Goal: Task Accomplishment & Management: Manage account settings

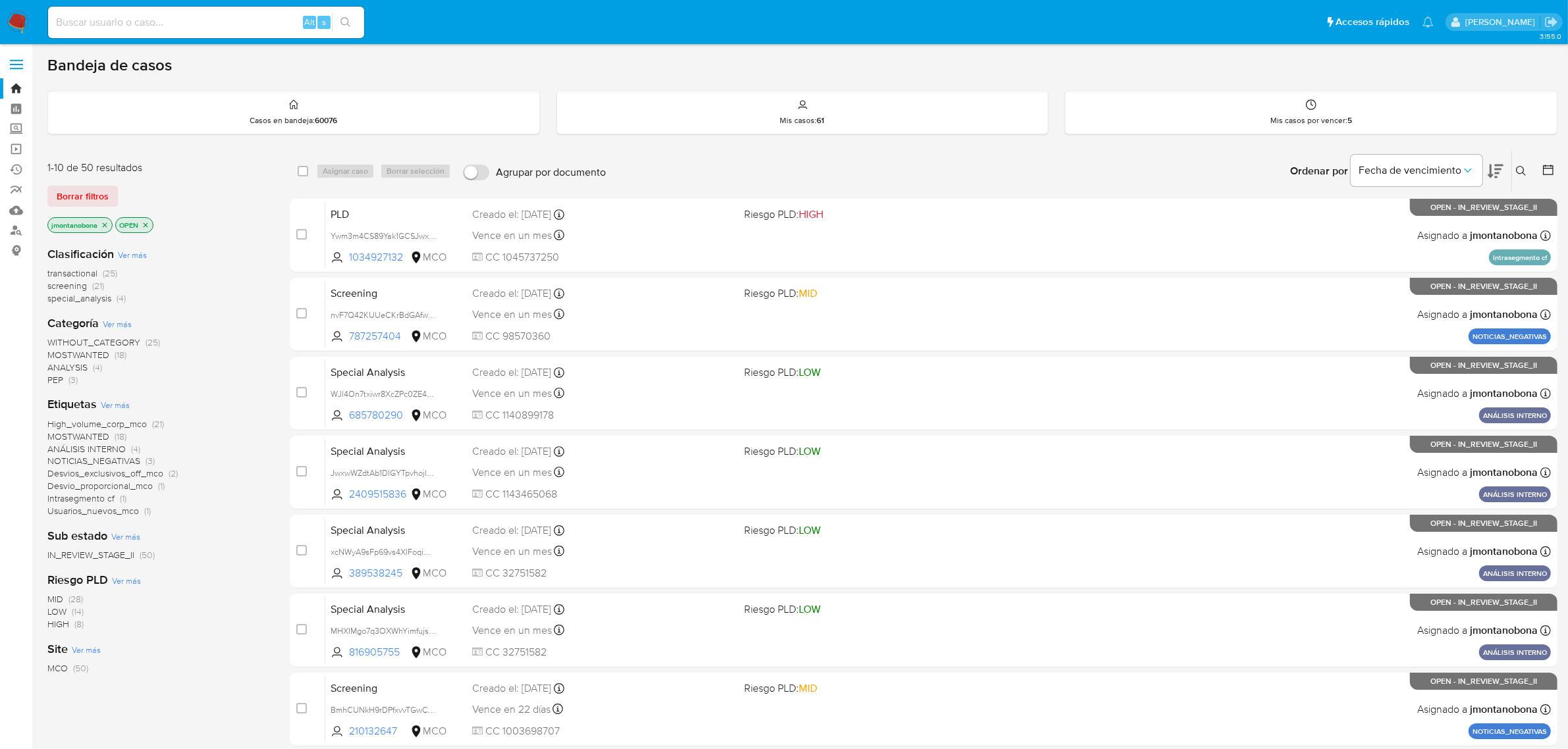
click at [104, 223] on icon "close-filter" at bounding box center [105, 225] width 8 height 8
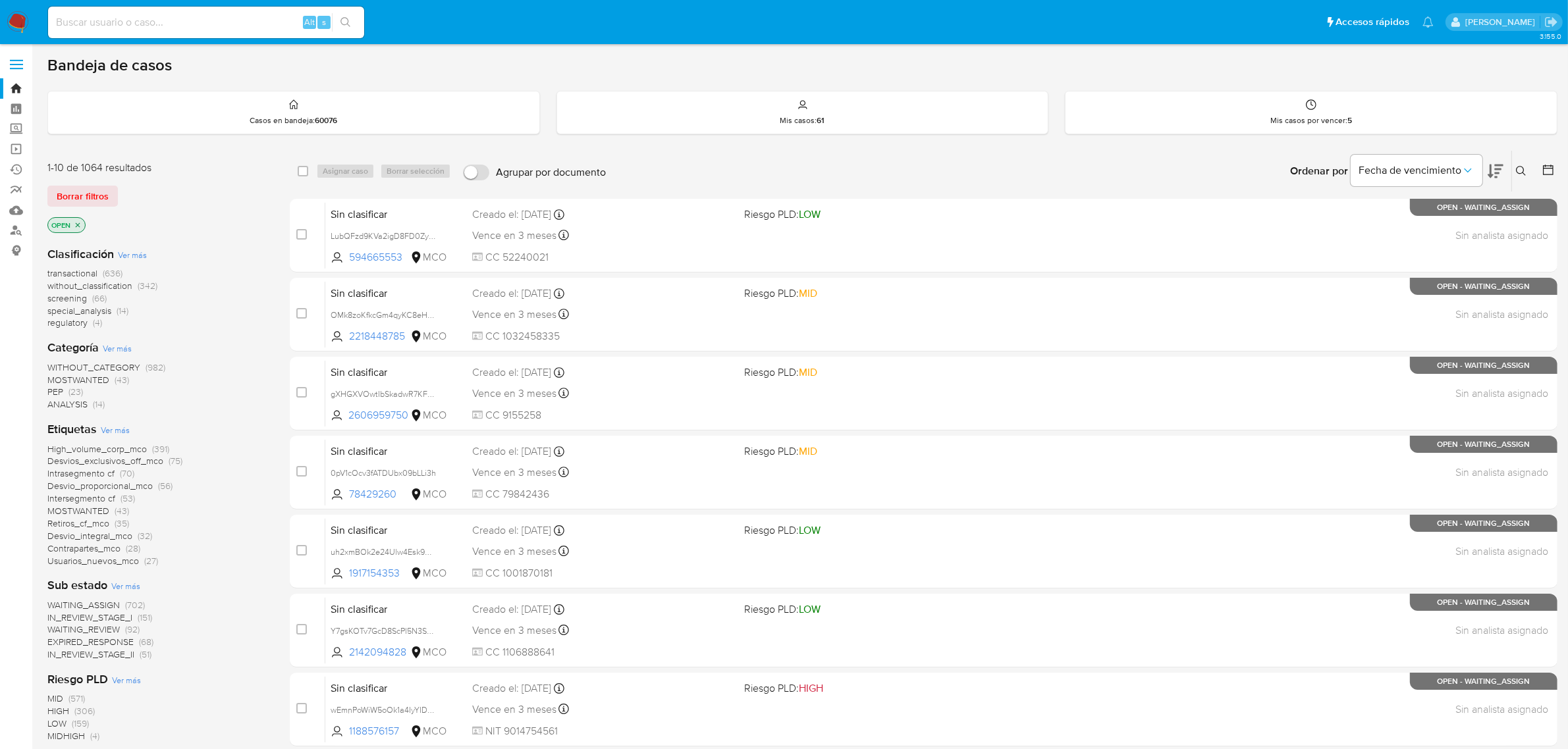
click at [79, 223] on icon "close-filter" at bounding box center [78, 225] width 8 height 8
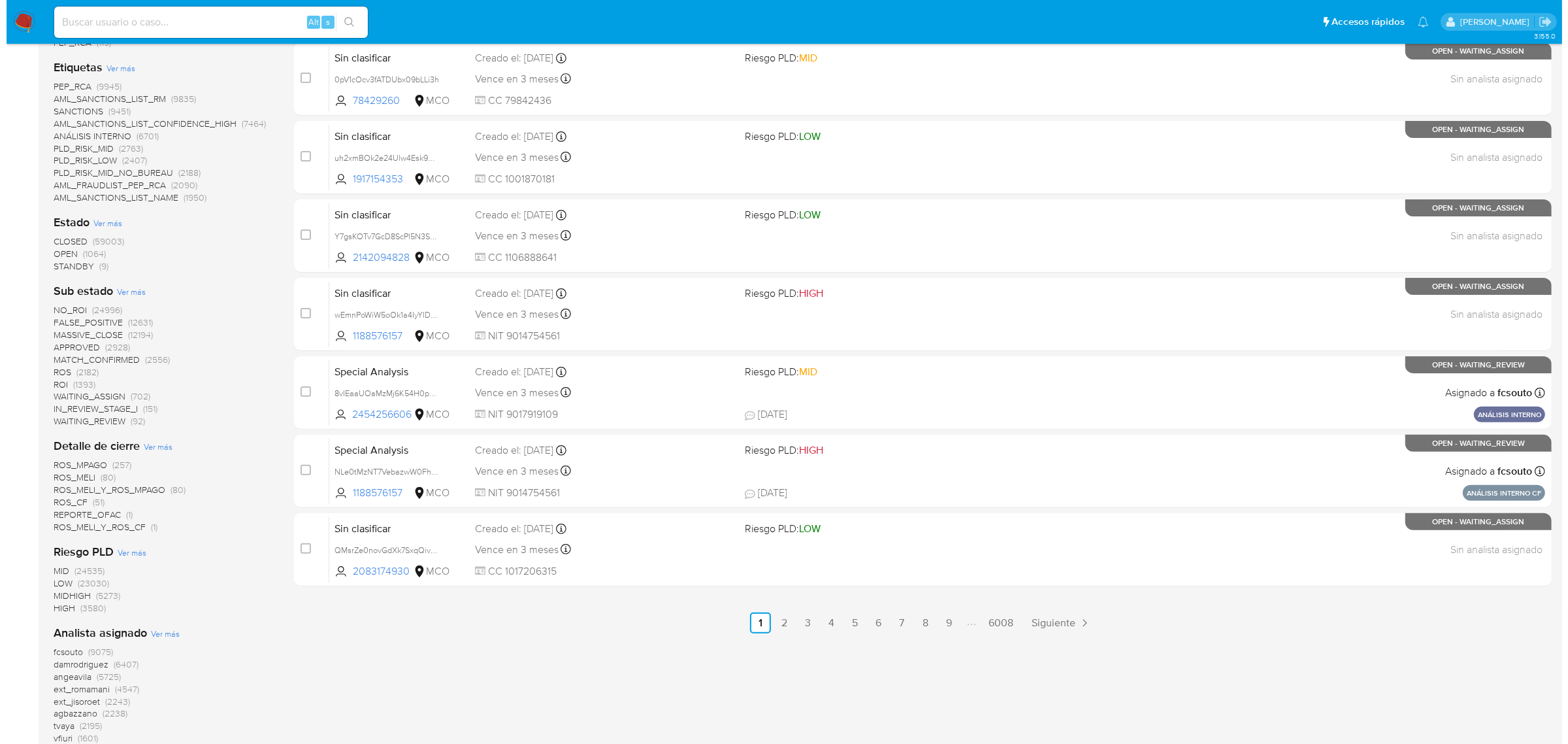
scroll to position [408, 0]
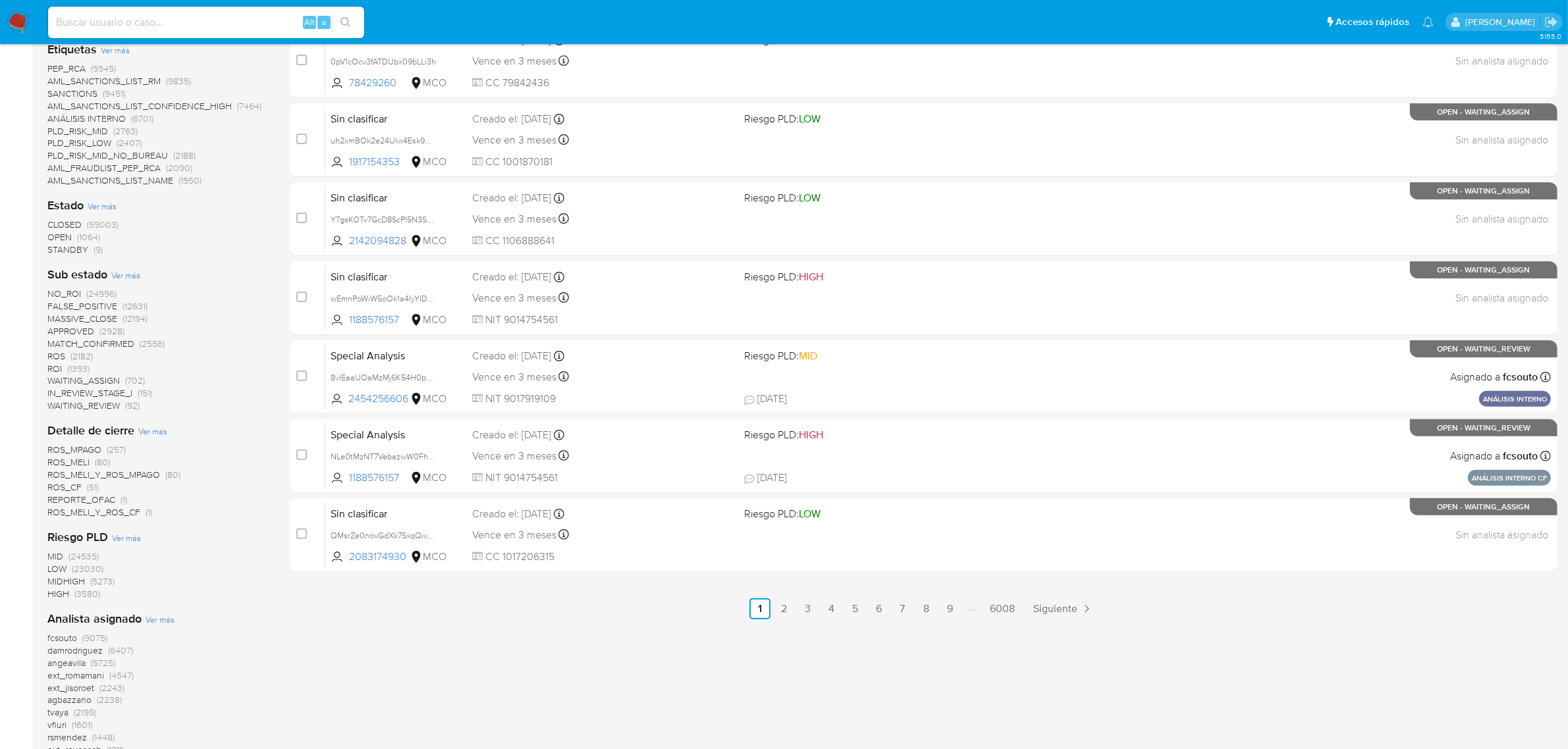
click at [101, 203] on span "Ver más" at bounding box center [102, 205] width 29 height 12
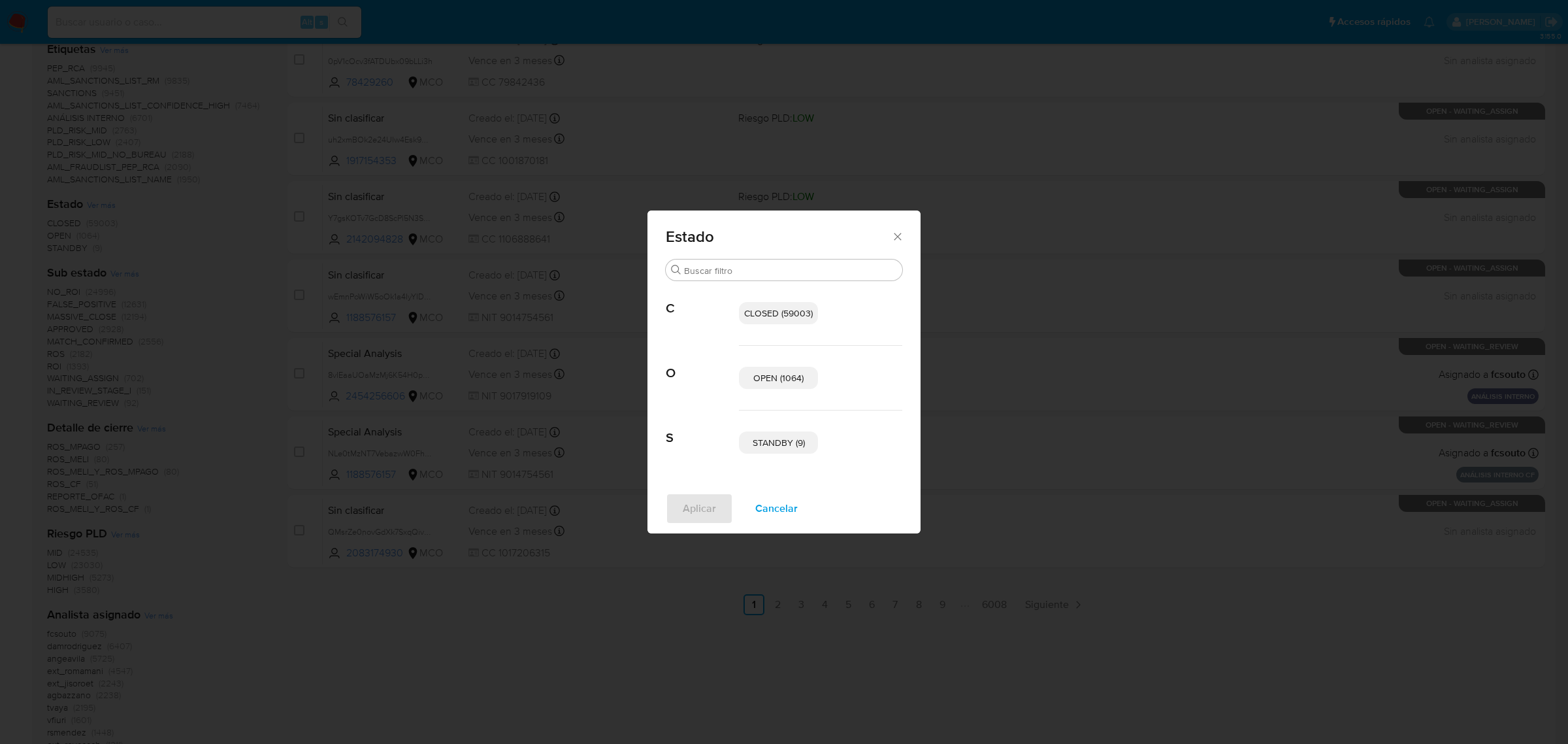
click at [760, 379] on span "OPEN (1064)" at bounding box center [779, 378] width 50 height 13
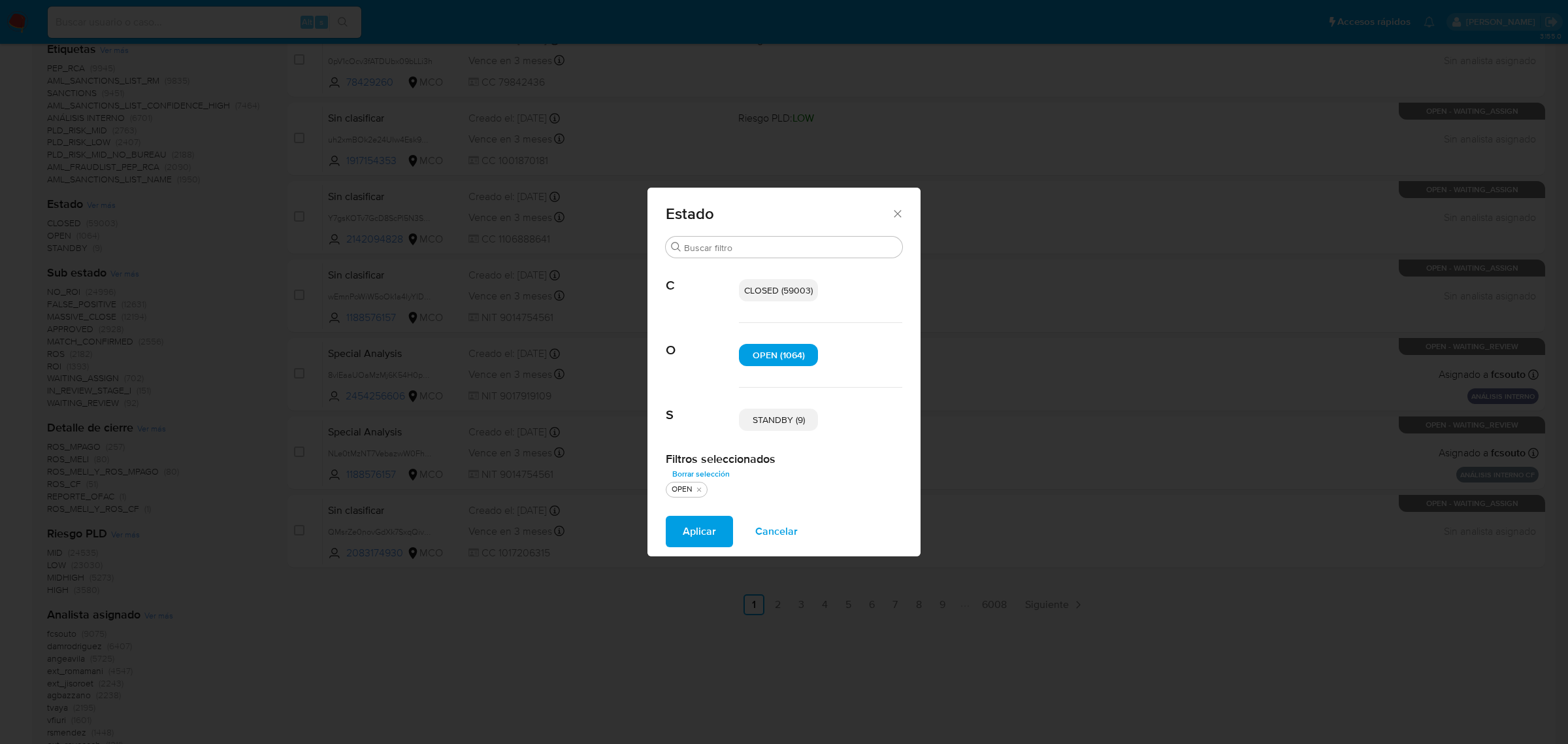
click at [782, 416] on span "STANDBY (9)" at bounding box center [779, 419] width 53 height 13
click at [709, 533] on span "Aplicar" at bounding box center [699, 532] width 34 height 29
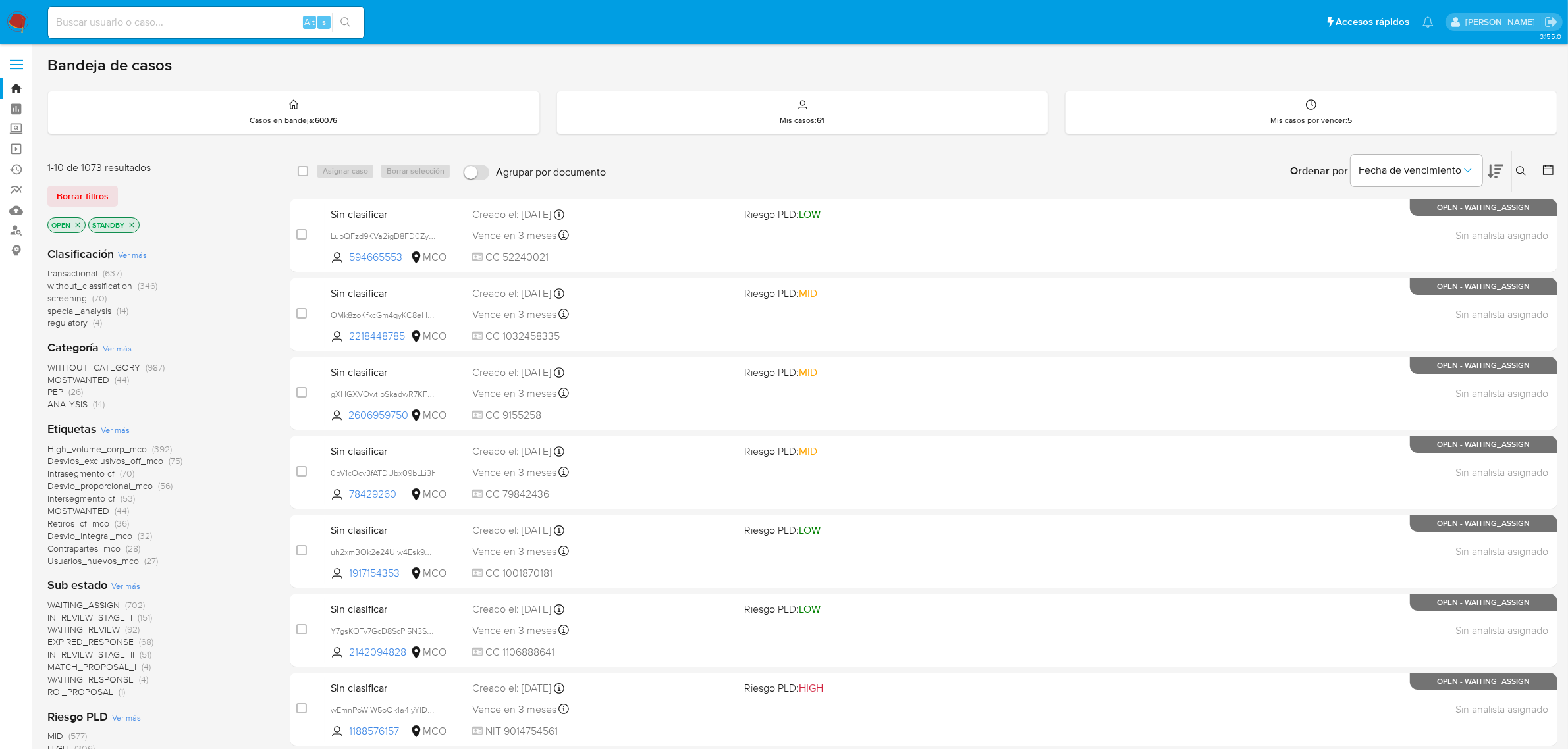
click at [133, 249] on span "Ver más" at bounding box center [132, 254] width 29 height 12
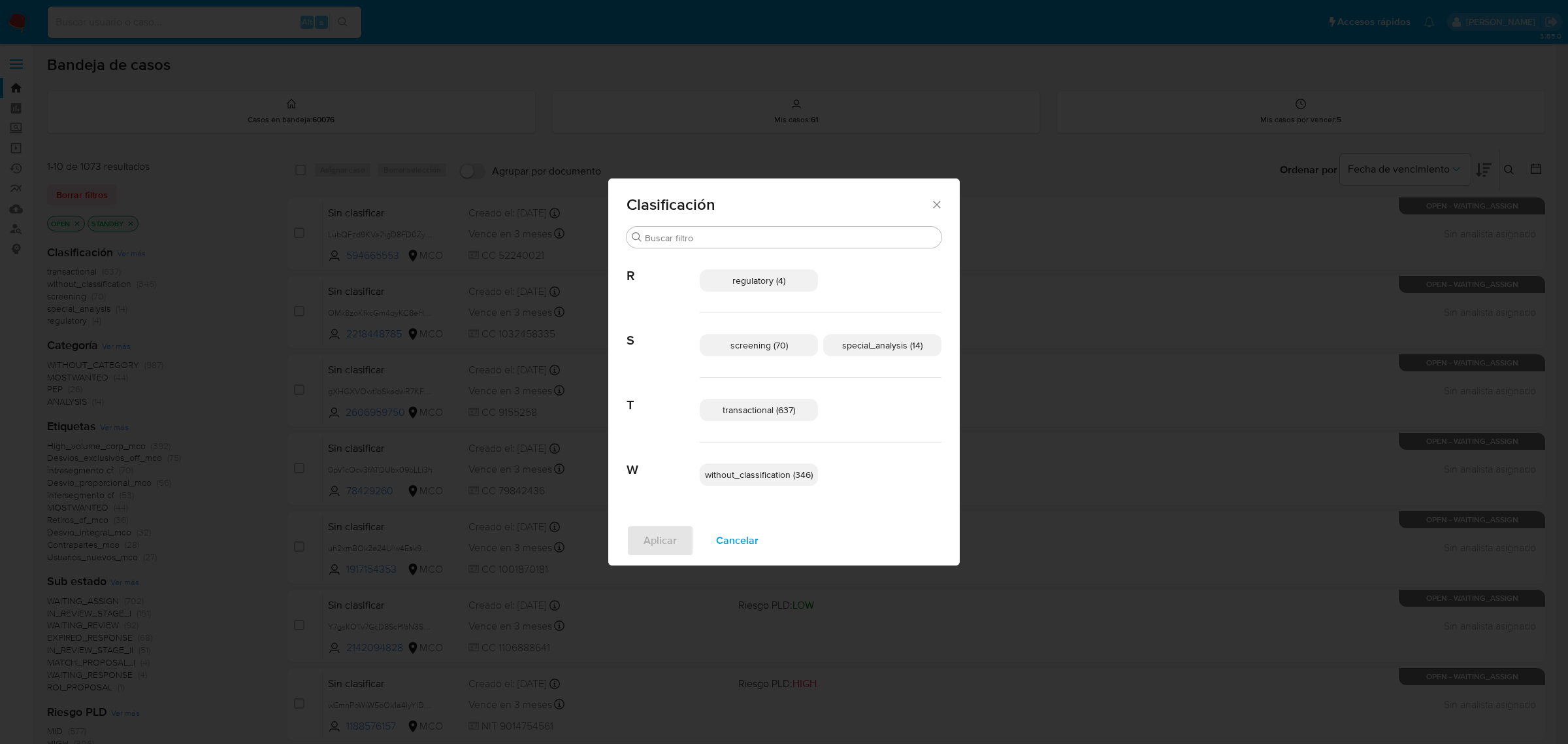
click at [753, 340] on span "screening (70)" at bounding box center [759, 345] width 57 height 13
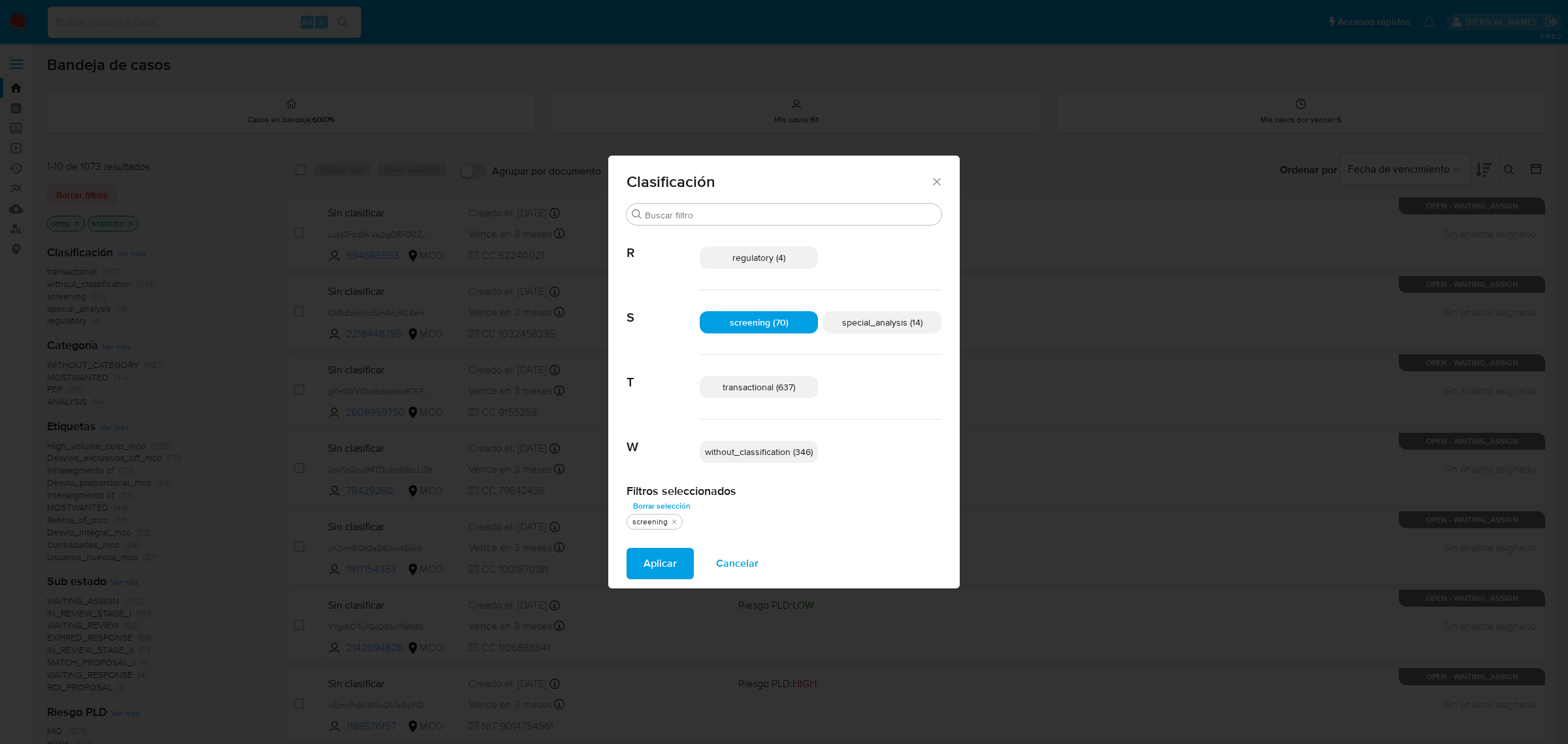
click at [901, 327] on span "special_analysis (14)" at bounding box center [882, 322] width 80 height 13
click at [778, 387] on span "transactional (637)" at bounding box center [759, 387] width 72 height 13
click at [660, 573] on span "Aplicar" at bounding box center [660, 564] width 34 height 29
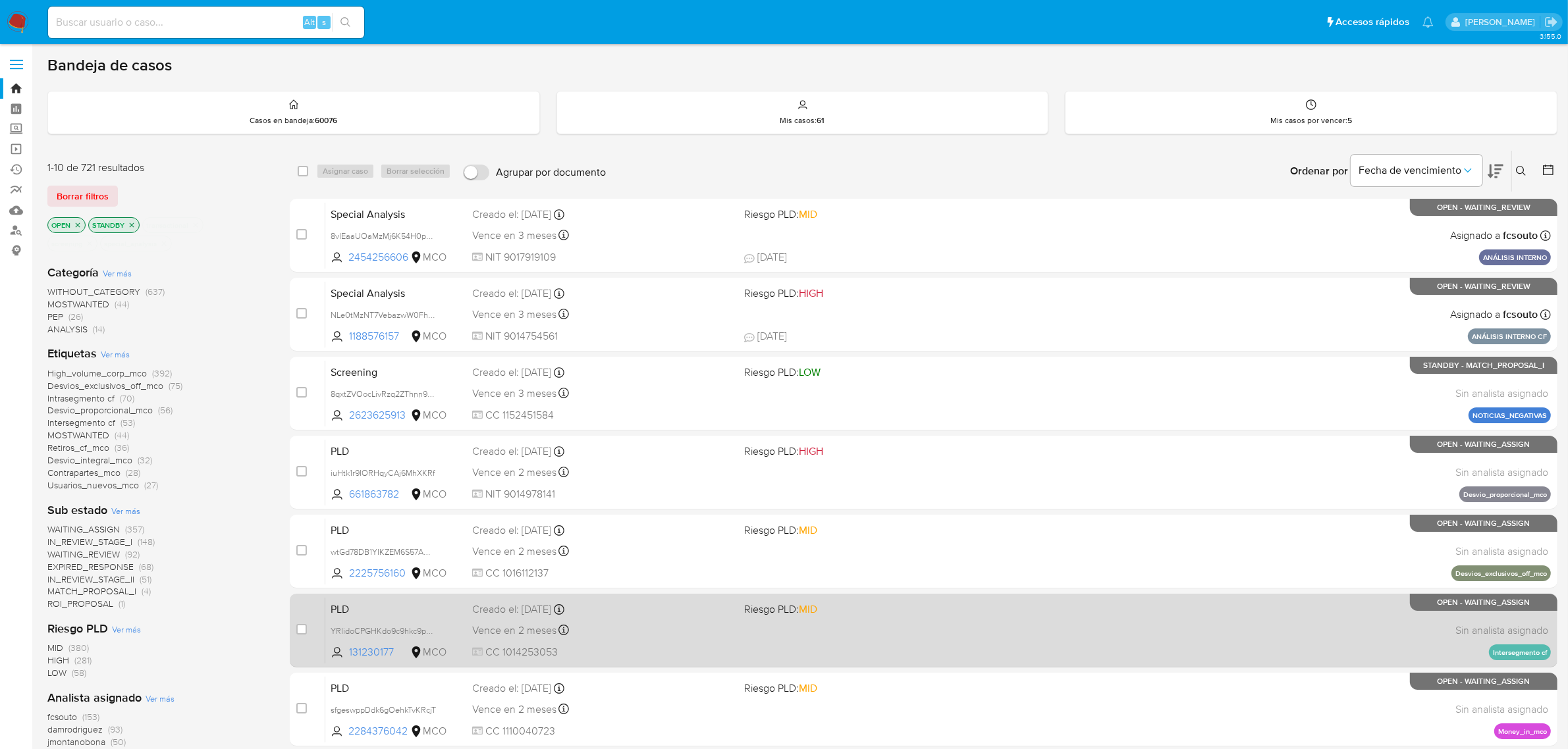
scroll to position [288, 0]
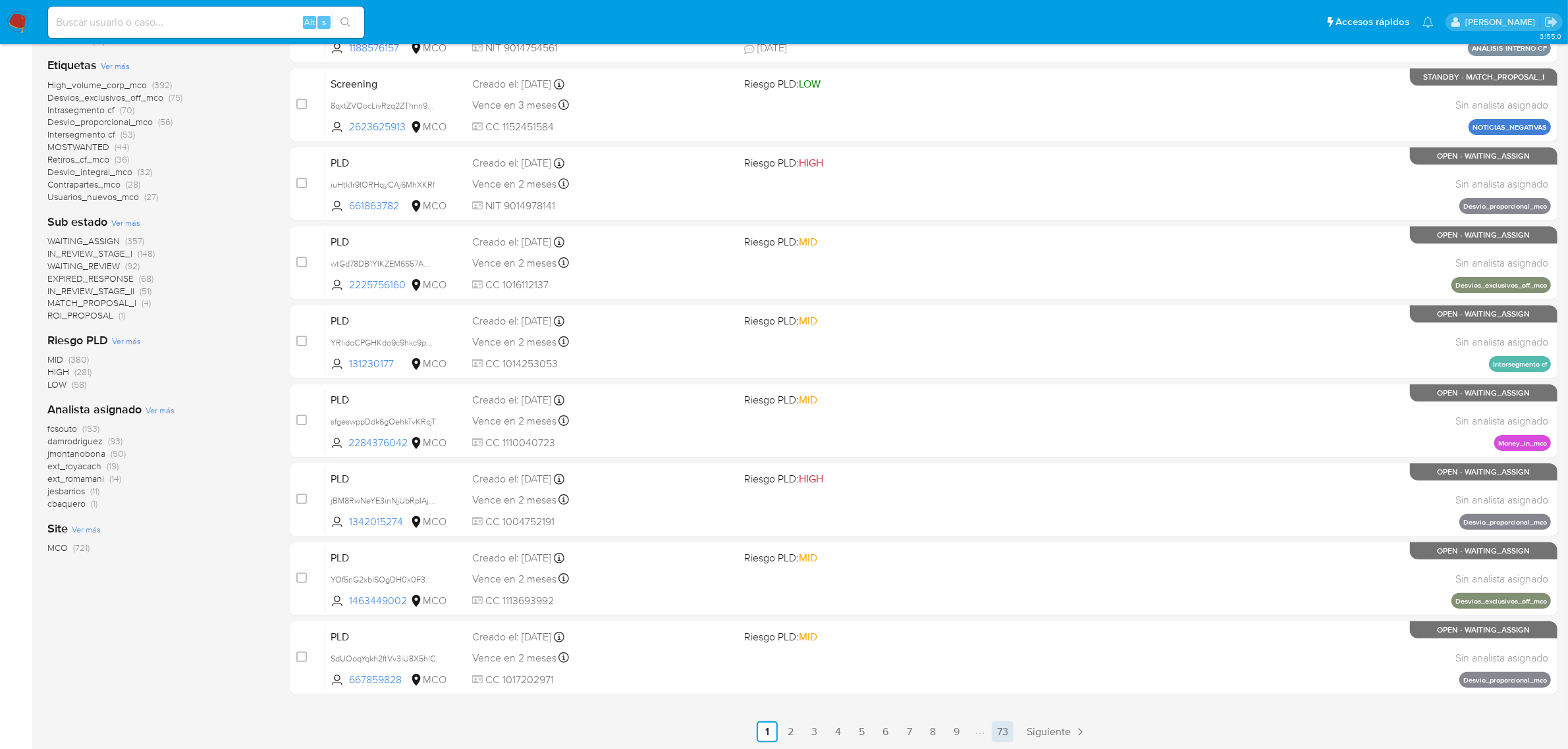
click at [1009, 731] on link "73" at bounding box center [1002, 731] width 22 height 21
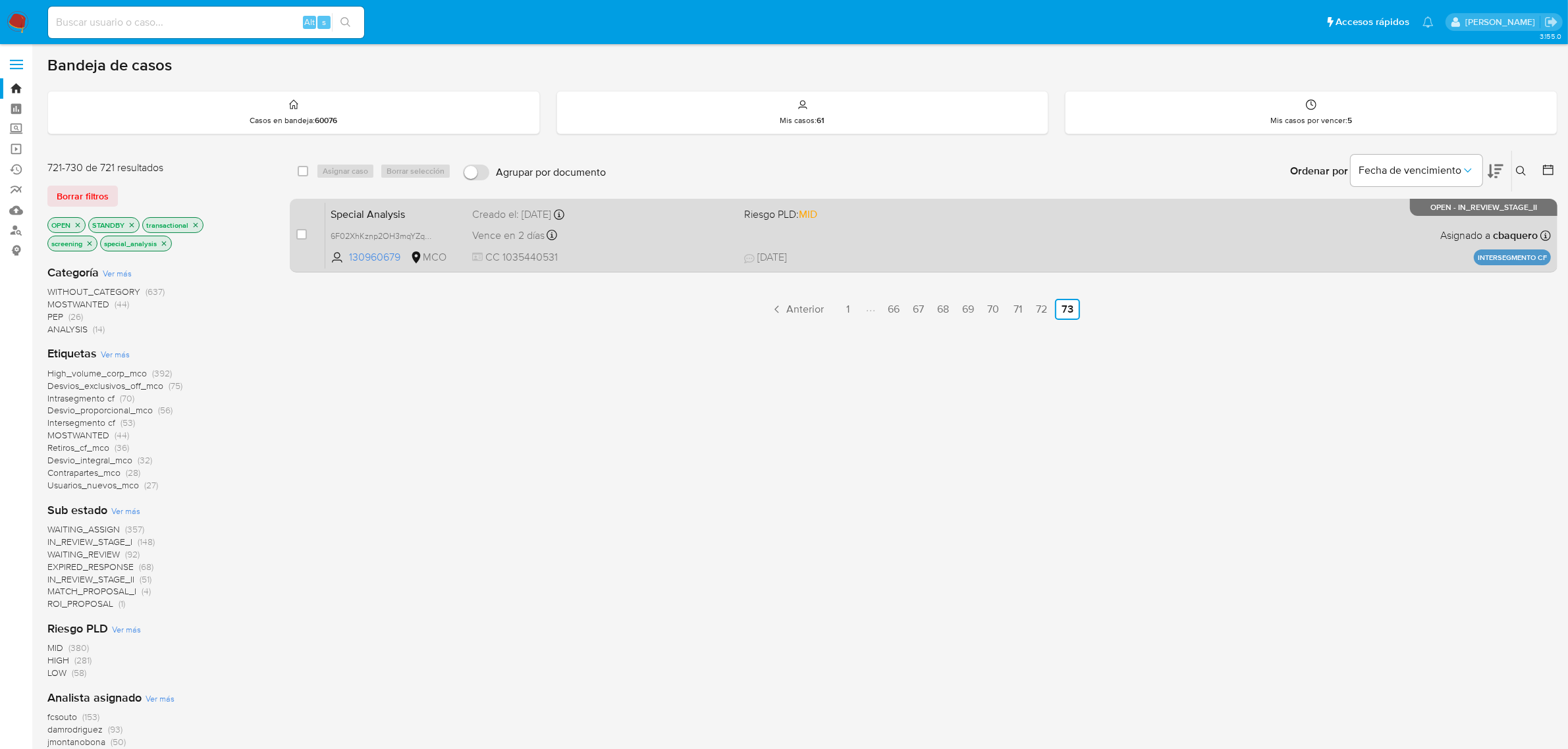
click at [451, 218] on span "Special Analysis" at bounding box center [396, 213] width 131 height 17
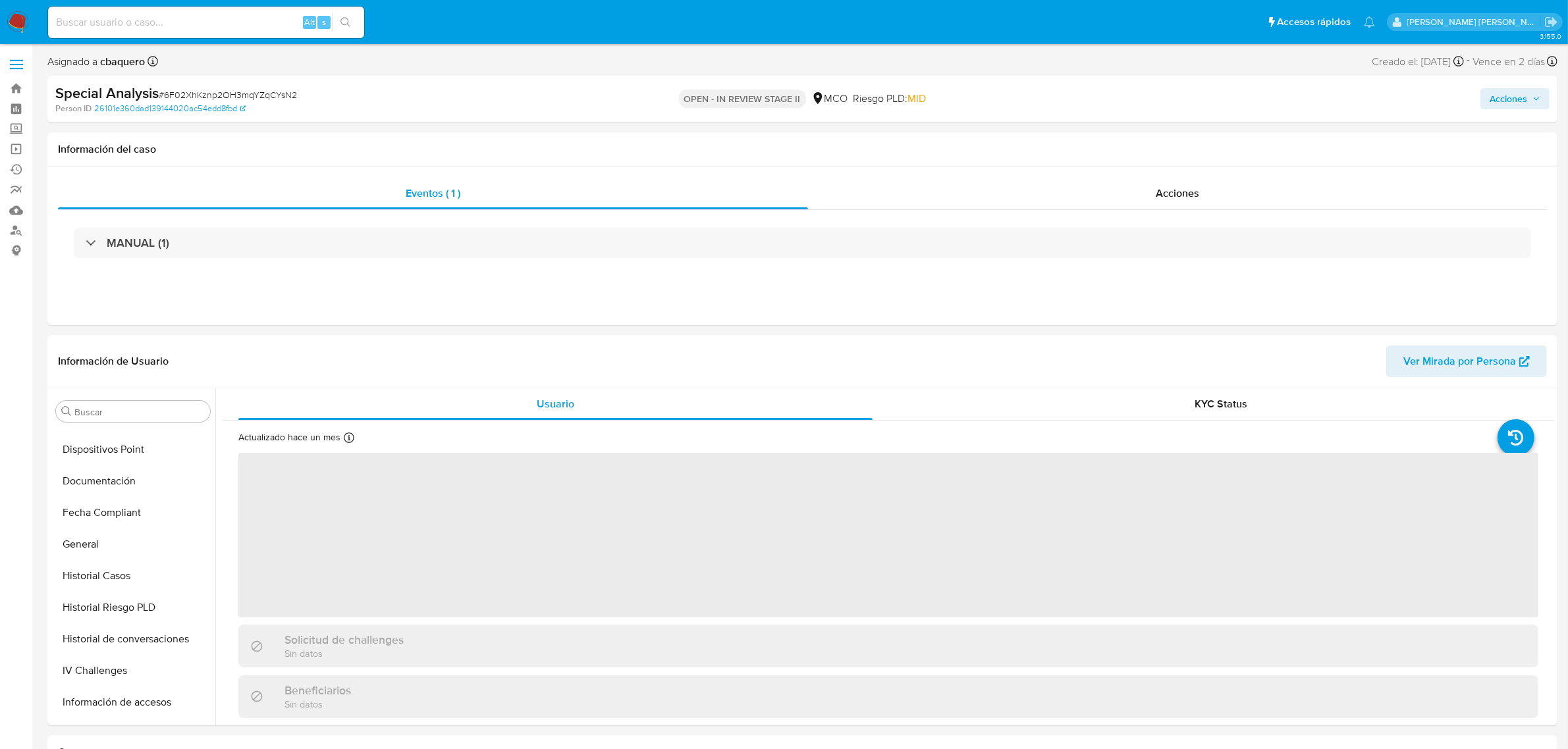
scroll to position [555, 0]
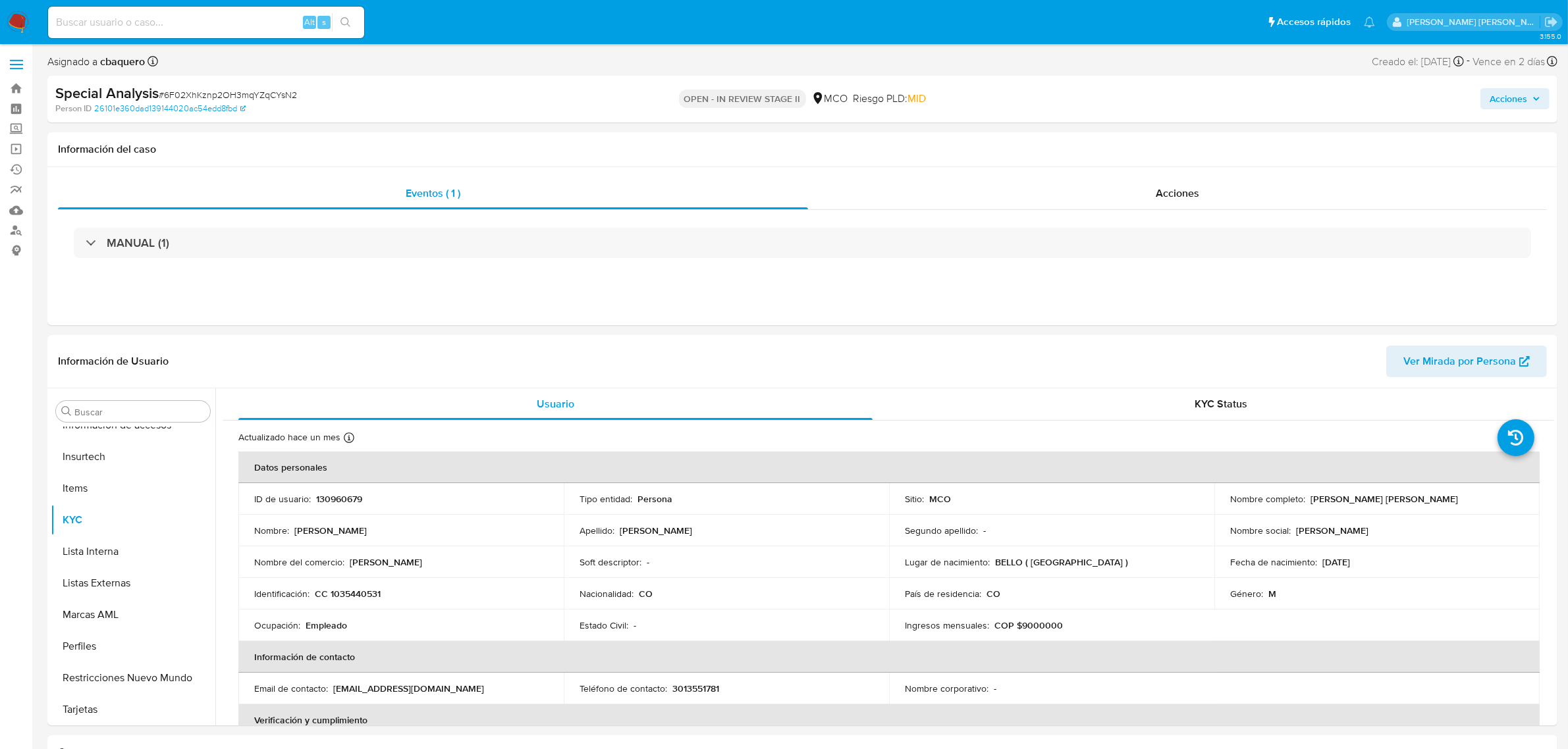
select select "10"
drag, startPoint x: 262, startPoint y: 94, endPoint x: 165, endPoint y: 98, distance: 97.1
click at [165, 98] on div "Special Analysis # 6F02XhKznp2OH3mqYZqCYsN2" at bounding box center [302, 94] width 493 height 20
copy span "6F02XhKznp2OH3mqYZqCYsN2"
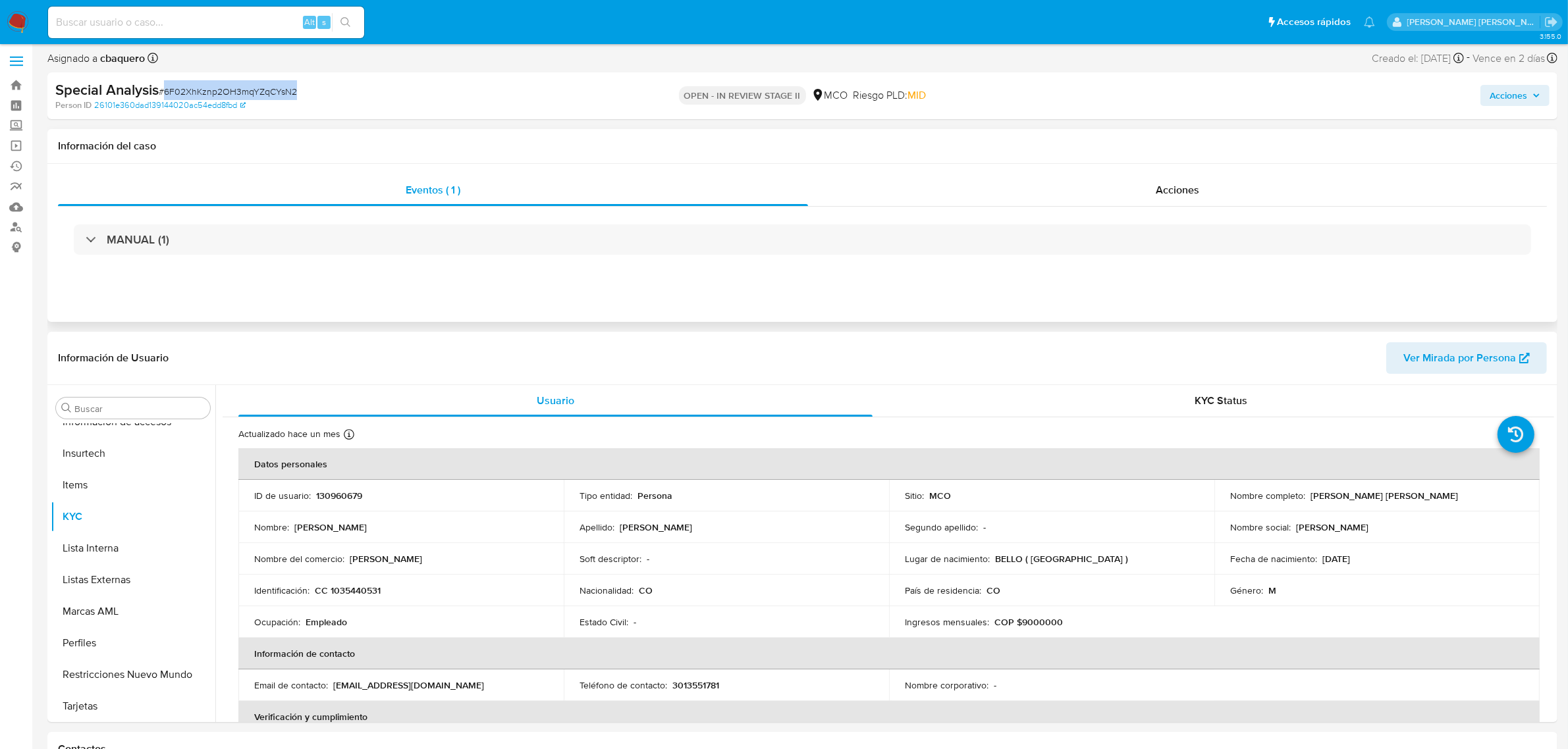
scroll to position [0, 0]
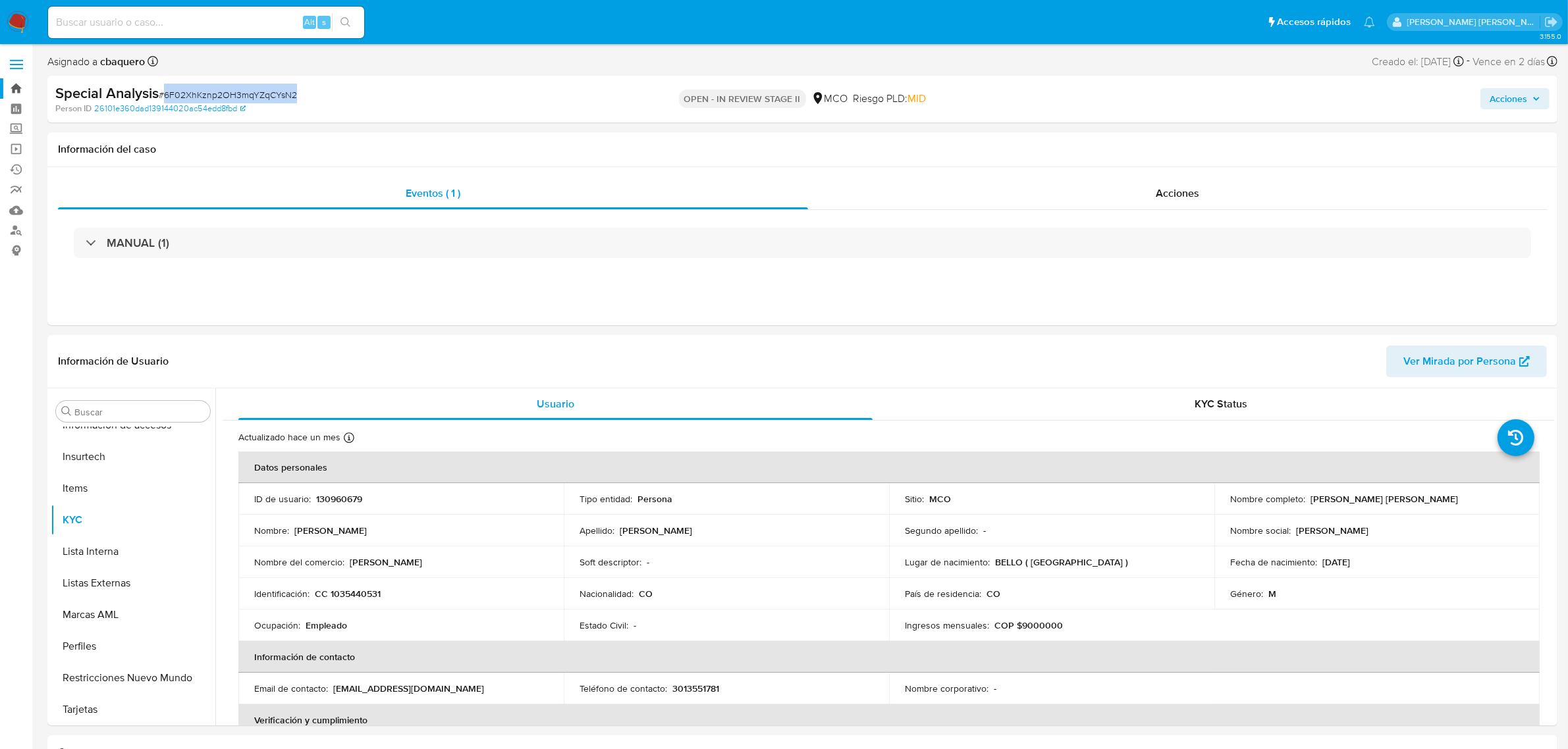
click at [18, 89] on link "Bandeja" at bounding box center [78, 88] width 157 height 21
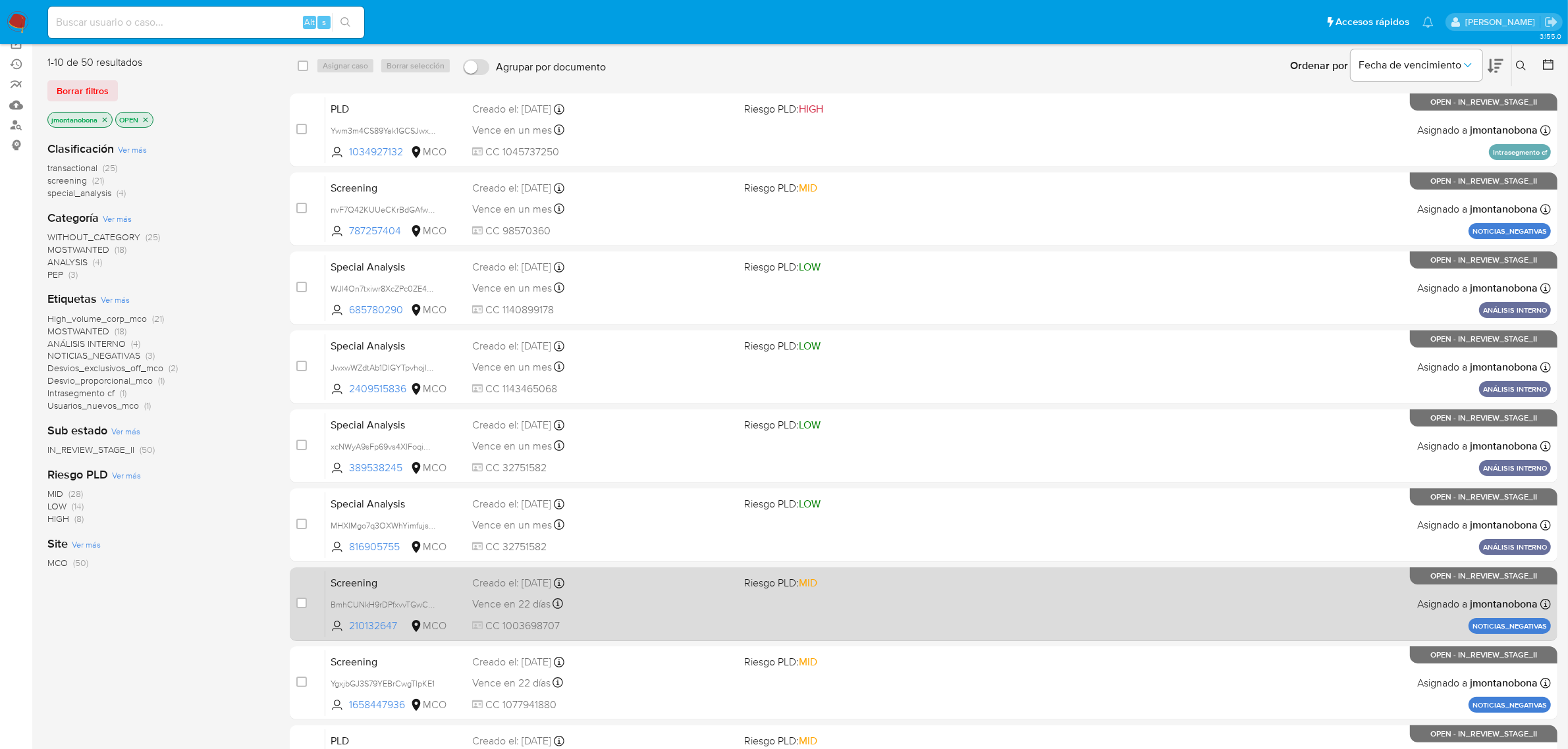
scroll to position [288, 0]
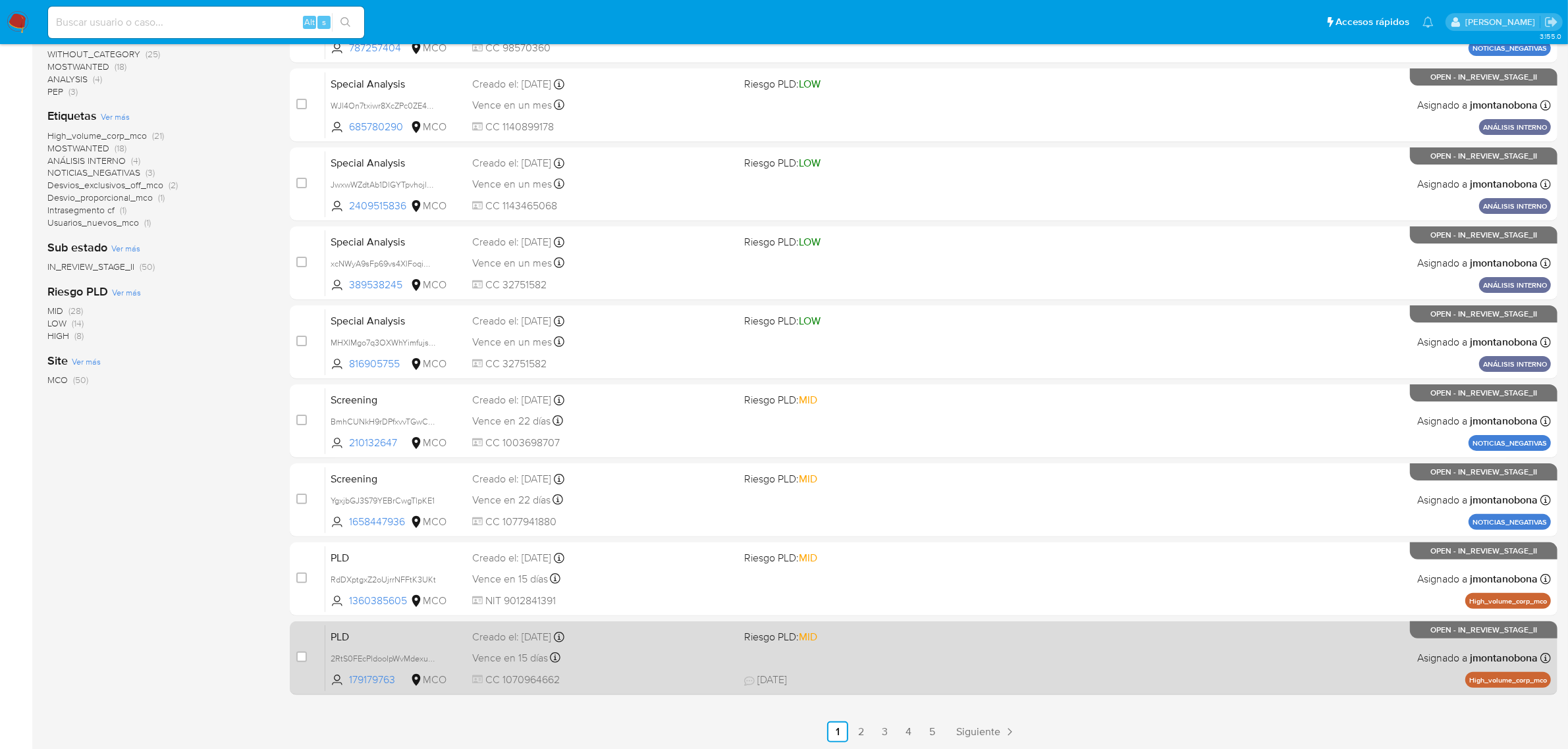
click at [657, 632] on div "Creado el: 12/06/2025 Creado el: 12/06/2025 05:07:08" at bounding box center [603, 637] width 262 height 15
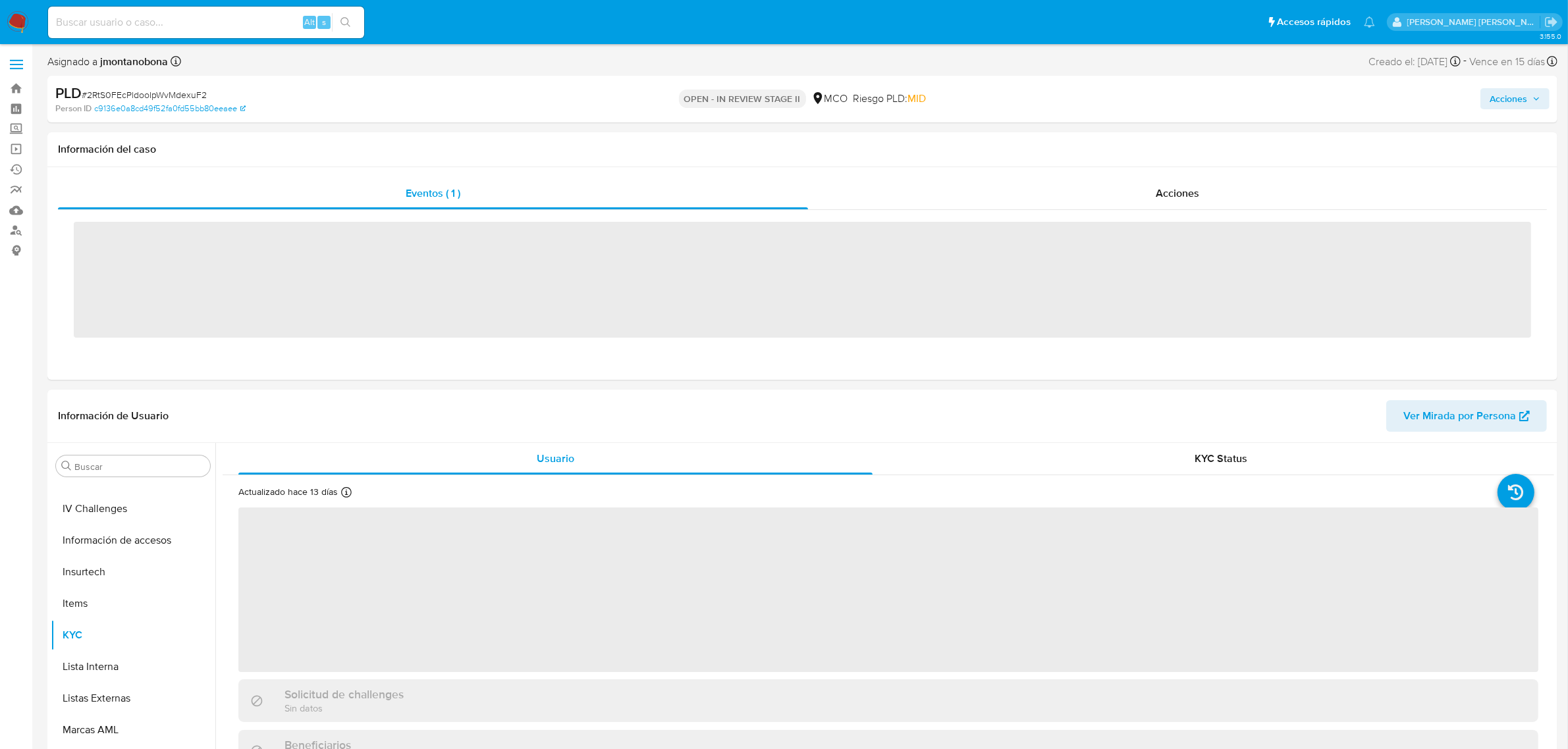
scroll to position [555, 0]
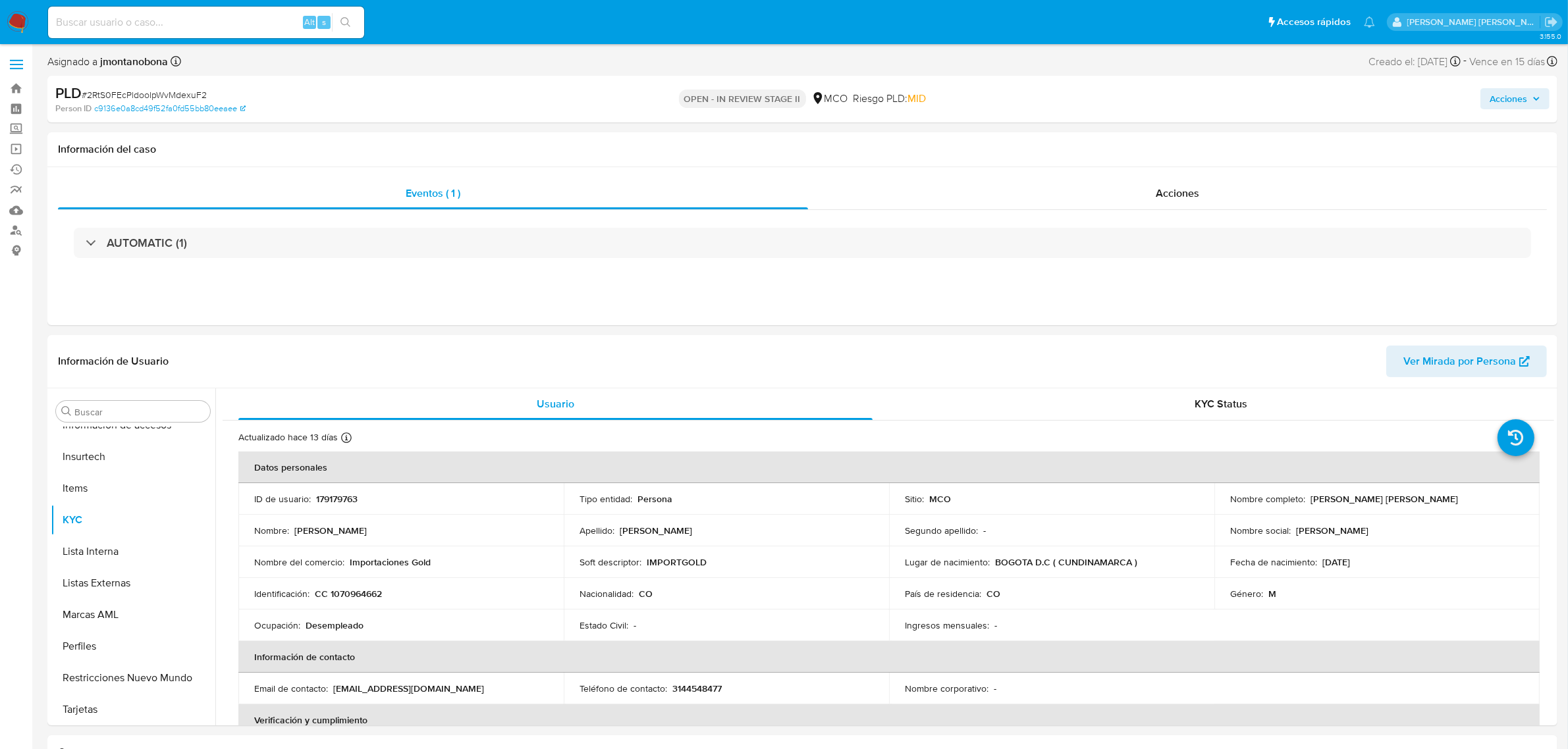
select select "10"
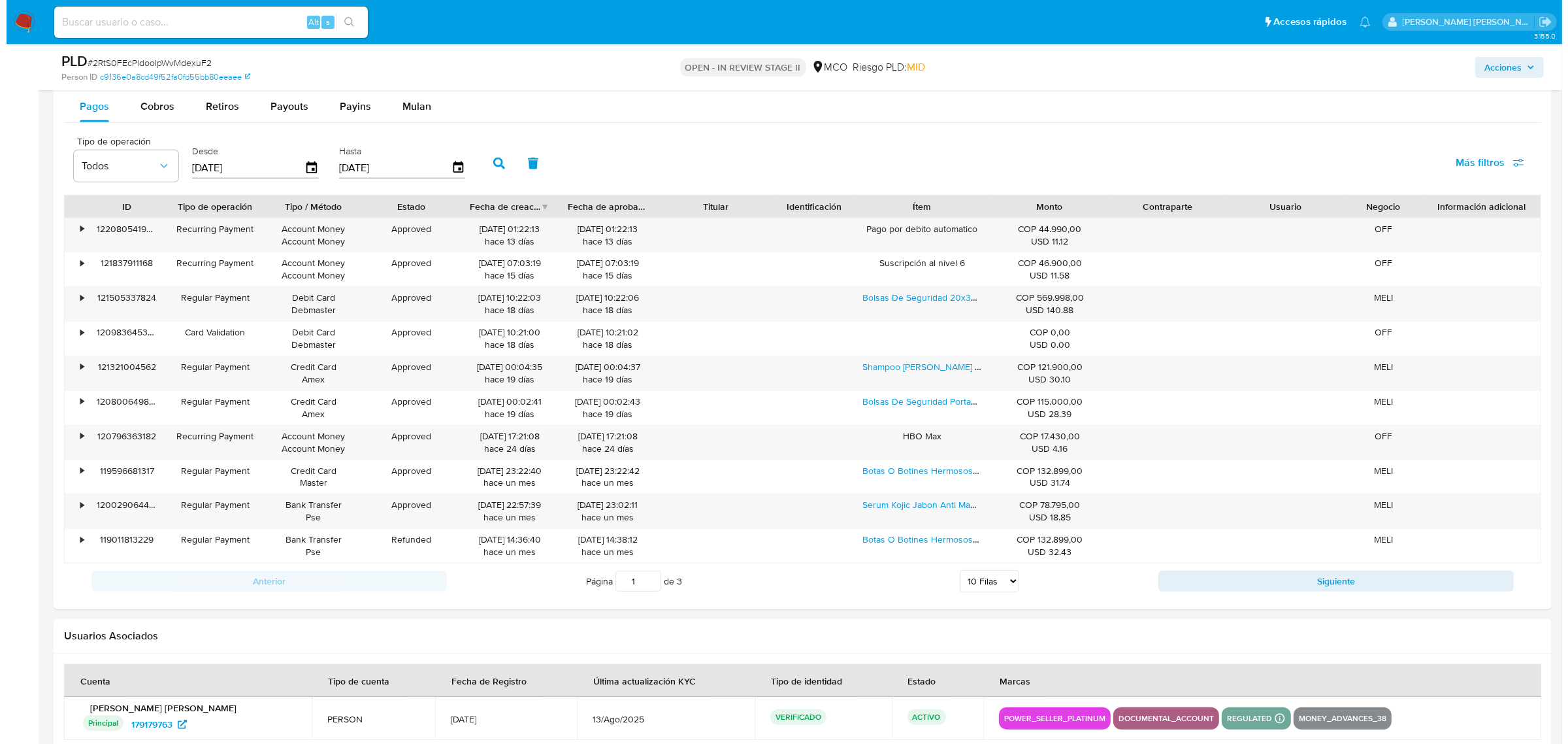
scroll to position [1858, 0]
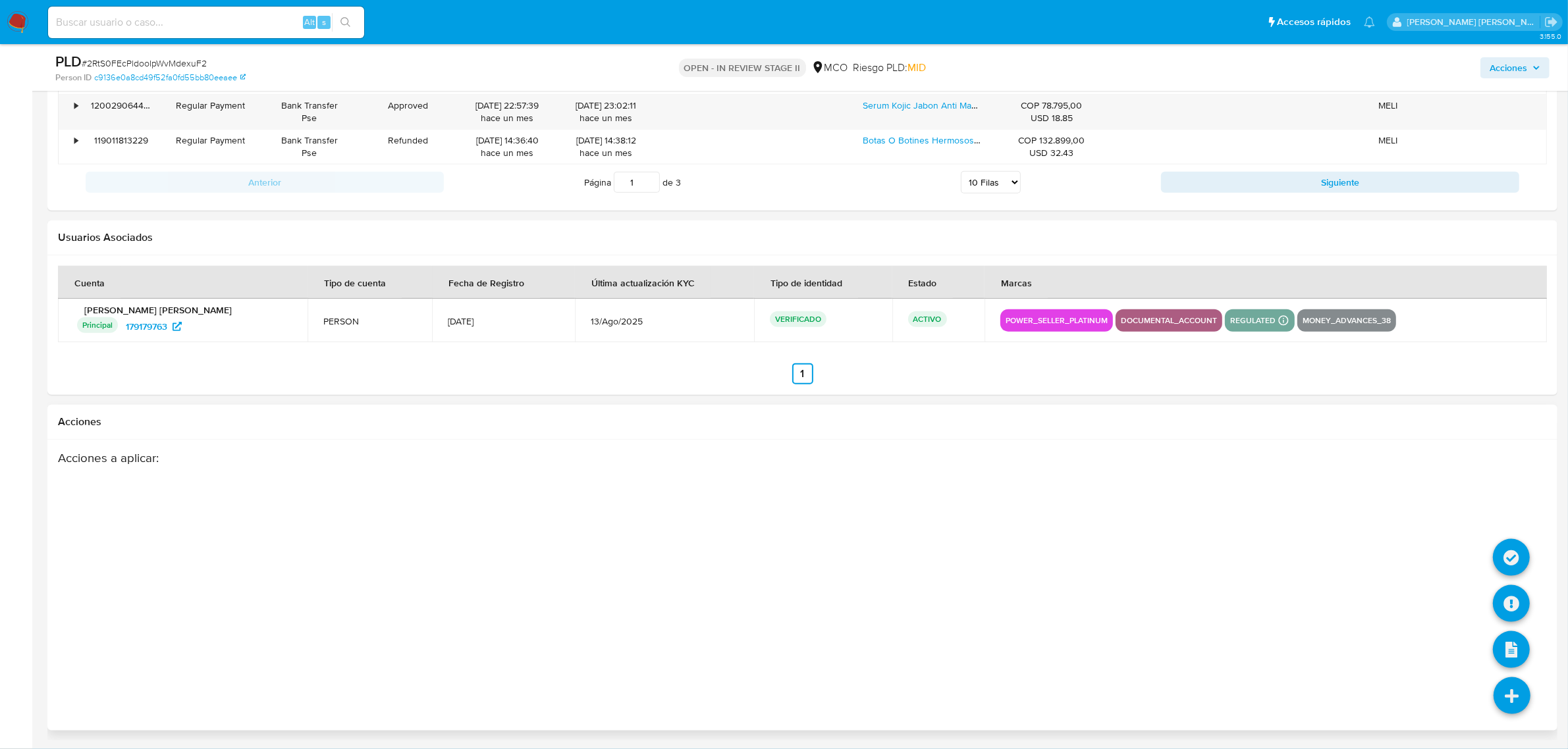
click at [1509, 701] on icon at bounding box center [1512, 696] width 37 height 37
click at [1512, 604] on icon at bounding box center [1511, 604] width 37 height 37
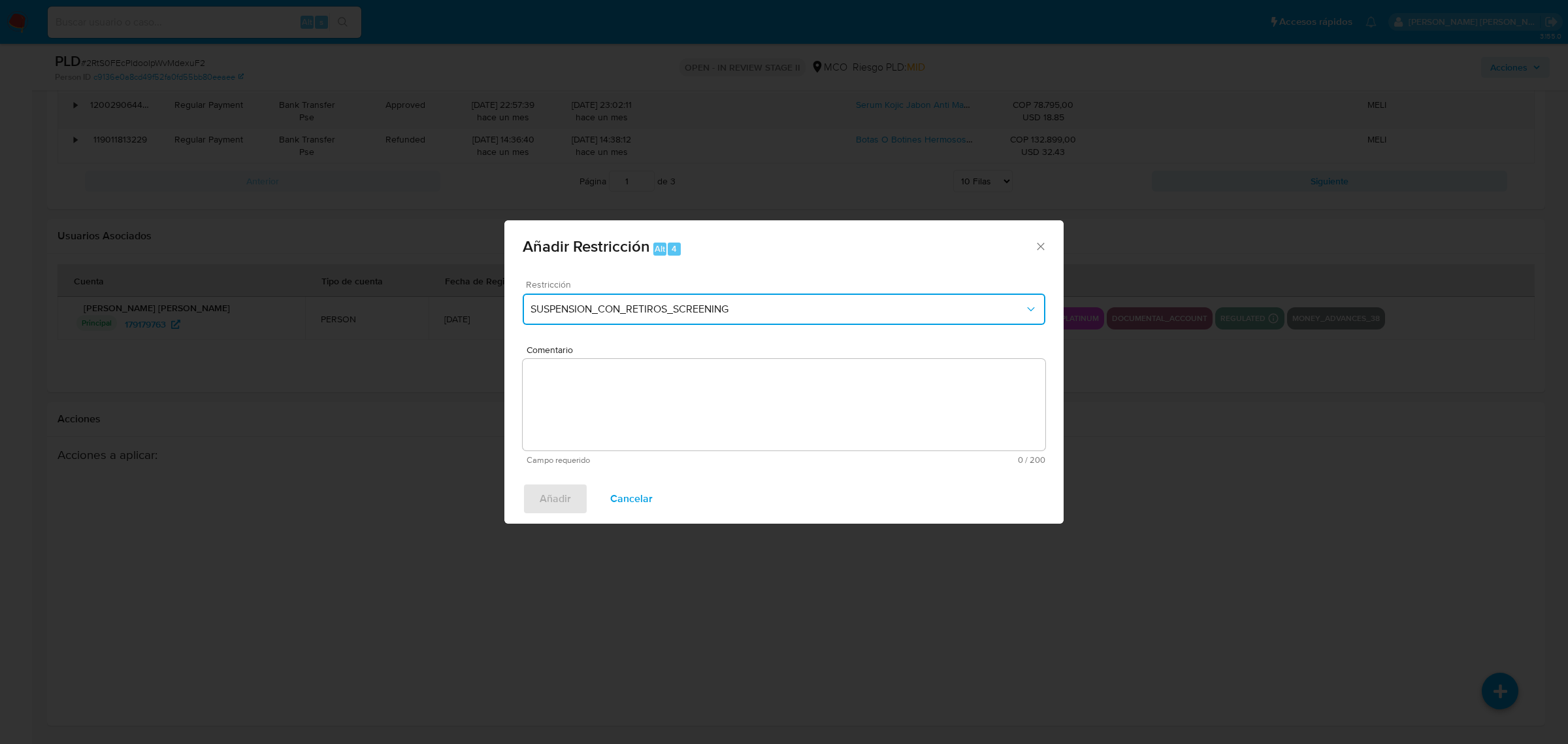
click at [824, 314] on span "SUSPENSION_CON_RETIROS_SCREENING" at bounding box center [778, 309] width 494 height 13
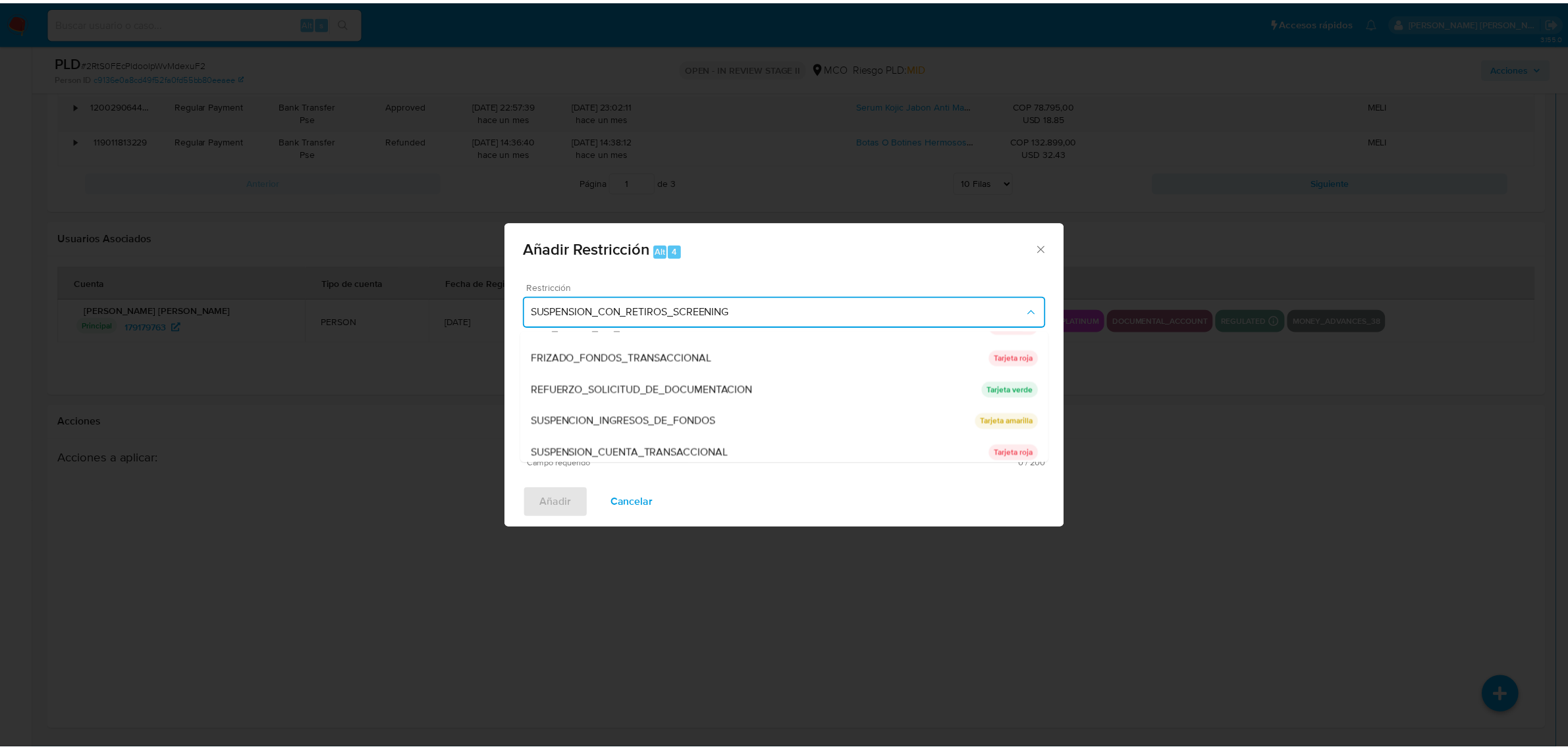
scroll to position [121, 0]
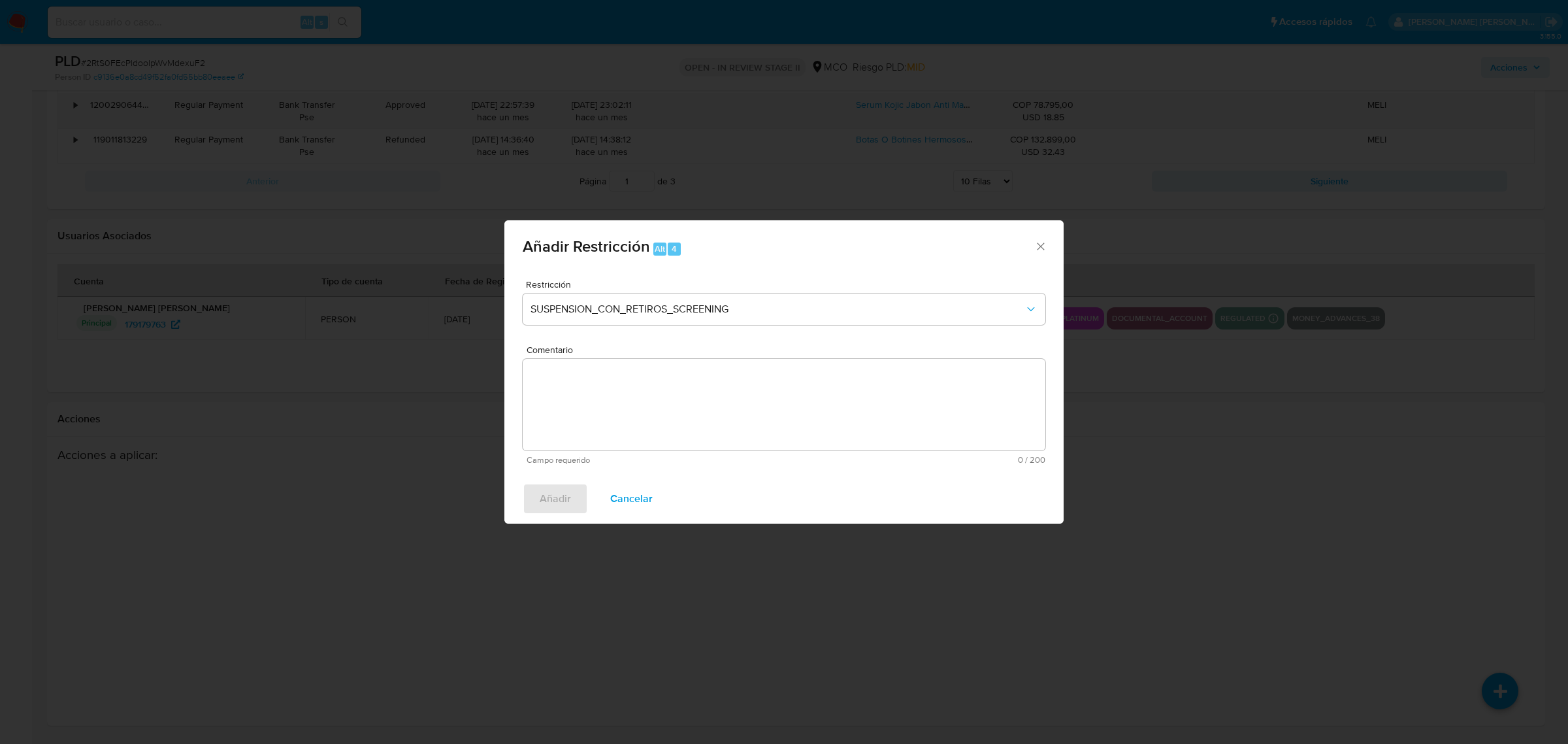
click at [1030, 244] on span "Añadir Restricción Alt 4" at bounding box center [778, 247] width 512 height 17
click at [1033, 244] on span "Añadir Restricción Alt 4" at bounding box center [778, 247] width 512 height 17
click at [1038, 247] on icon "Cerrar ventana" at bounding box center [1040, 246] width 13 height 13
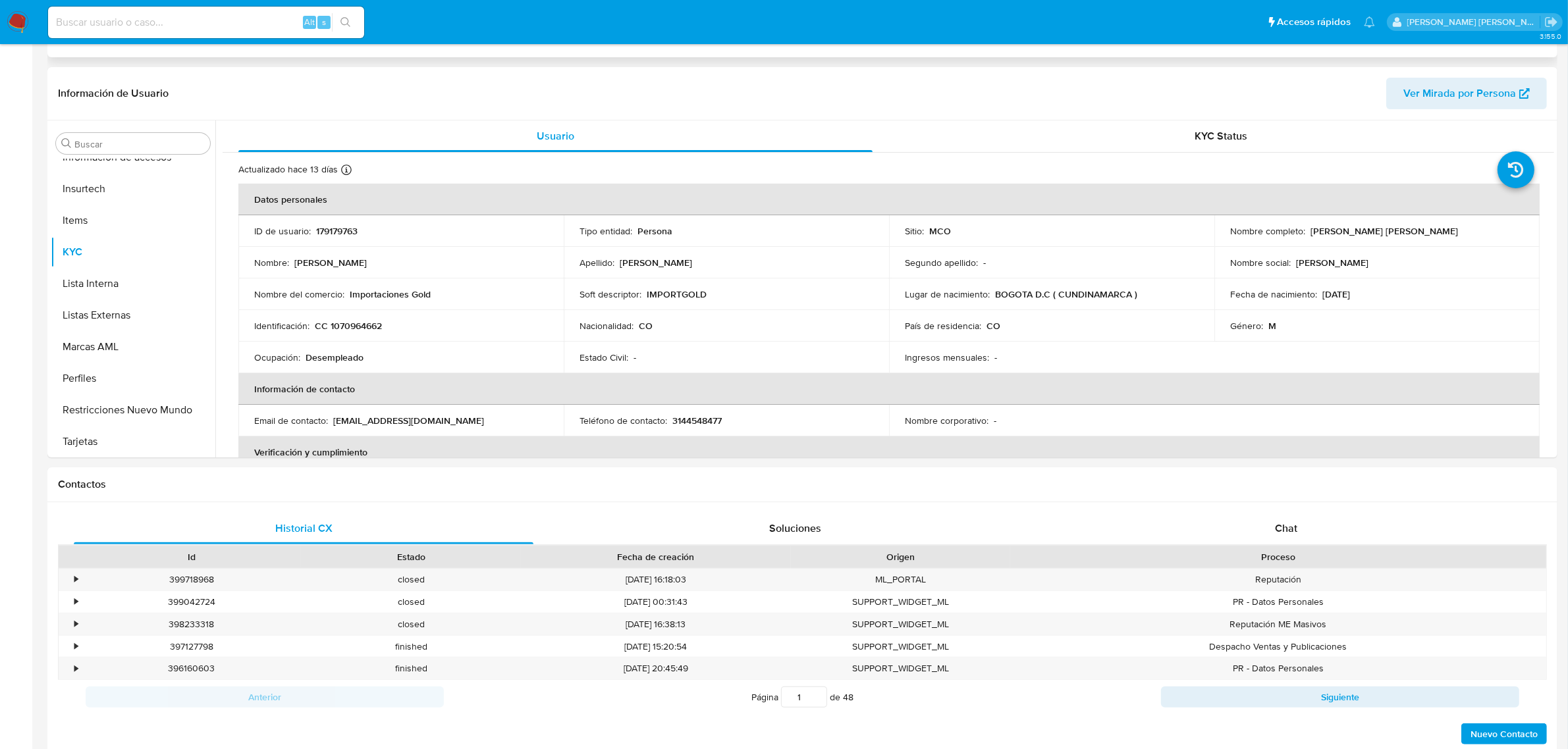
scroll to position [0, 0]
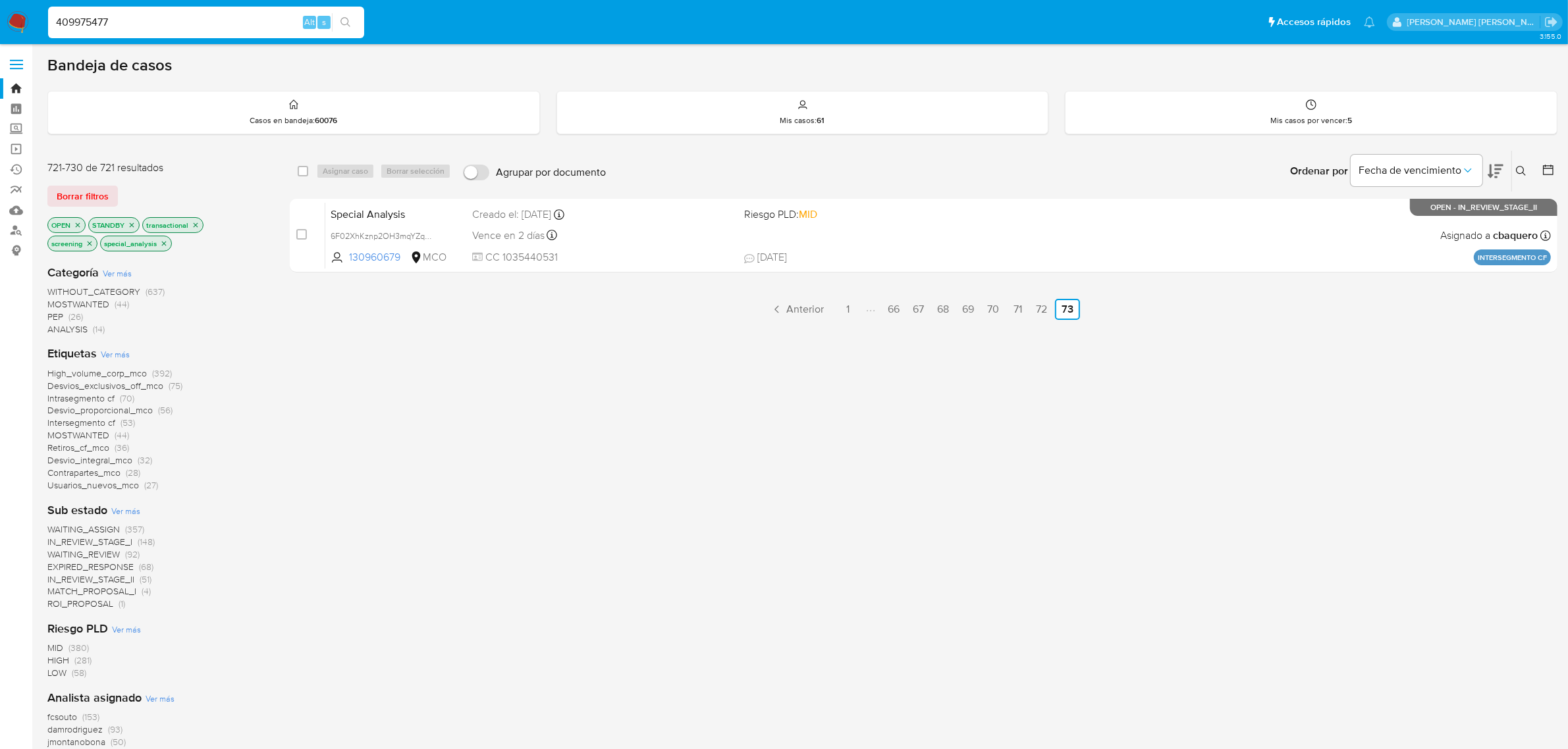
type input "409975477"
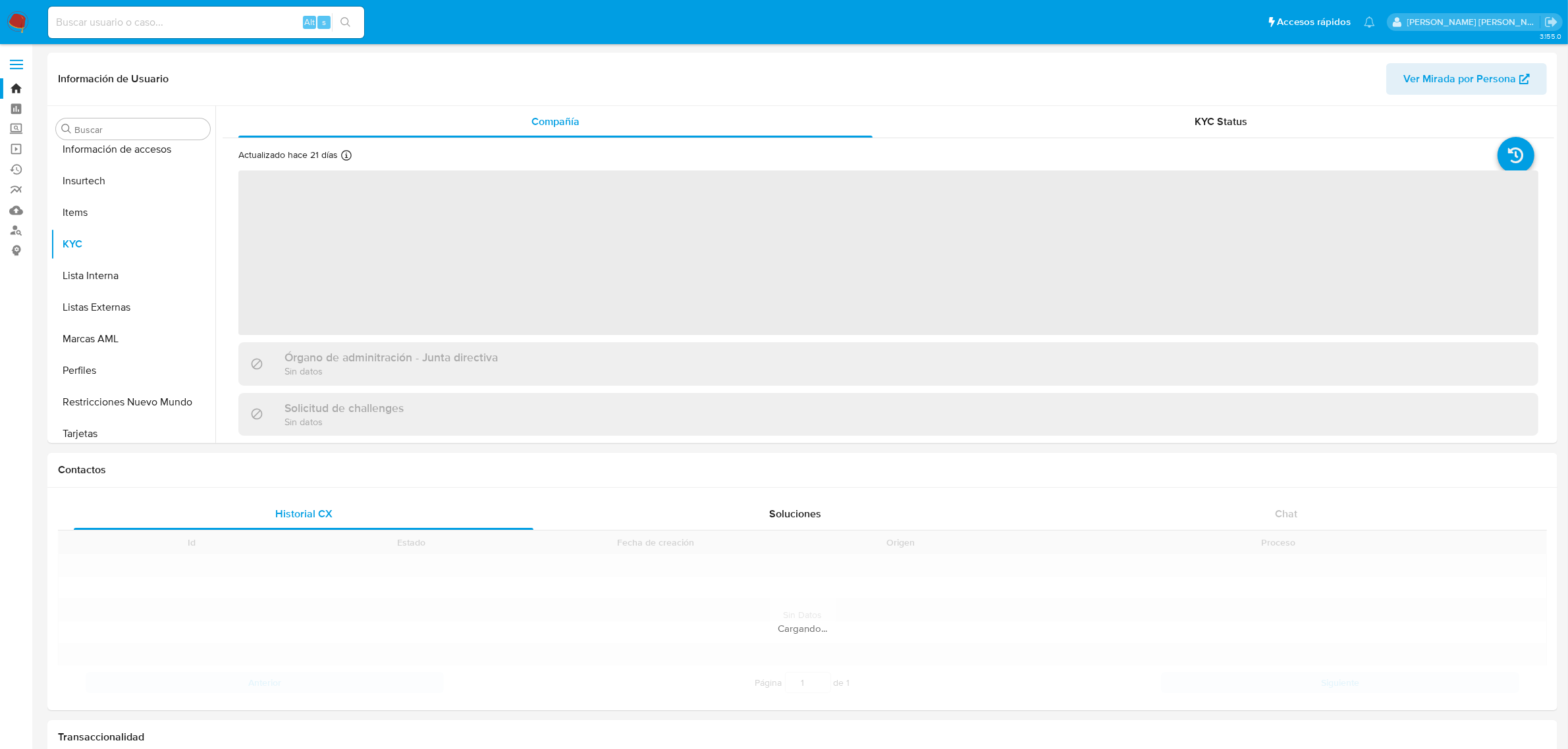
scroll to position [555, 0]
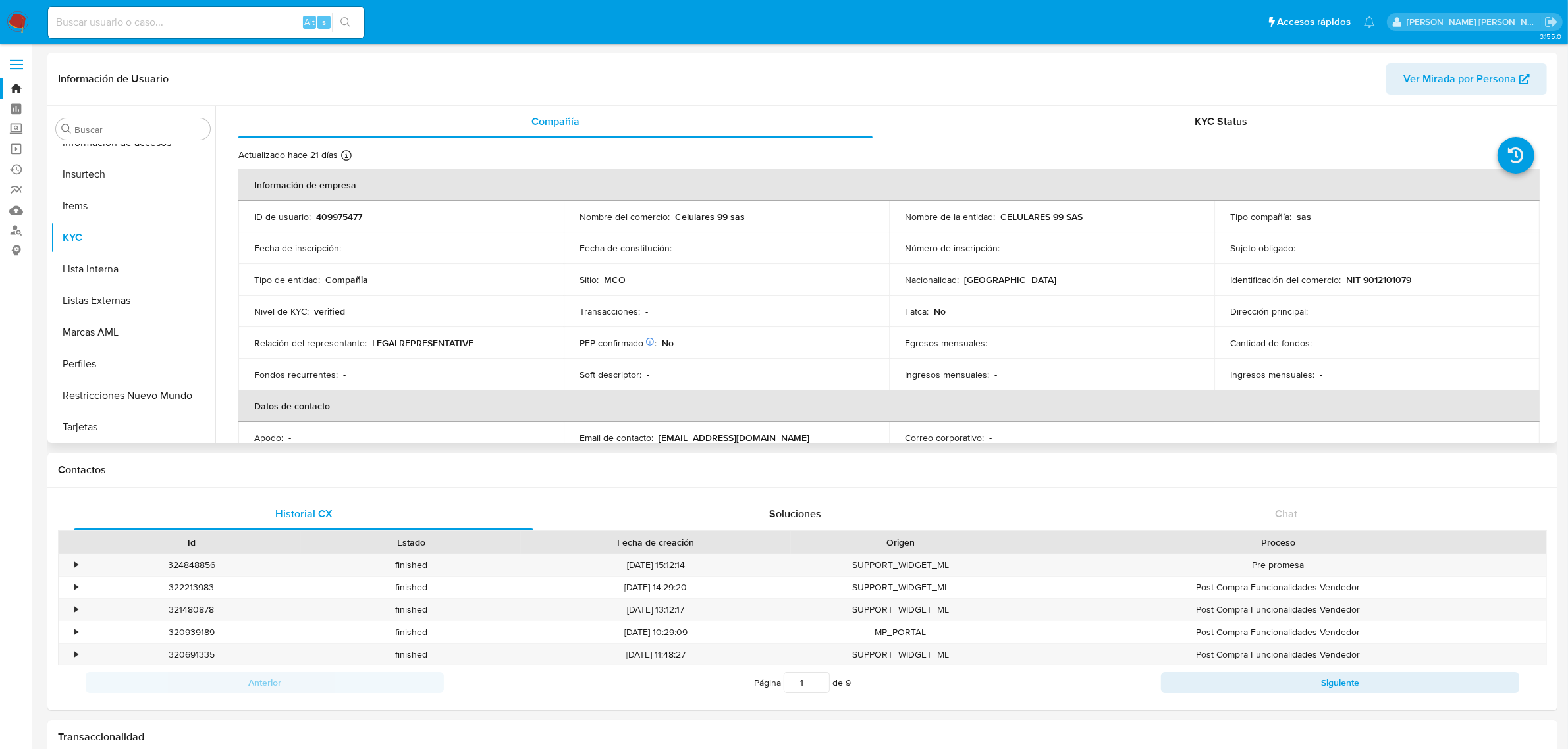
select select "10"
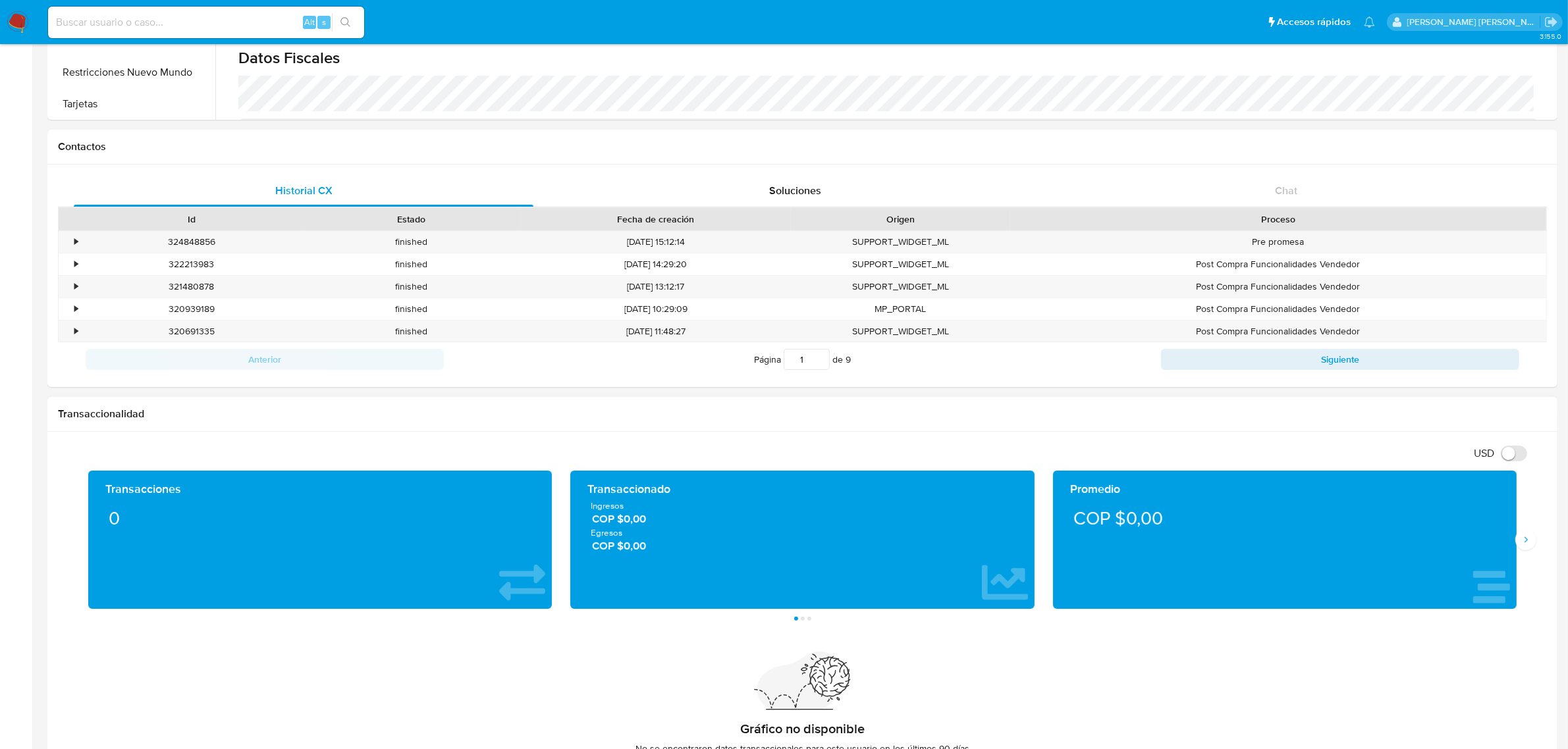
scroll to position [658, 0]
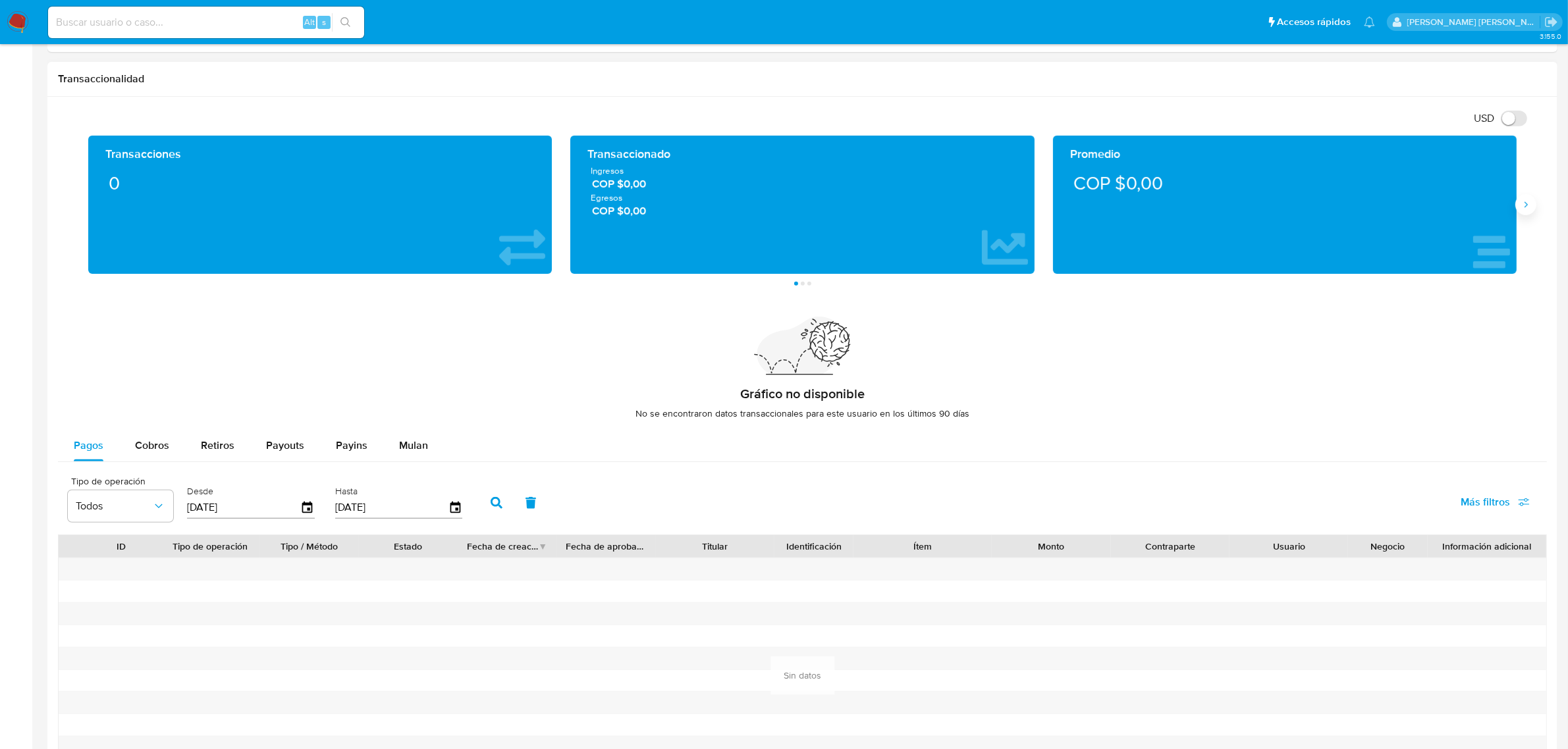
click at [1533, 199] on button "Siguiente" at bounding box center [1525, 204] width 21 height 21
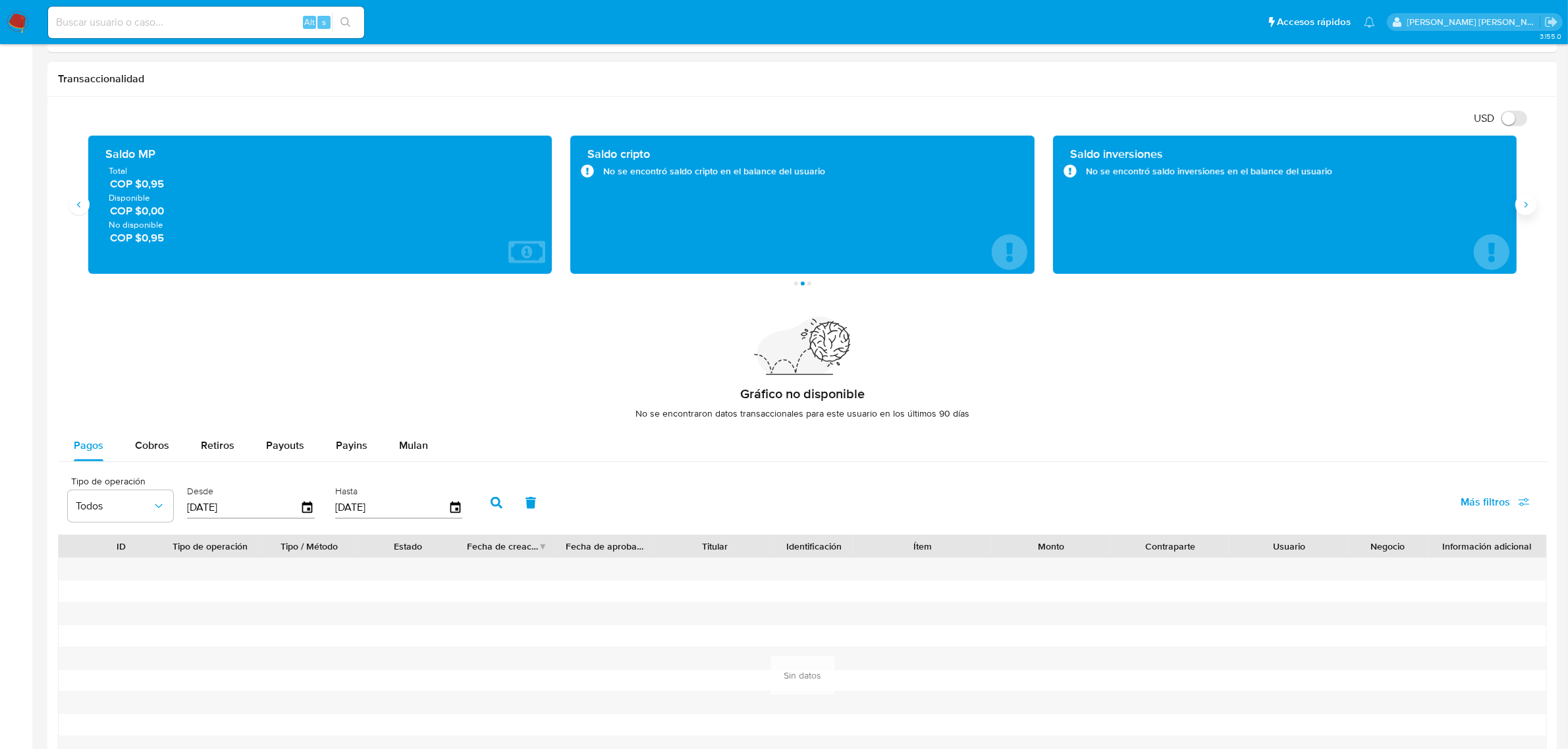
click at [1532, 201] on button "Siguiente" at bounding box center [1525, 204] width 21 height 21
click at [75, 199] on button "Anterior" at bounding box center [78, 204] width 21 height 21
click at [75, 201] on icon "Anterior" at bounding box center [79, 205] width 11 height 11
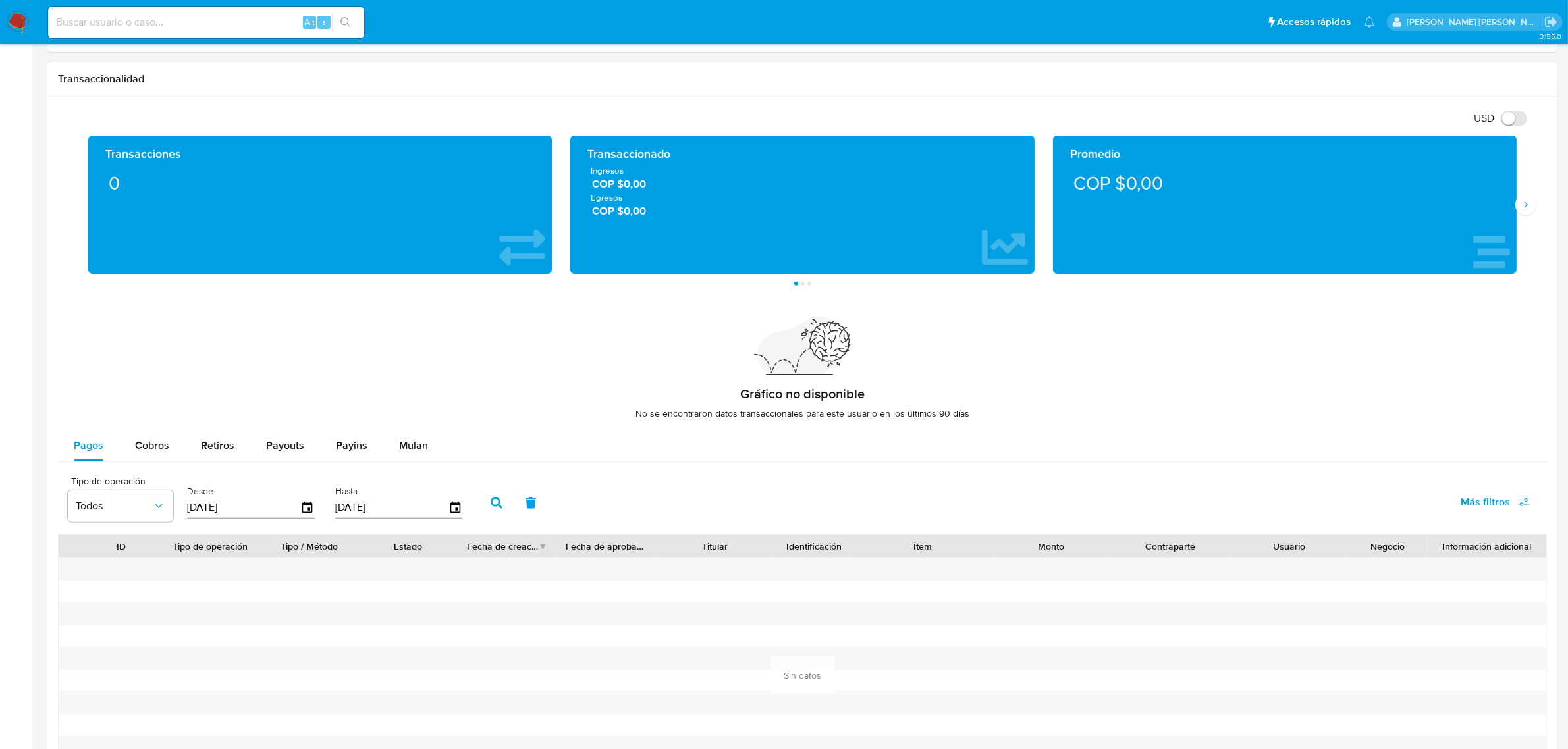
scroll to position [741, 0]
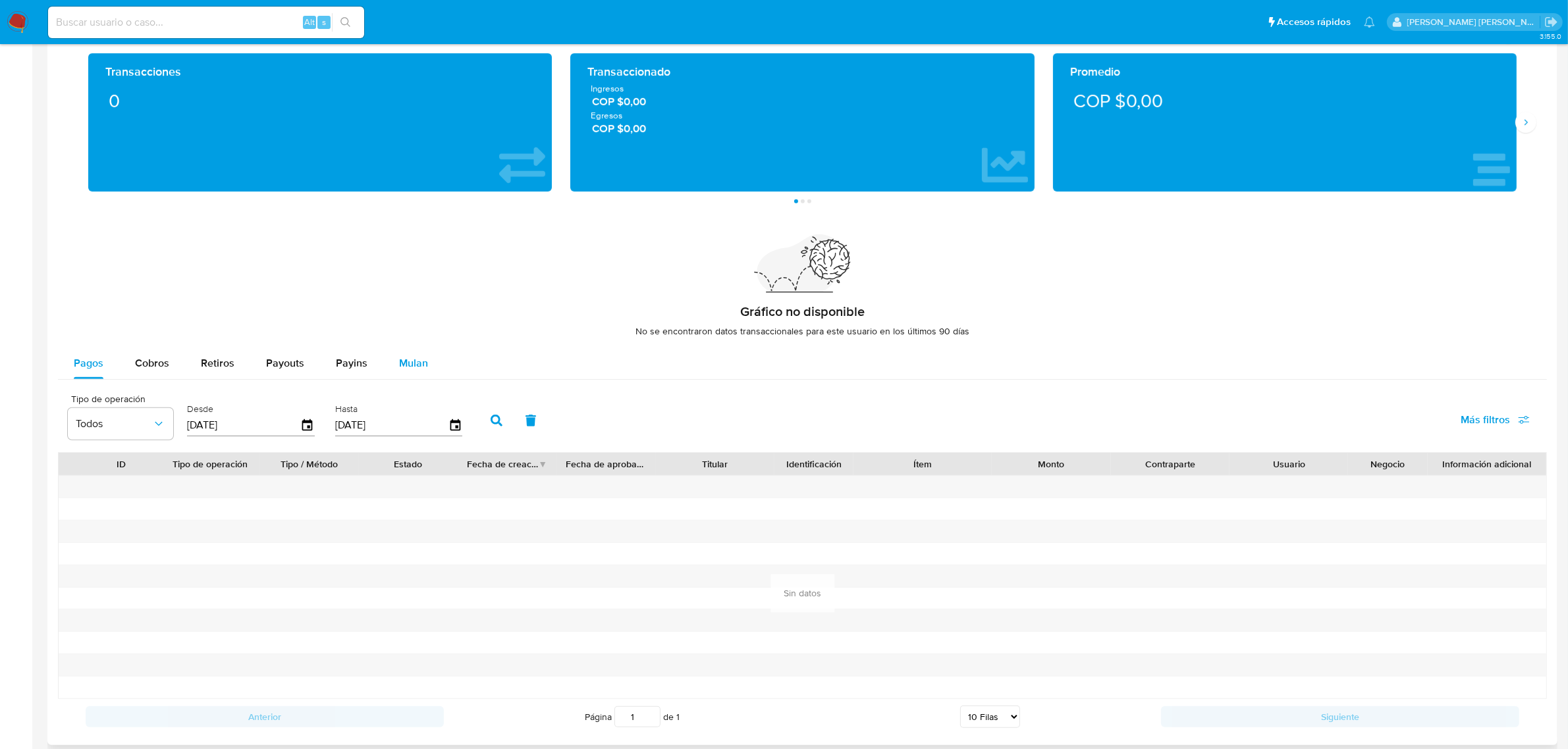
click at [408, 370] on span "Mulan" at bounding box center [414, 363] width 29 height 15
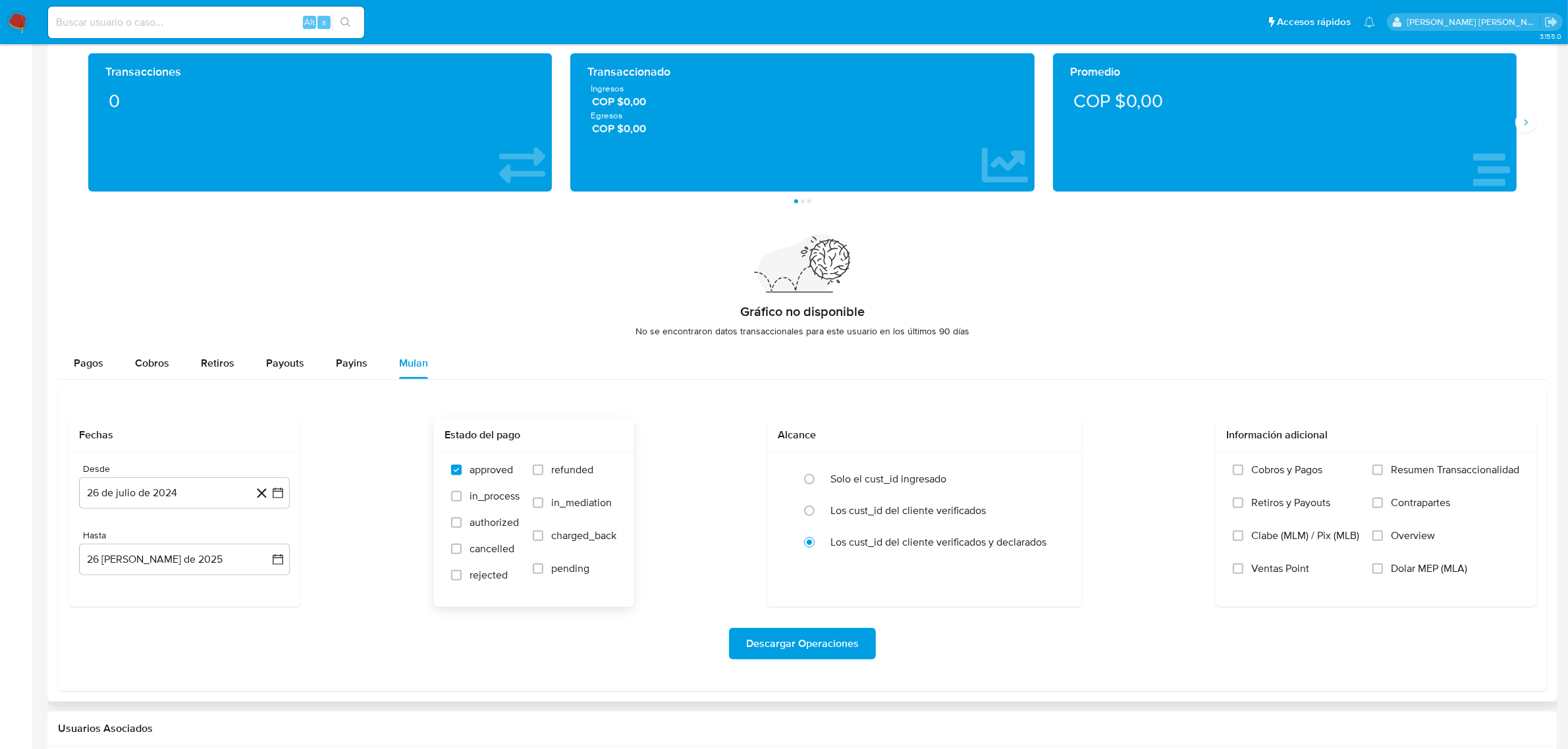
click at [557, 472] on span "refunded" at bounding box center [572, 469] width 42 height 13
click at [543, 472] on input "refunded" at bounding box center [538, 470] width 11 height 11
checkbox input "true"
click at [480, 492] on span "in_process" at bounding box center [494, 495] width 50 height 13
click at [462, 492] on input "in_process" at bounding box center [457, 496] width 11 height 11
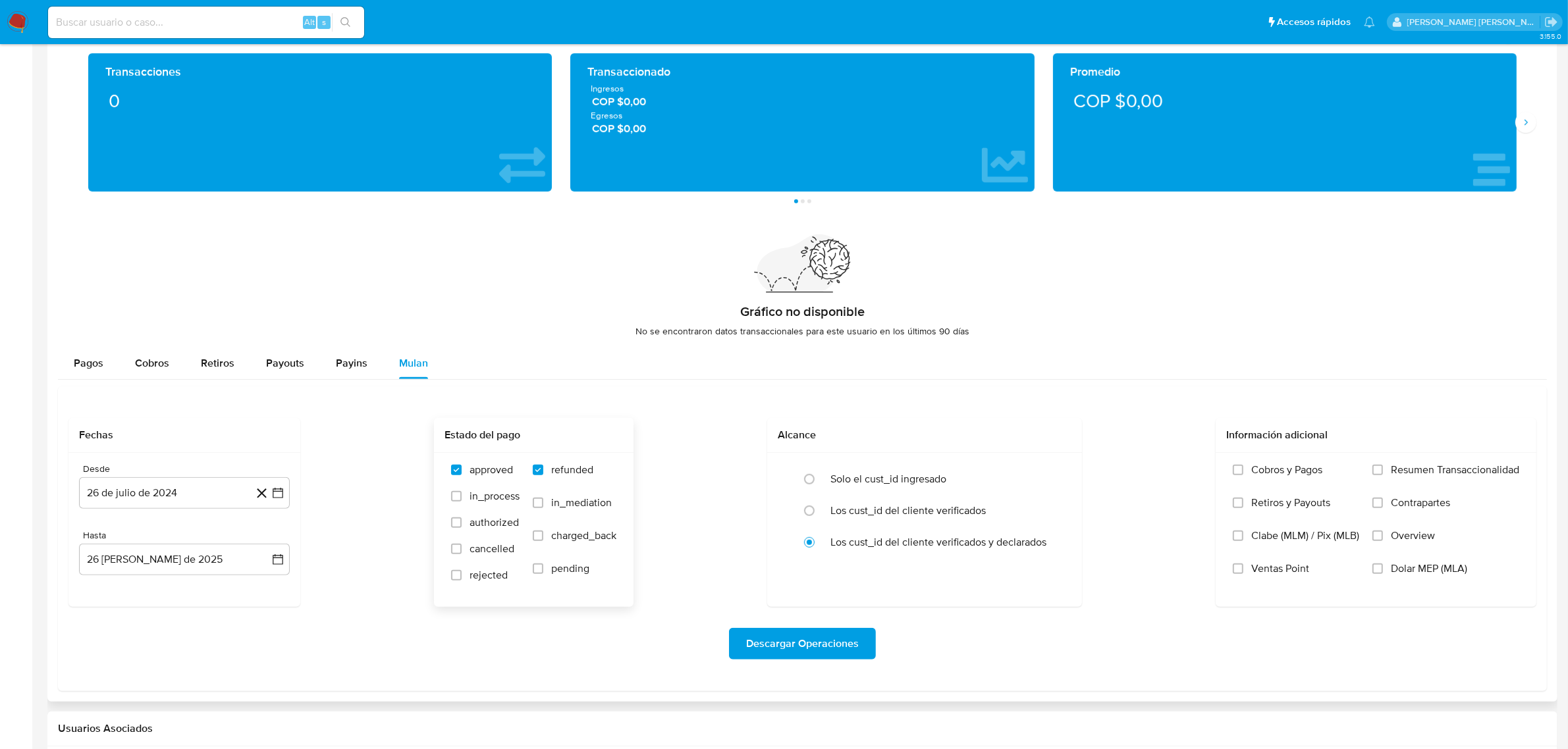
checkbox input "true"
click at [467, 577] on label "rejected" at bounding box center [485, 582] width 68 height 26
click at [462, 577] on input "rejected" at bounding box center [457, 575] width 11 height 11
checkbox input "true"
click at [468, 505] on label "in_process" at bounding box center [485, 502] width 68 height 26
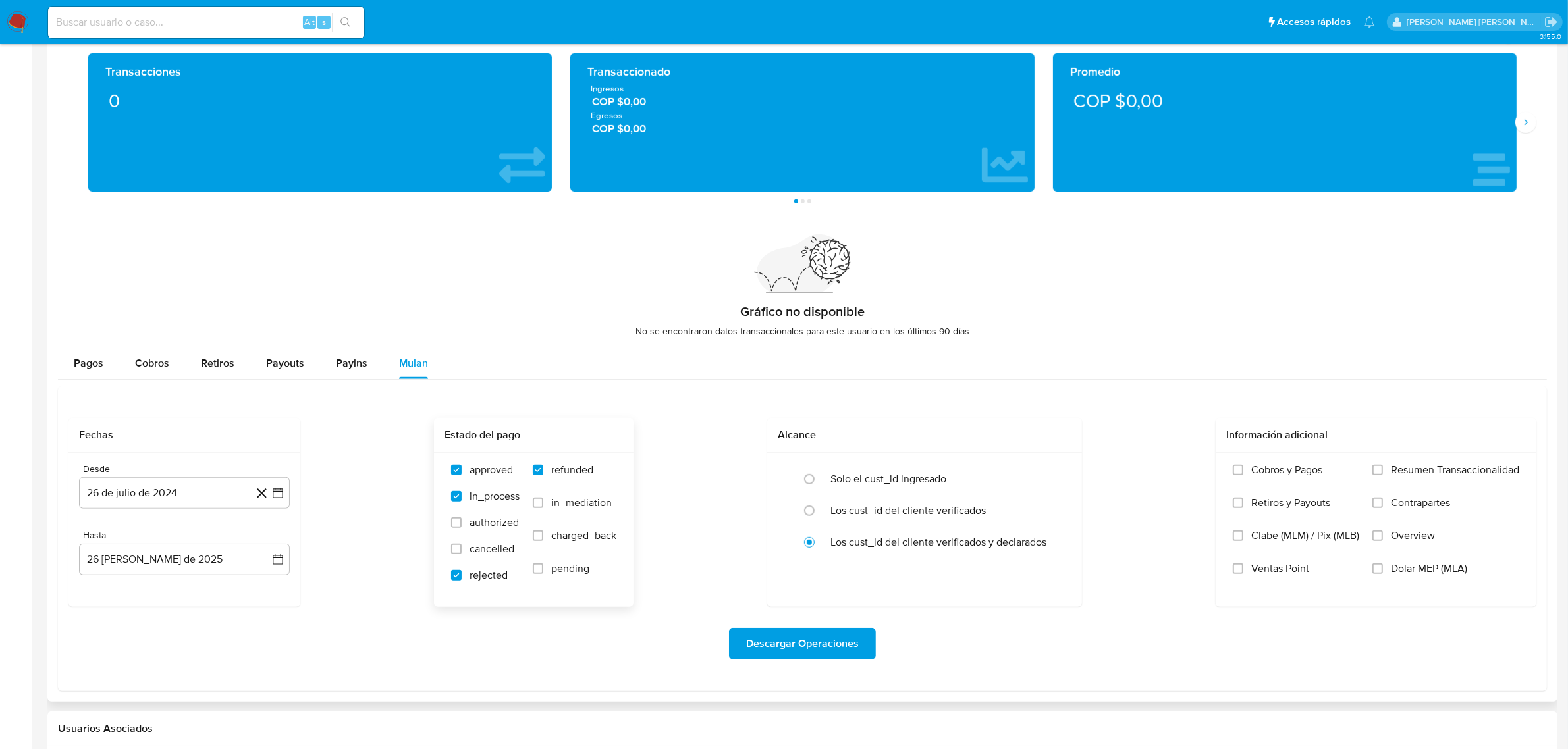
click at [462, 502] on input "in_process" at bounding box center [457, 496] width 11 height 11
checkbox input "false"
click at [463, 577] on label "rejected" at bounding box center [485, 582] width 68 height 26
click at [462, 577] on input "rejected" at bounding box center [457, 575] width 11 height 11
checkbox input "false"
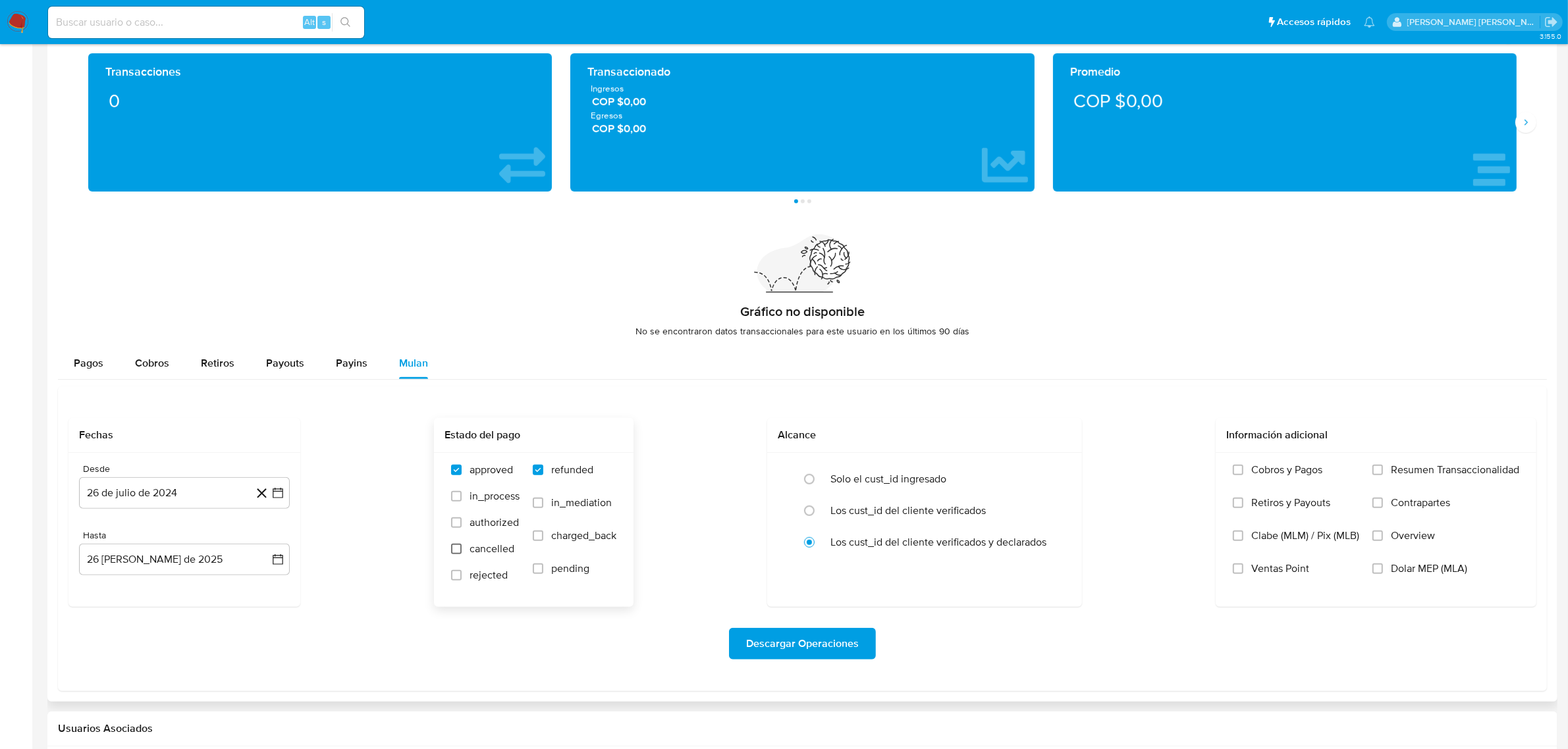
click at [459, 548] on input "cancelled" at bounding box center [457, 549] width 11 height 11
checkbox input "true"
click at [462, 574] on label "rejected" at bounding box center [485, 582] width 68 height 26
click at [462, 574] on input "rejected" at bounding box center [457, 575] width 11 height 11
checkbox input "true"
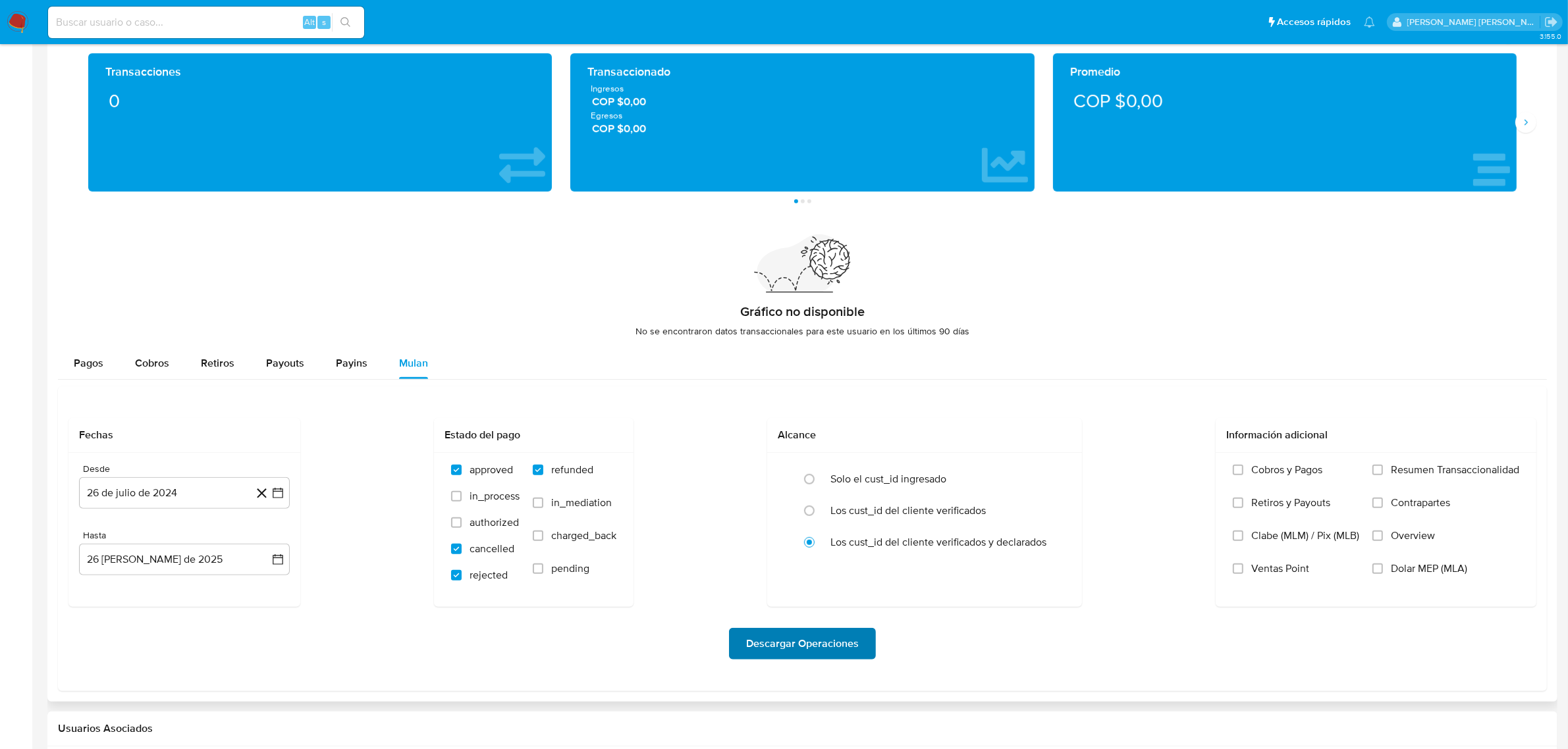
click at [800, 647] on span "Descargar Operaciones" at bounding box center [802, 644] width 113 height 29
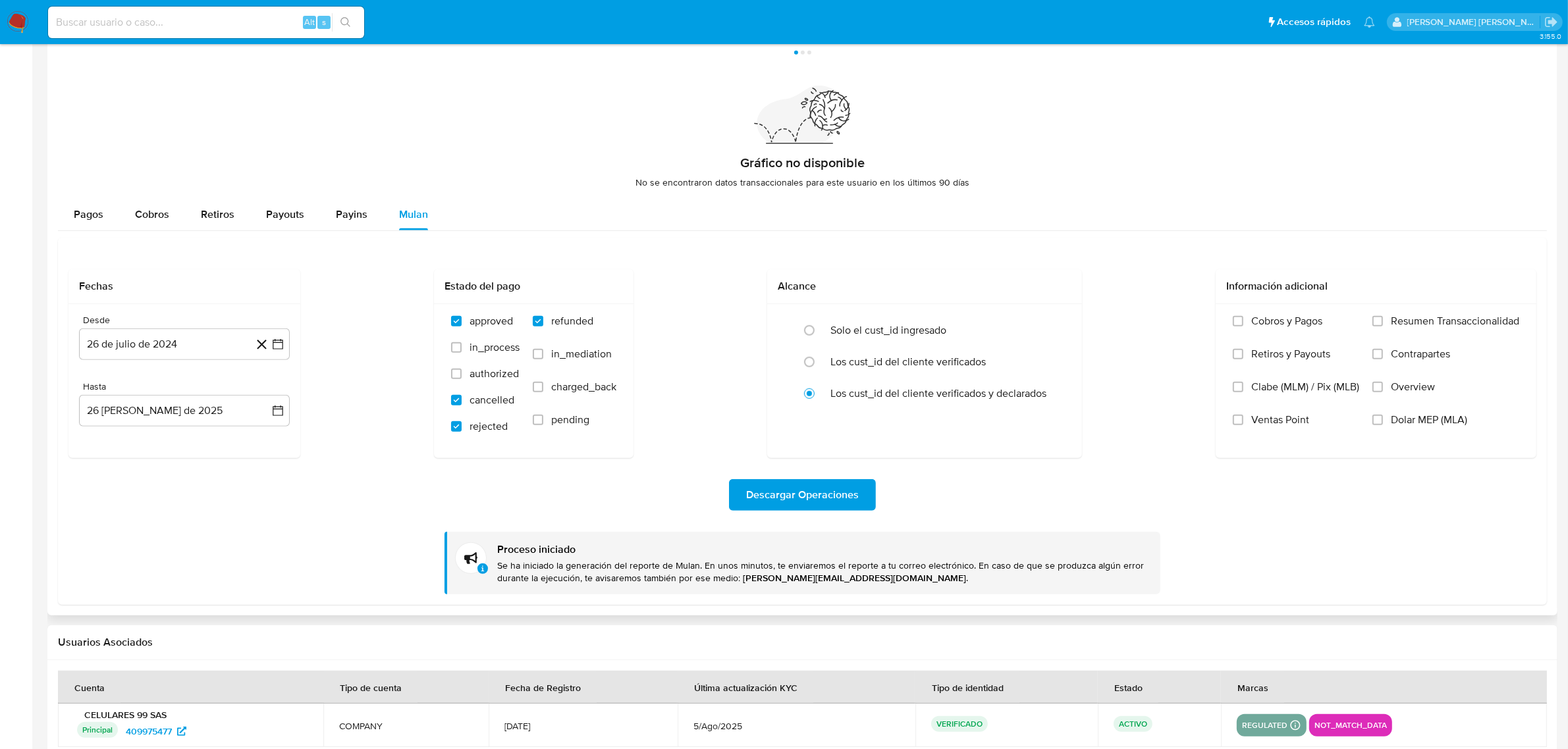
scroll to position [959, 0]
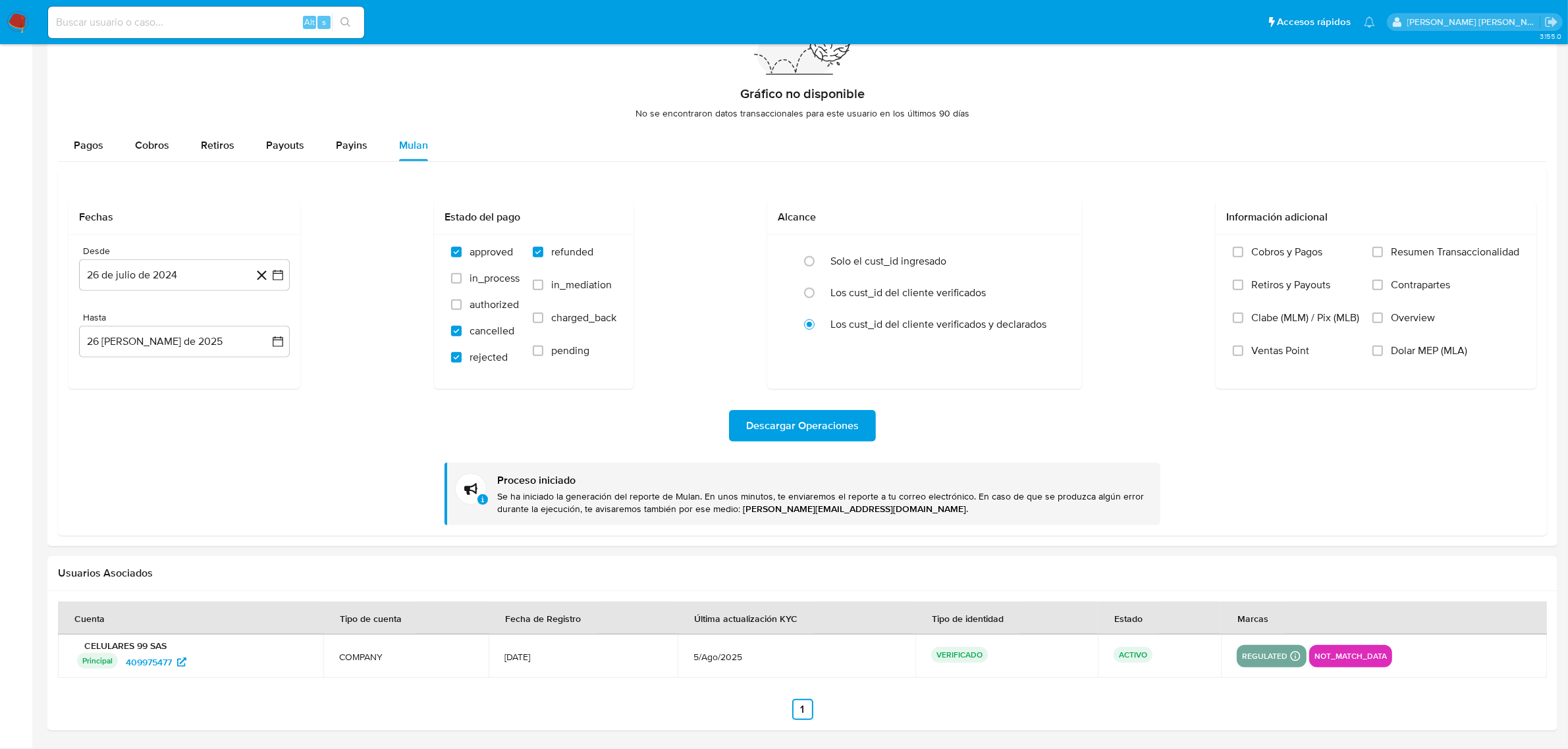
click at [167, 28] on input at bounding box center [206, 22] width 316 height 17
paste input "409975477"
type input "409975477"
click at [232, 33] on div "Alt s" at bounding box center [206, 22] width 316 height 31
click at [235, 25] on input at bounding box center [206, 22] width 316 height 17
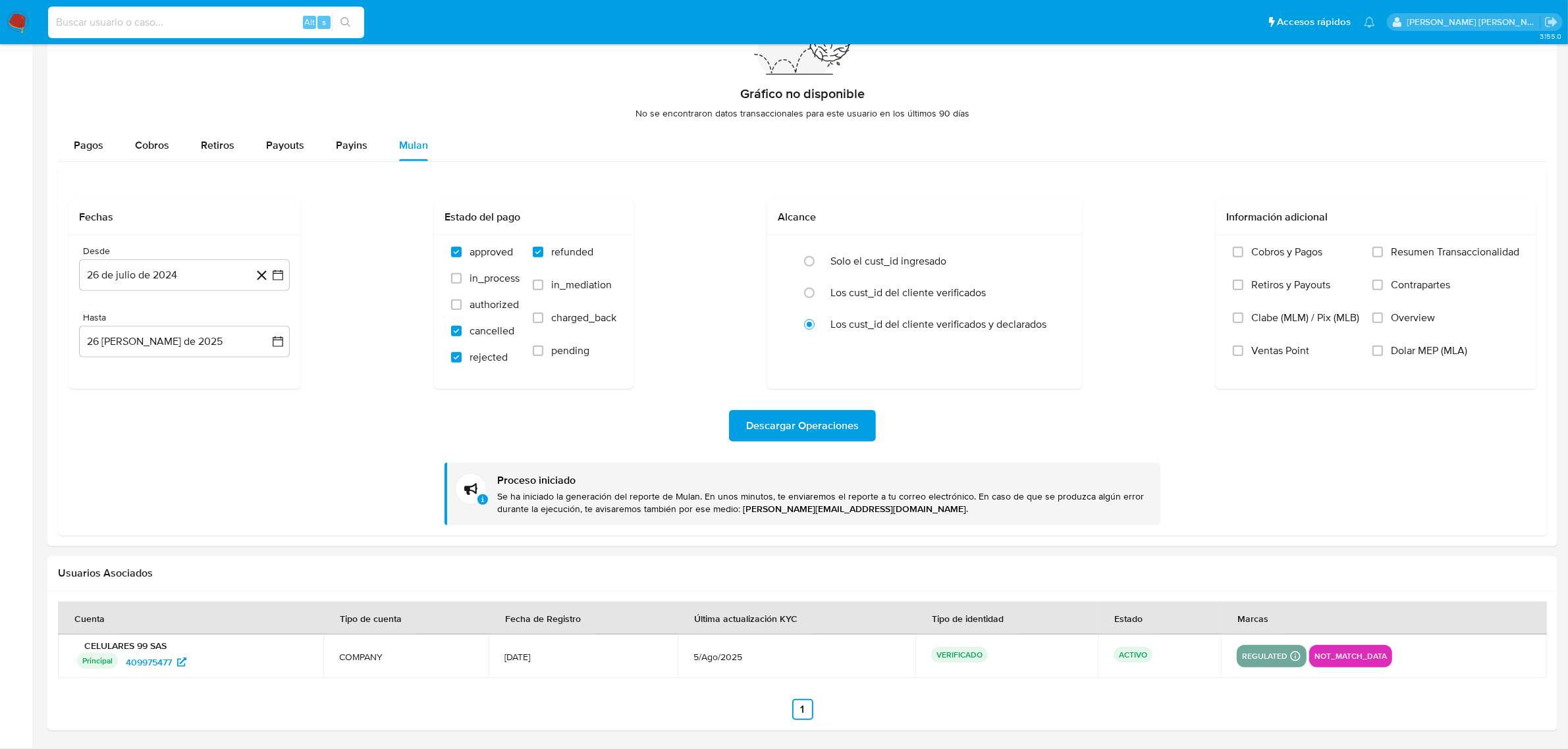
paste input "1879808182"
type input "1879808182"
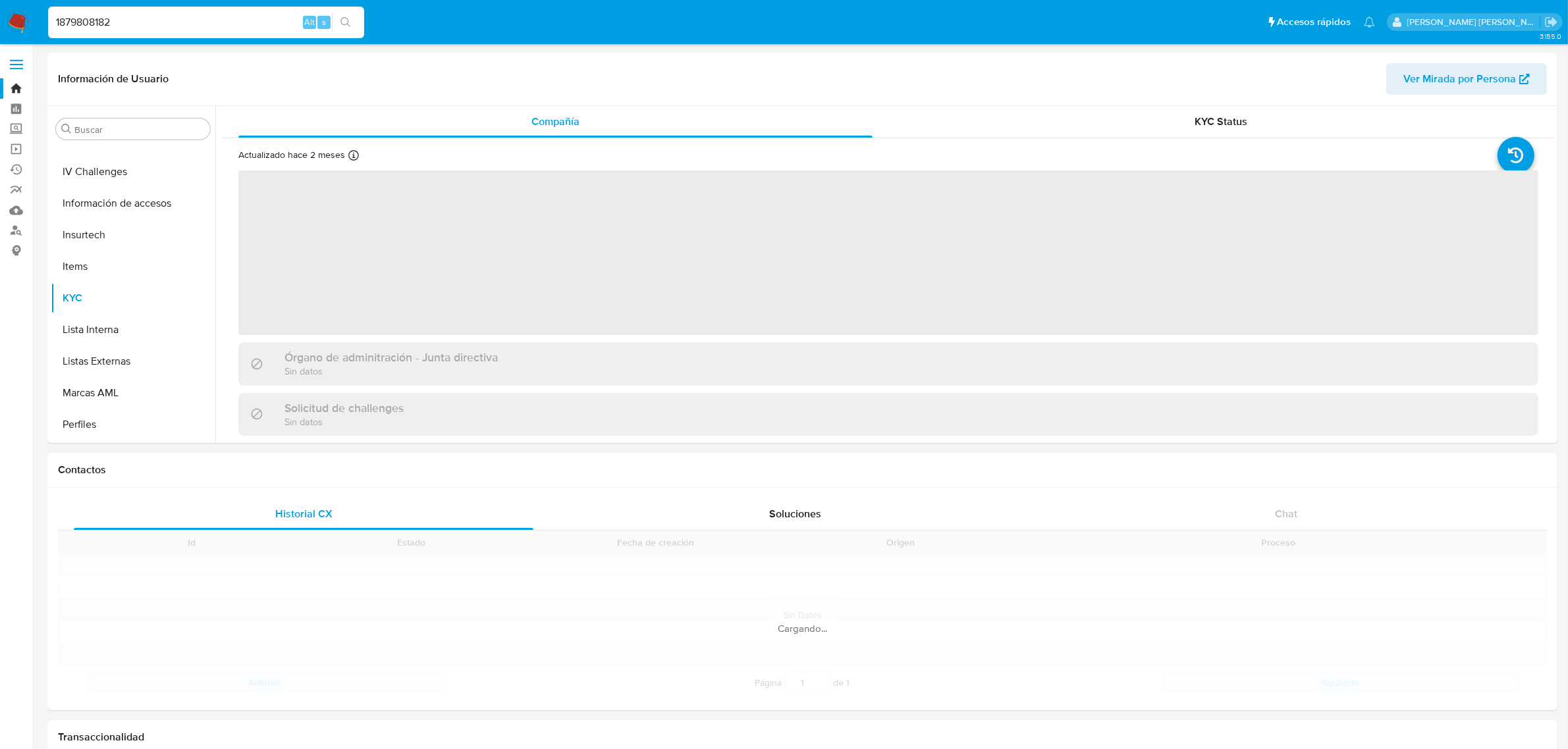
scroll to position [555, 0]
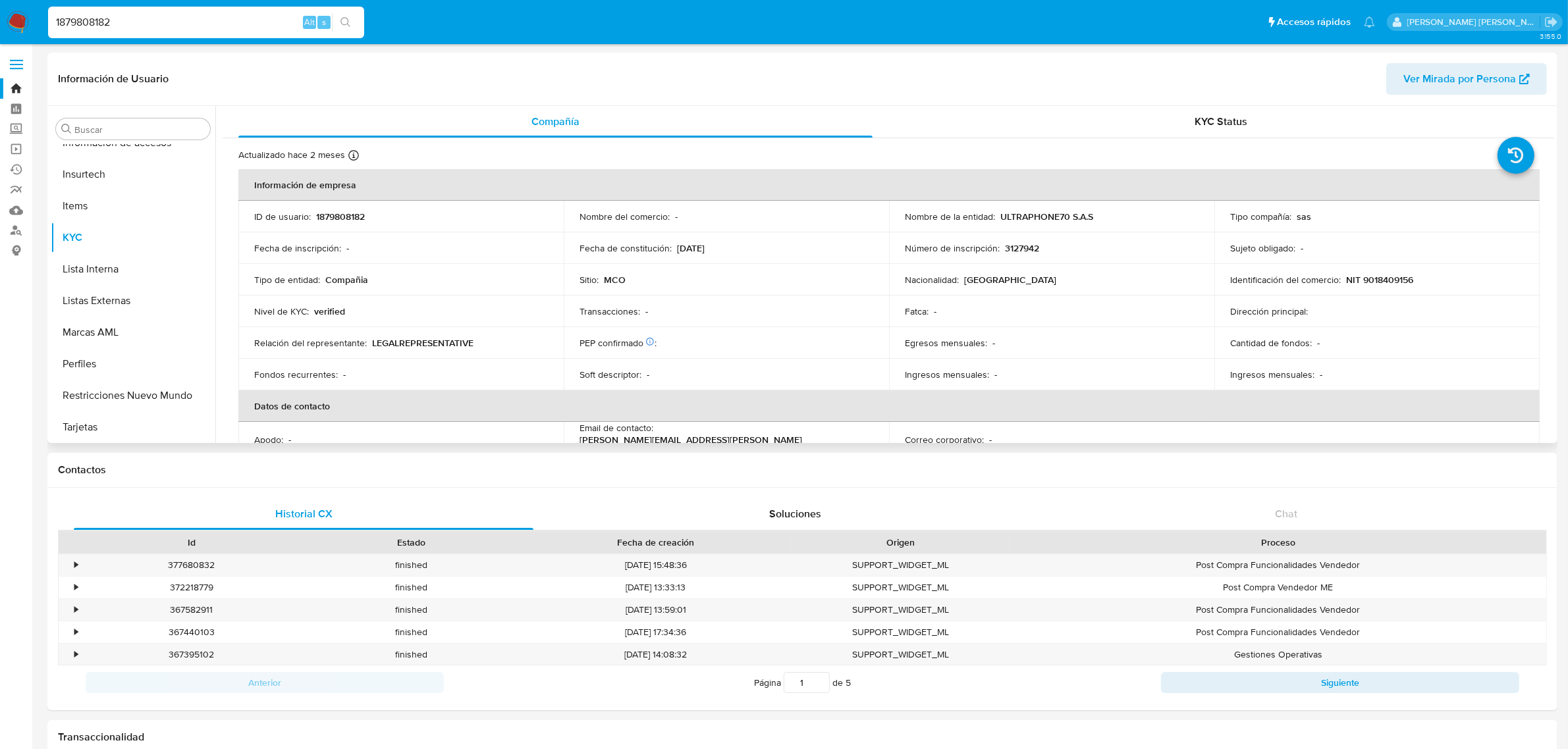
select select "10"
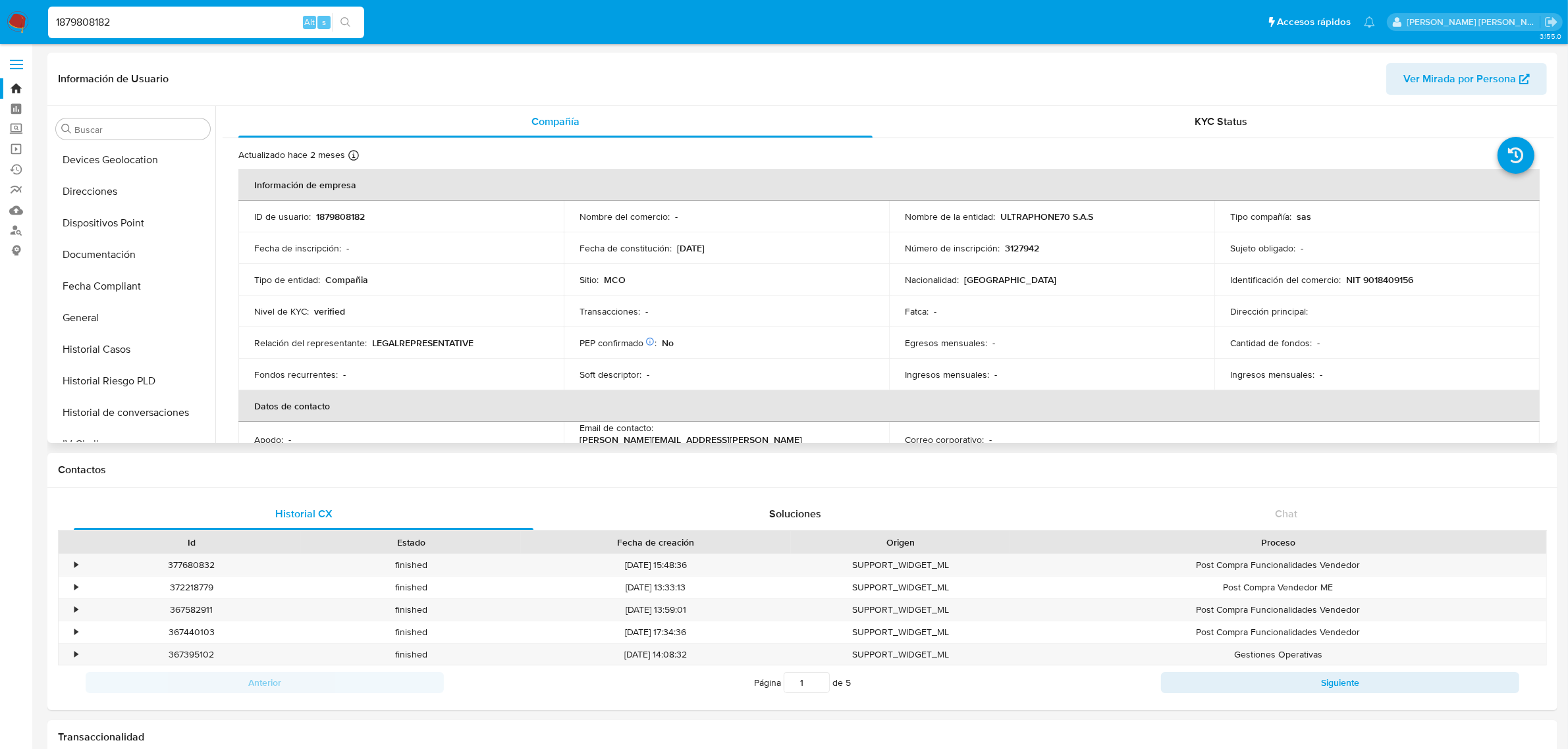
scroll to position [247, 0]
click at [104, 295] on button "General" at bounding box center [128, 293] width 154 height 31
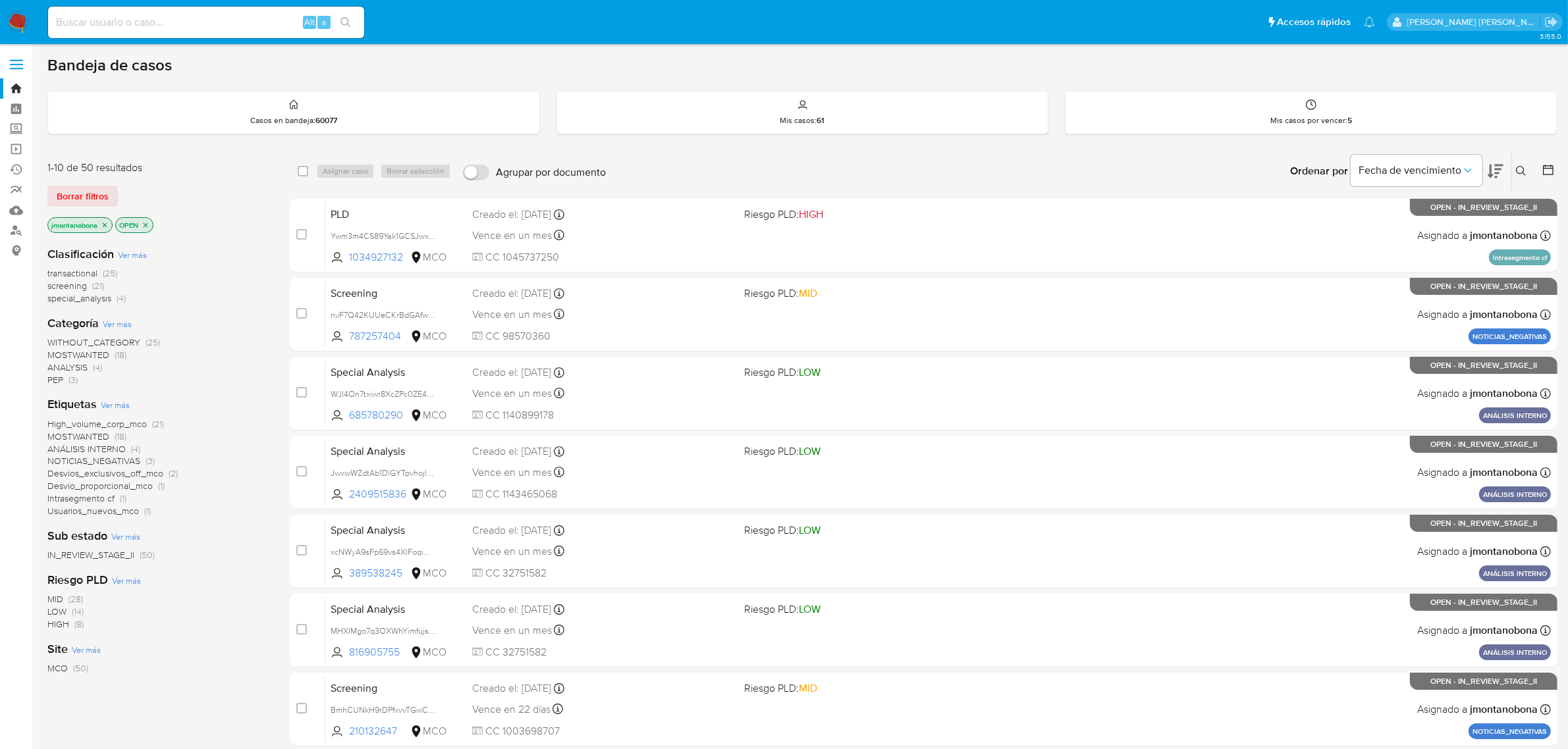
click at [237, 30] on input at bounding box center [206, 22] width 316 height 17
paste input "409975477"
type input "409975477"
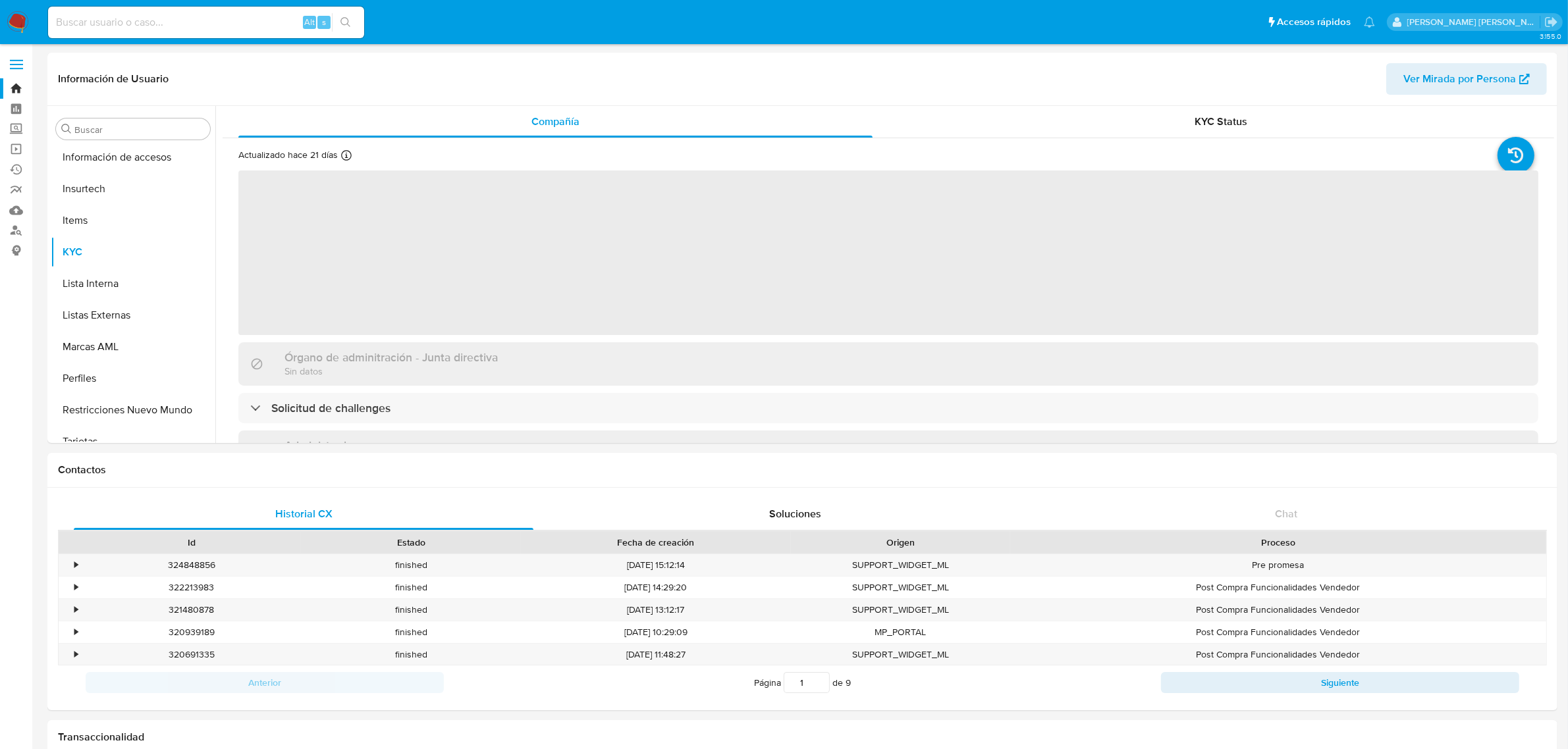
scroll to position [555, 0]
select select "10"
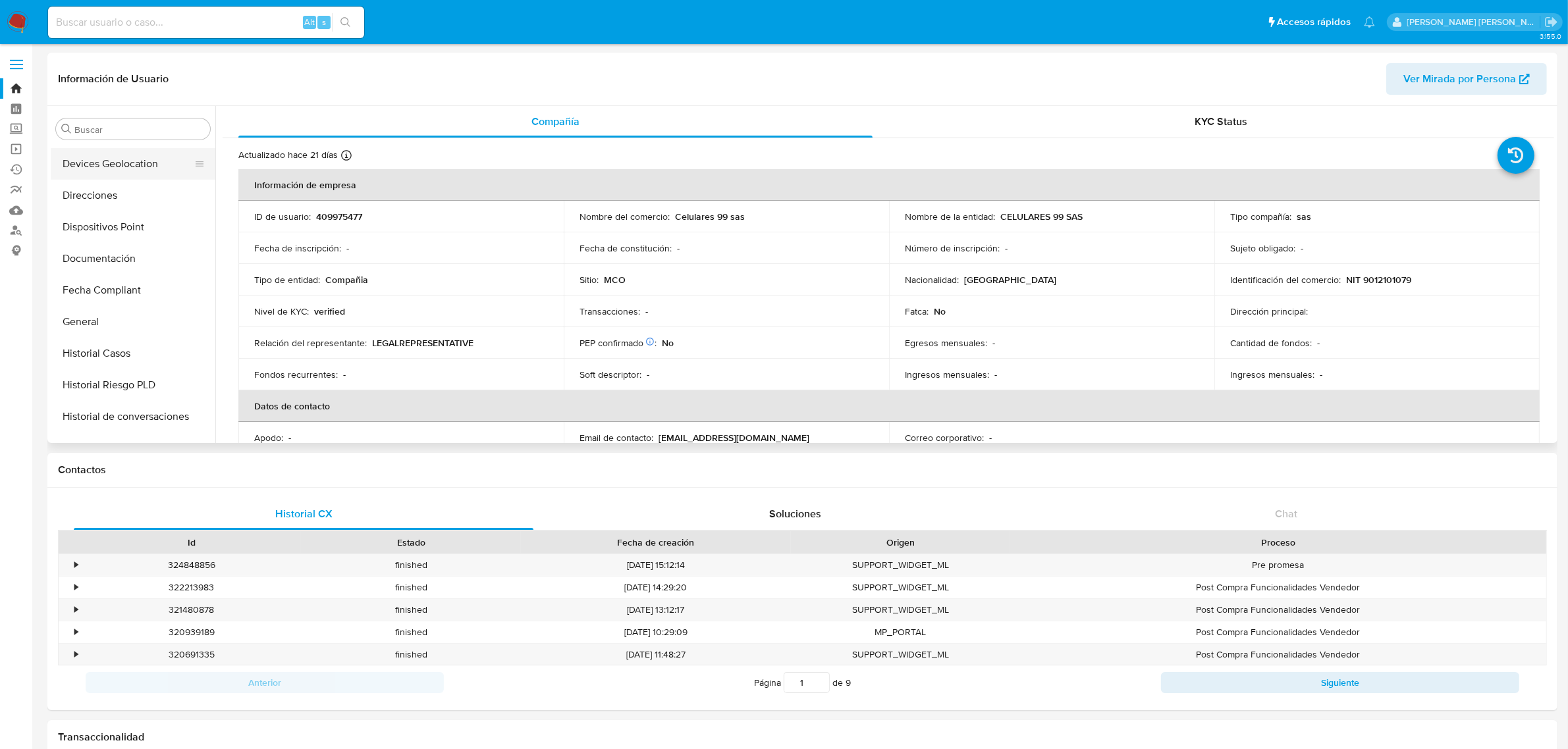
scroll to position [247, 0]
click at [103, 291] on button "General" at bounding box center [128, 293] width 154 height 31
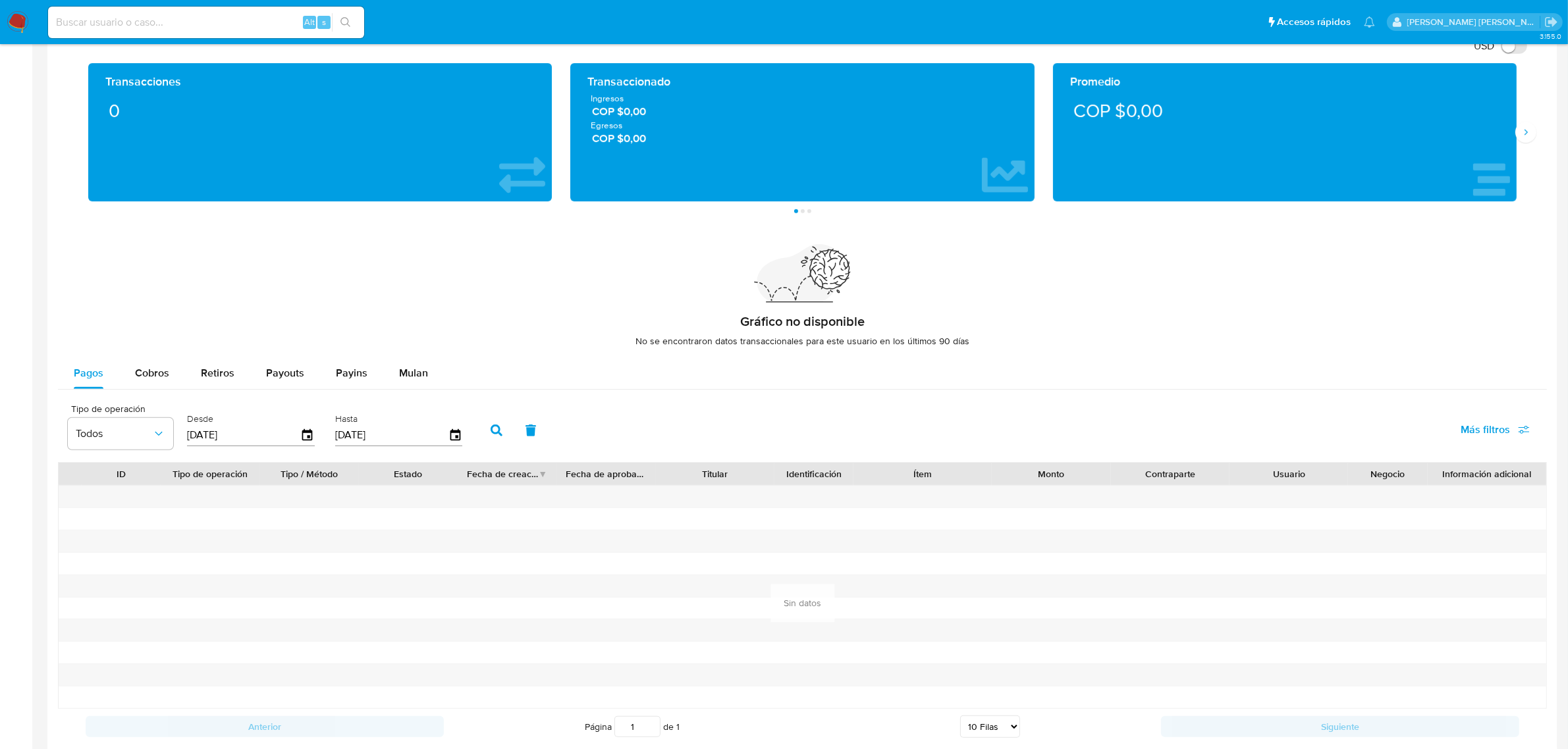
scroll to position [576, 0]
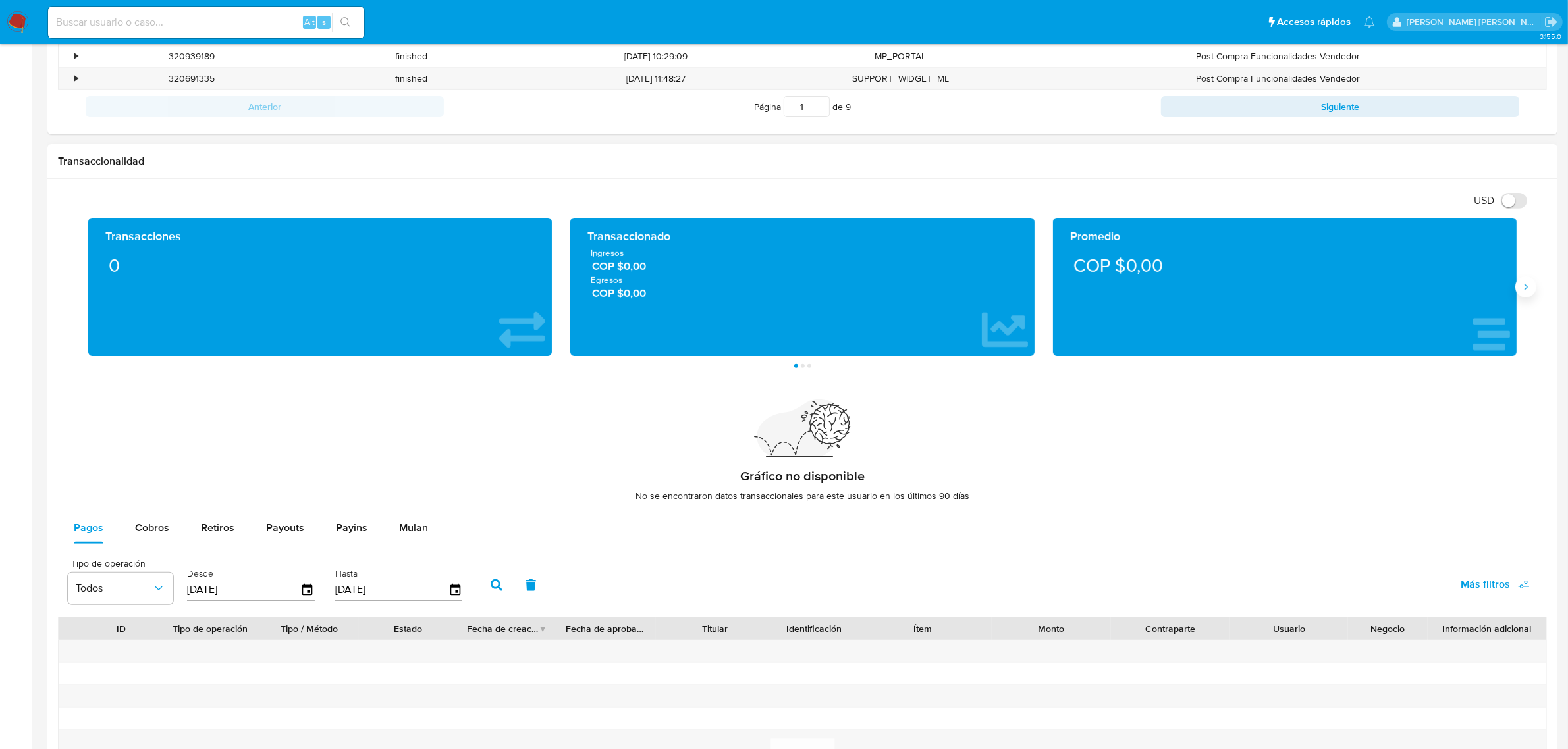
click at [1529, 287] on icon "Siguiente" at bounding box center [1526, 287] width 11 height 11
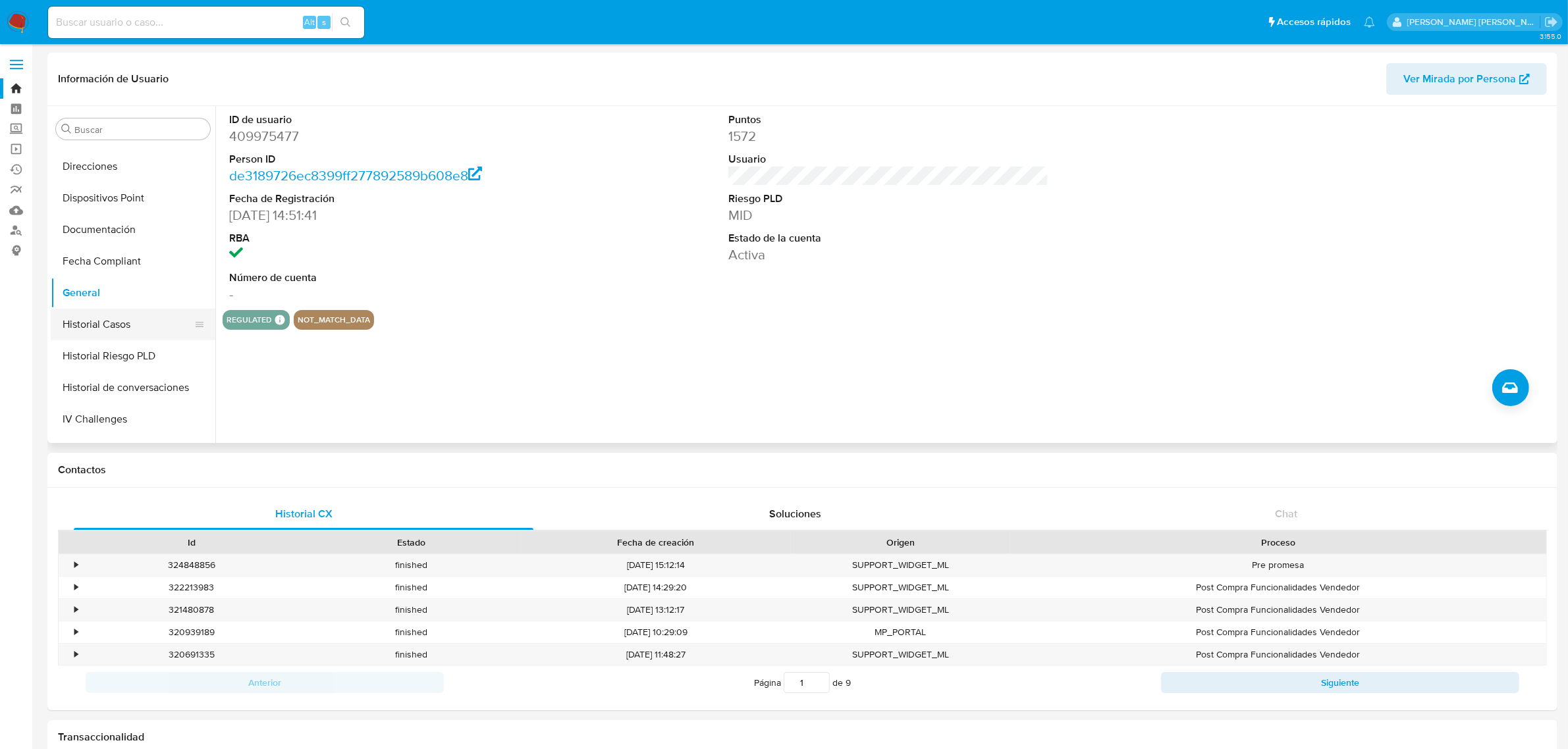
scroll to position [411, 0]
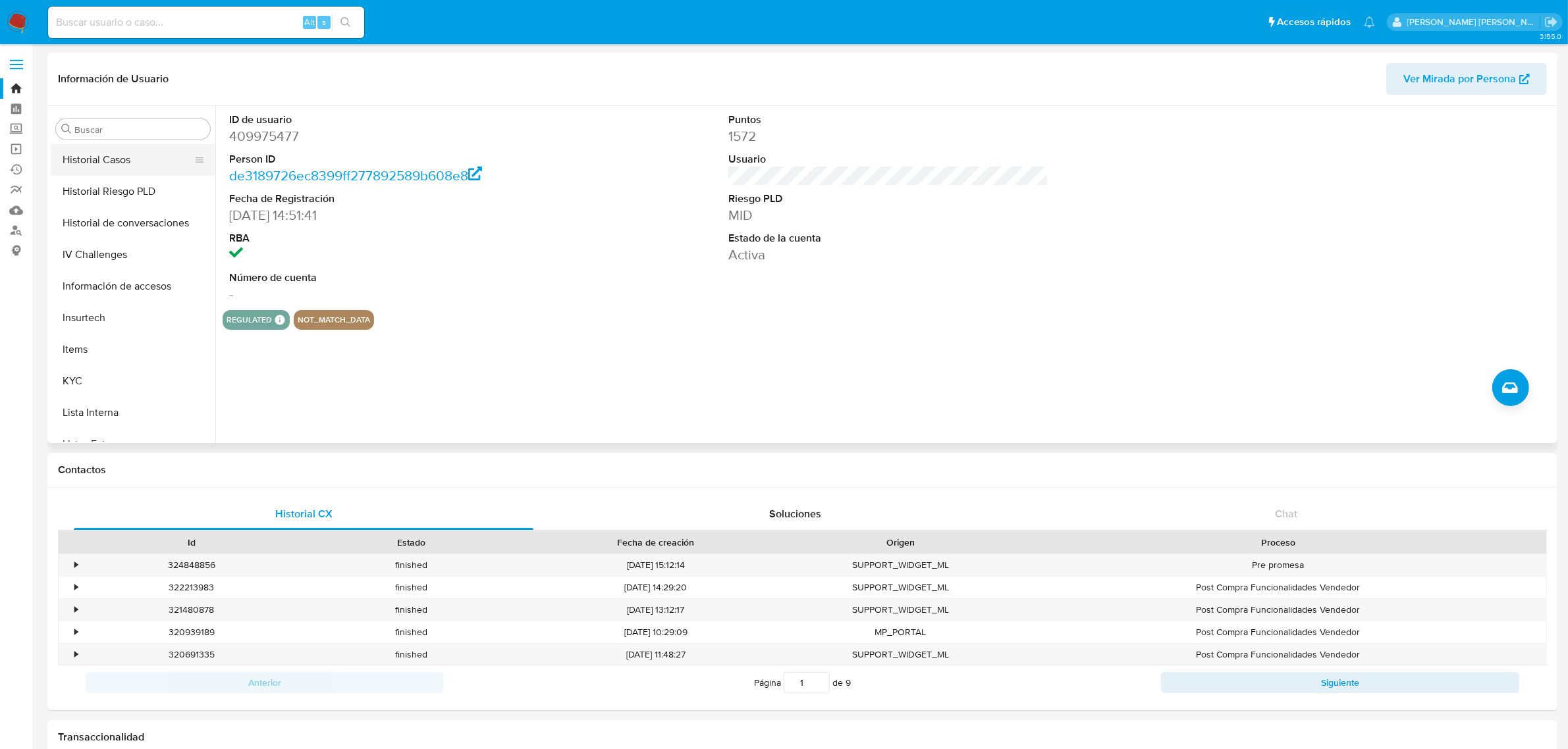
click at [112, 161] on button "Historial Casos" at bounding box center [128, 160] width 154 height 31
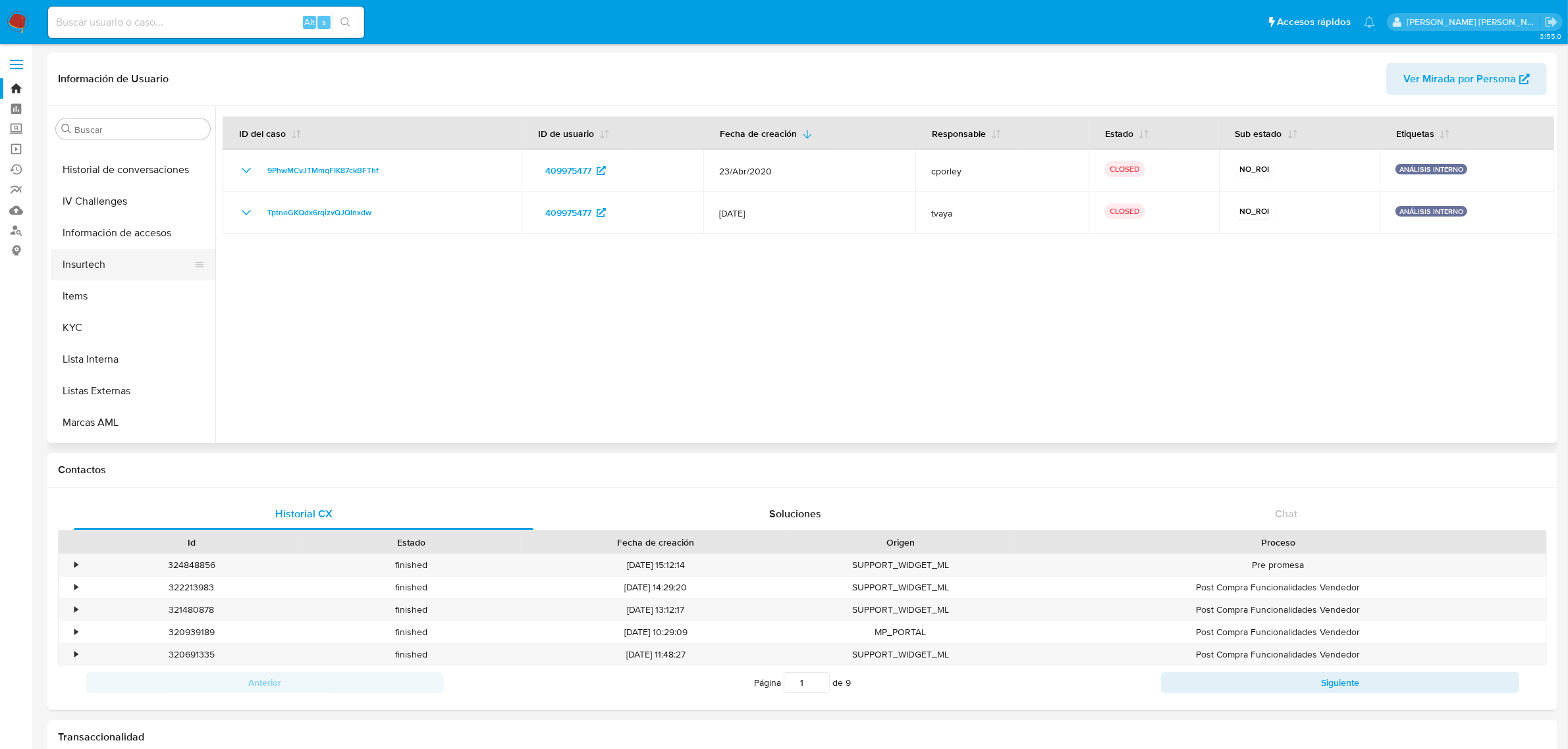
scroll to position [494, 0]
click at [101, 291] on button "KYC" at bounding box center [128, 298] width 154 height 31
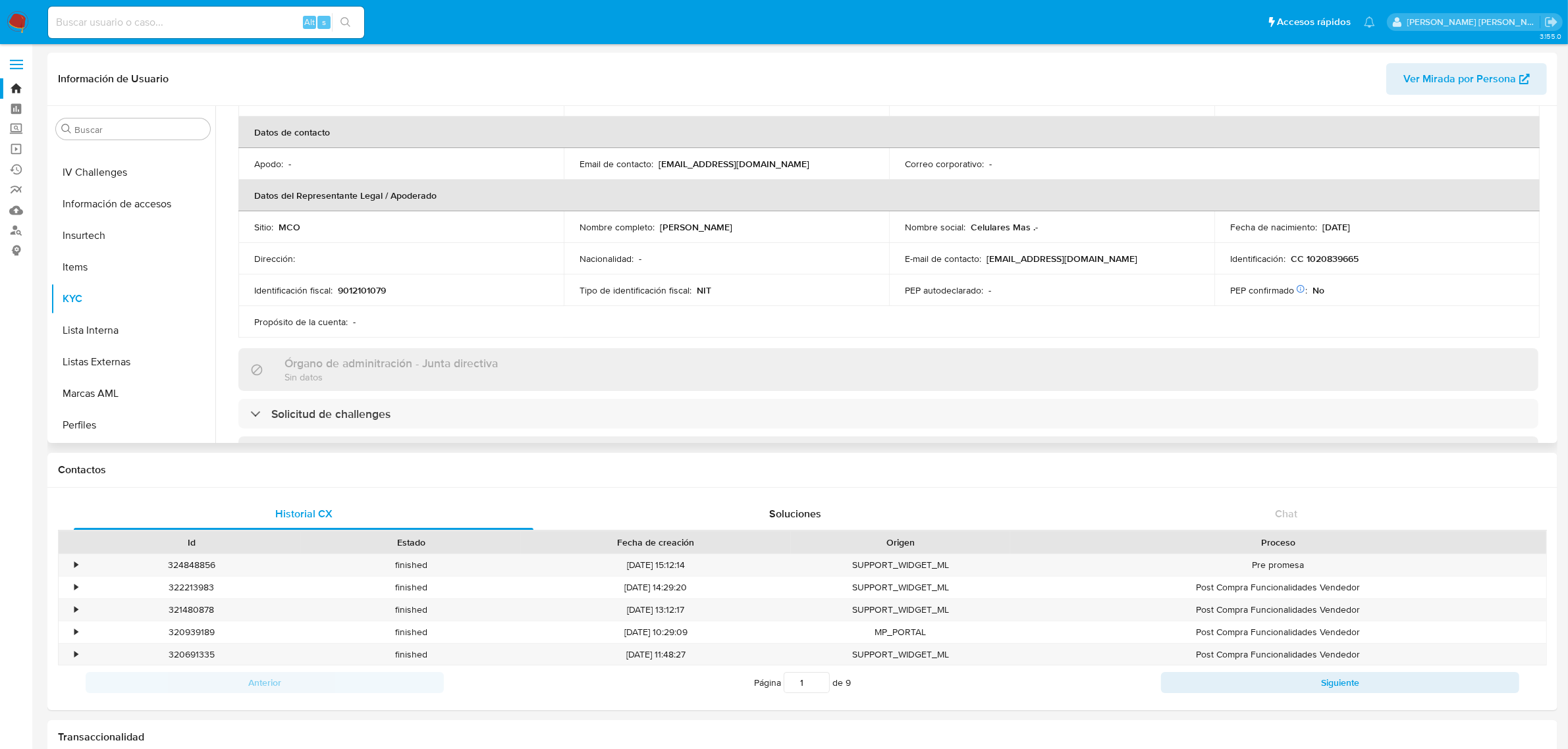
scroll to position [0, 0]
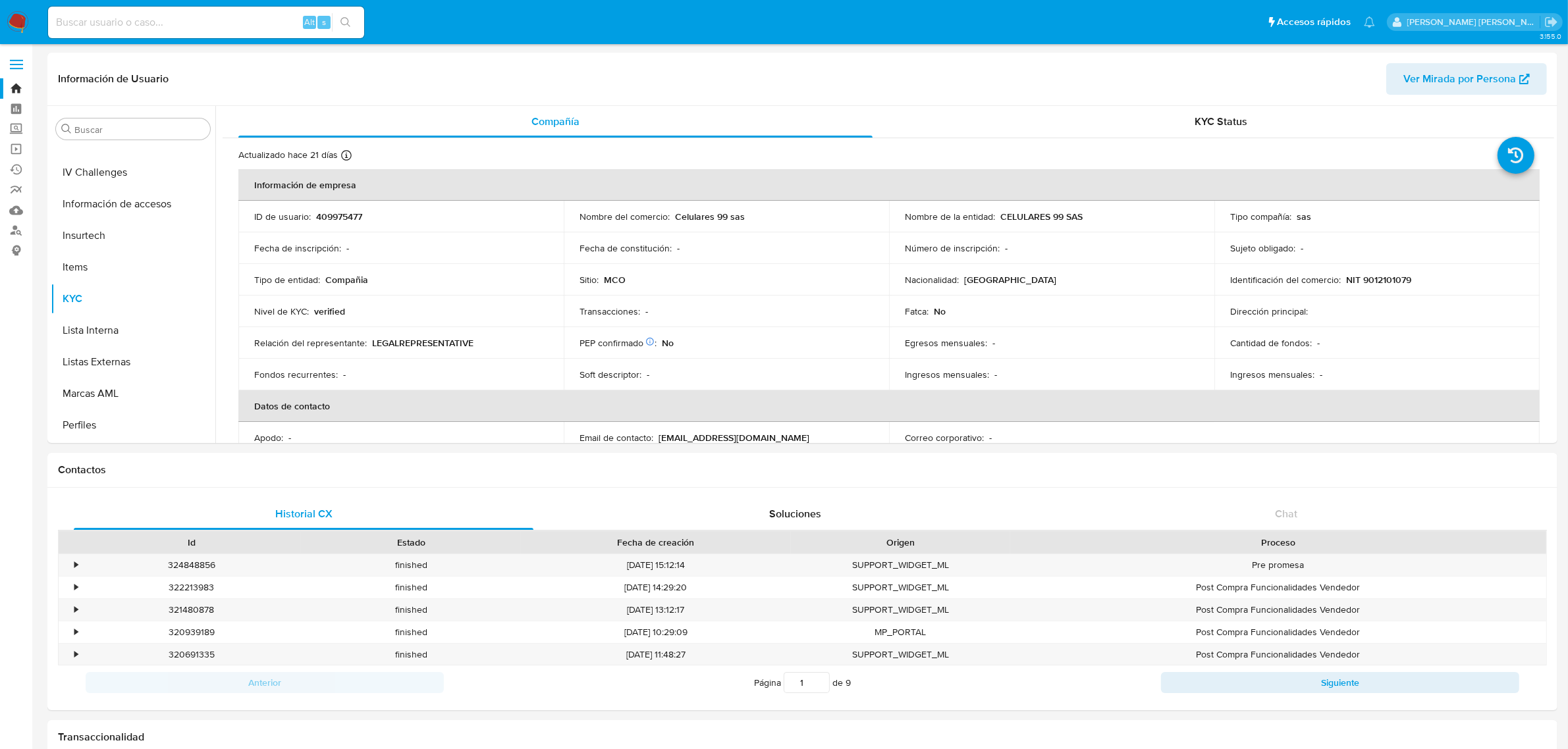
click at [201, 25] on input at bounding box center [206, 22] width 316 height 17
paste input "78429260"
type input "78429260"
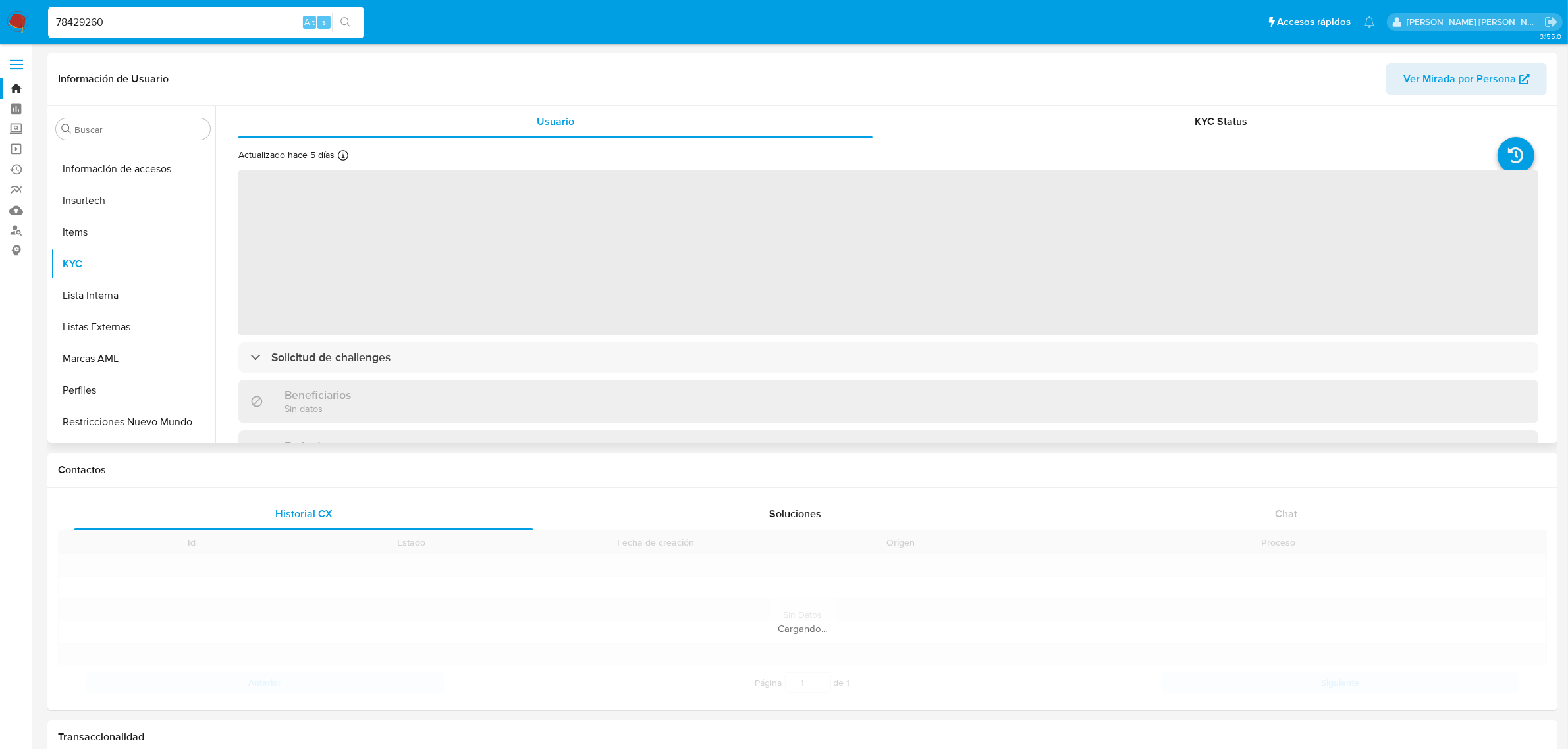
scroll to position [555, 0]
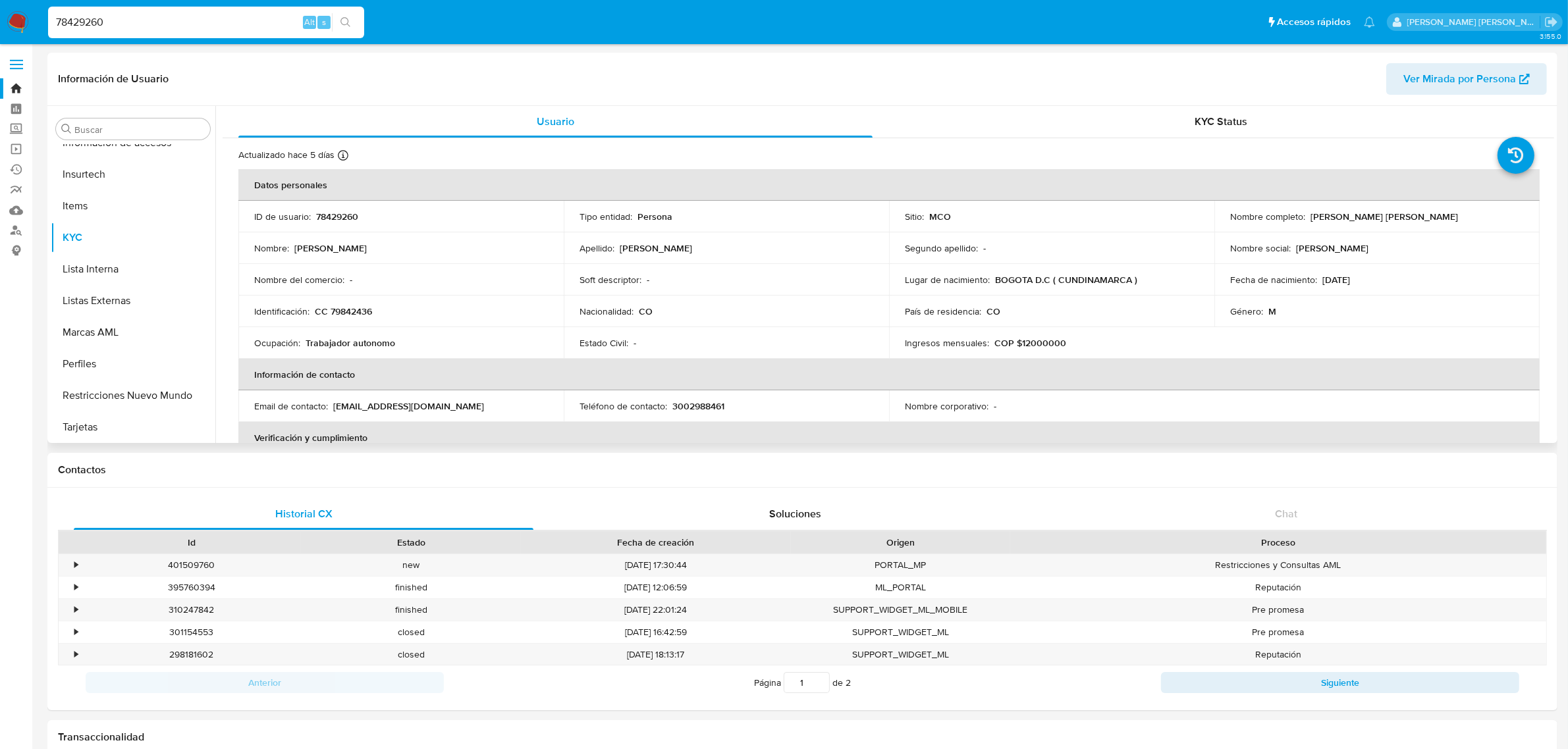
select select "10"
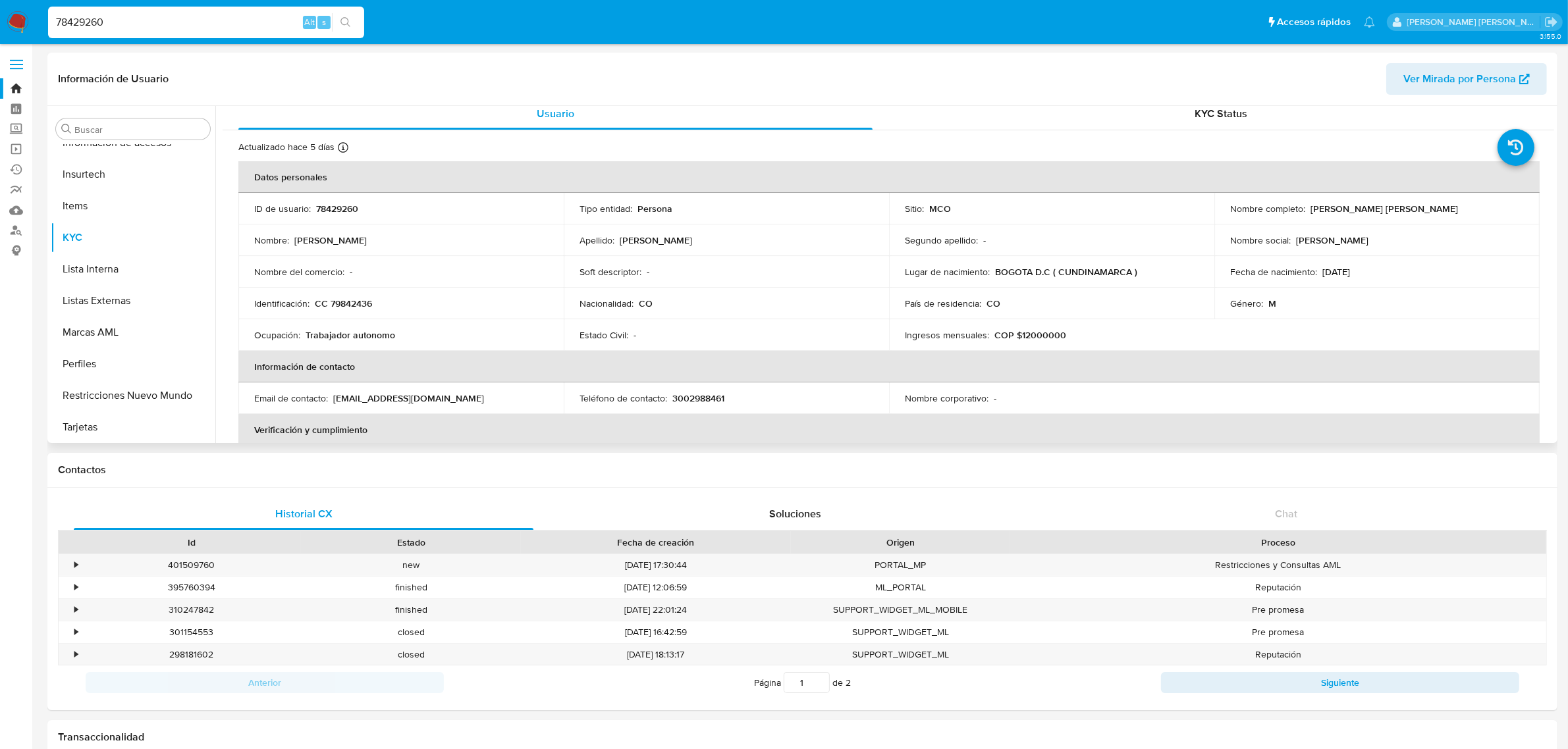
scroll to position [0, 0]
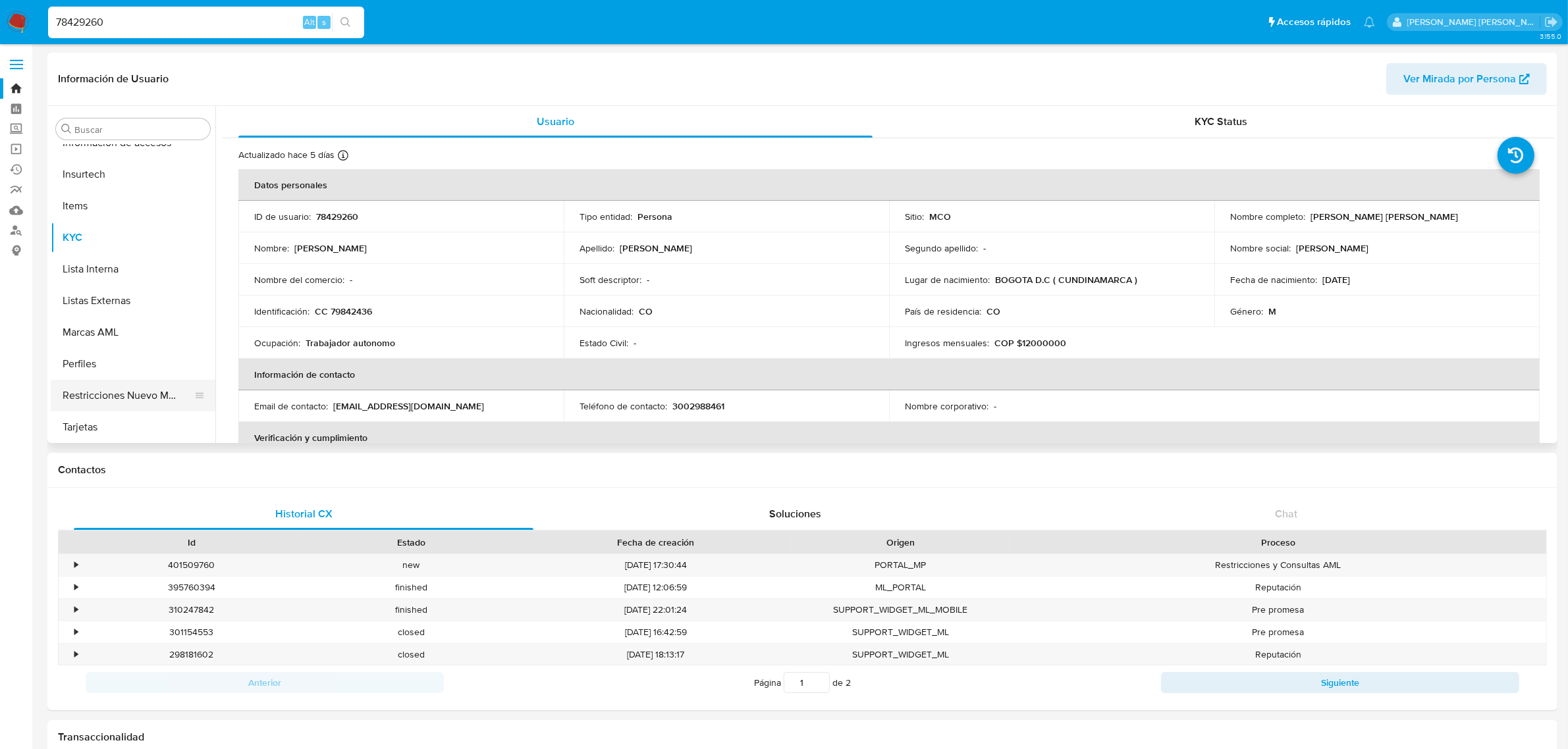
click at [110, 389] on button "Restricciones Nuevo Mundo" at bounding box center [128, 395] width 154 height 31
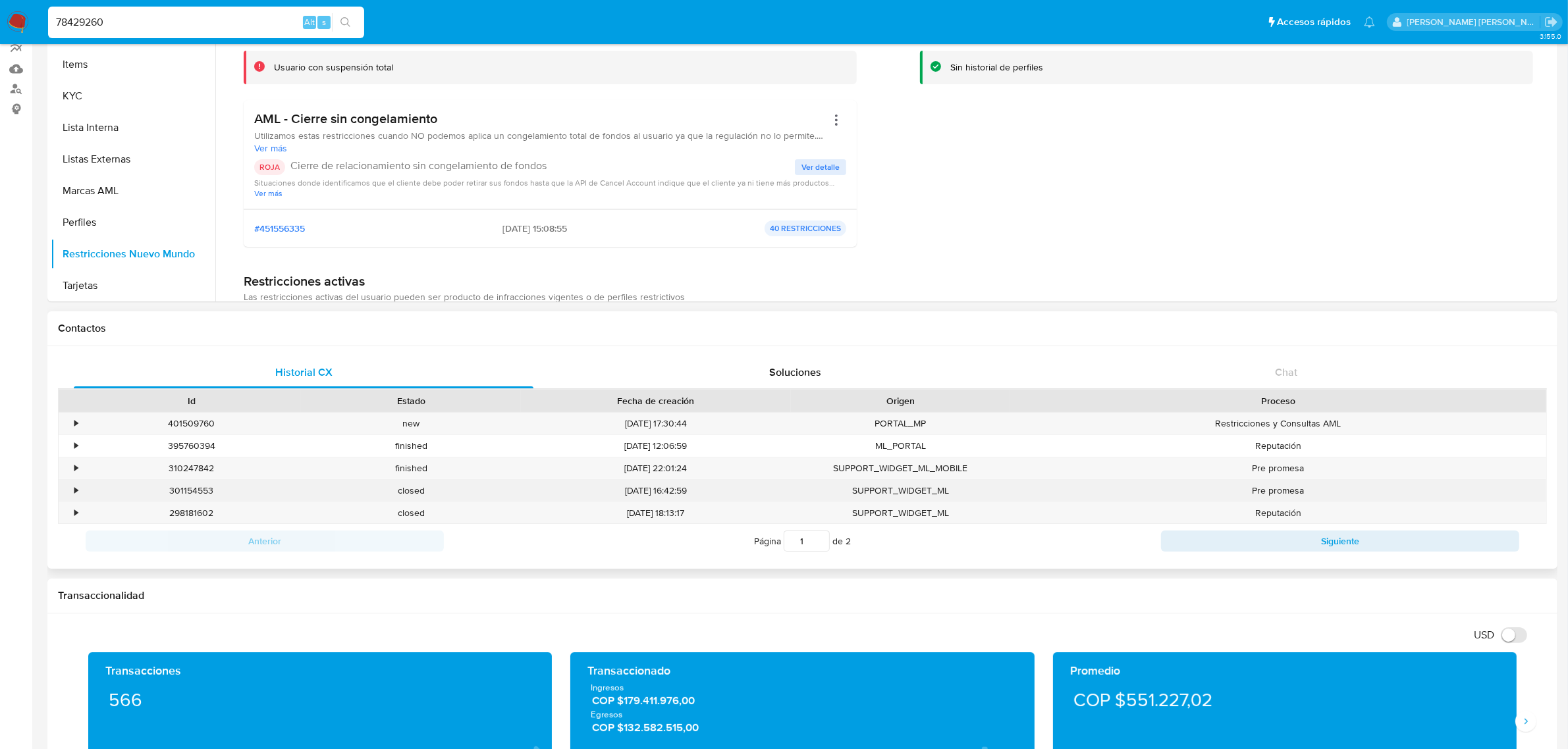
scroll to position [164, 0]
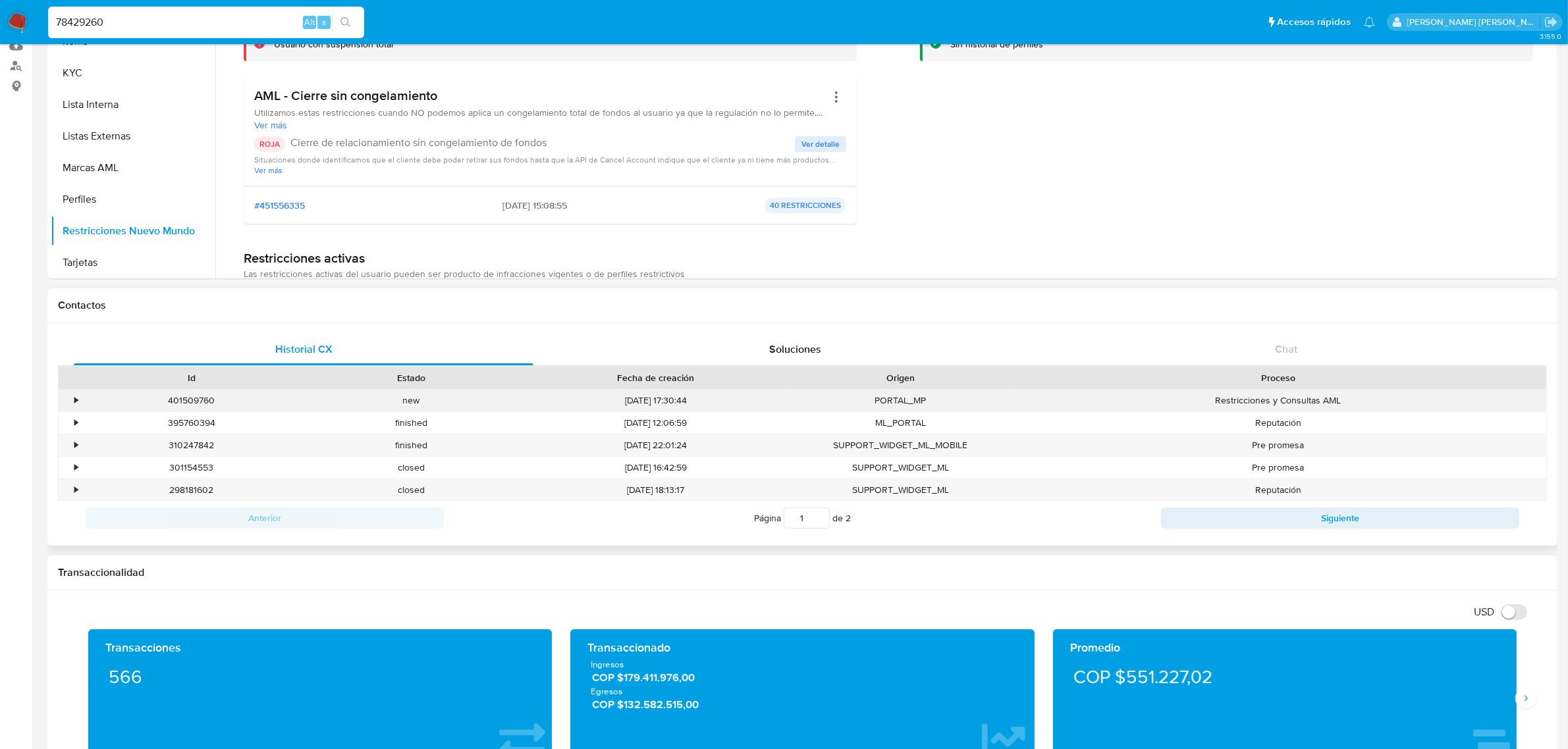
click at [71, 396] on div "•" at bounding box center [70, 400] width 23 height 22
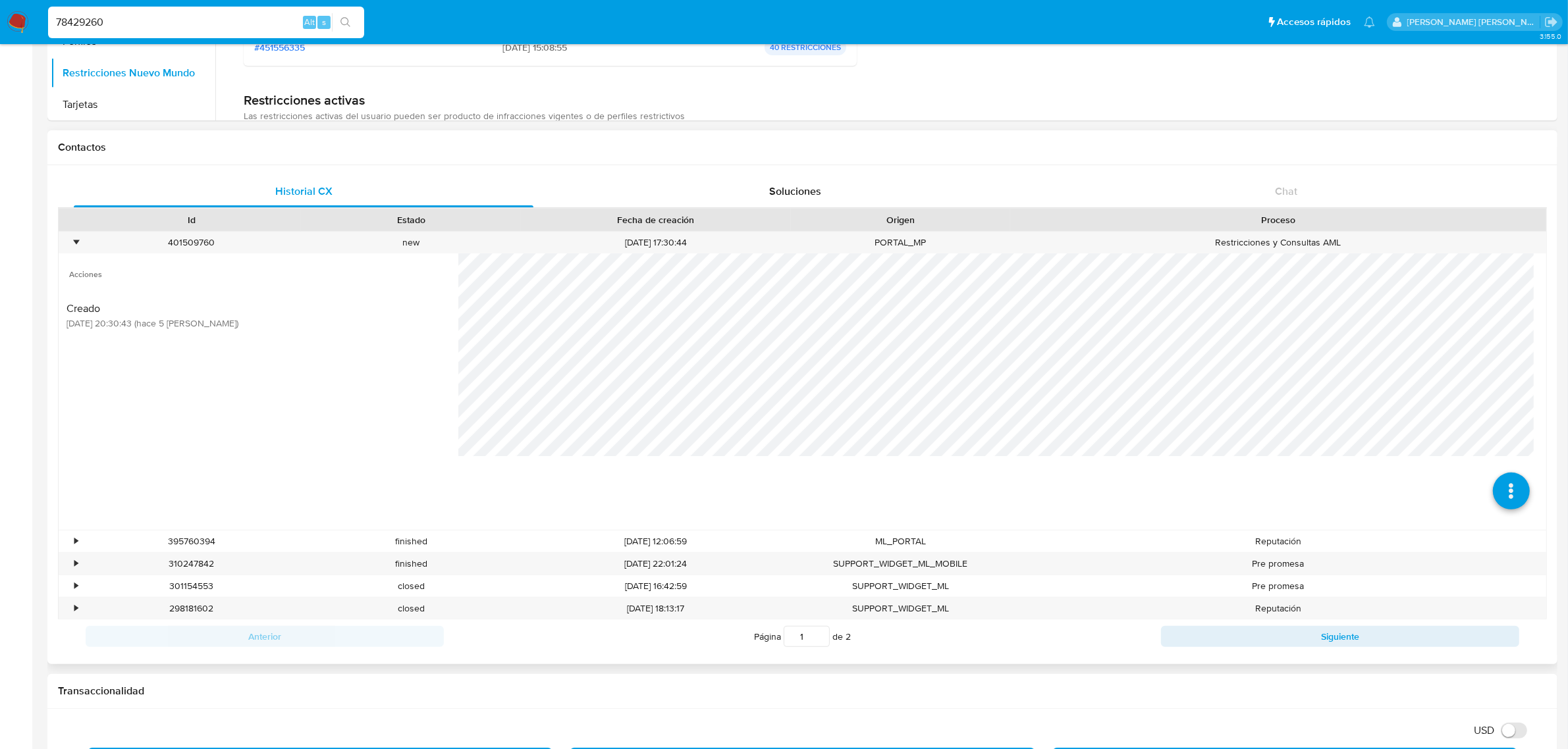
scroll to position [329, 0]
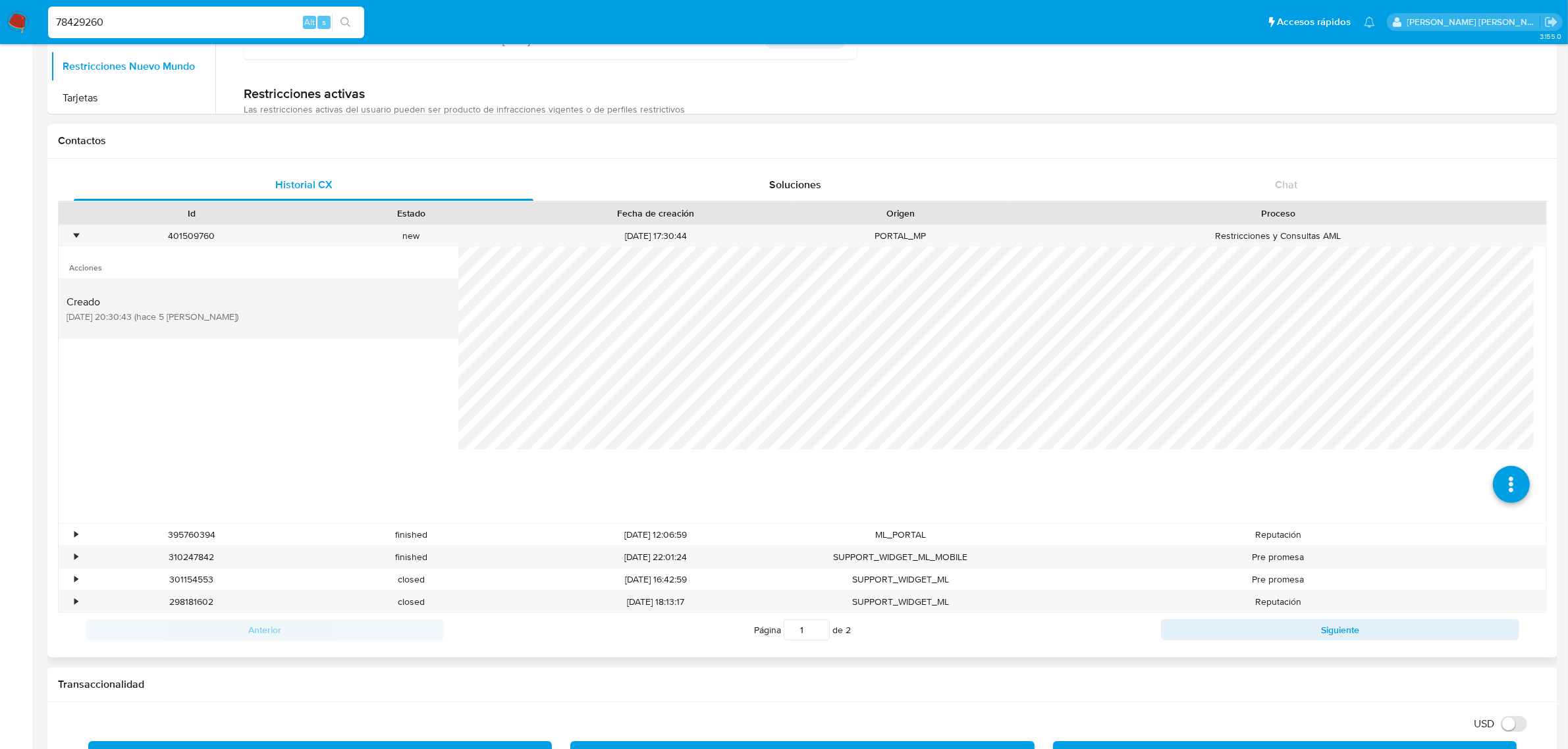
click at [118, 308] on span "Creado" at bounding box center [153, 302] width 172 height 13
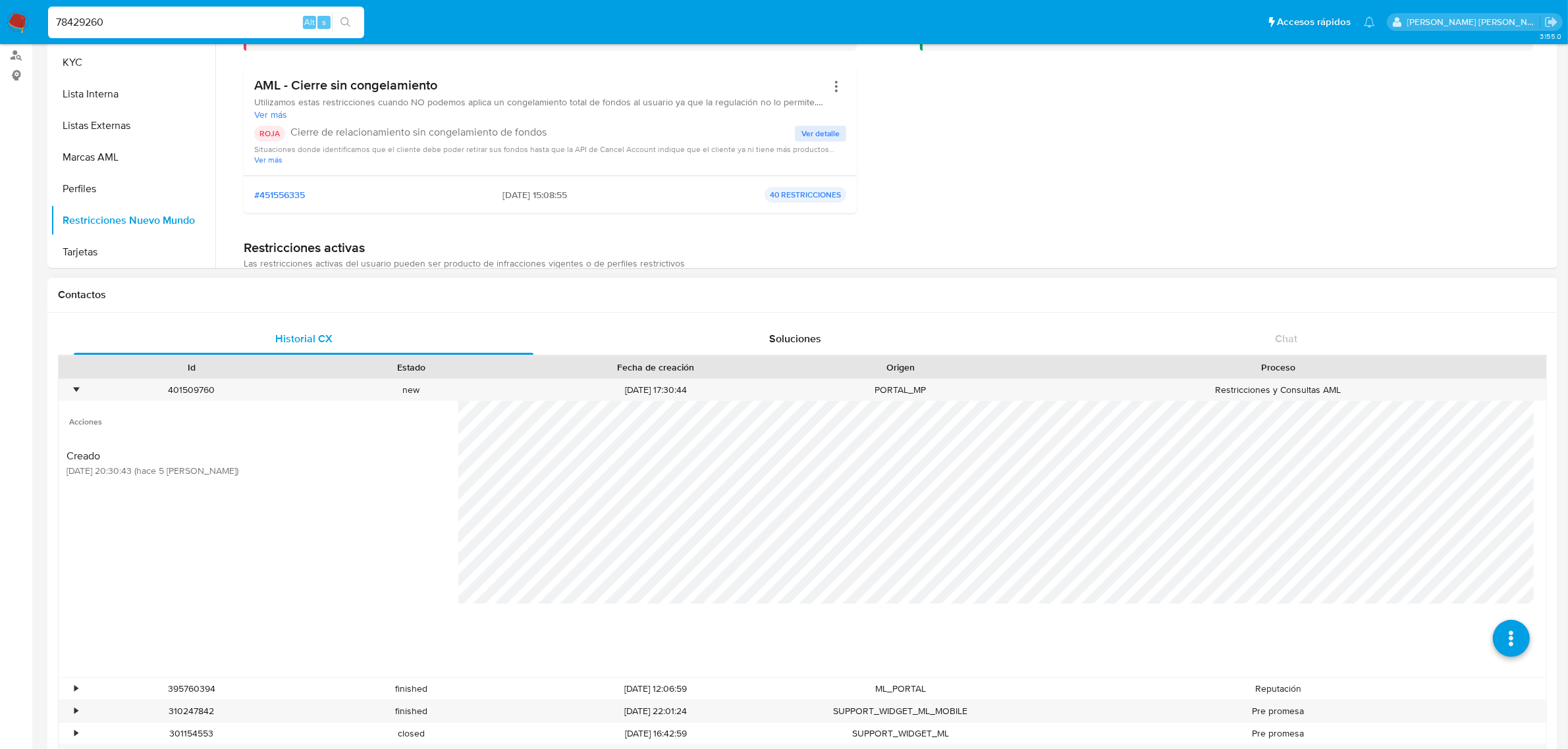
scroll to position [164, 0]
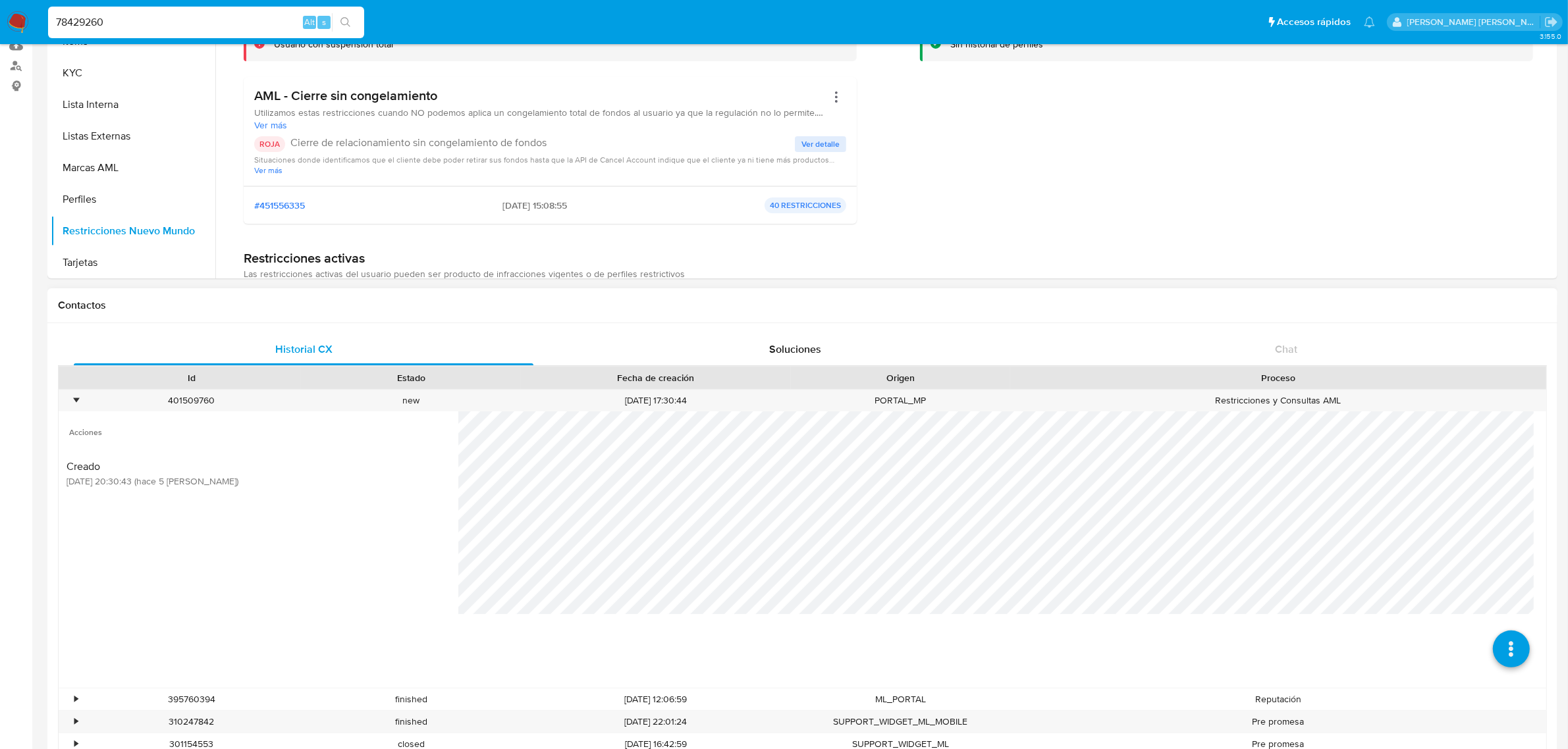
click at [633, 389] on div "Fecha de creación" at bounding box center [656, 377] width 270 height 22
click at [654, 399] on div "21/08/2025 17:30:44" at bounding box center [656, 400] width 270 height 22
click at [75, 402] on div "•" at bounding box center [76, 400] width 3 height 12
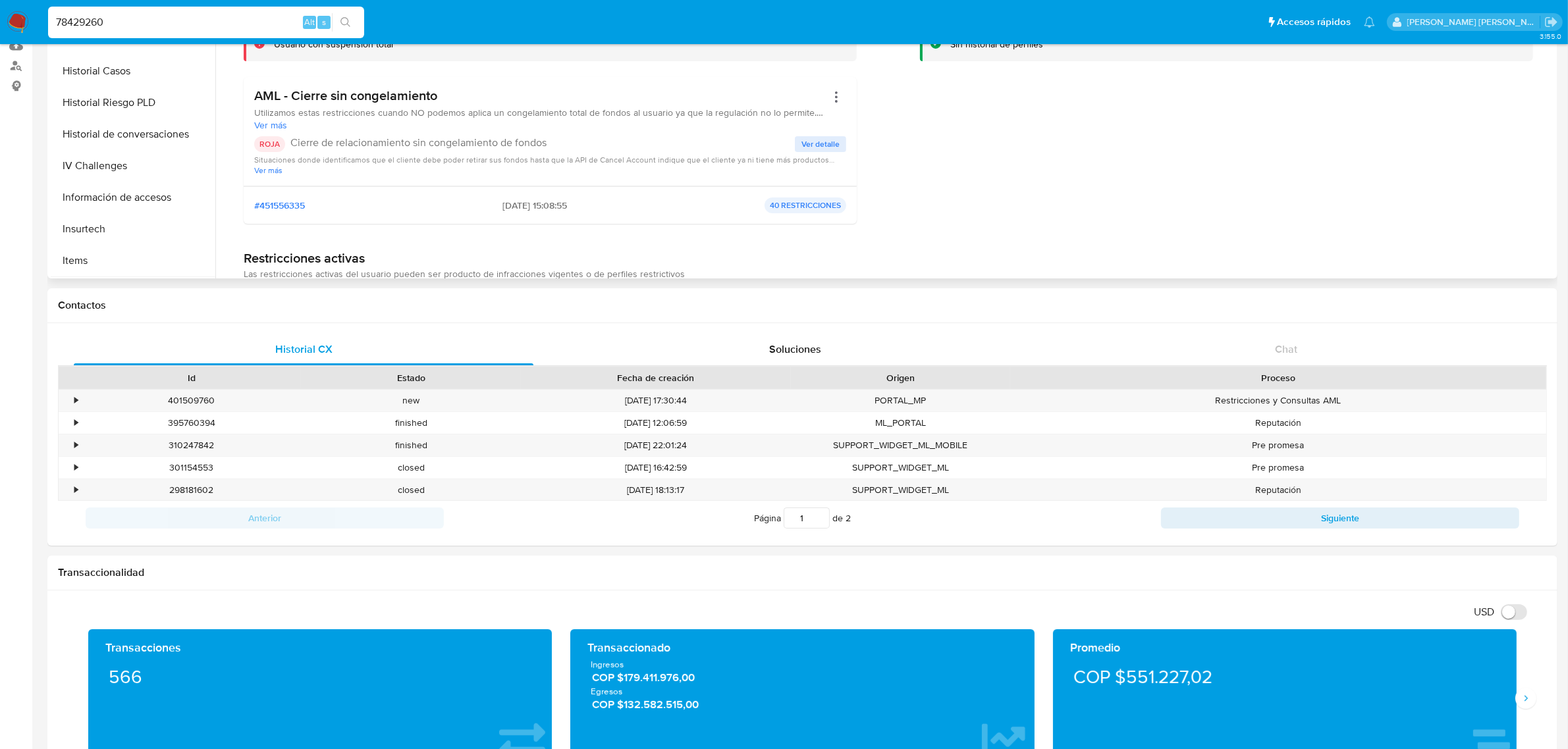
scroll to position [308, 0]
click at [107, 91] on button "Historial Casos" at bounding box center [128, 98] width 154 height 31
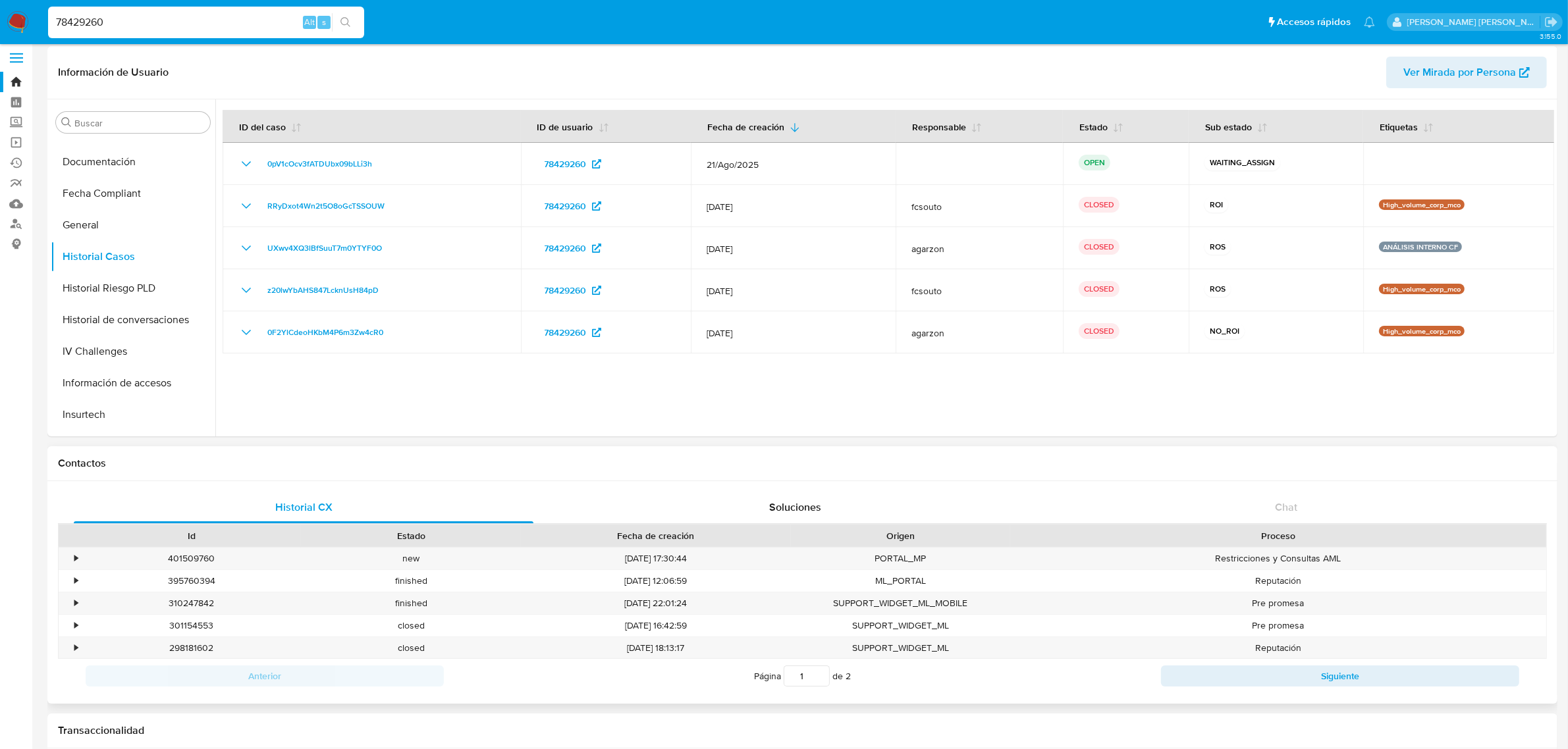
scroll to position [0, 0]
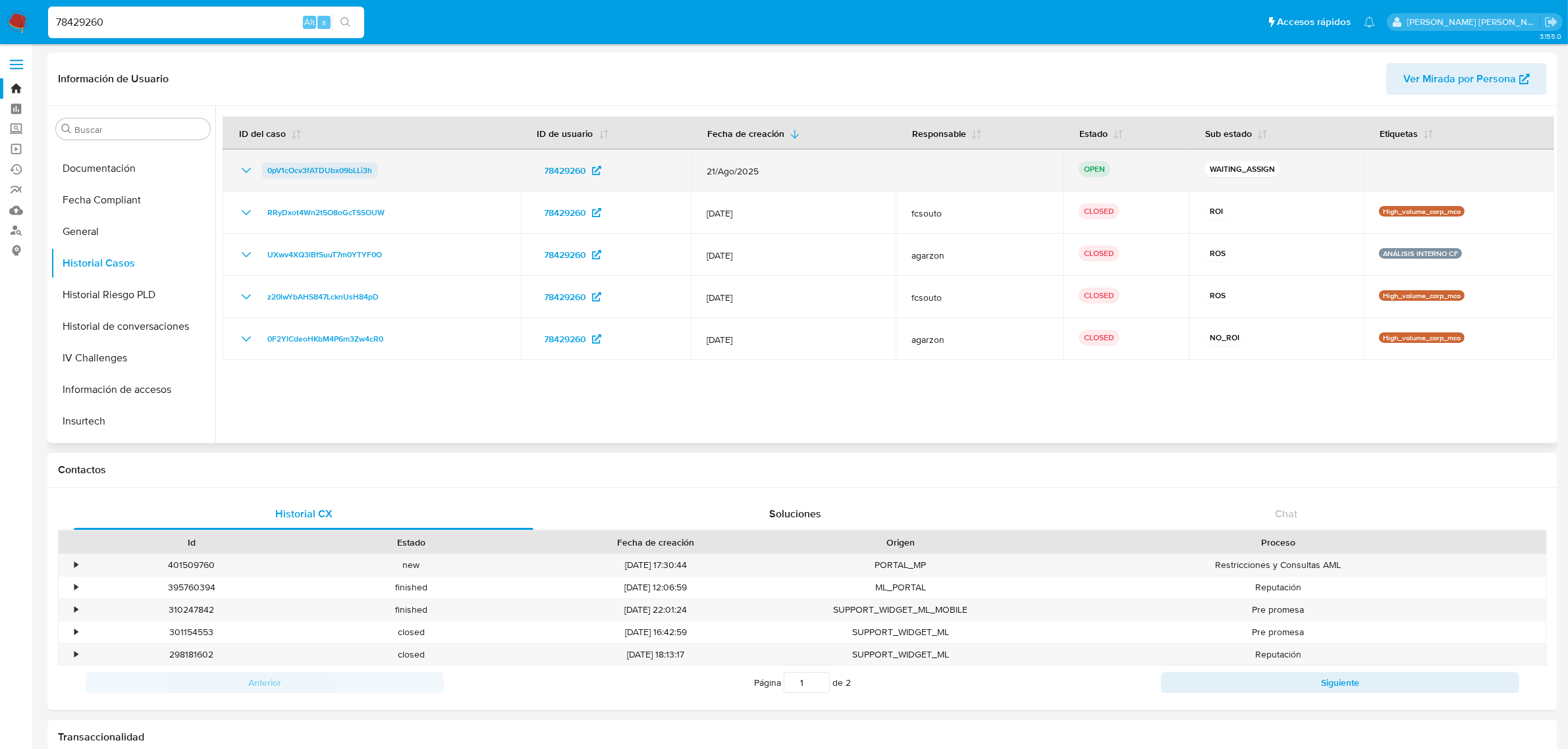
click at [336, 170] on span "0pV1cOcv3fATDUbx09bLLi3h" at bounding box center [320, 171] width 105 height 16
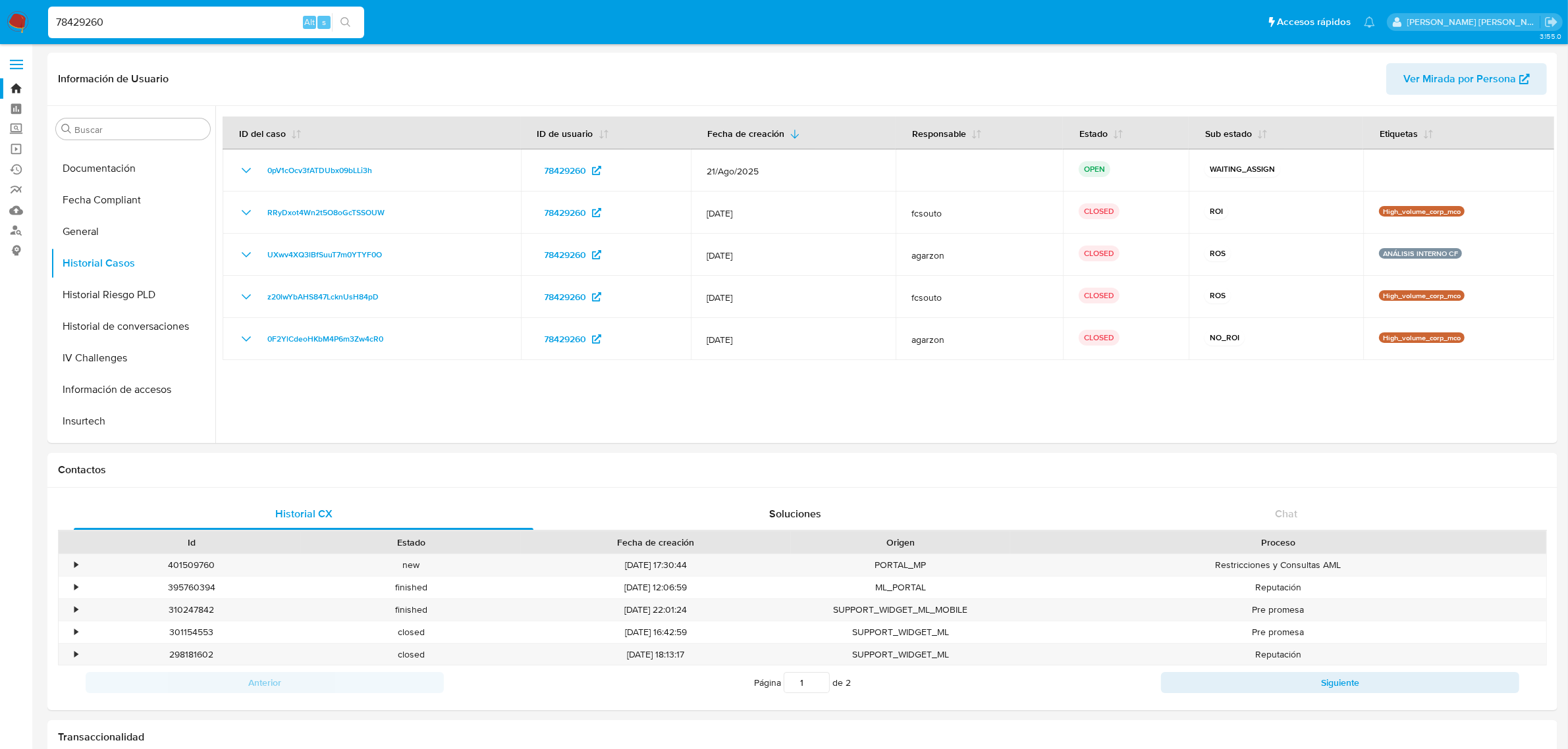
click at [181, 25] on input "78429260" at bounding box center [206, 22] width 316 height 17
drag, startPoint x: 159, startPoint y: 20, endPoint x: 84, endPoint y: 21, distance: 75.0
click at [93, 20] on input "78429260" at bounding box center [206, 22] width 316 height 17
click at [156, 24] on input "78429260" at bounding box center [206, 22] width 316 height 17
drag, startPoint x: 120, startPoint y: 18, endPoint x: 0, endPoint y: 28, distance: 120.4
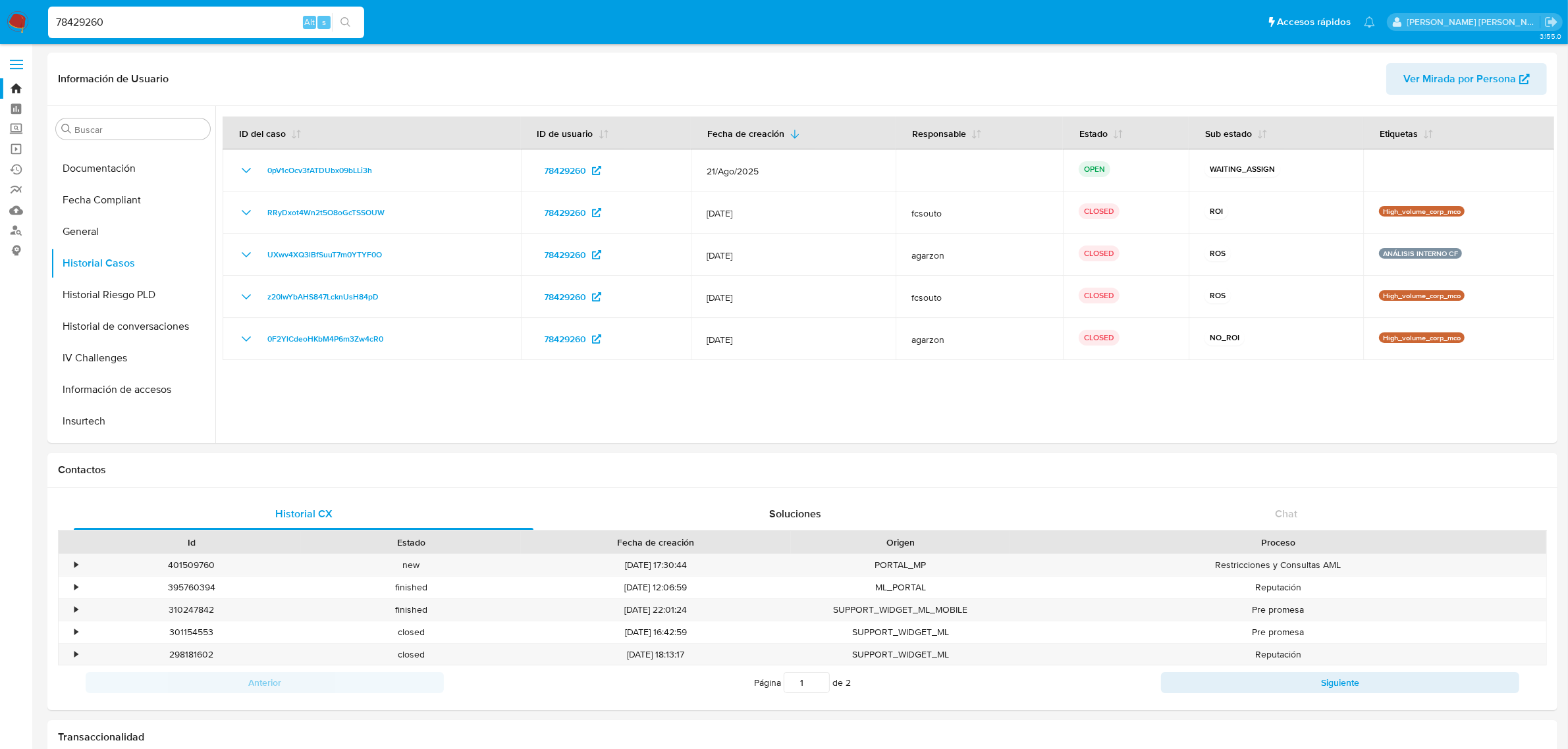
click at [0, 27] on nav "Pausado Ver notificaciones 78429260 Alt s Accesos rápidos Presiona las siguient…" at bounding box center [784, 22] width 1568 height 44
paste input "f0RoNmHNuF7iI232HPDXc7wM"
type input "f0RoNmHNuF7iI232HPDXc7wM"
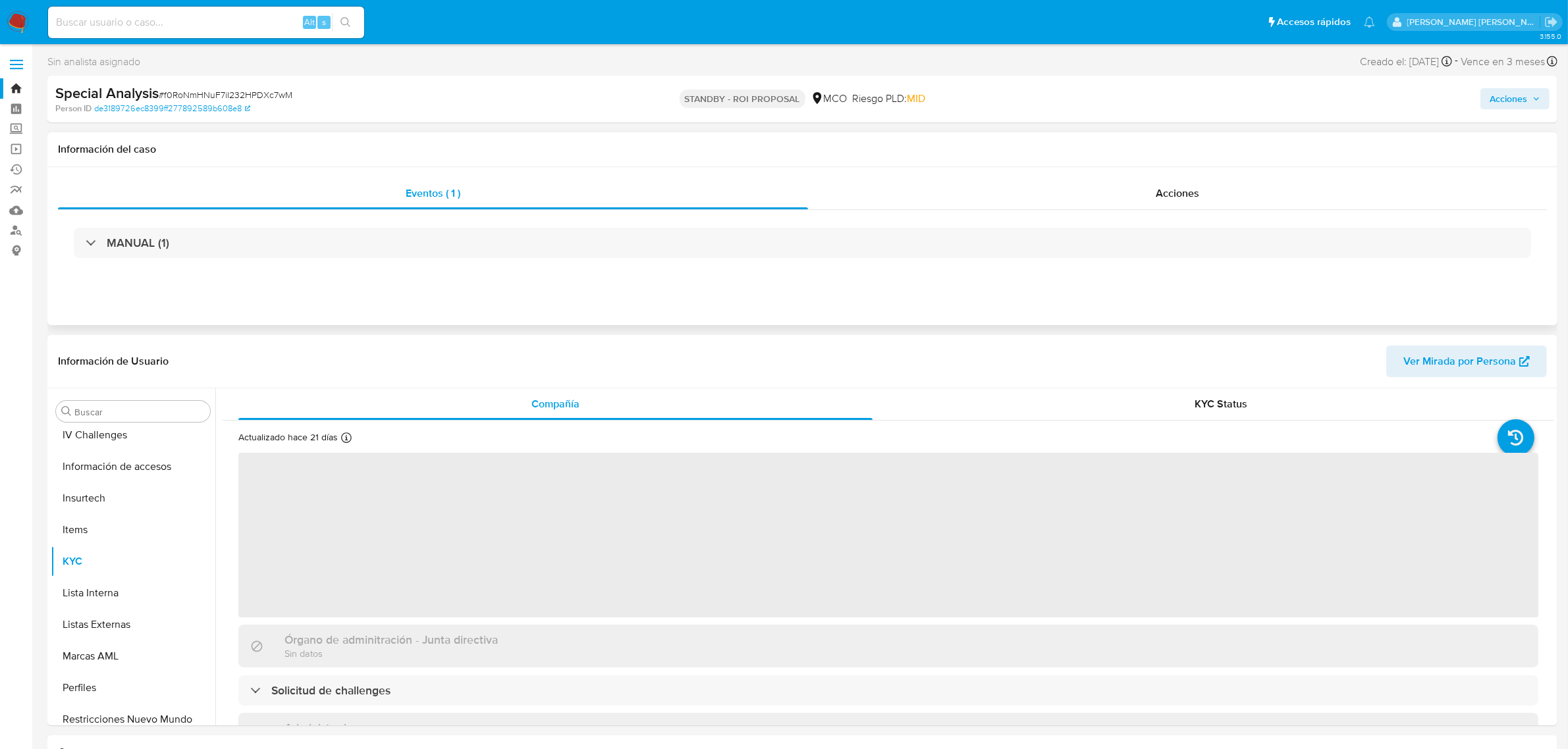
scroll to position [555, 0]
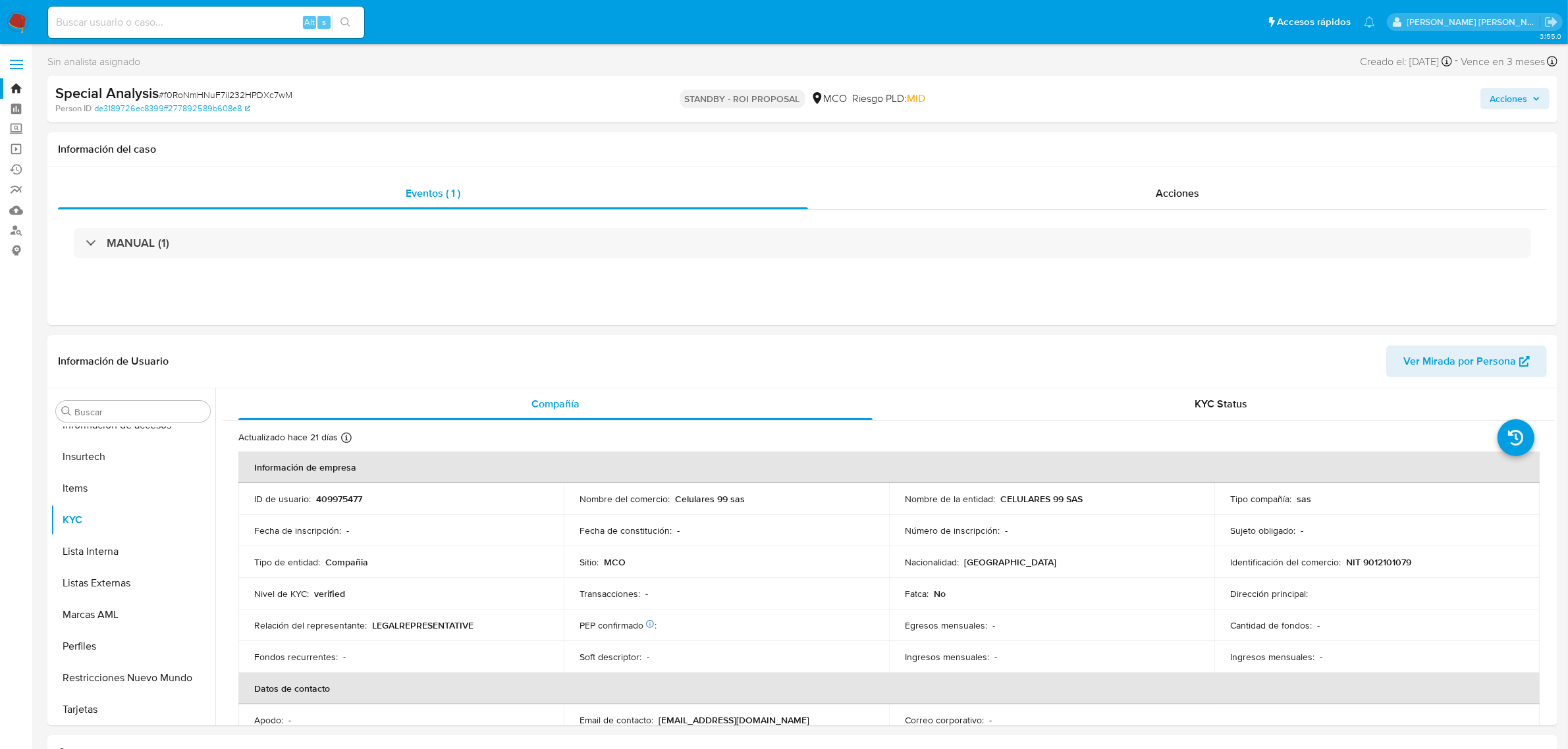
select select "10"
click at [17, 58] on label at bounding box center [16, 65] width 33 height 28
click at [0, 0] on input "checkbox" at bounding box center [0, 0] width 0 height 0
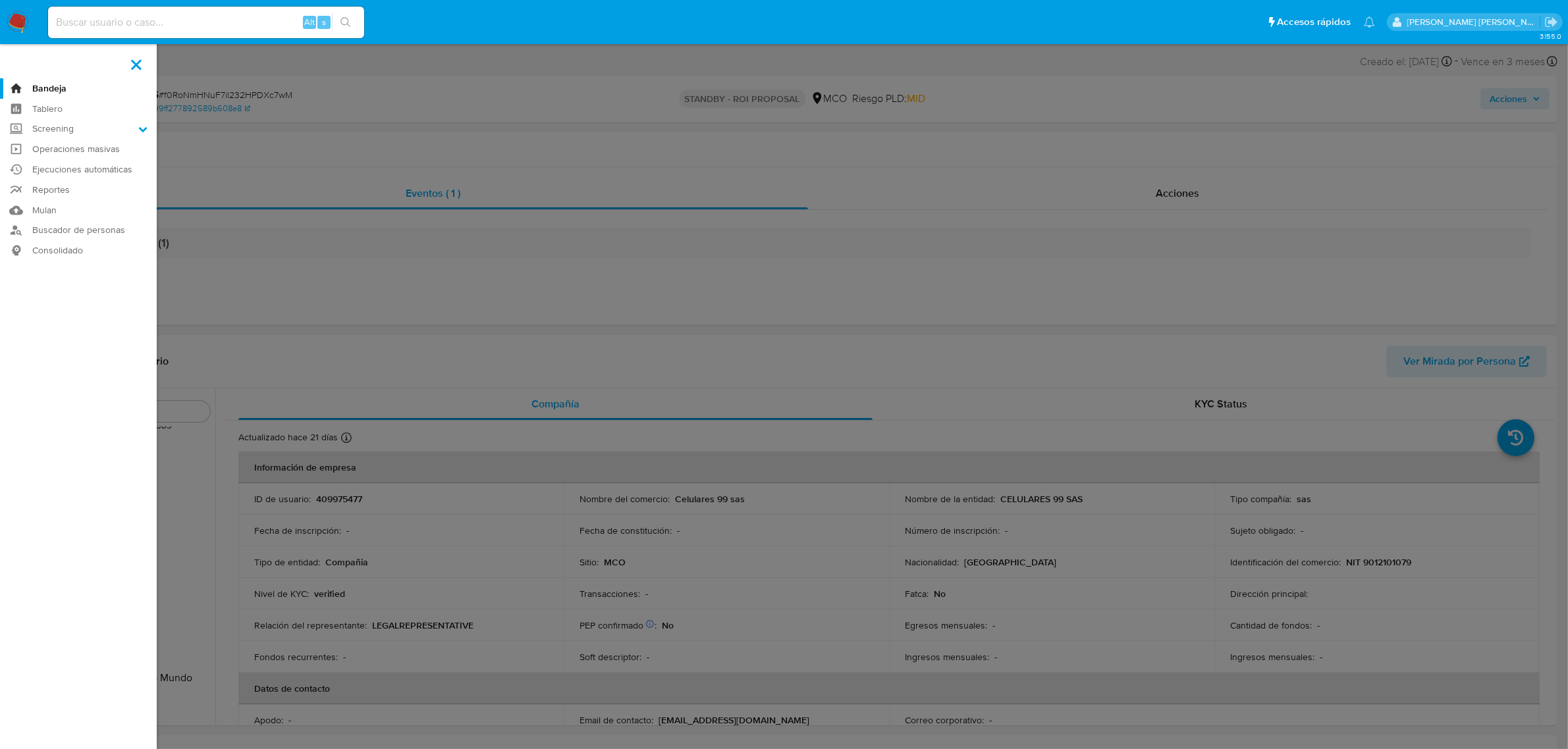
click at [133, 60] on span at bounding box center [136, 65] width 11 height 11
click at [0, 0] on input "checkbox" at bounding box center [0, 0] width 0 height 0
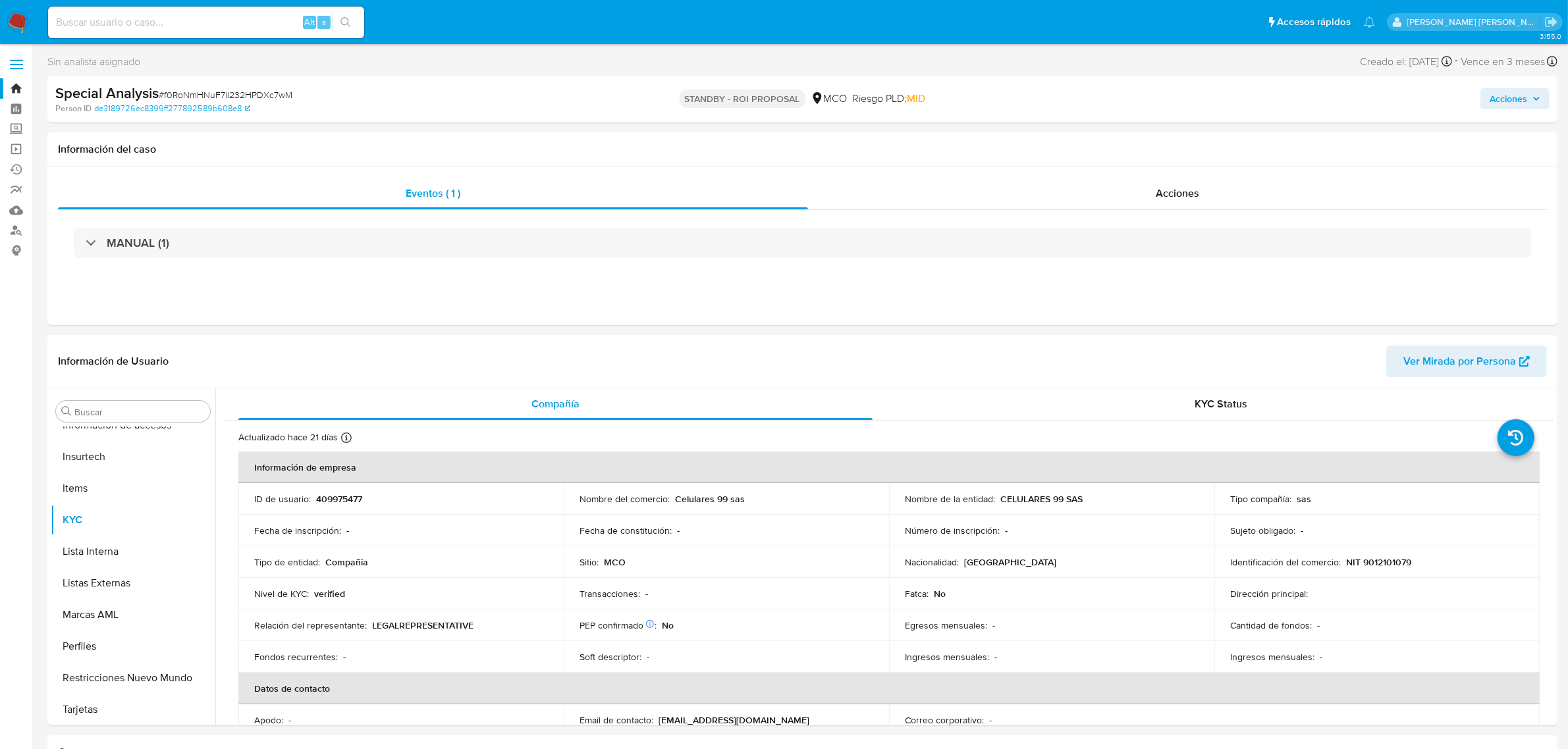
click at [16, 86] on link "Bandeja" at bounding box center [78, 88] width 157 height 21
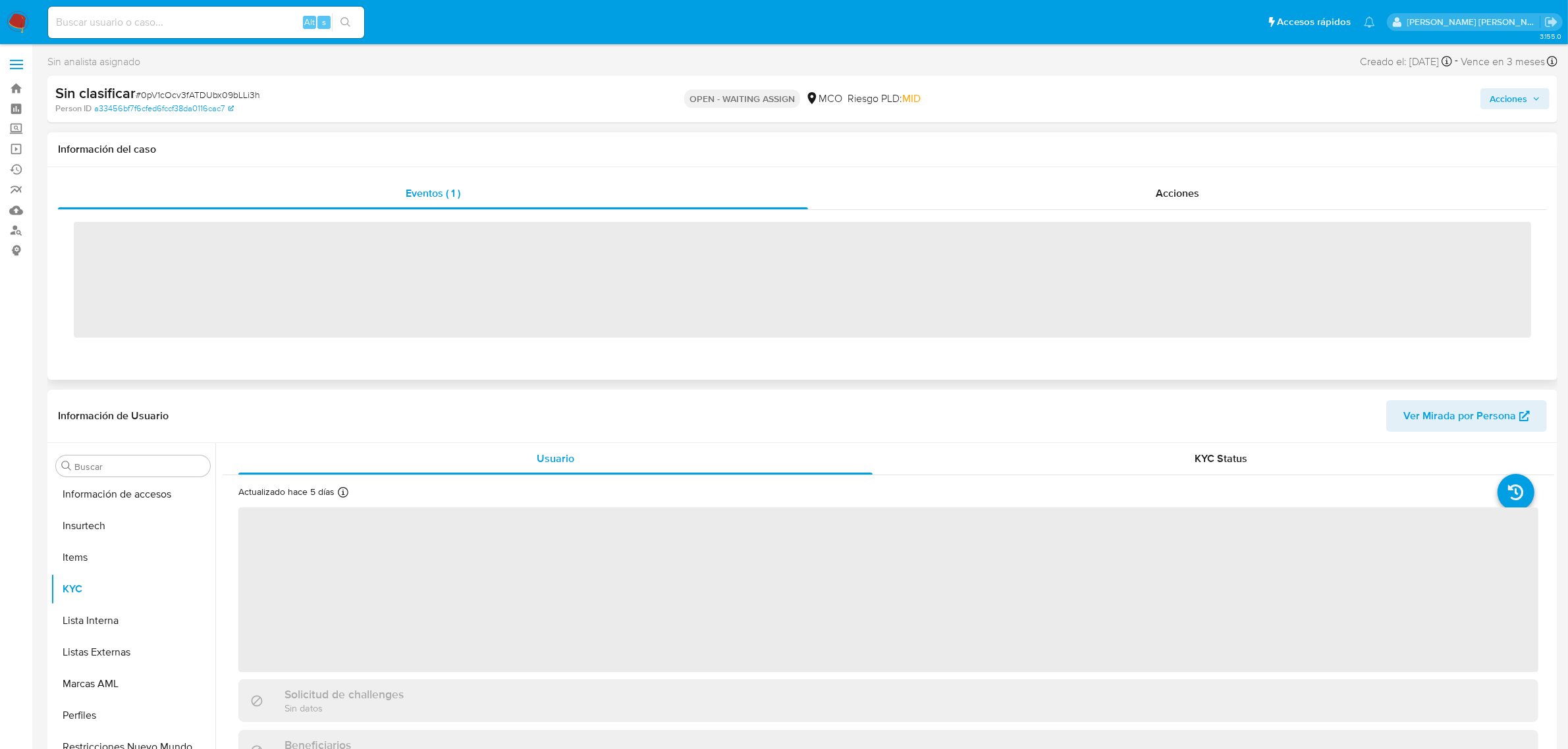
scroll to position [555, 0]
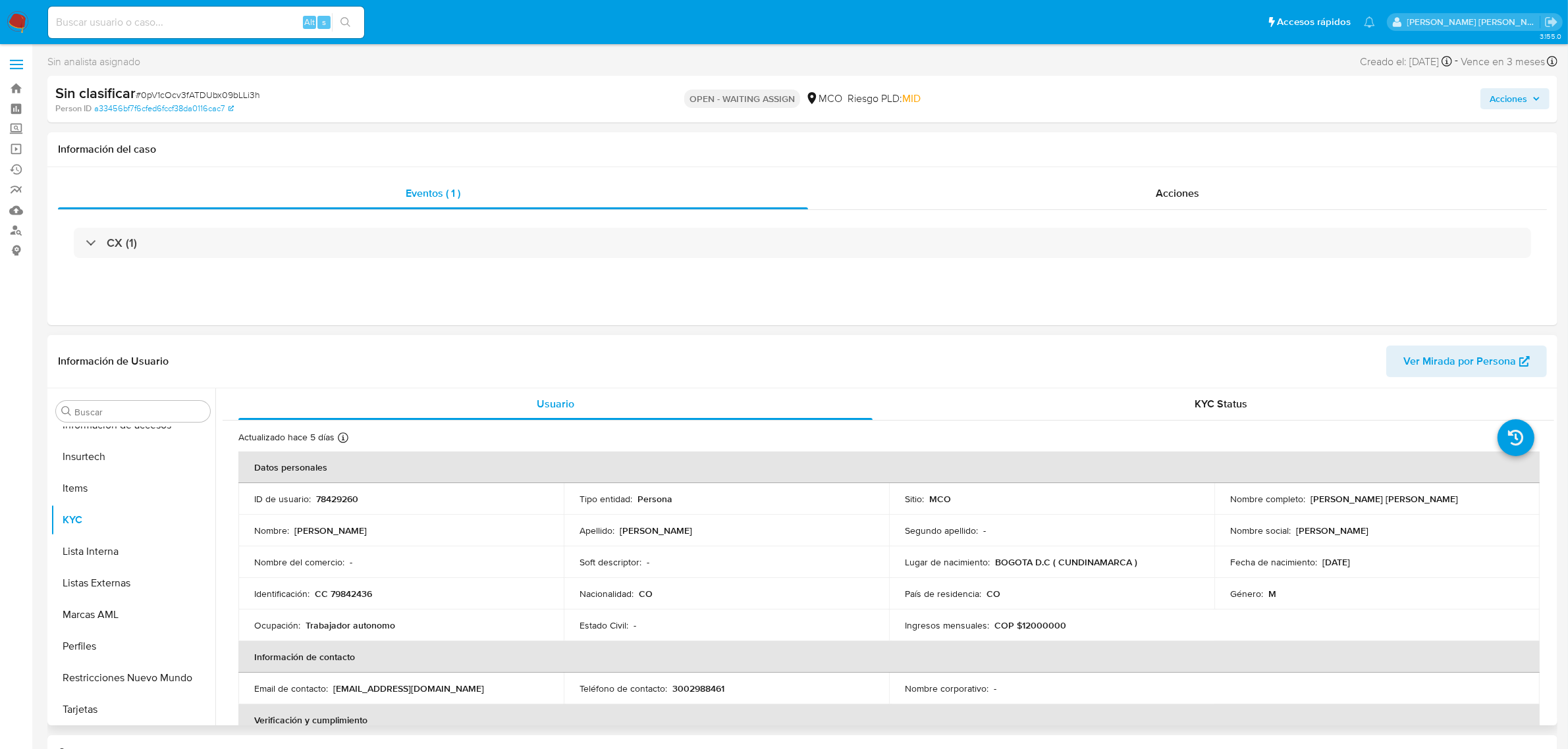
select select "10"
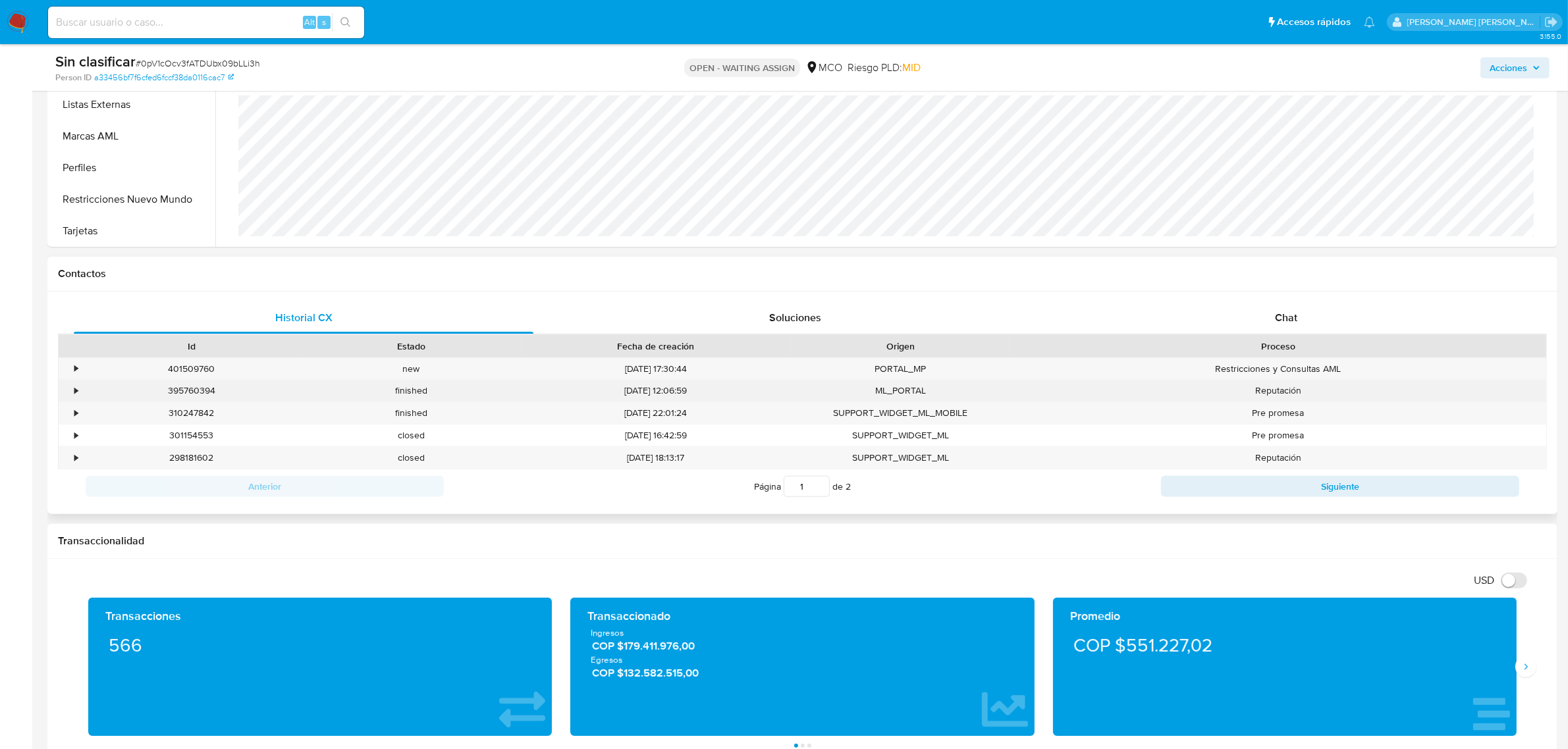
scroll to position [494, 0]
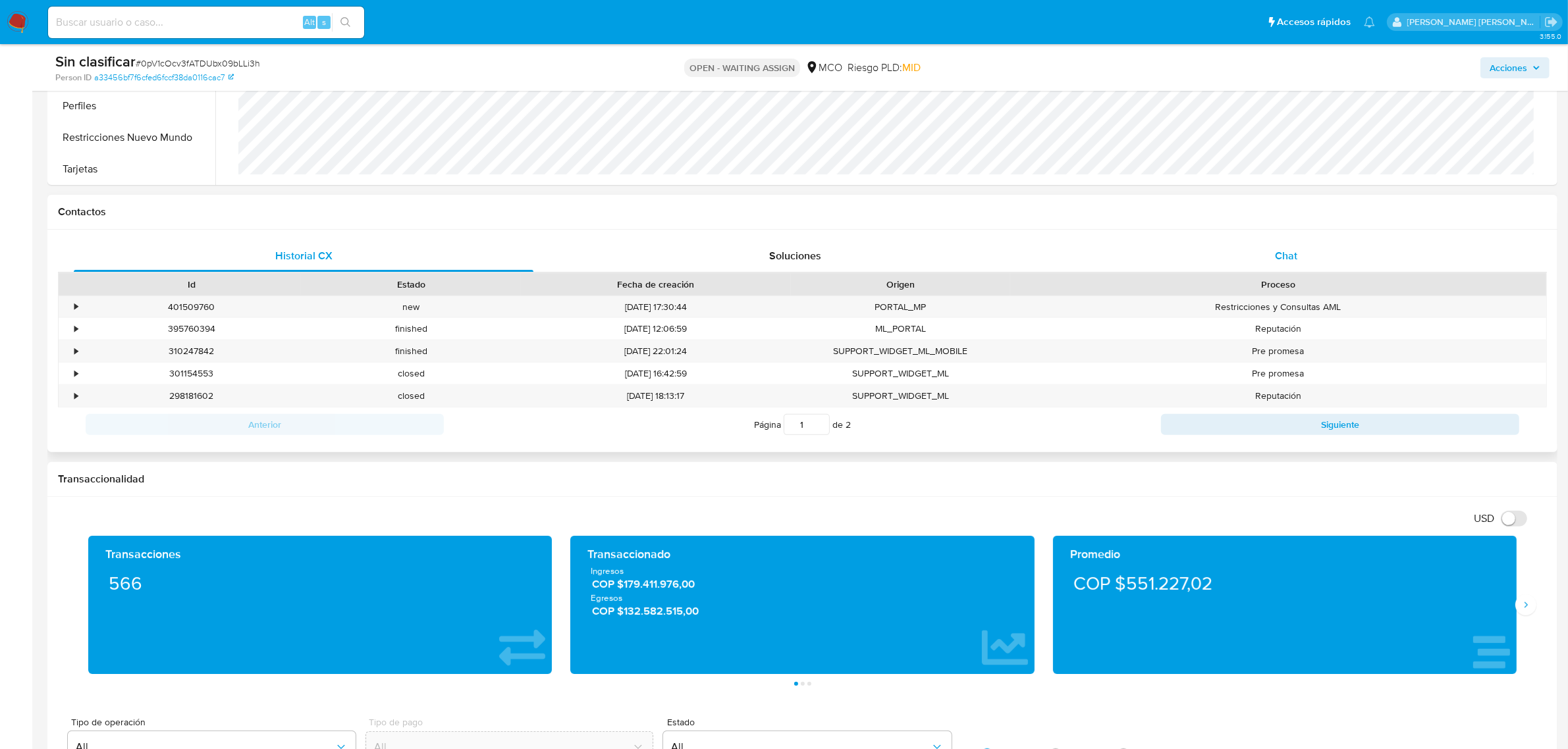
click at [1290, 254] on span "Chat" at bounding box center [1286, 256] width 22 height 15
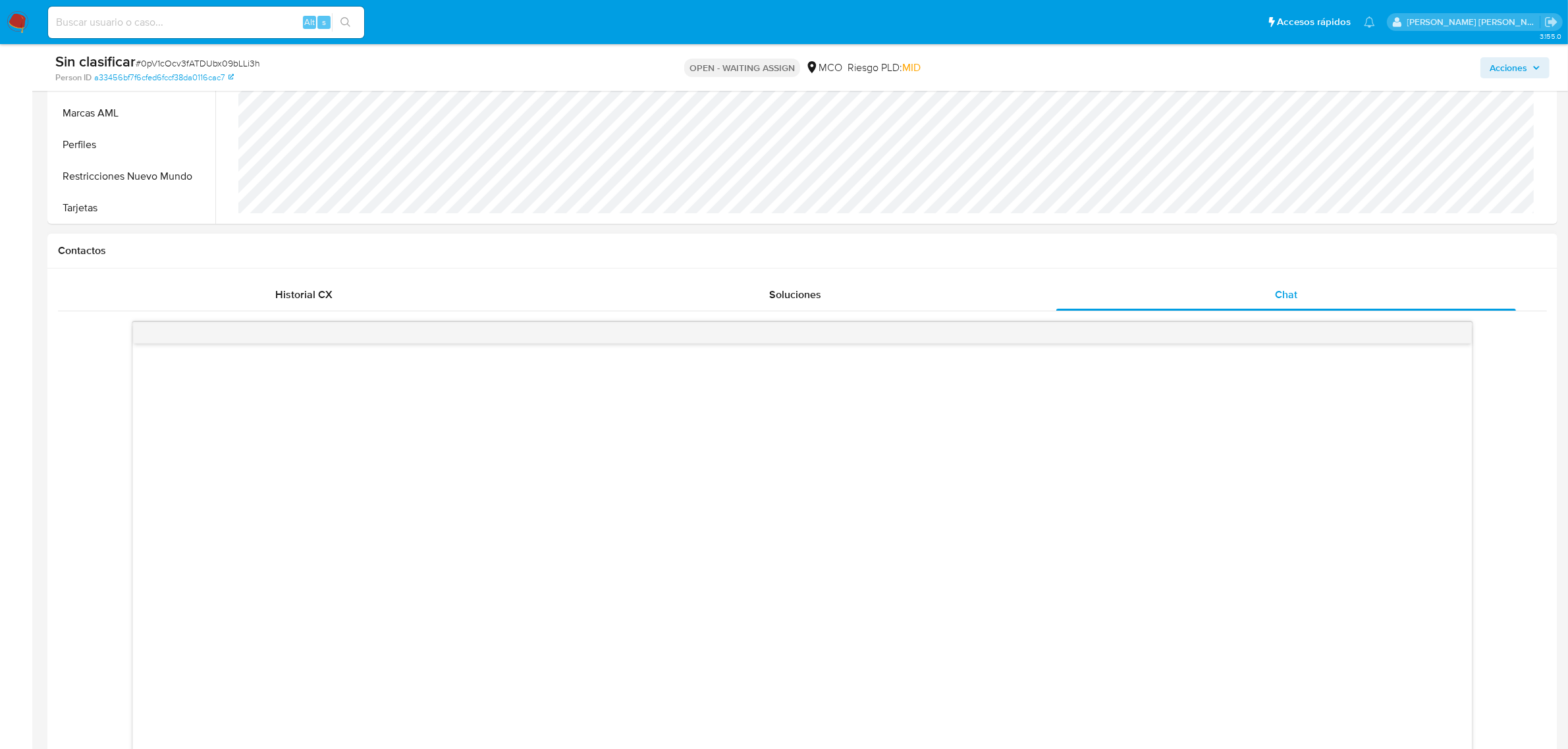
scroll to position [411, 0]
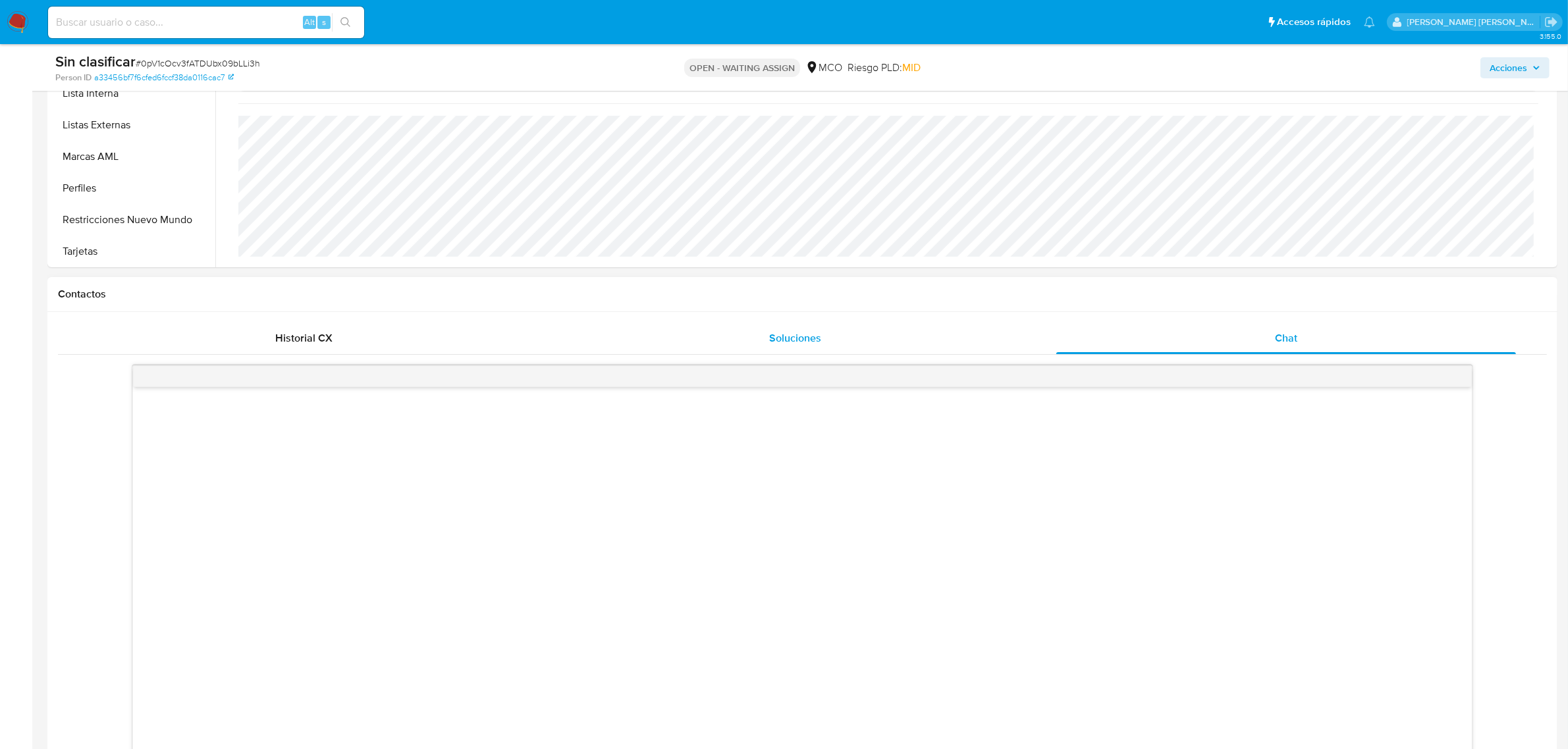
click at [778, 336] on span "Soluciones" at bounding box center [796, 338] width 52 height 15
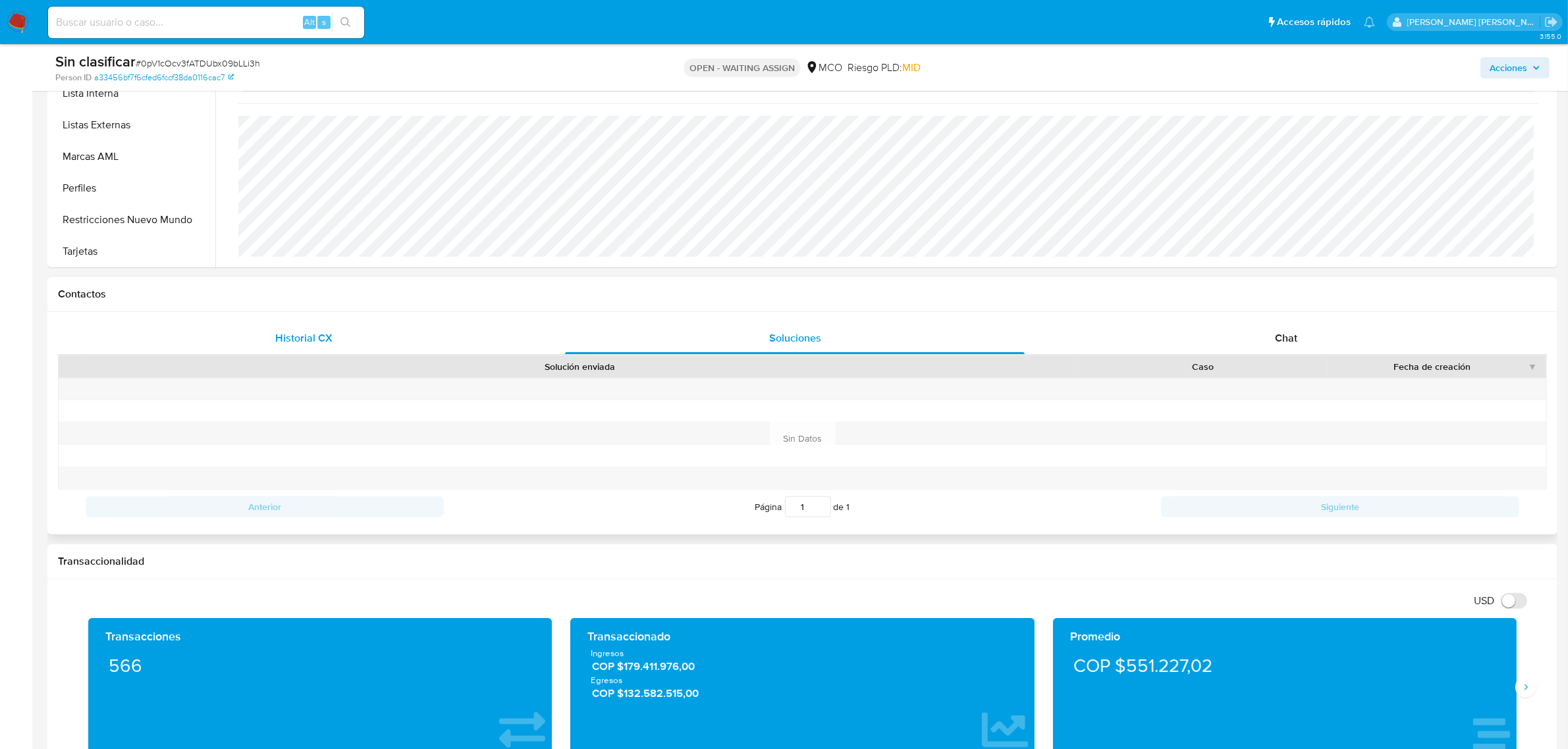
click at [316, 340] on span "Historial CX" at bounding box center [304, 338] width 58 height 15
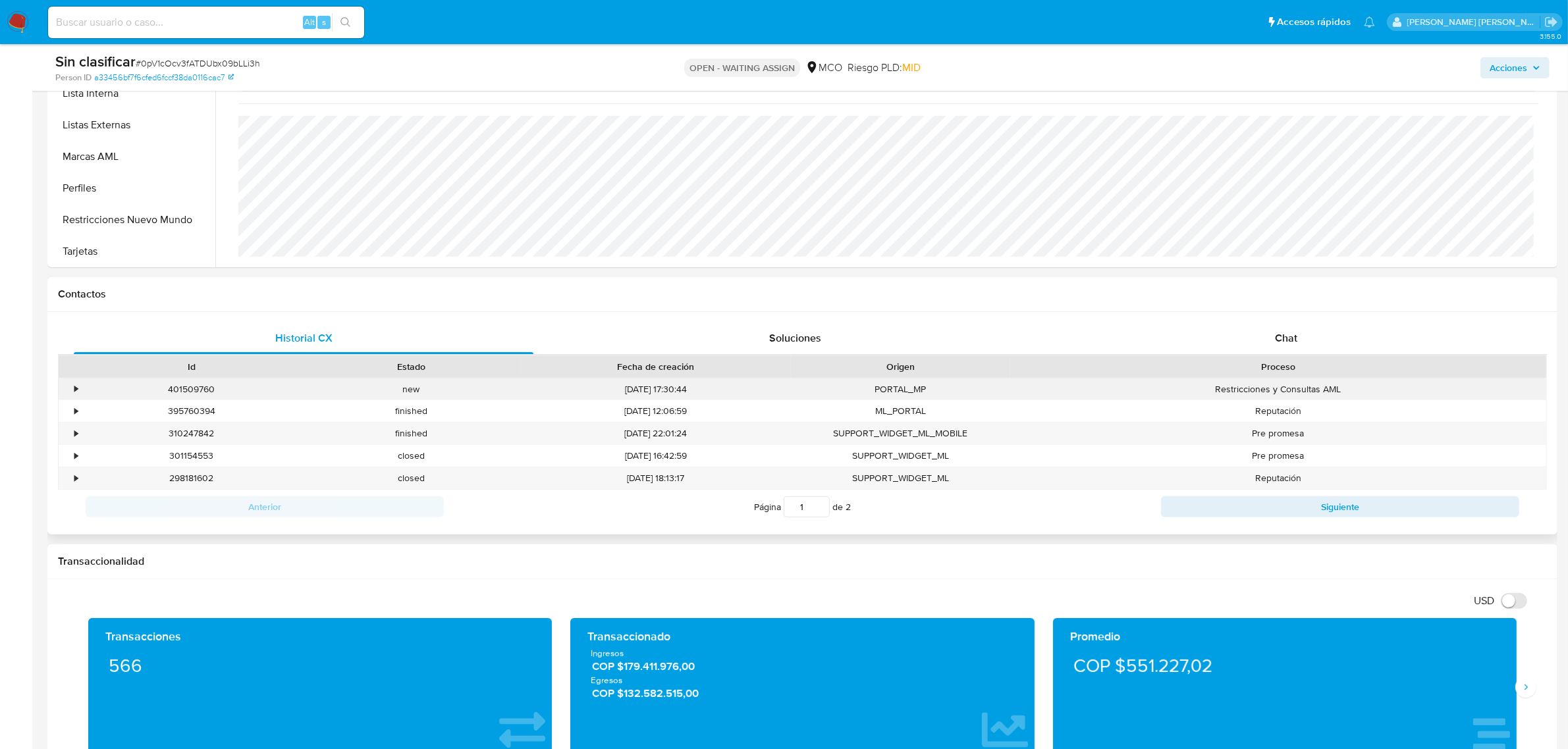
click at [77, 390] on div "•" at bounding box center [76, 389] width 3 height 12
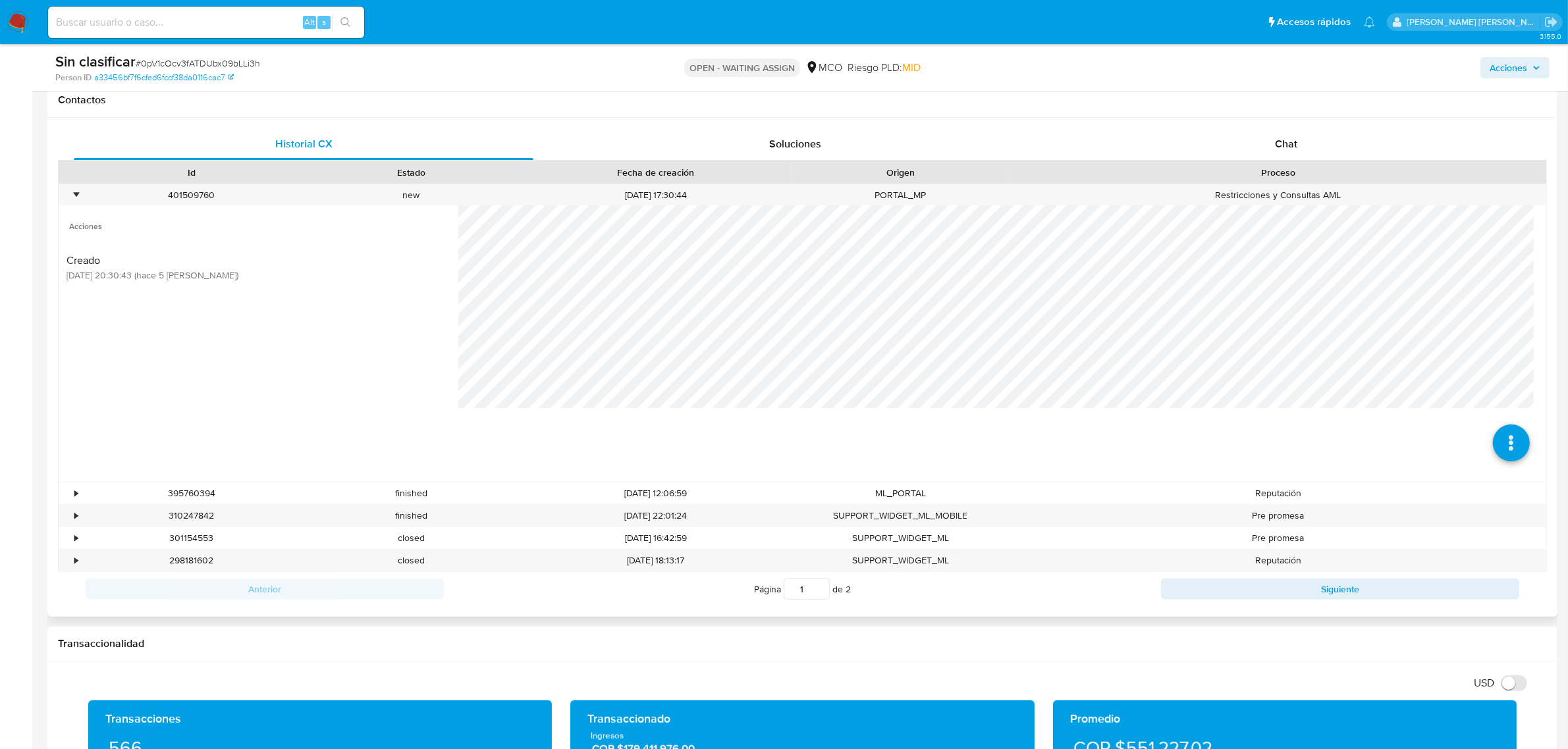
scroll to position [576, 0]
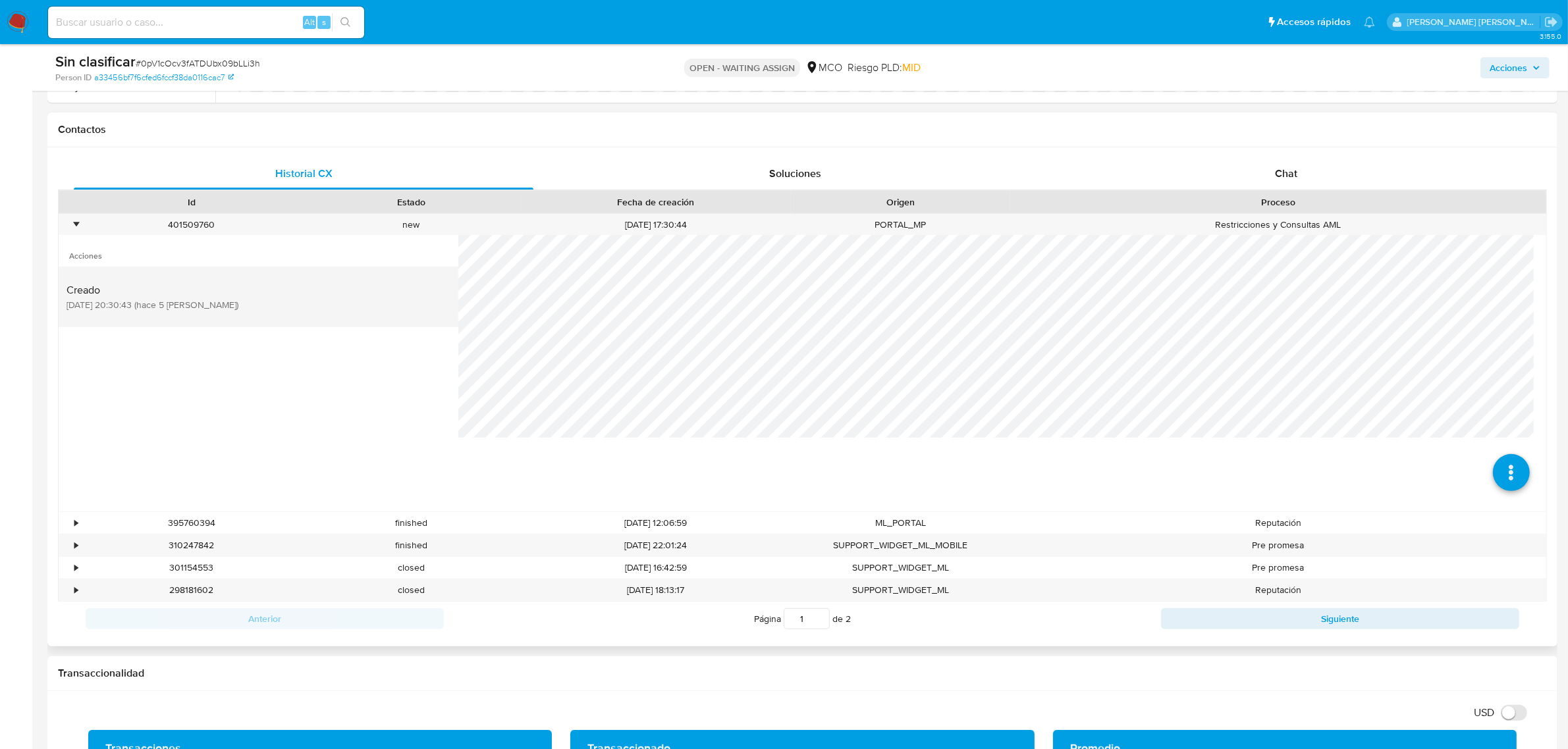
click at [249, 294] on div "Creado 21/08/2025 20:30:43 (hace 5 días)" at bounding box center [259, 297] width 384 height 45
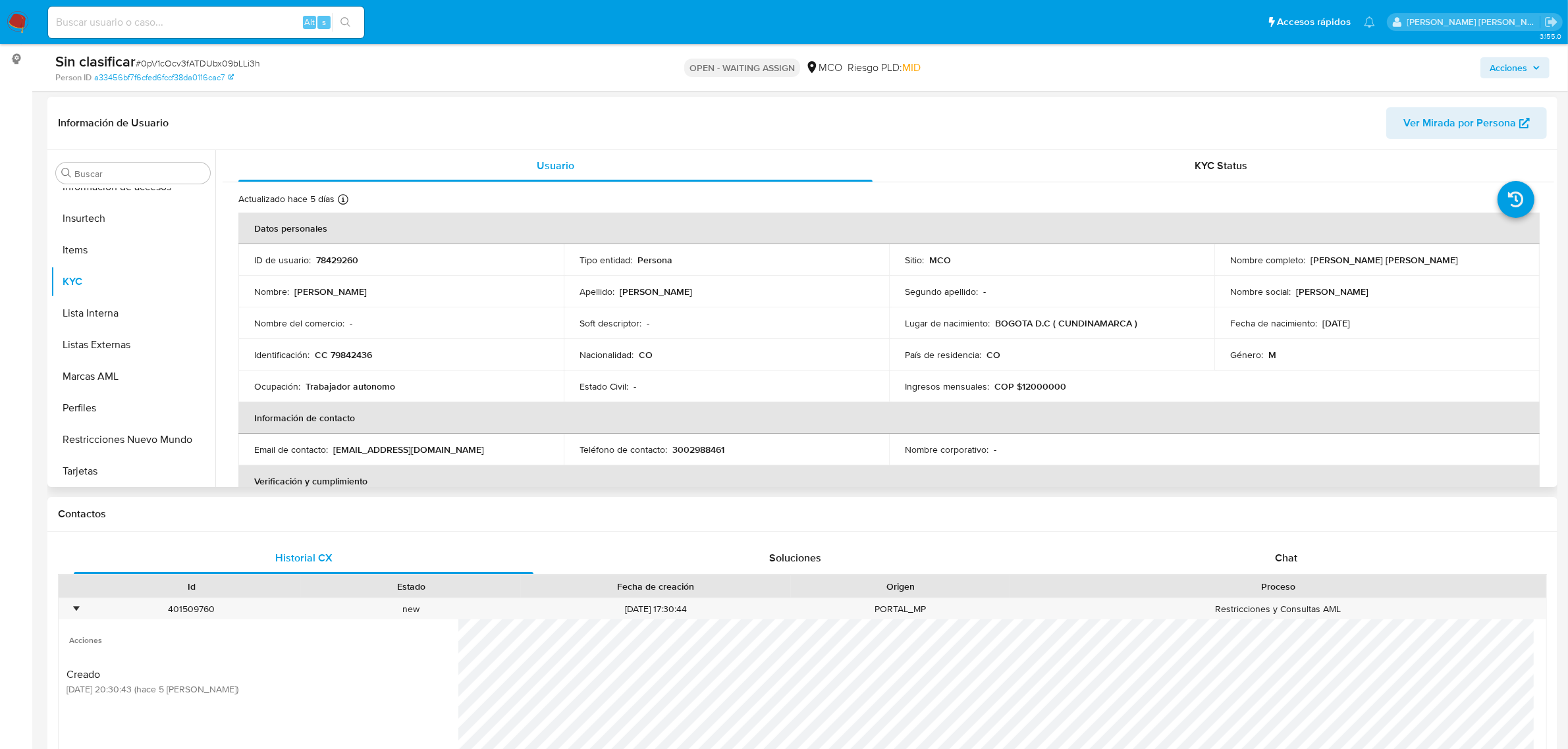
scroll to position [164, 0]
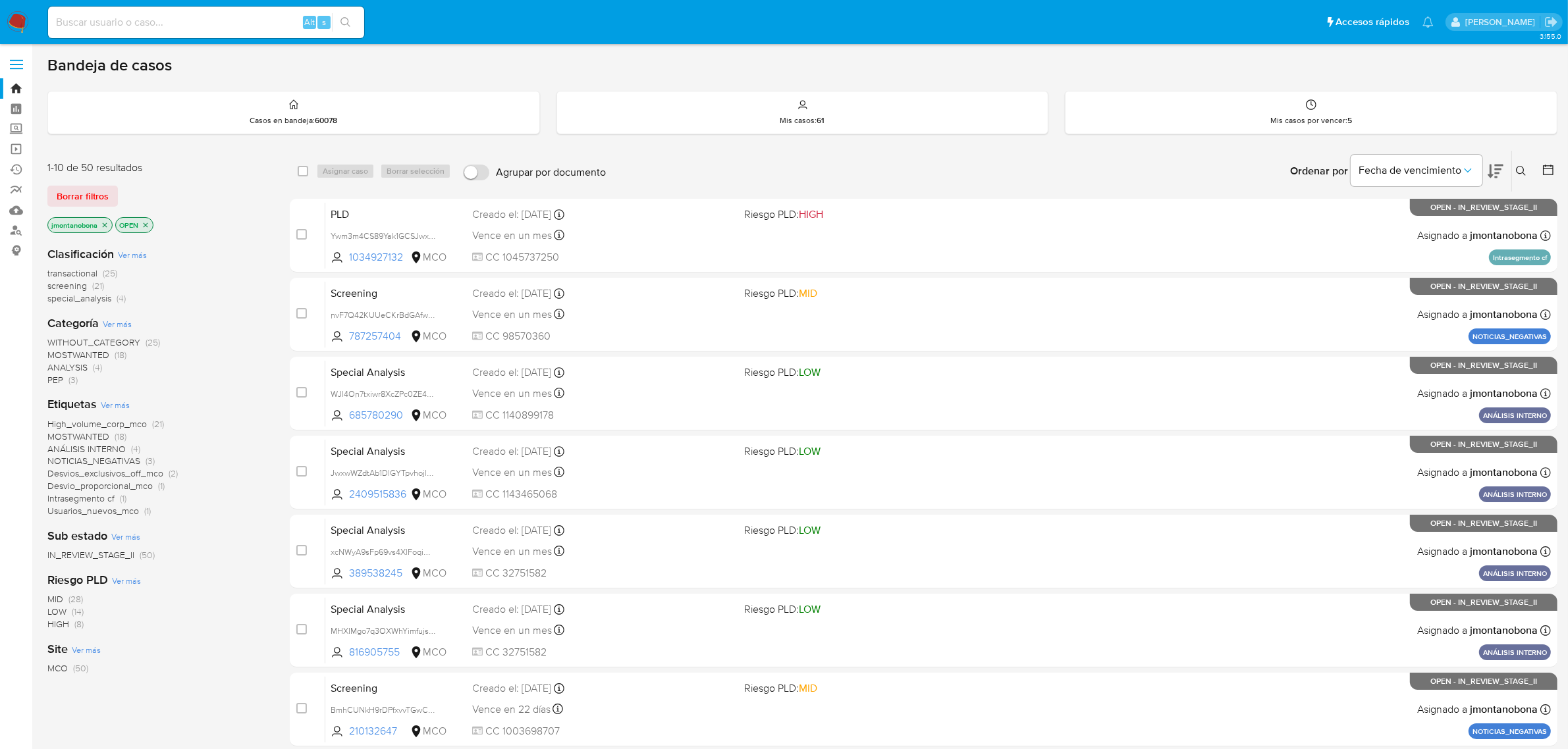
click at [1522, 171] on icon at bounding box center [1521, 171] width 11 height 11
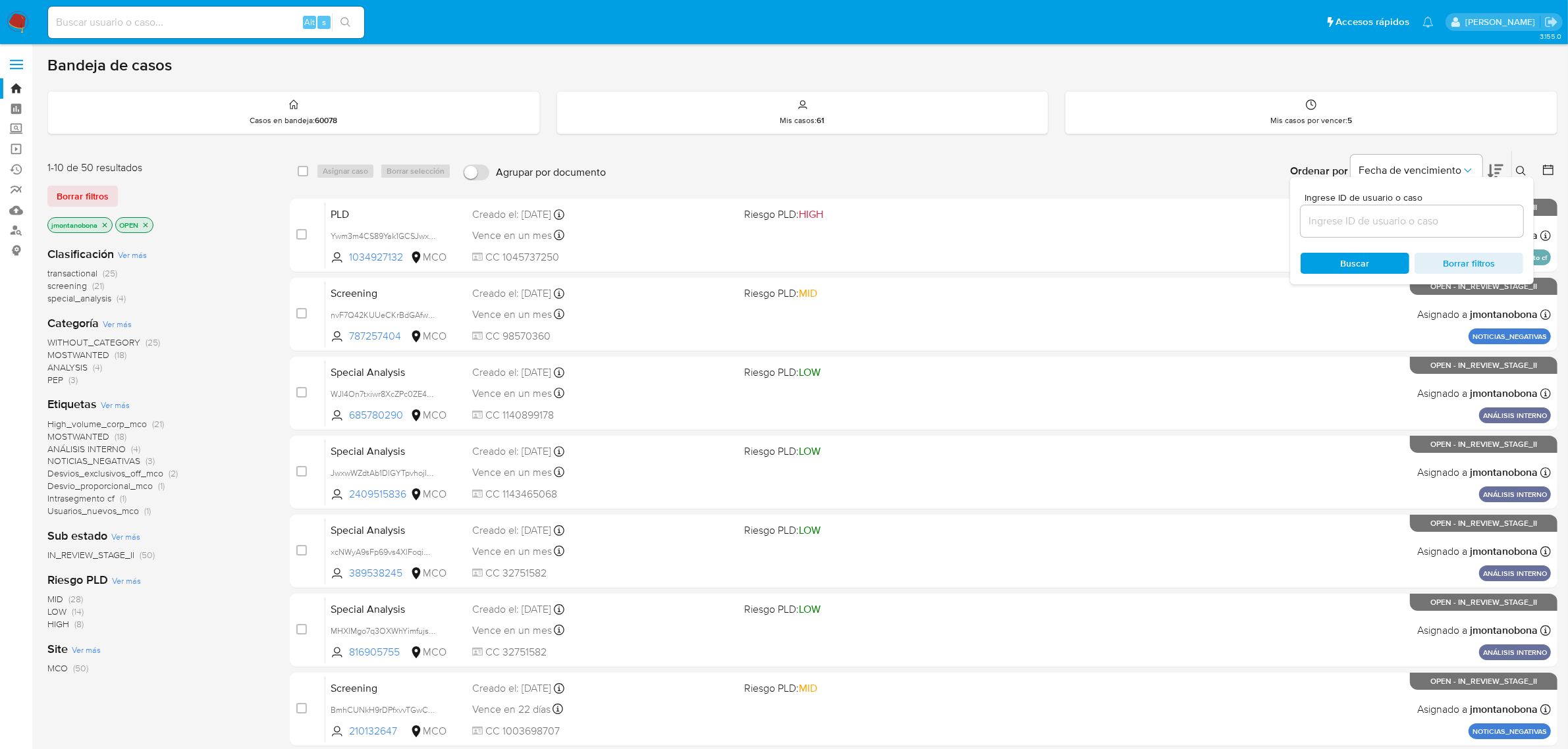
click at [1377, 224] on input at bounding box center [1412, 221] width 223 height 17
type input "f0RoNmHNuF7iI232HPDXc7wM"
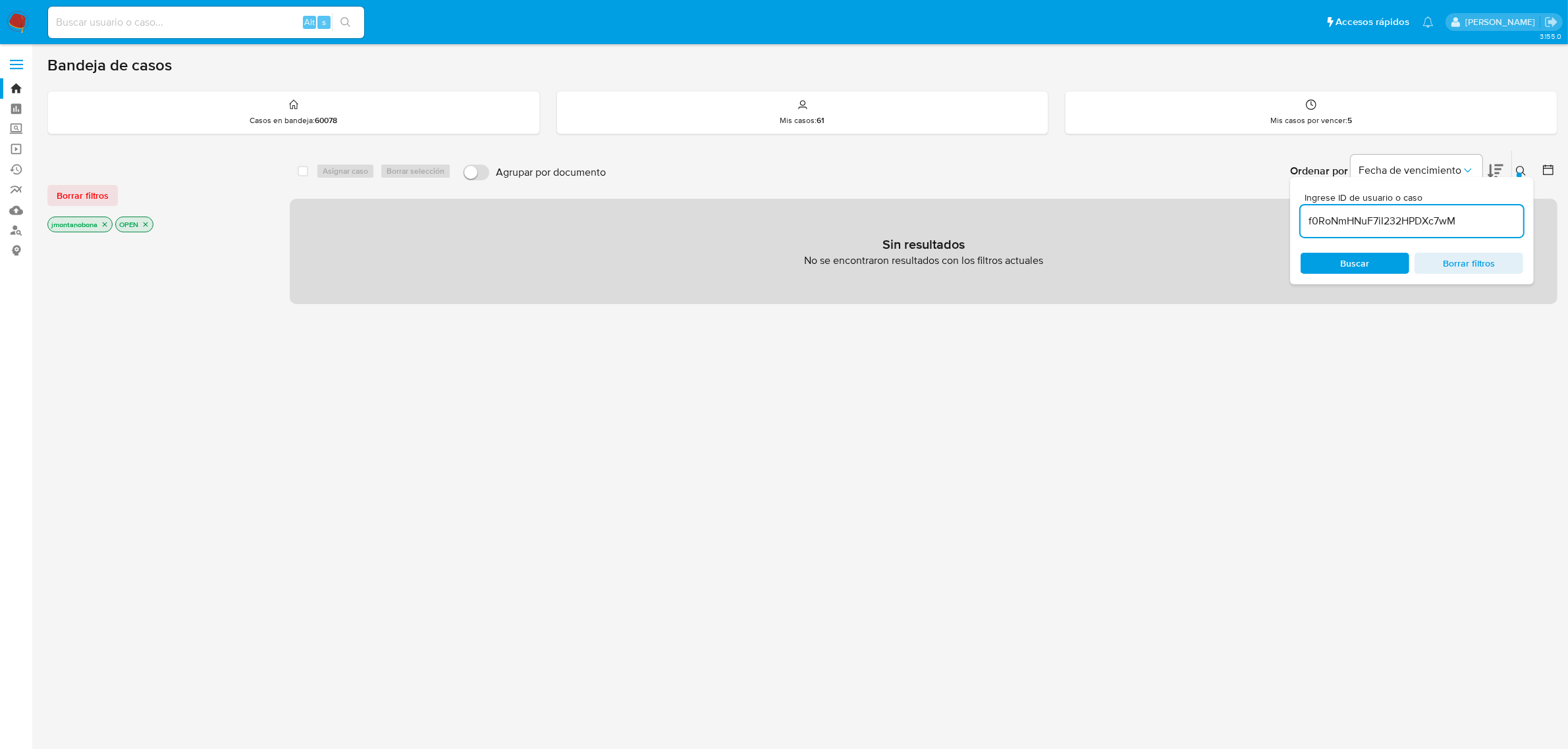
click at [105, 223] on icon "close-filter" at bounding box center [105, 224] width 8 height 8
click at [78, 224] on icon "close-filter" at bounding box center [78, 225] width 5 height 5
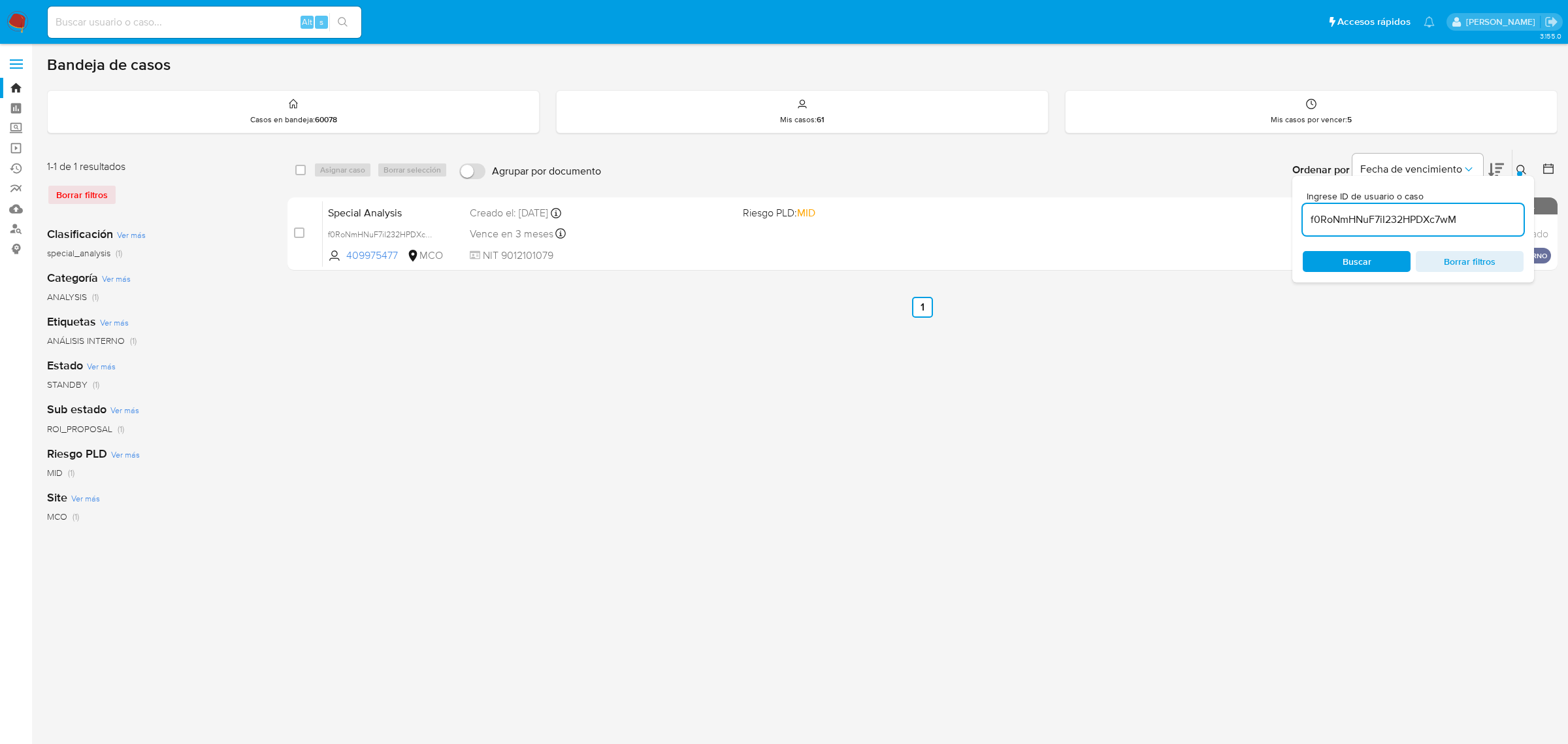
click at [1520, 172] on div at bounding box center [1519, 173] width 5 height 5
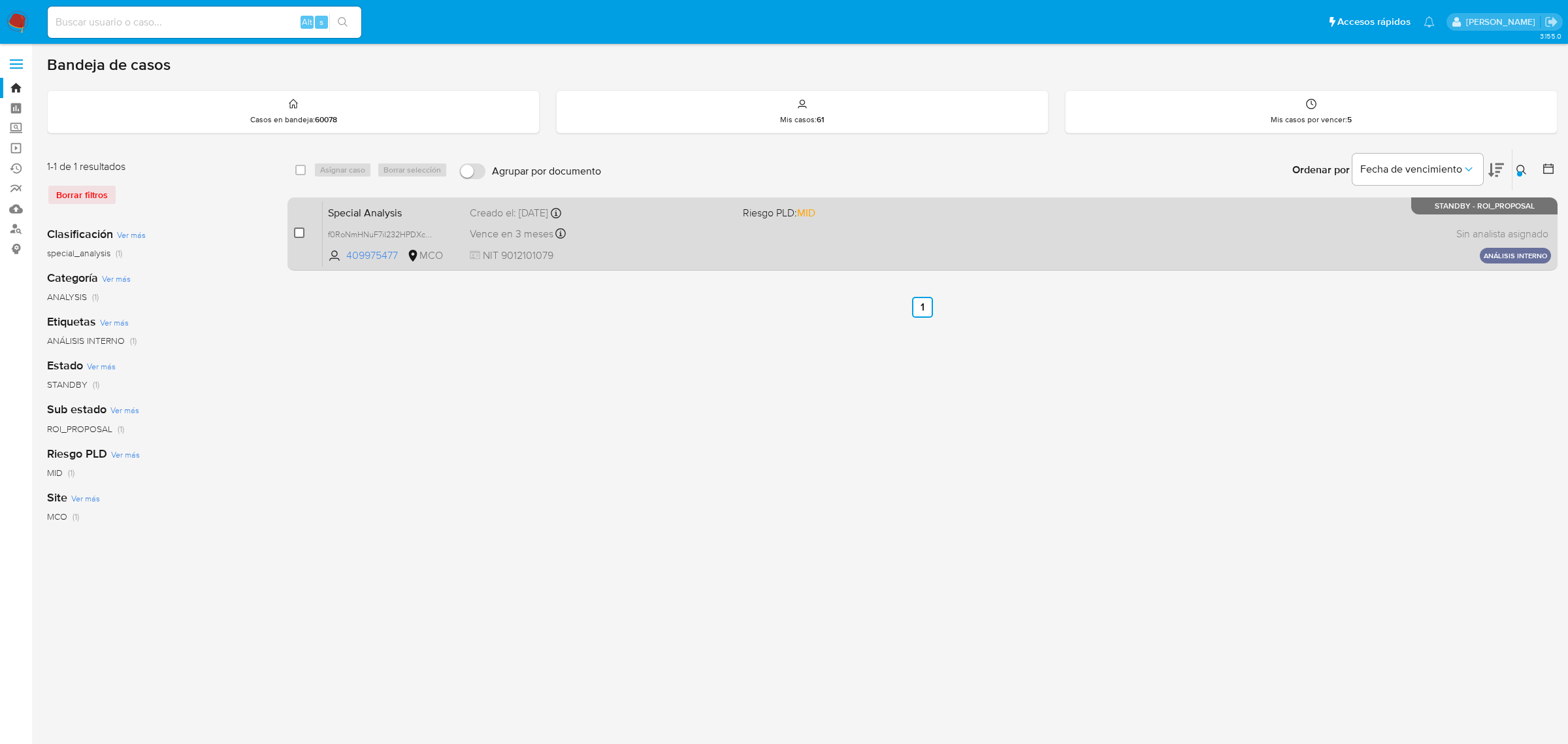
click at [297, 227] on input "checkbox" at bounding box center [300, 233] width 11 height 11
checkbox input "true"
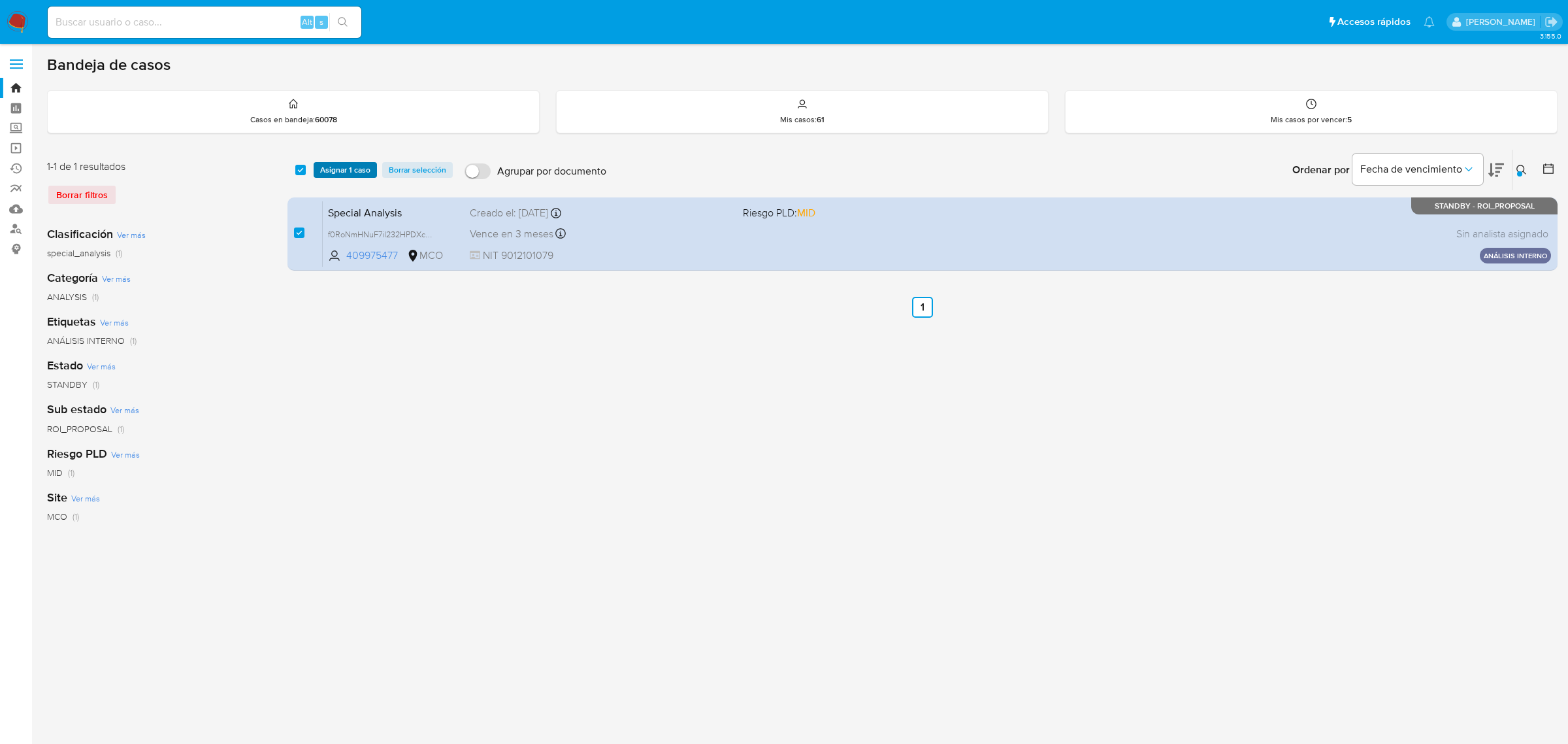
click at [334, 167] on span "Asignar 1 caso" at bounding box center [345, 169] width 50 height 13
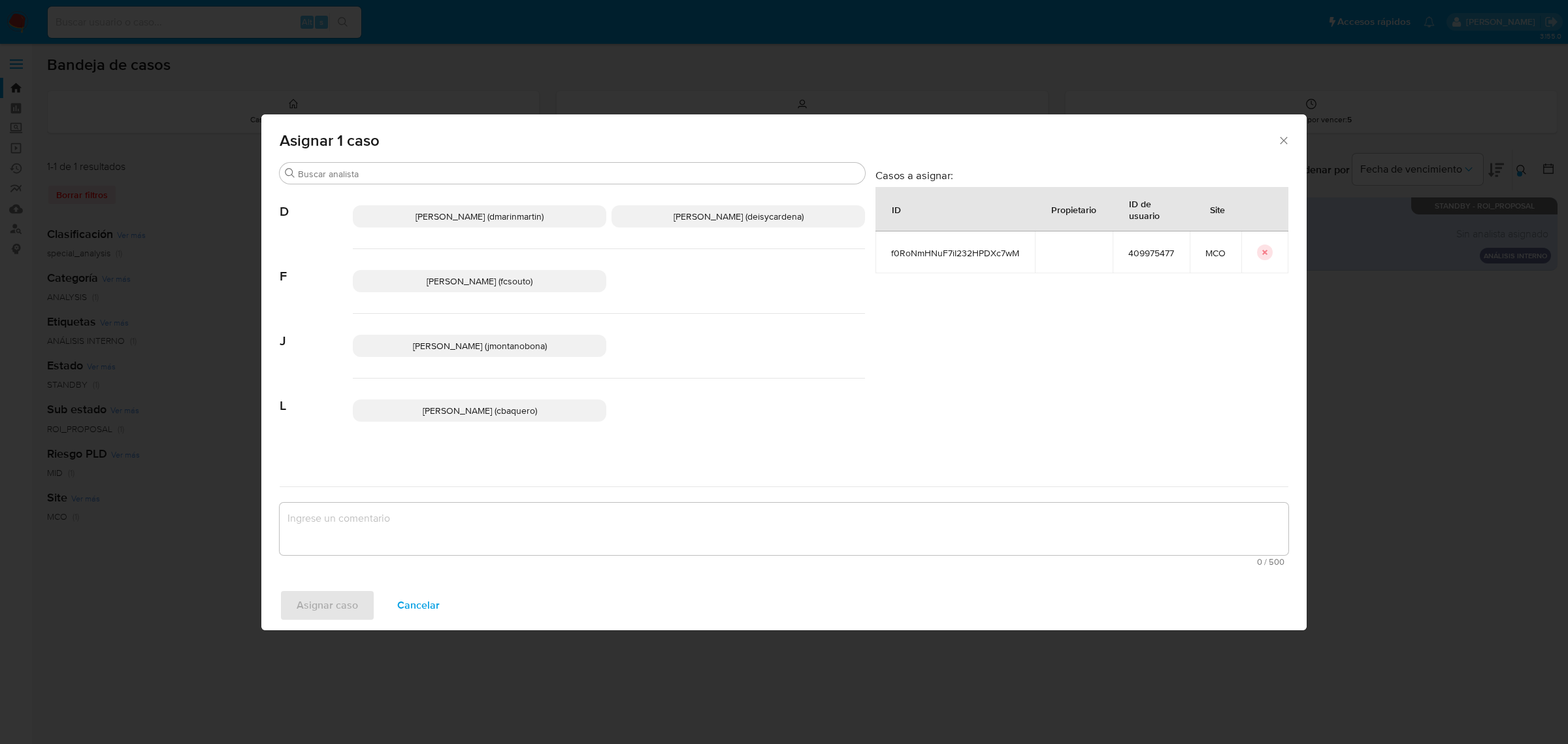
click at [471, 342] on span "[PERSON_NAME] (jmontanobona)" at bounding box center [480, 346] width 134 height 13
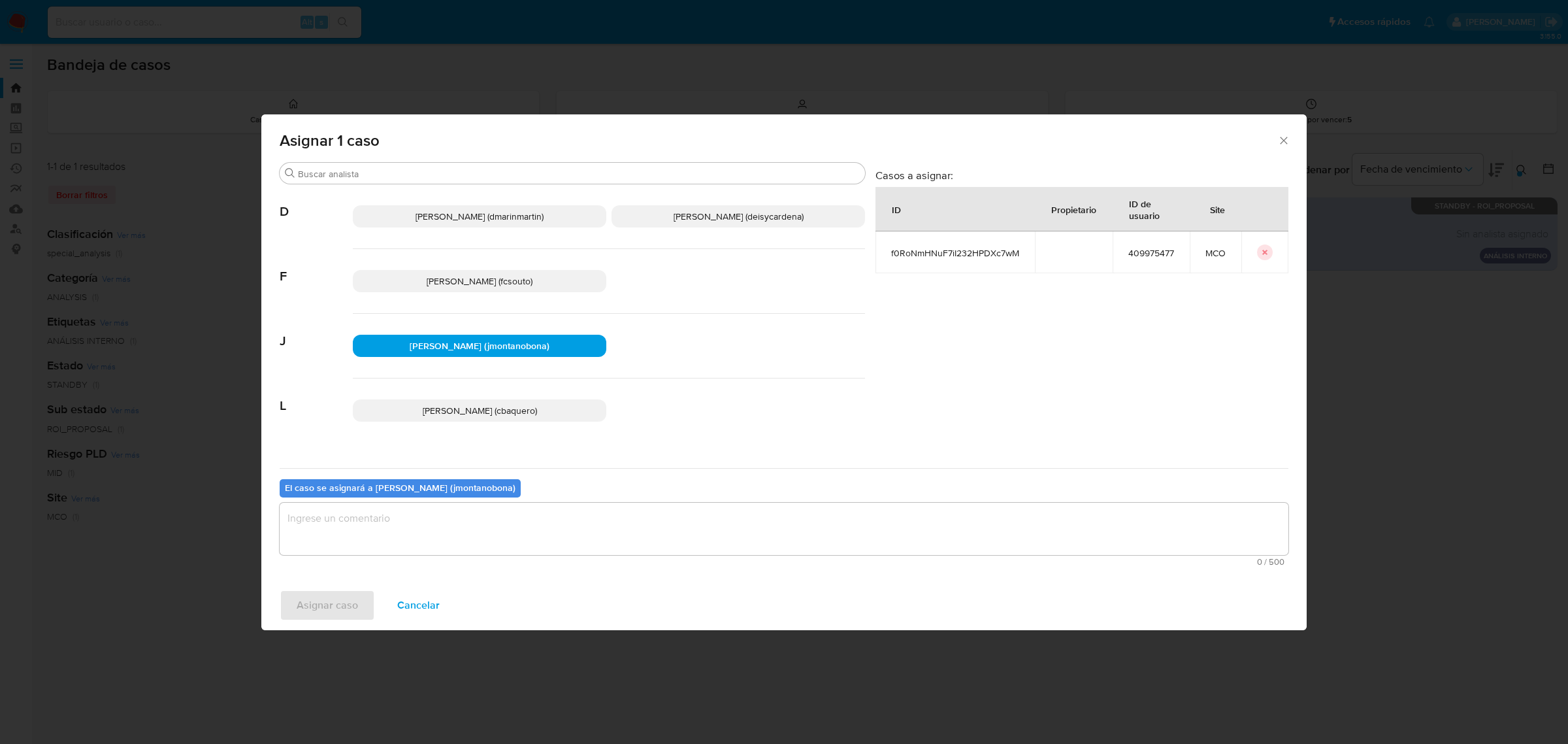
click at [518, 536] on textarea "assign-modal" at bounding box center [784, 529] width 1009 height 53
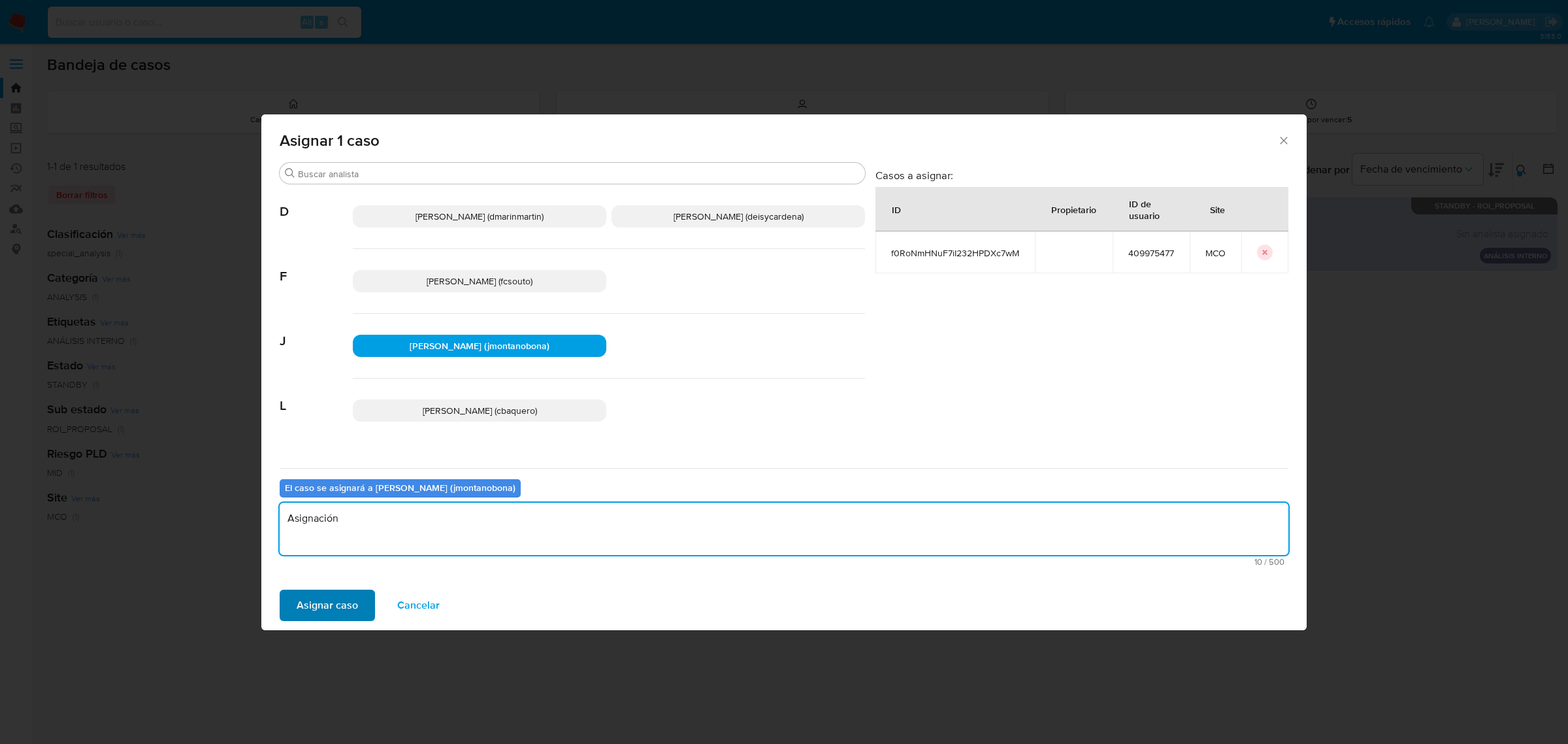
type textarea "Asignación"
click at [329, 596] on span "Asignar caso" at bounding box center [327, 606] width 62 height 29
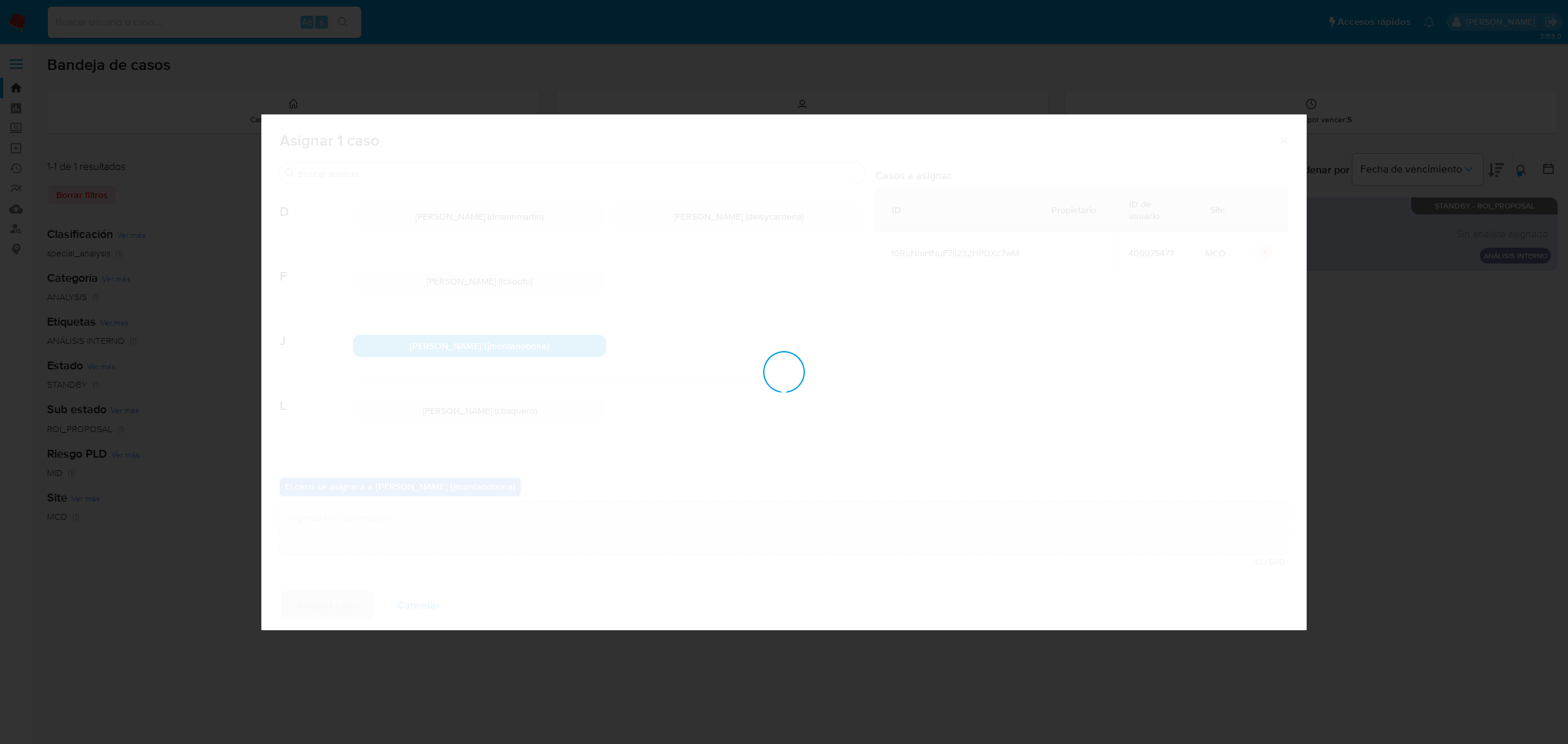
checkbox input "false"
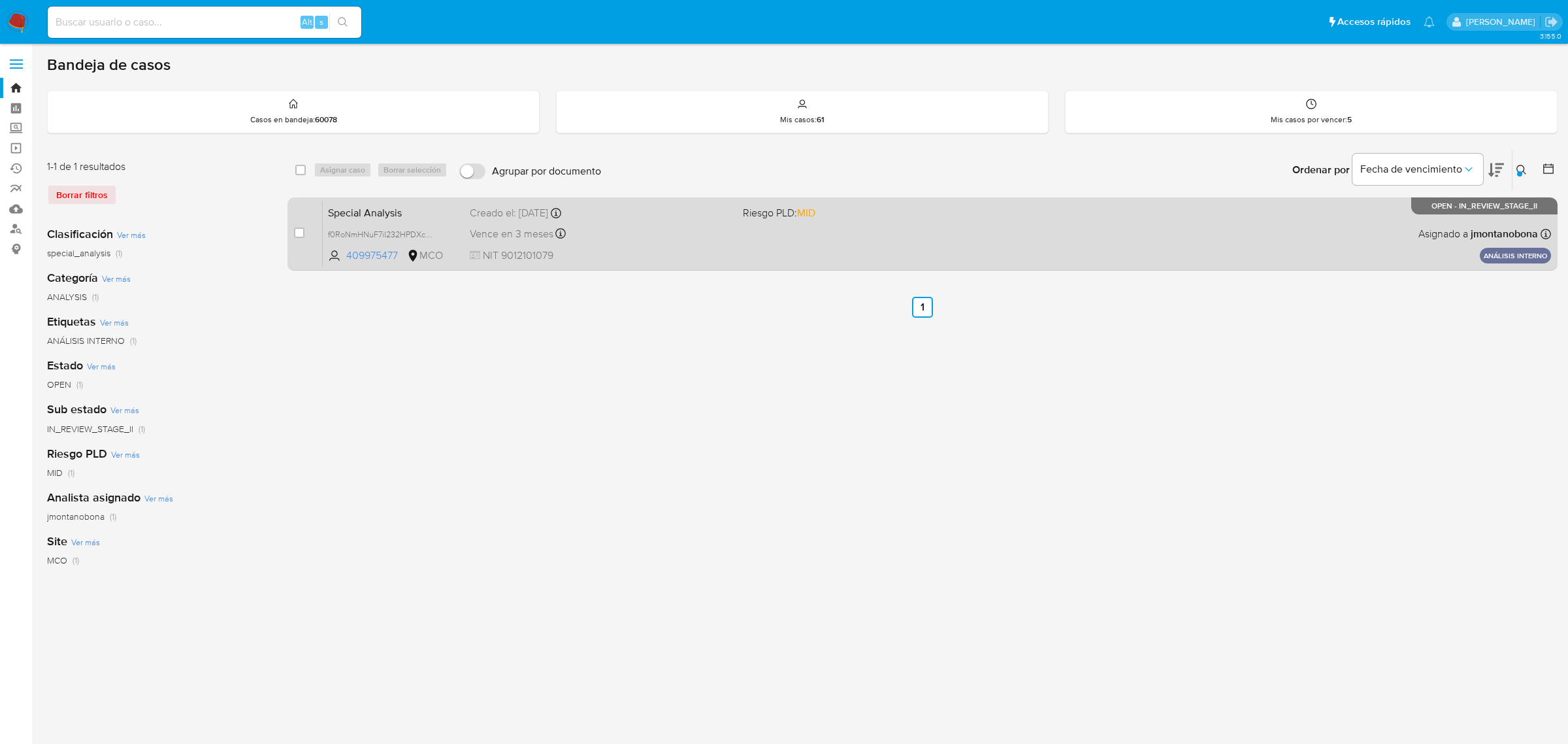
click at [440, 221] on div "Special Analysis f0RoNmHNuF7iI232HPDXc7wM 409975477 MCO Riesgo PLD: MID Creado …" at bounding box center [937, 234] width 1229 height 66
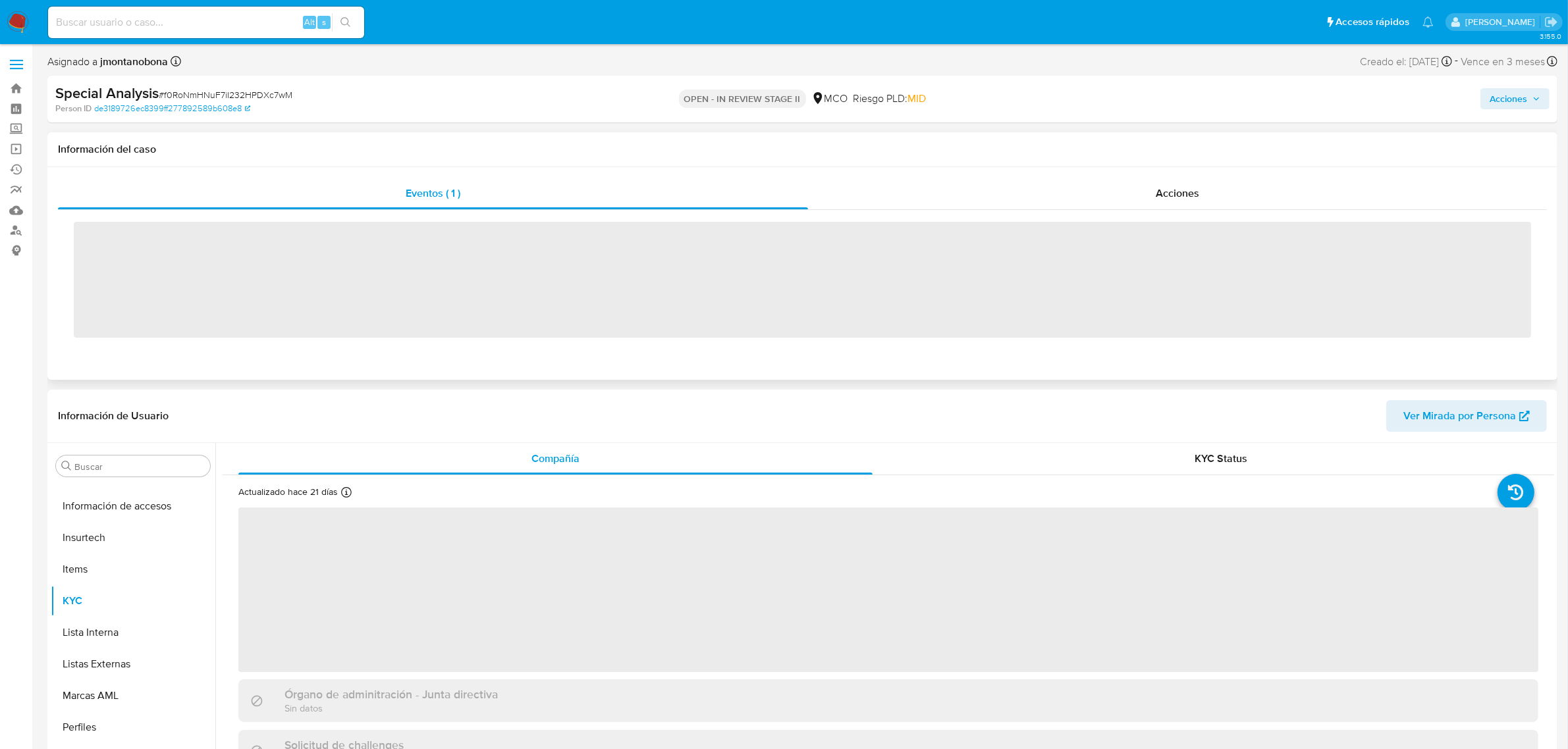
scroll to position [555, 0]
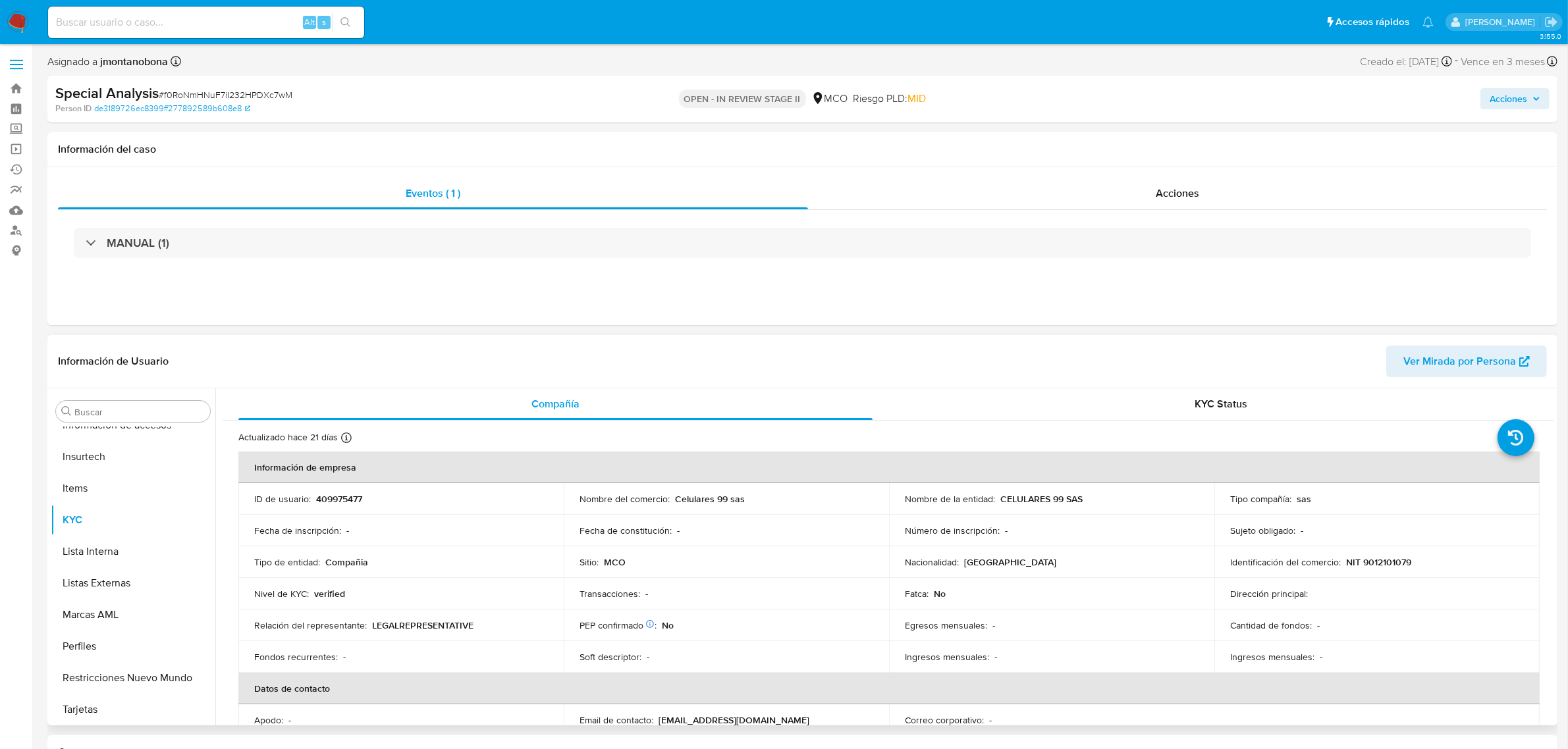
select select "10"
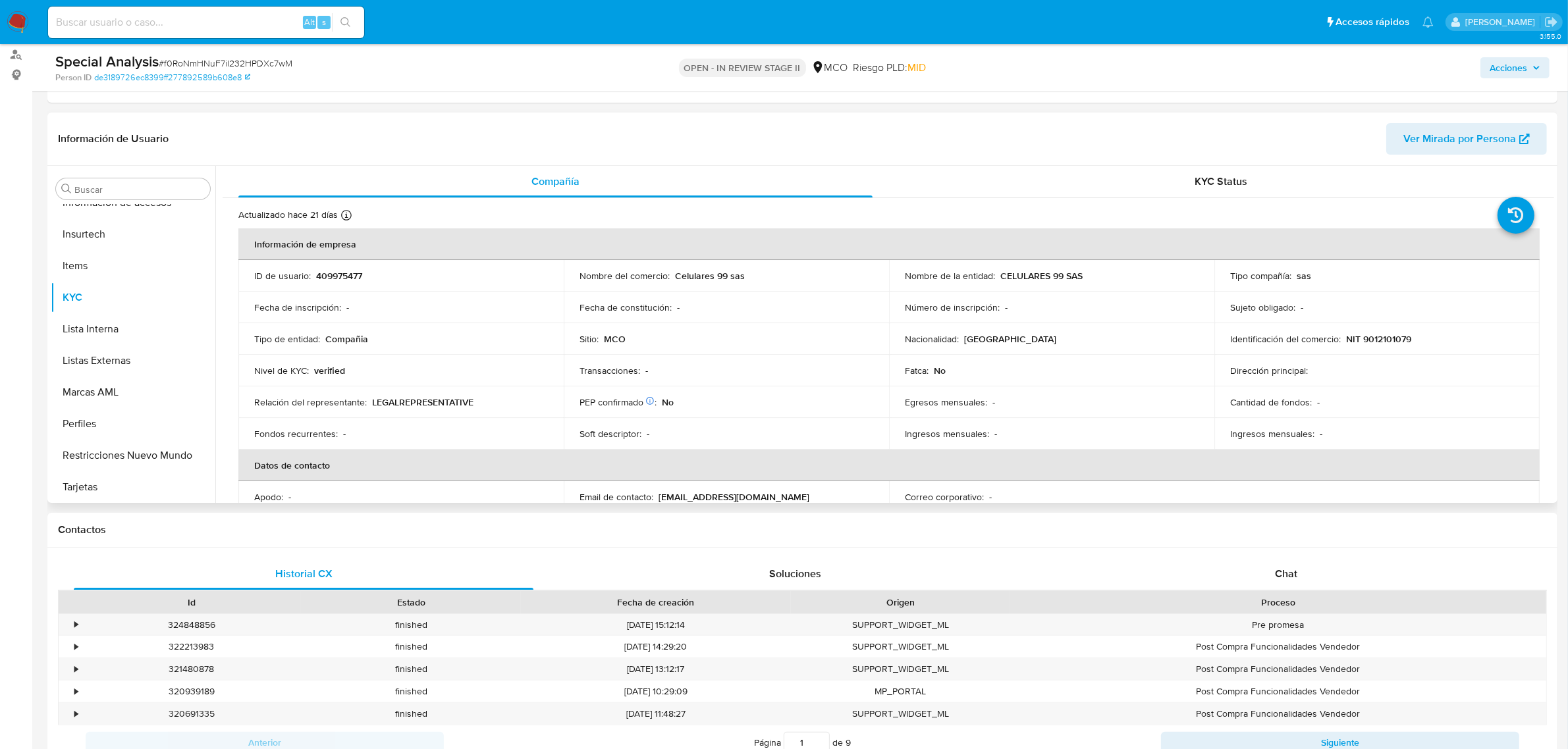
scroll to position [0, 0]
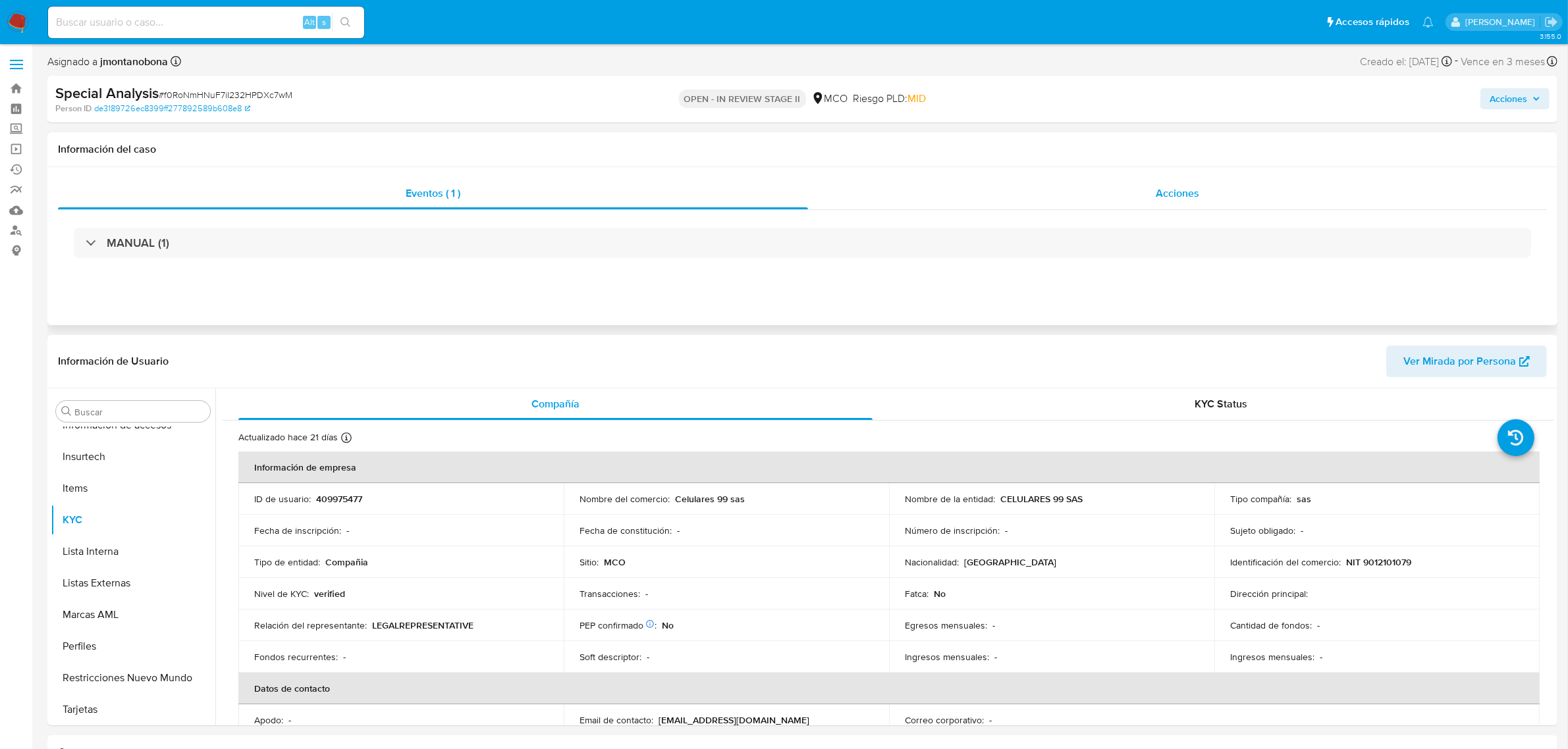
click at [1195, 195] on span "Acciones" at bounding box center [1178, 194] width 44 height 15
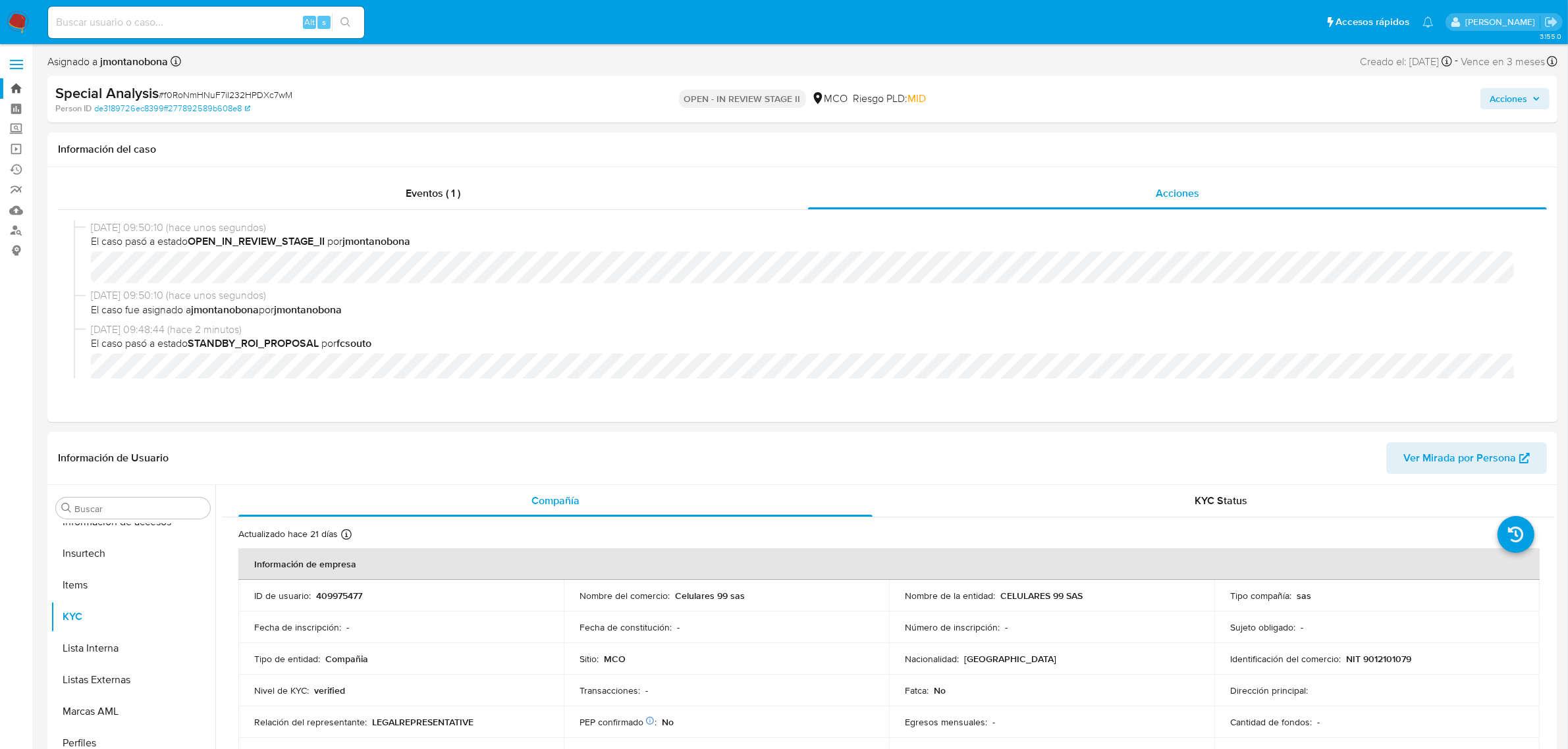
click at [15, 84] on link "Bandeja" at bounding box center [78, 88] width 157 height 21
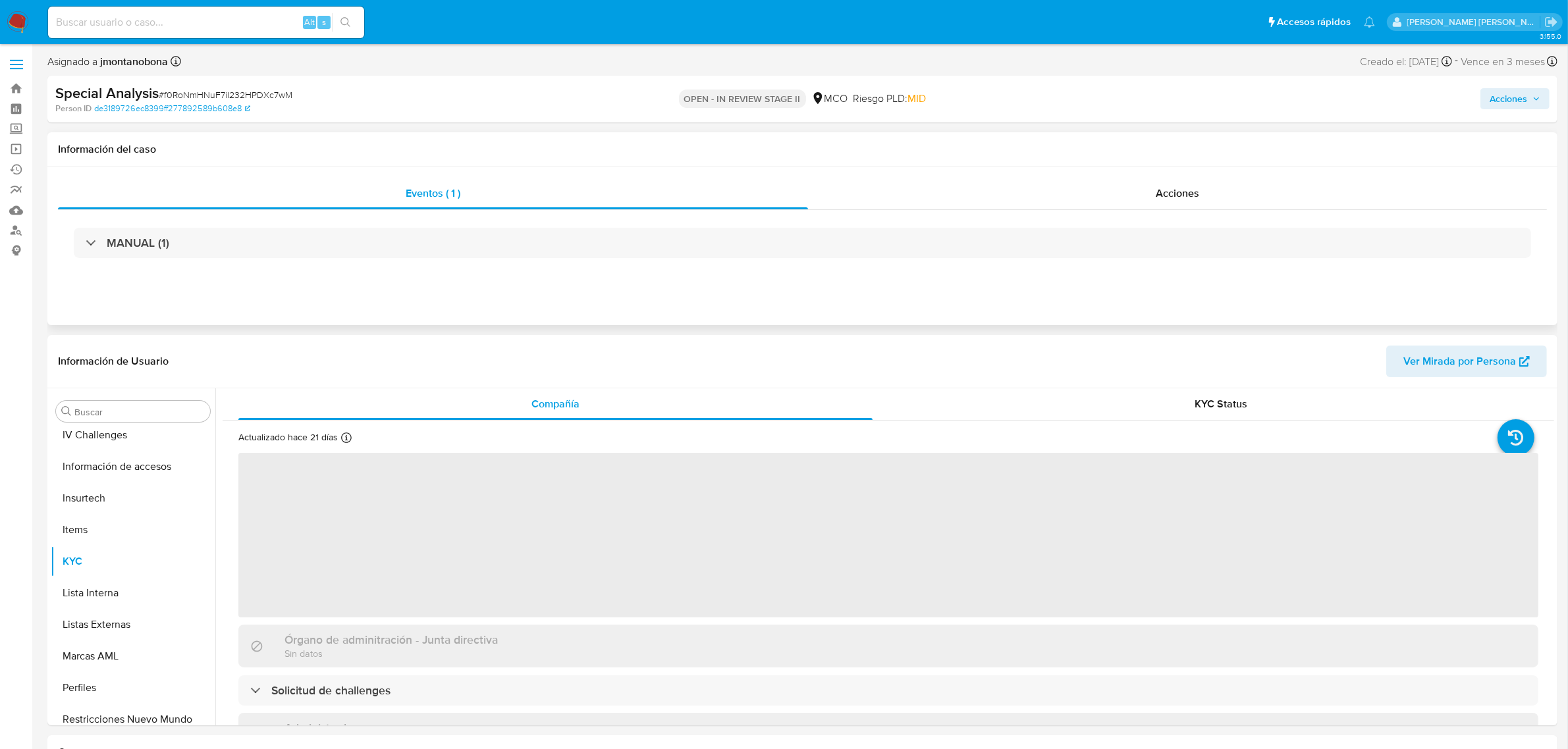
scroll to position [555, 0]
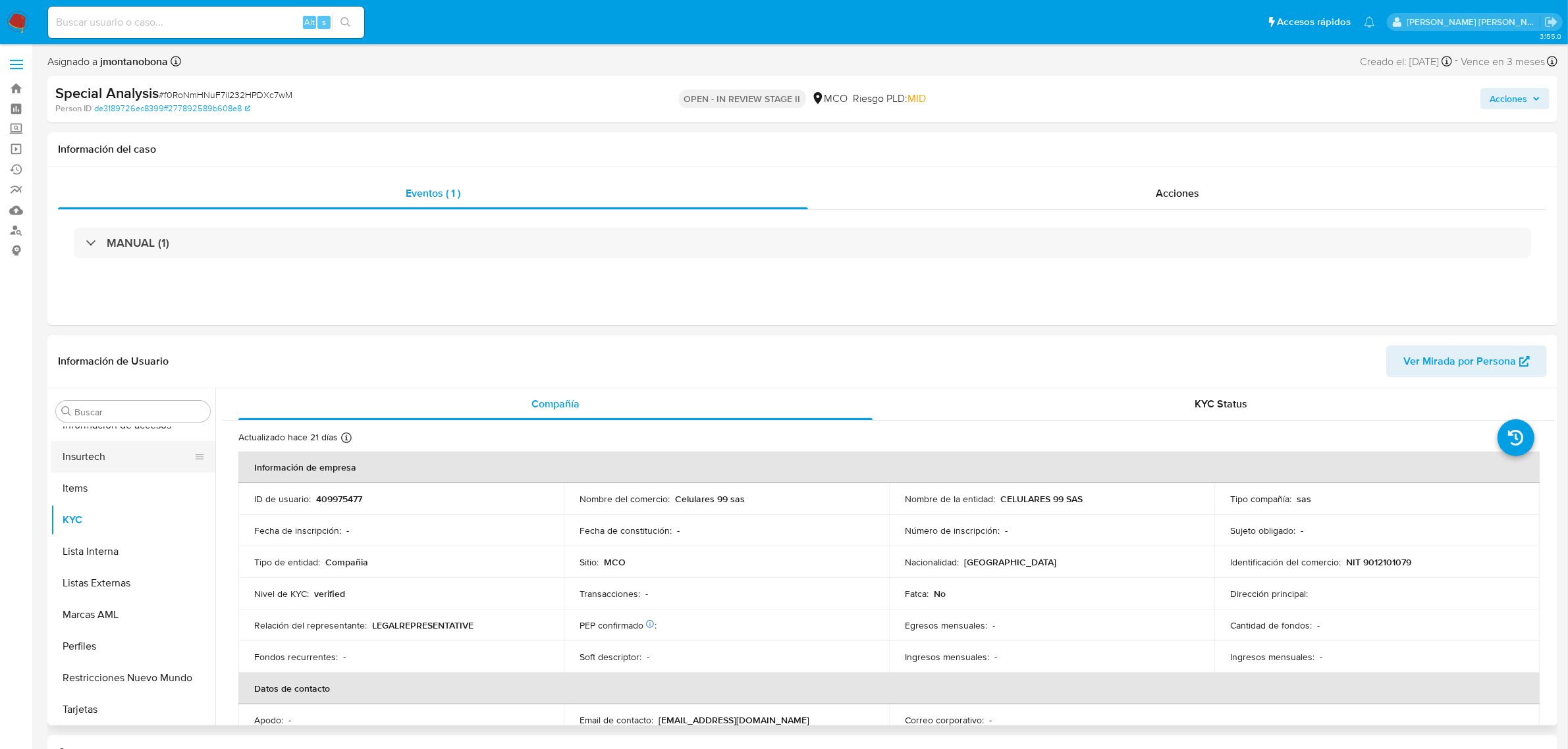
select select "10"
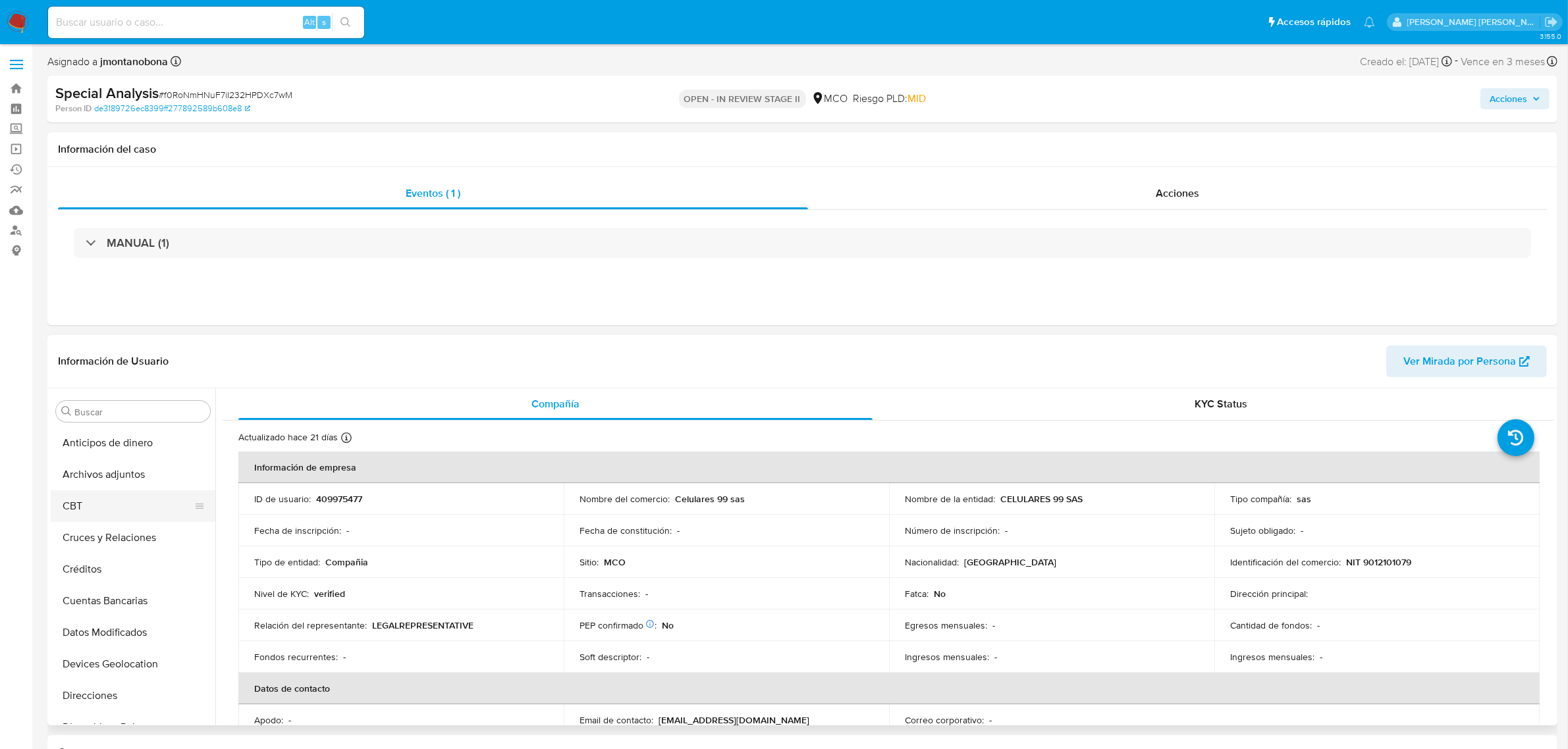
scroll to position [164, 0]
click at [93, 668] on button "General" at bounding box center [128, 657] width 154 height 31
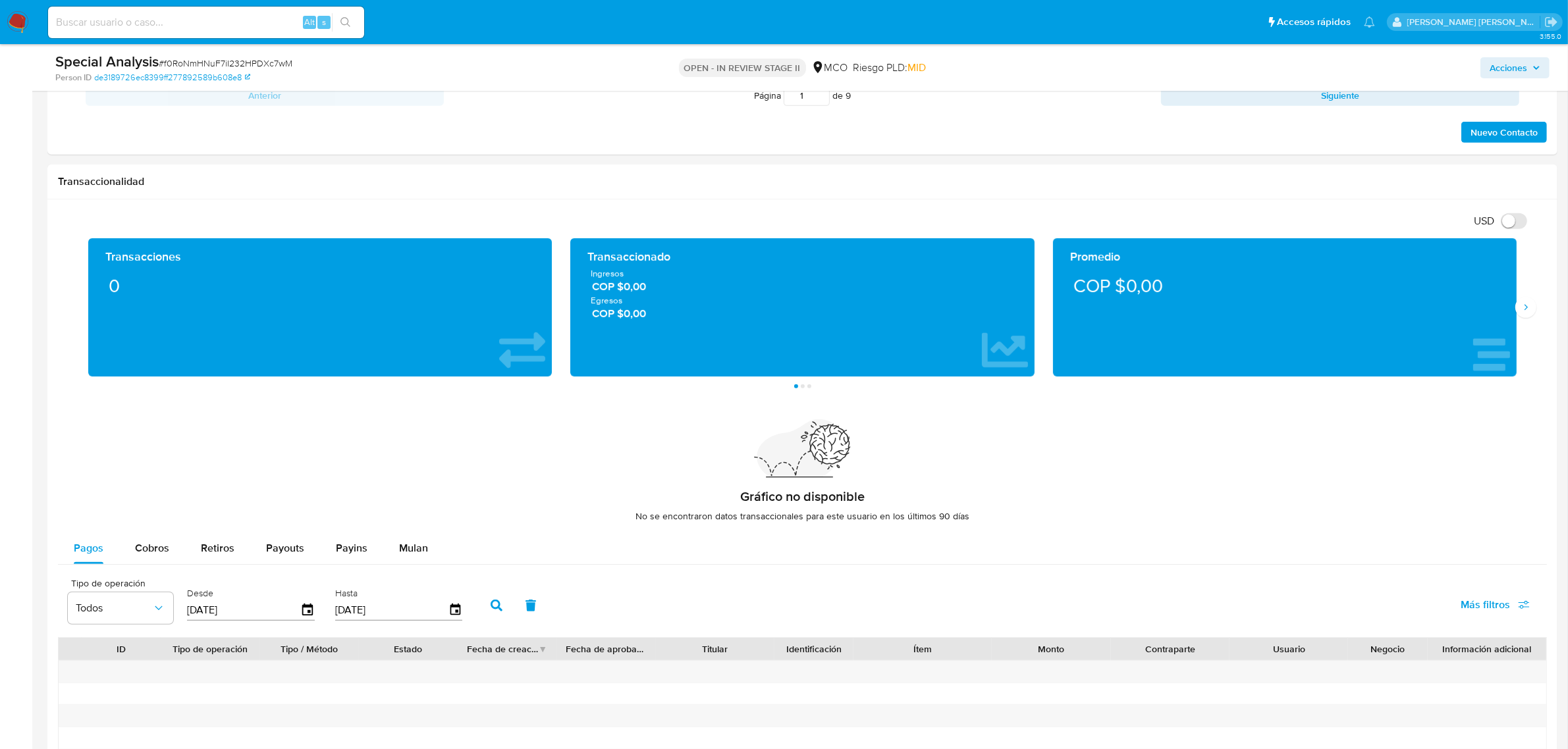
scroll to position [1544, 0]
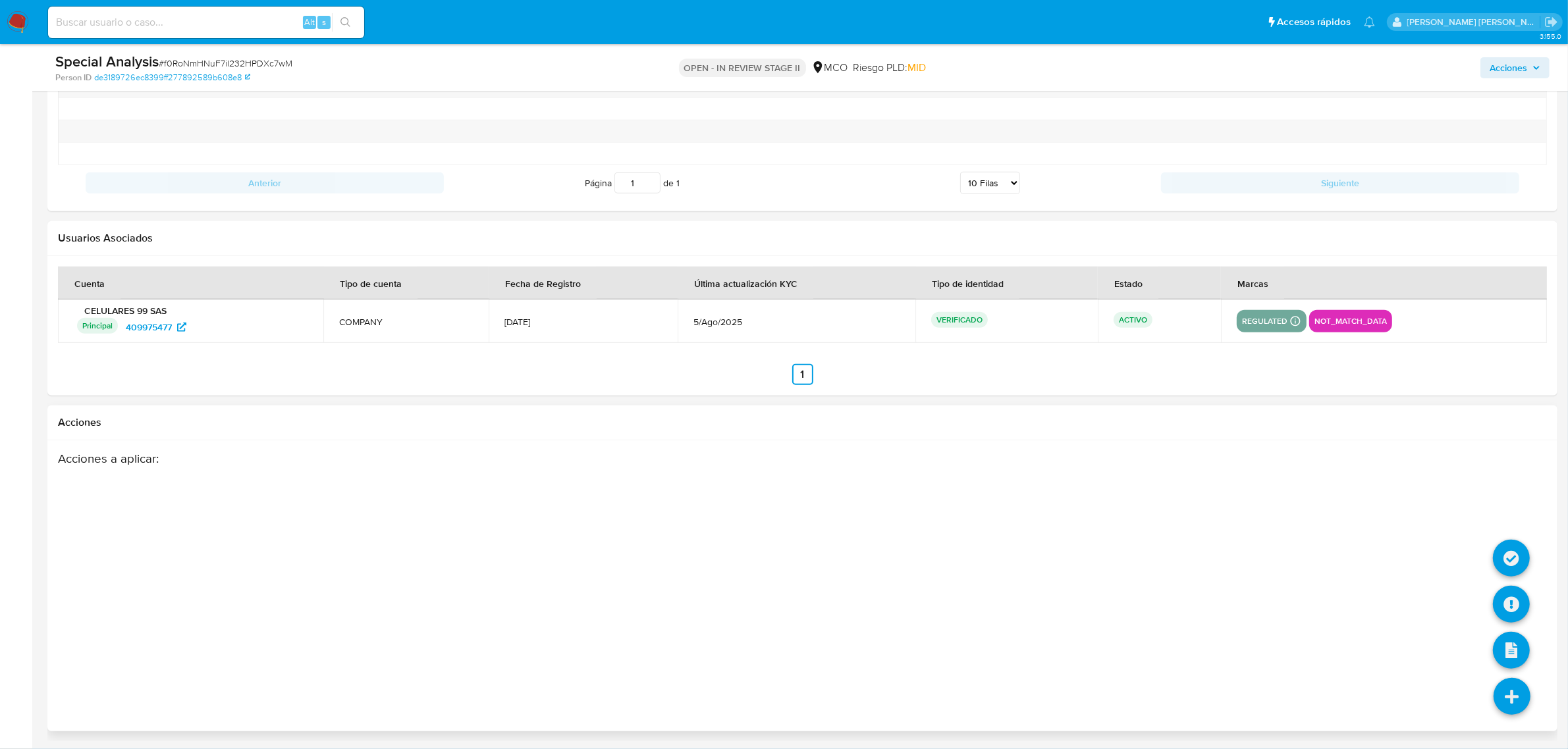
click at [1515, 693] on icon at bounding box center [1512, 696] width 37 height 37
click at [1512, 600] on icon at bounding box center [1511, 605] width 37 height 37
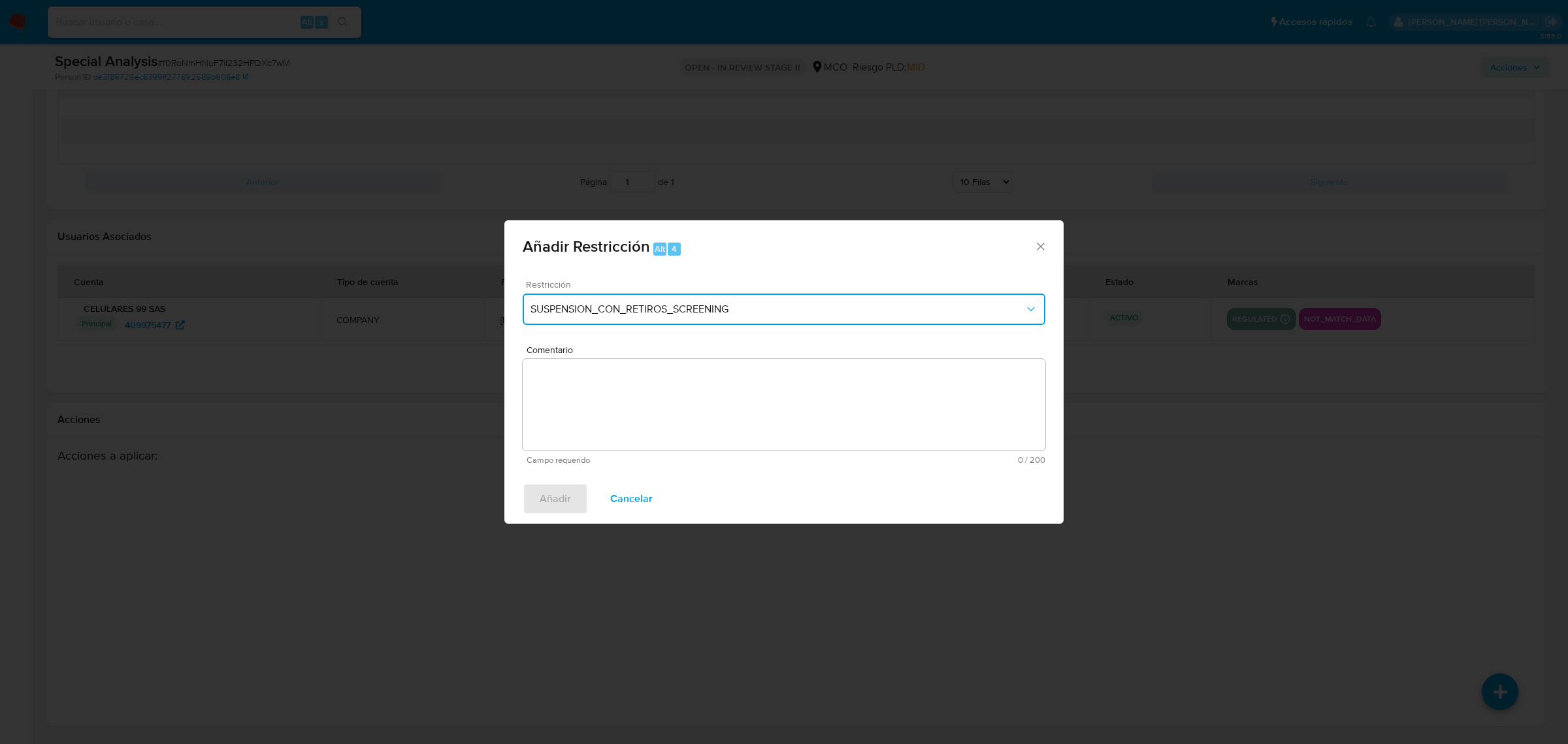
click at [881, 301] on button "SUSPENSION_CON_RETIROS_SCREENING" at bounding box center [783, 309] width 522 height 31
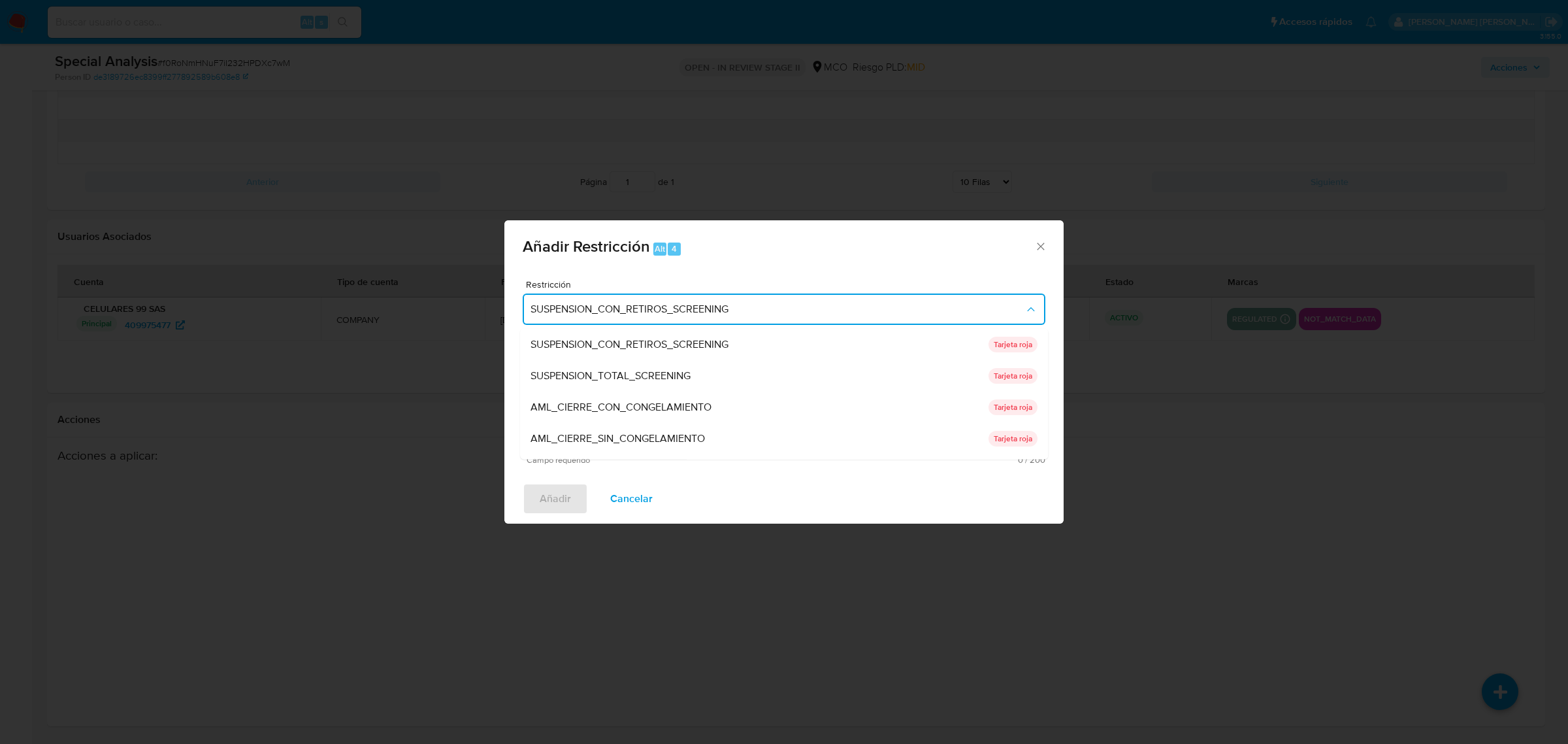
click at [1043, 249] on icon "Cerrar ventana" at bounding box center [1040, 246] width 13 height 13
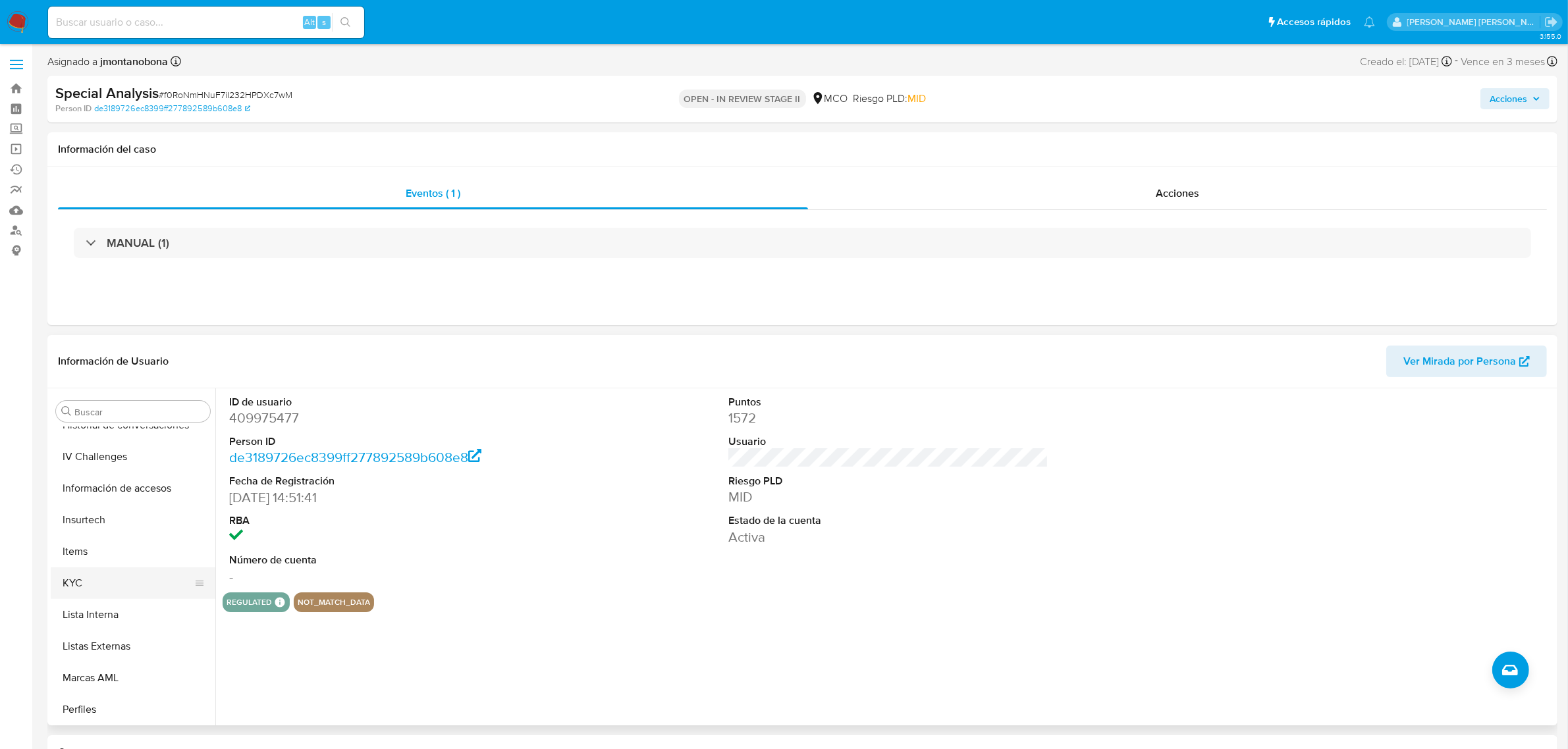
scroll to position [494, 0]
click at [113, 582] on button "KYC" at bounding box center [128, 581] width 154 height 31
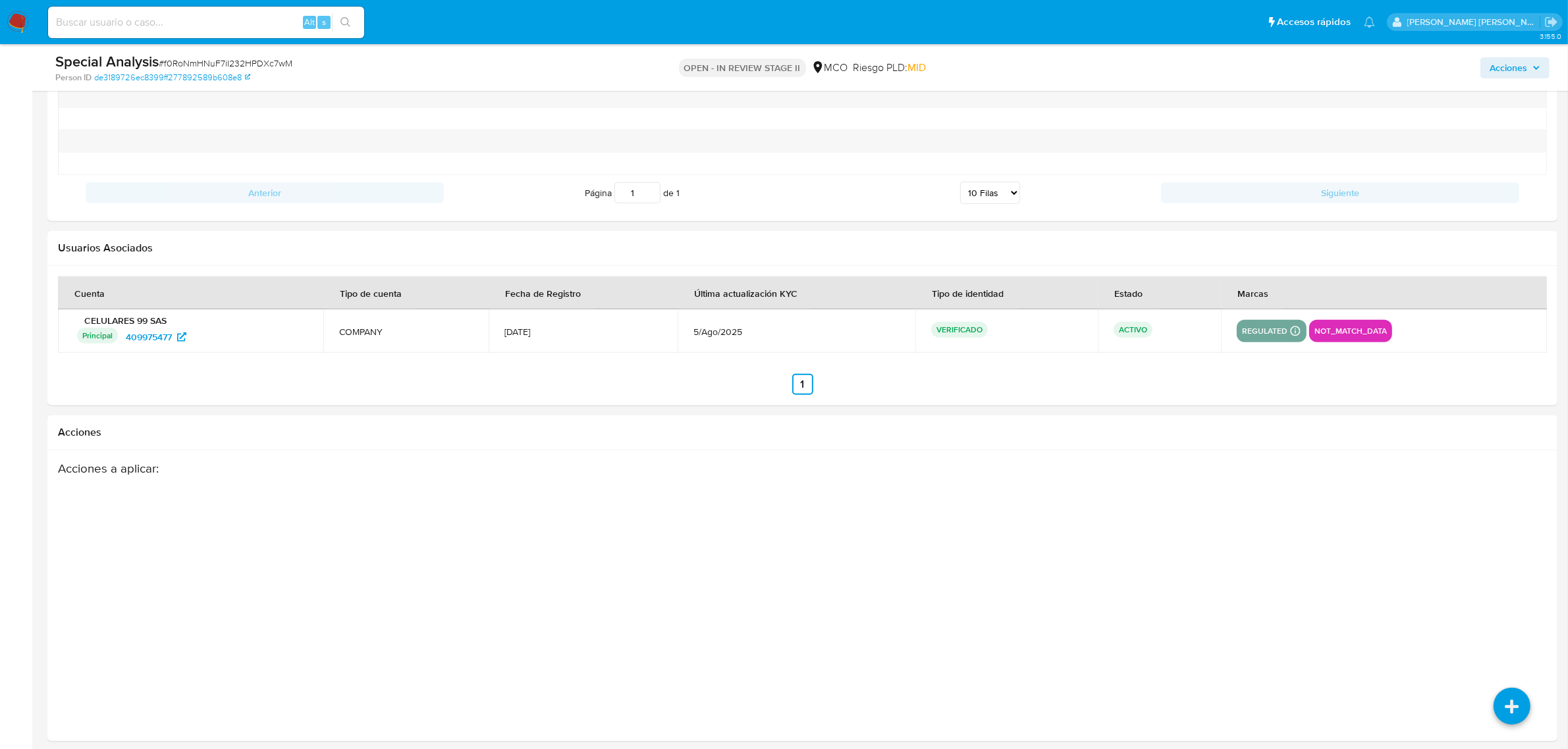
scroll to position [1544, 0]
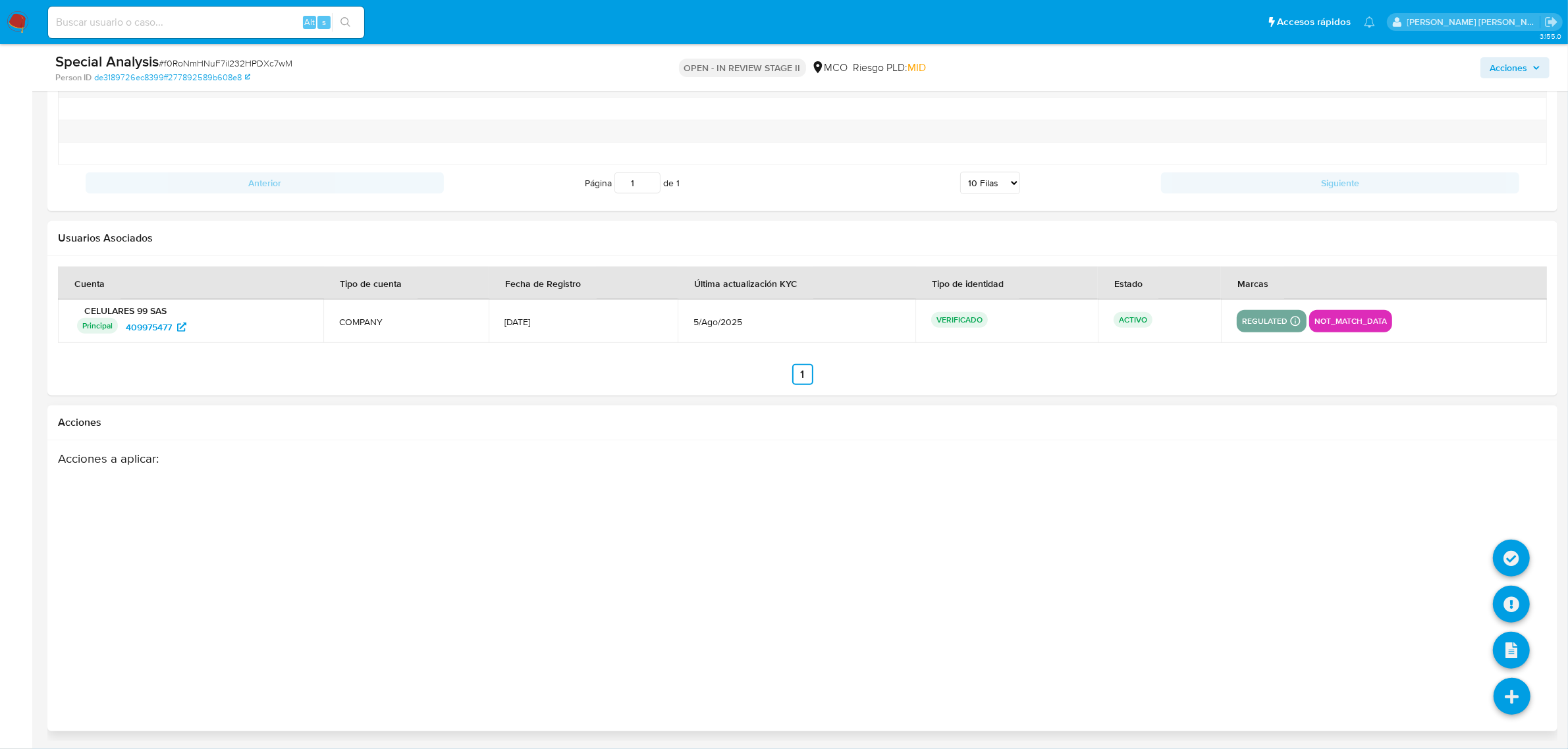
click at [1515, 696] on icon at bounding box center [1512, 696] width 37 height 37
click at [1515, 587] on icon at bounding box center [1511, 605] width 37 height 37
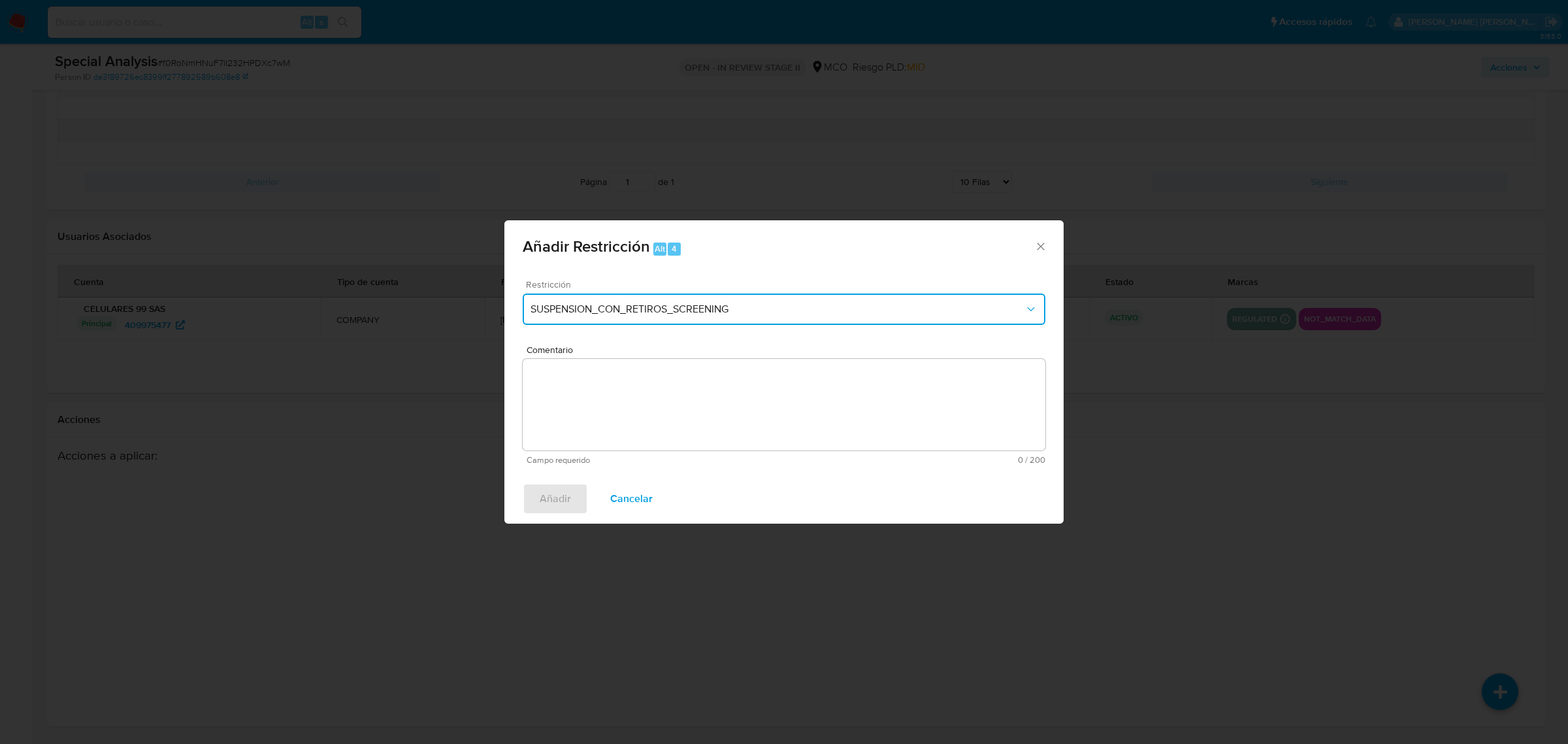
click at [760, 306] on span "SUSPENSION_CON_RETIROS_SCREENING" at bounding box center [778, 309] width 494 height 13
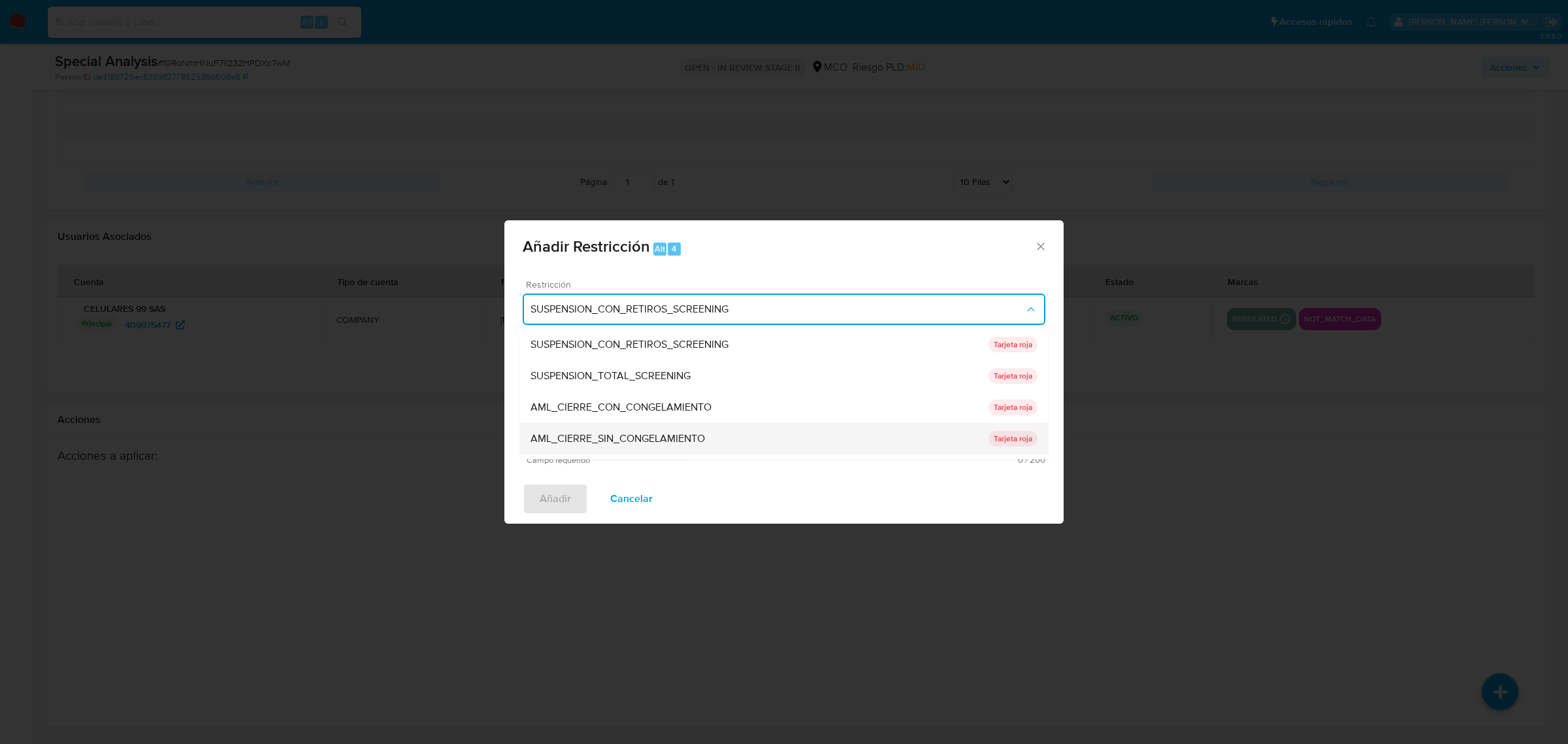
click at [667, 433] on span "AML_CIERRE_SIN_CONGELAMIENTO" at bounding box center [618, 437] width 175 height 13
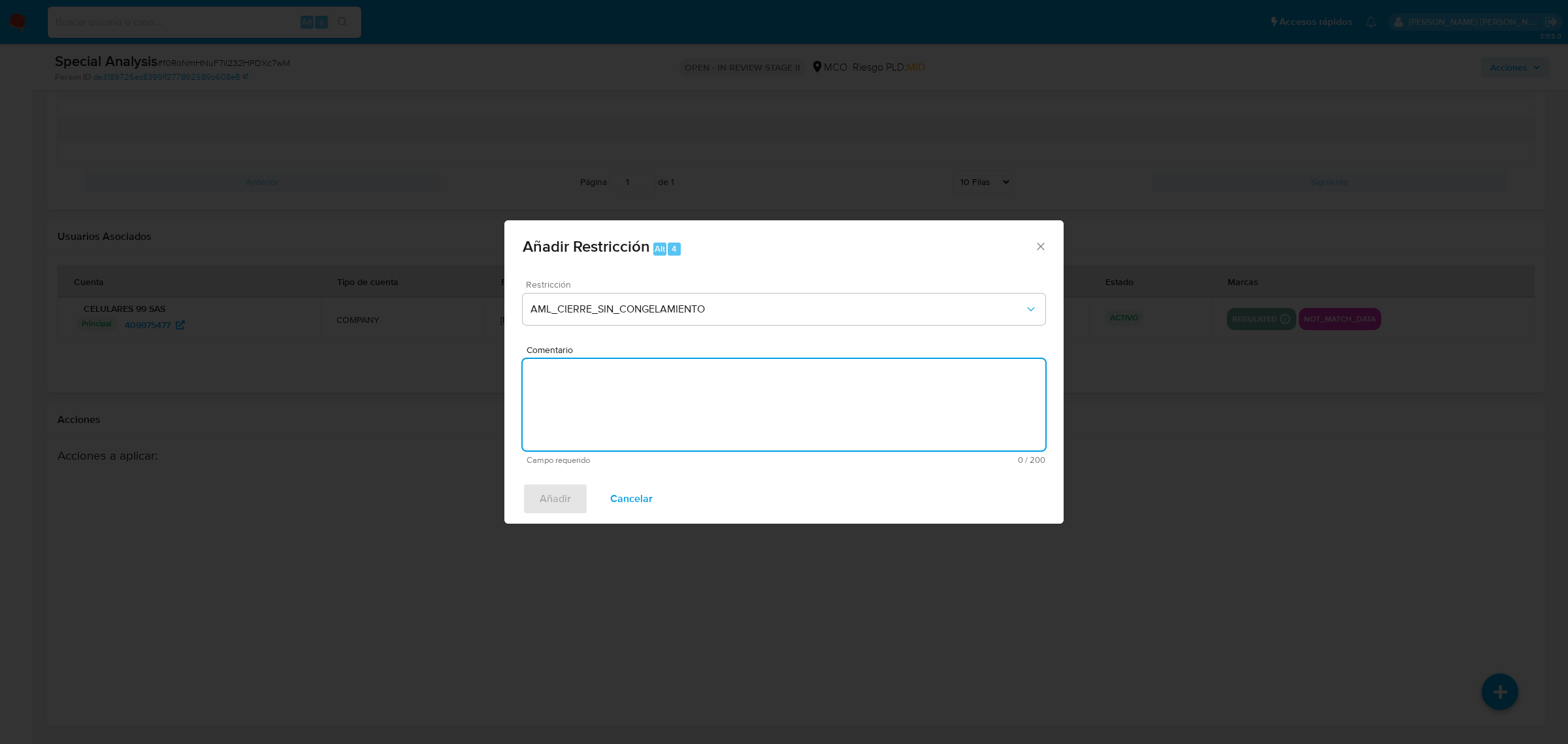
click at [722, 404] on textarea "Comentario" at bounding box center [783, 404] width 522 height 92
type textarea "Se realiza cierre de relacionamiento"
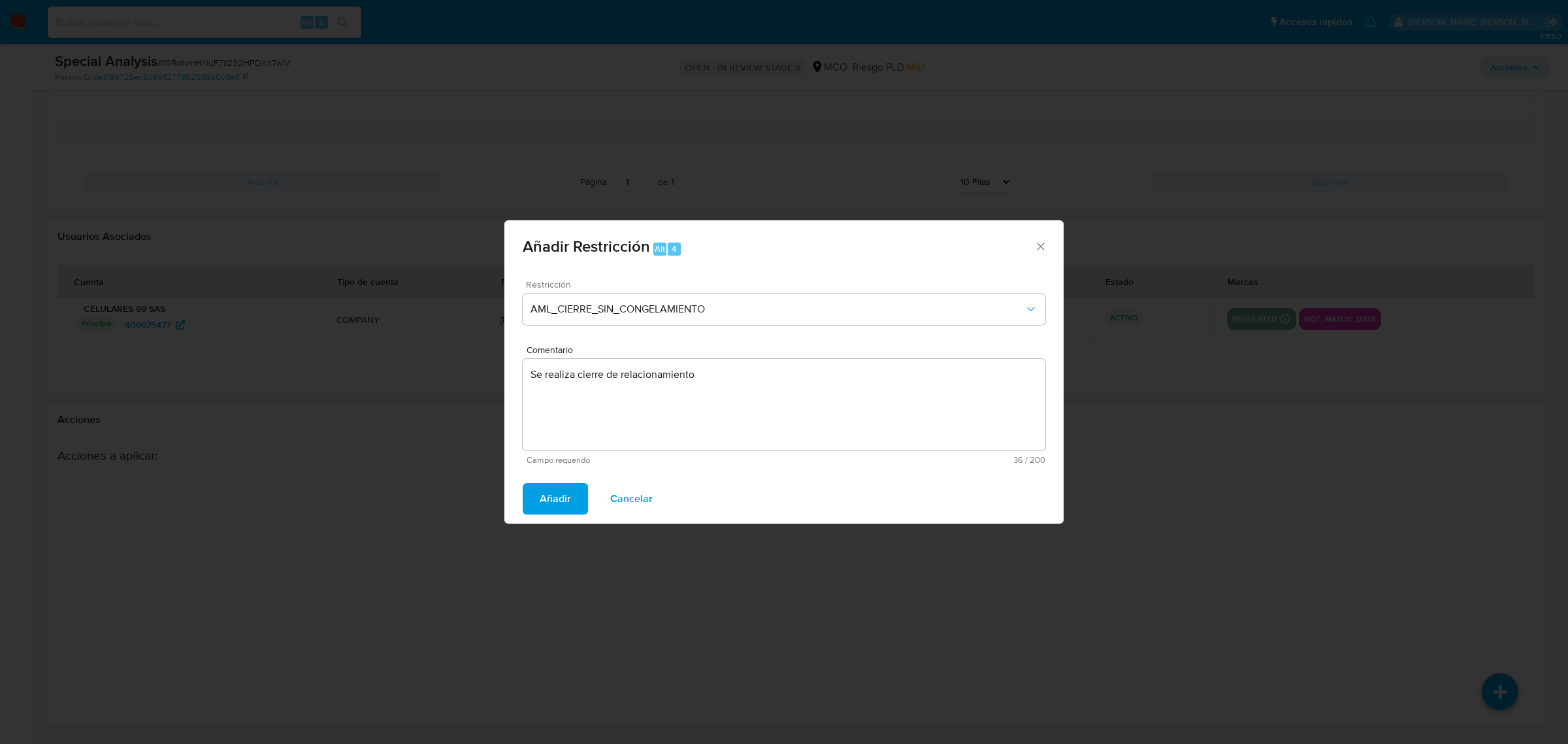
click at [556, 491] on span "Añadir" at bounding box center [555, 499] width 31 height 29
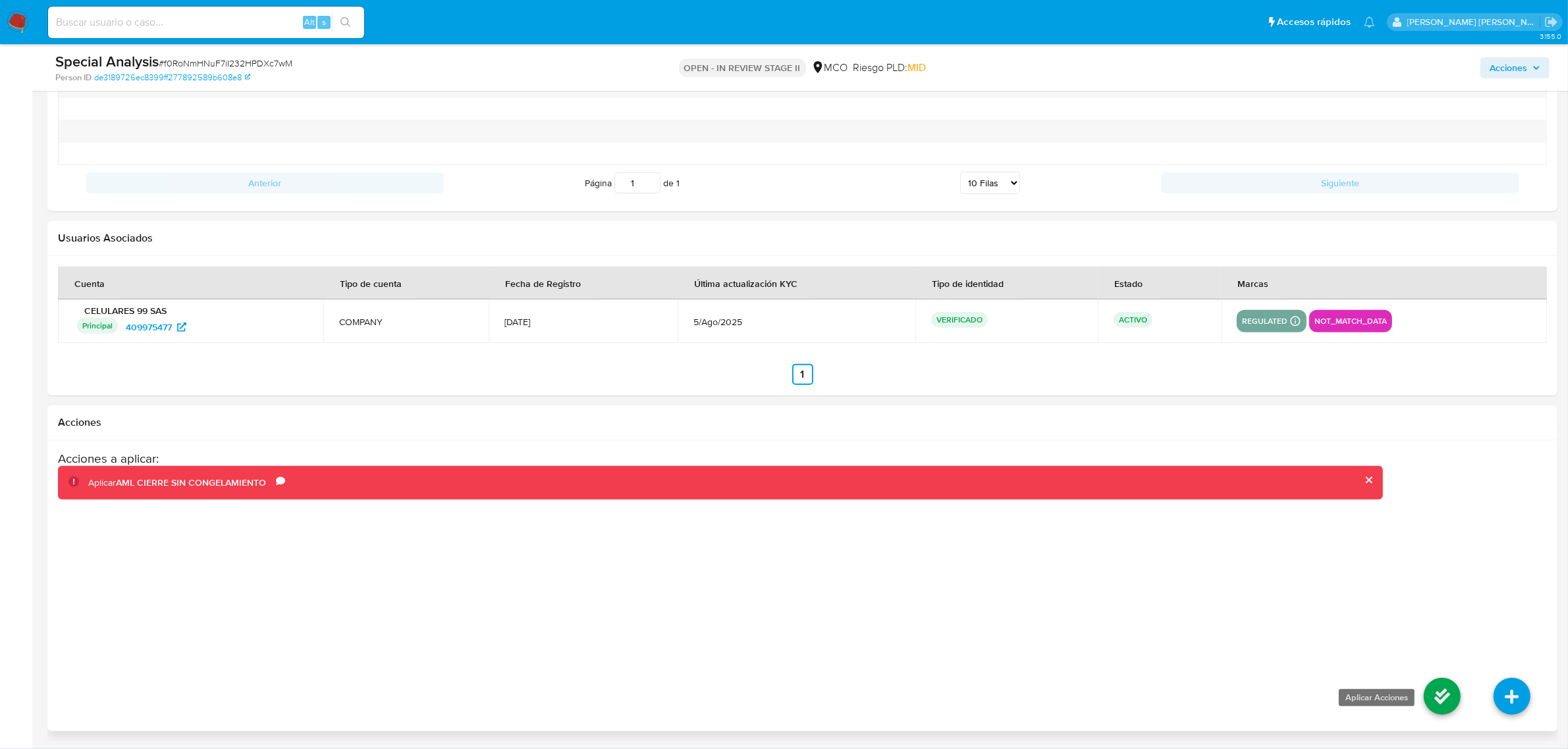
click at [1453, 701] on icon at bounding box center [1442, 696] width 37 height 37
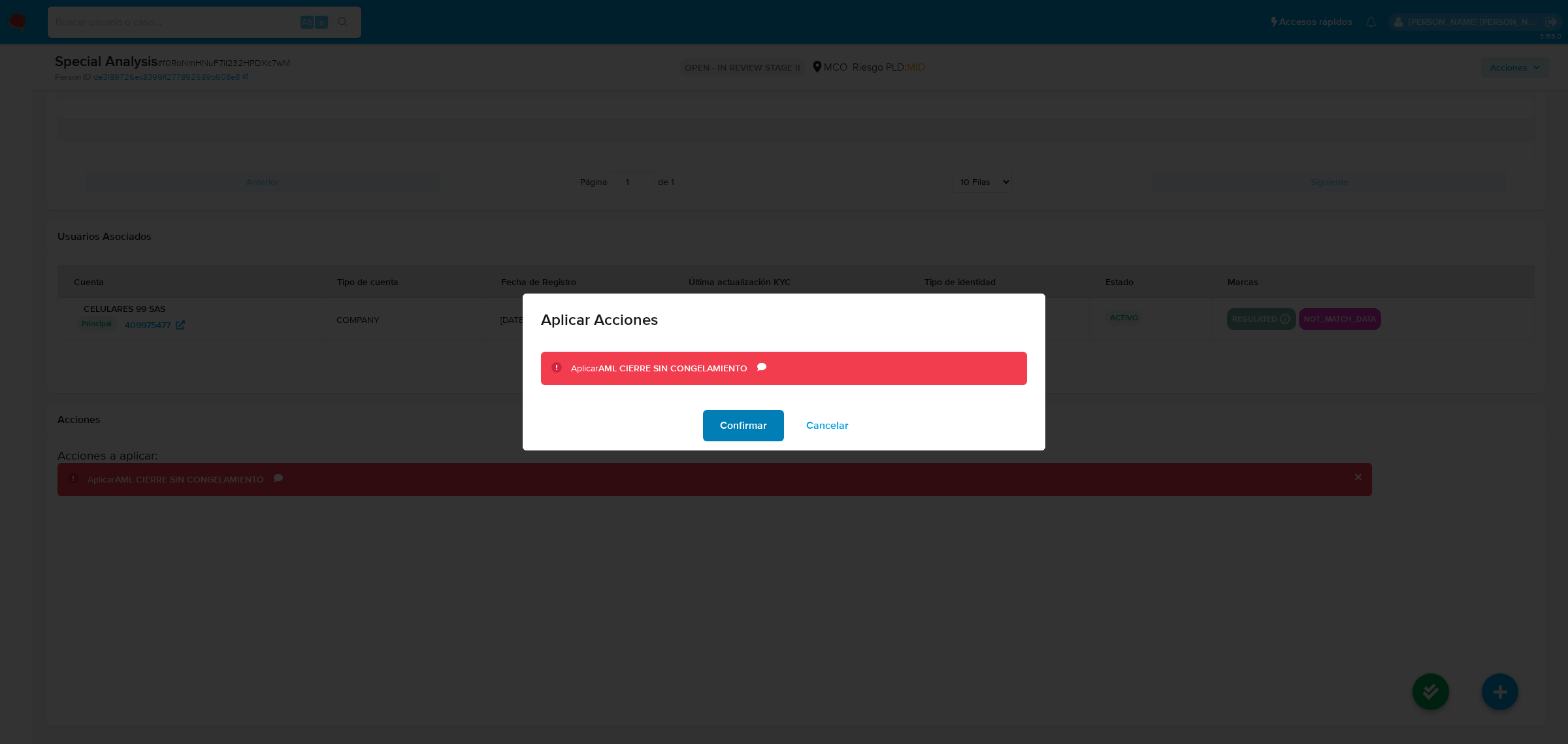
click at [746, 439] on span "Confirmar" at bounding box center [744, 426] width 47 height 29
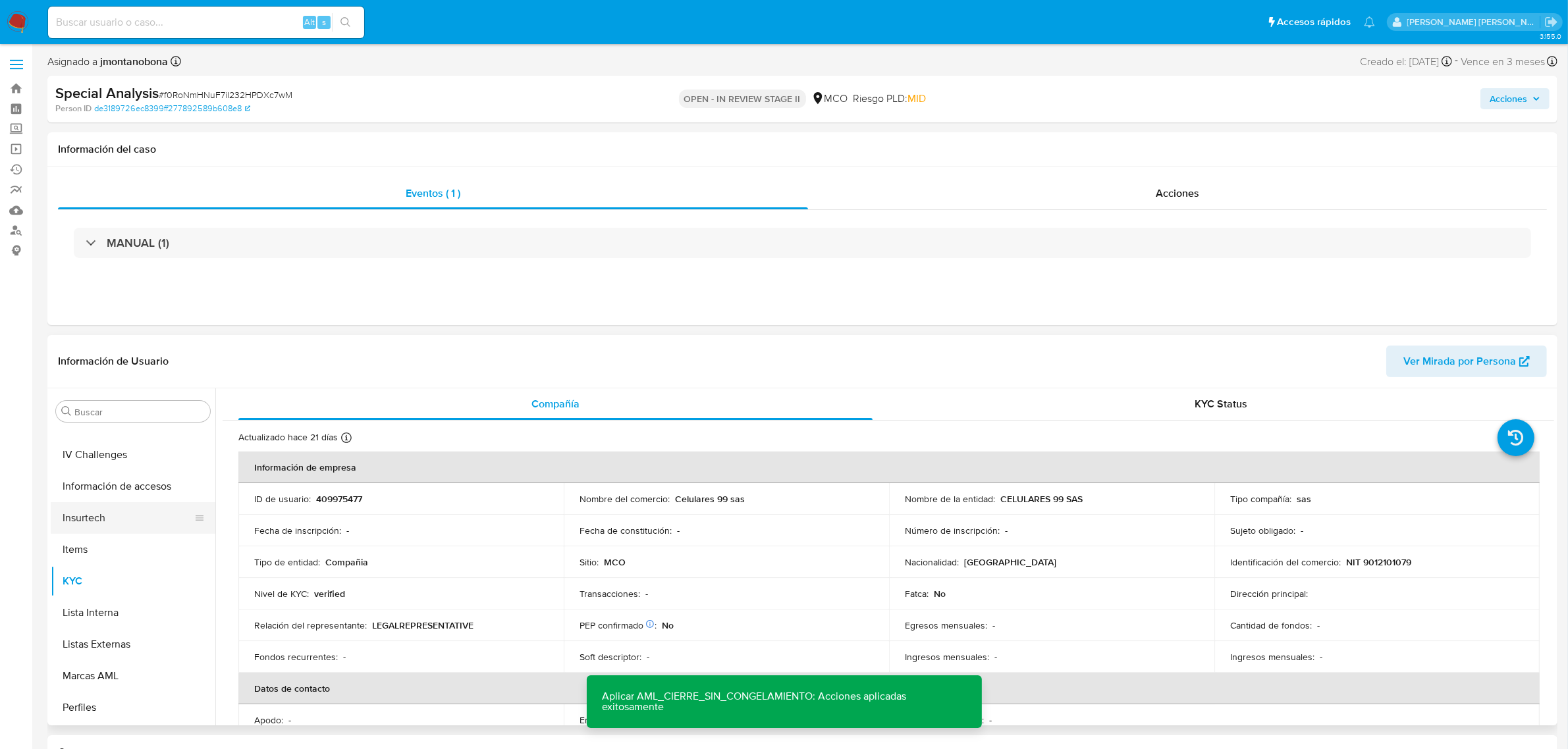
scroll to position [555, 0]
click at [133, 681] on button "Restricciones Nuevo Mundo" at bounding box center [128, 678] width 154 height 31
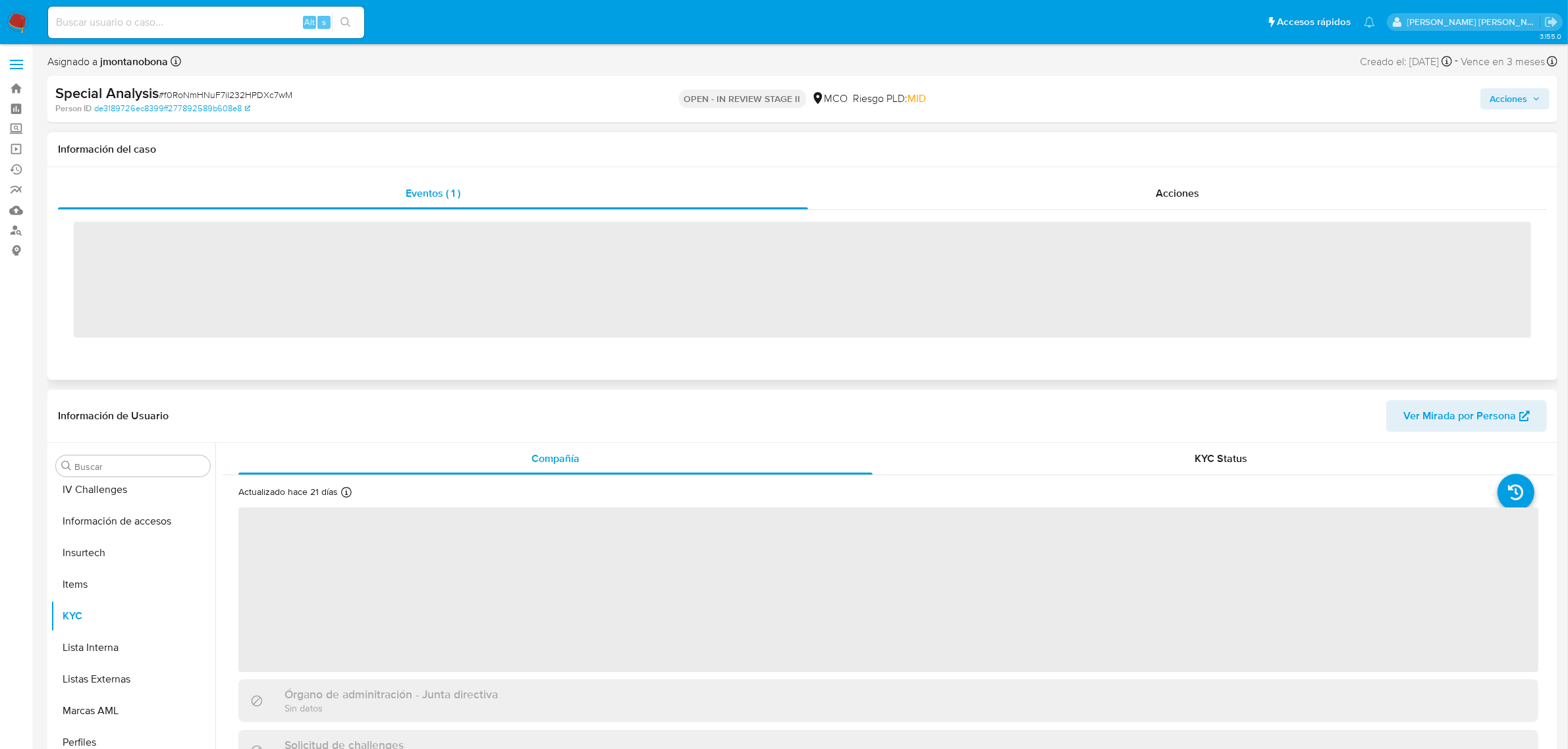
scroll to position [555, 0]
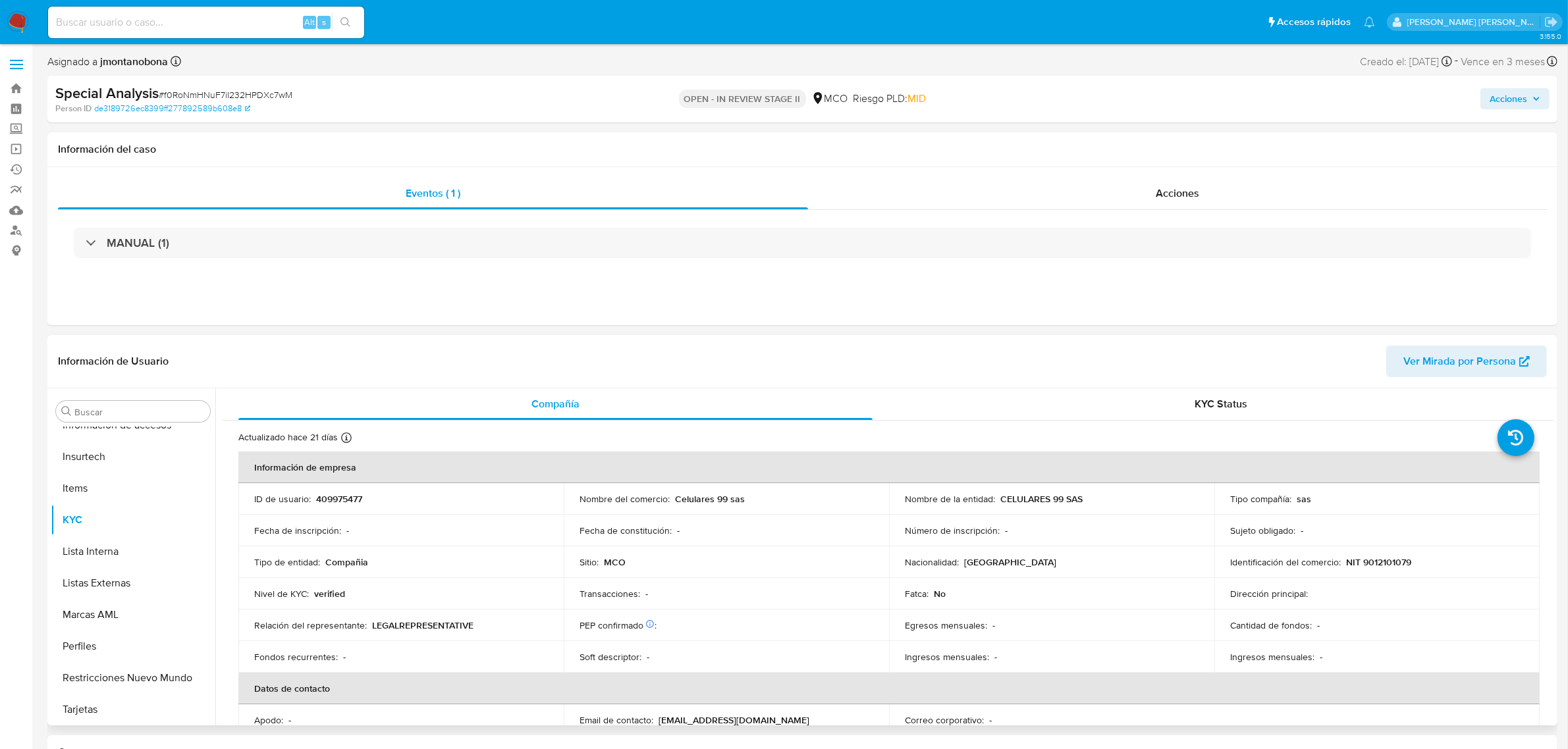
select select "10"
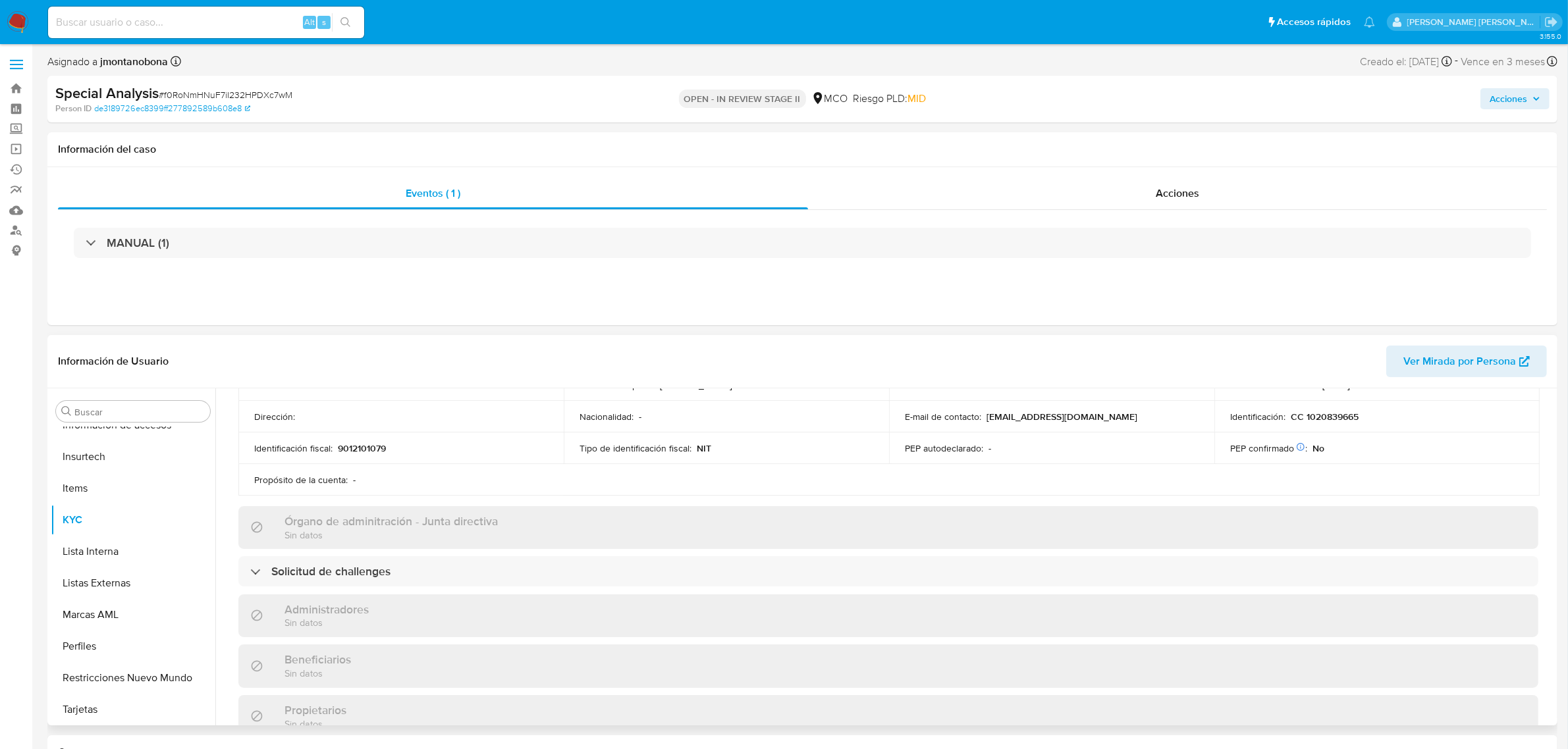
scroll to position [494, 0]
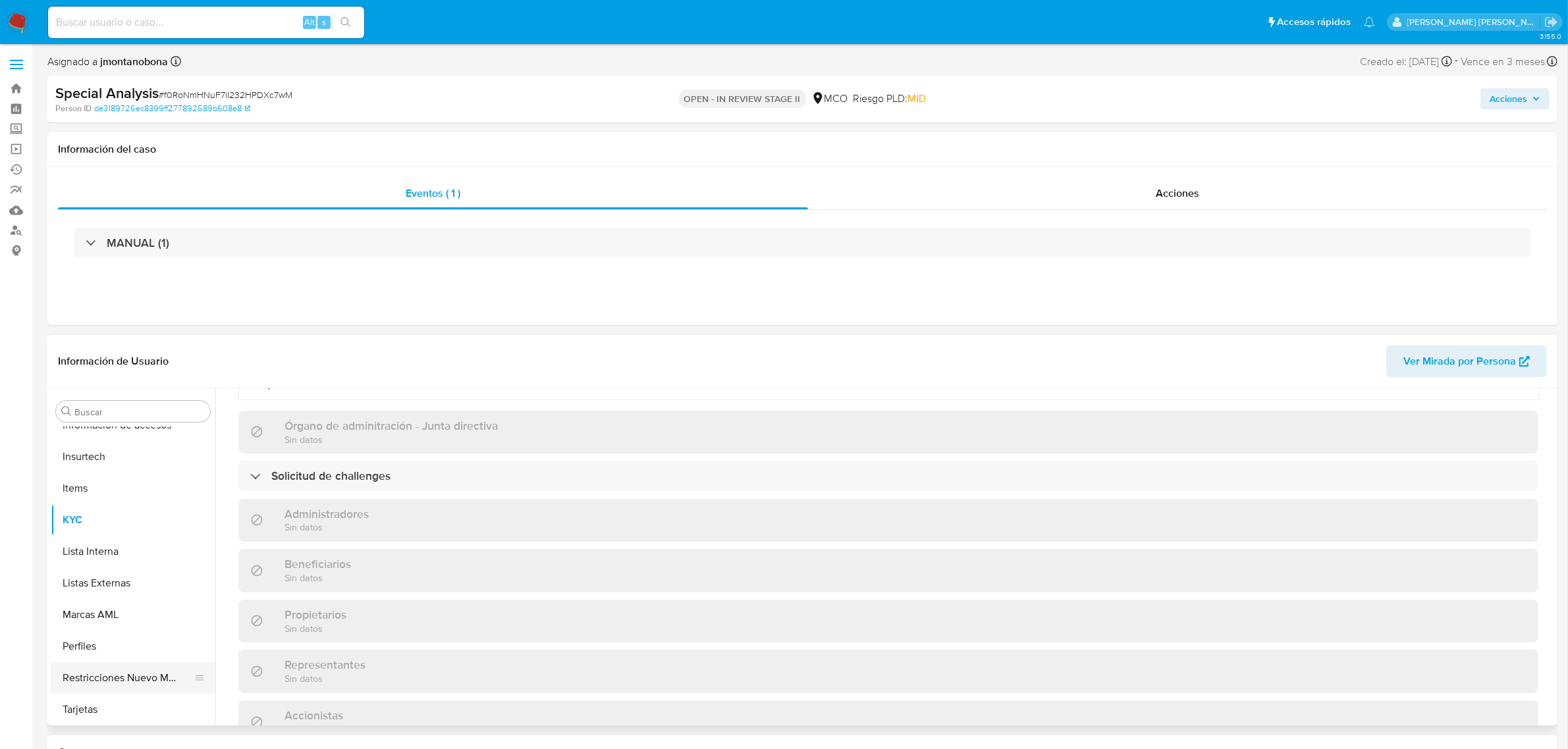
click at [122, 682] on button "Restricciones Nuevo Mundo" at bounding box center [128, 678] width 154 height 31
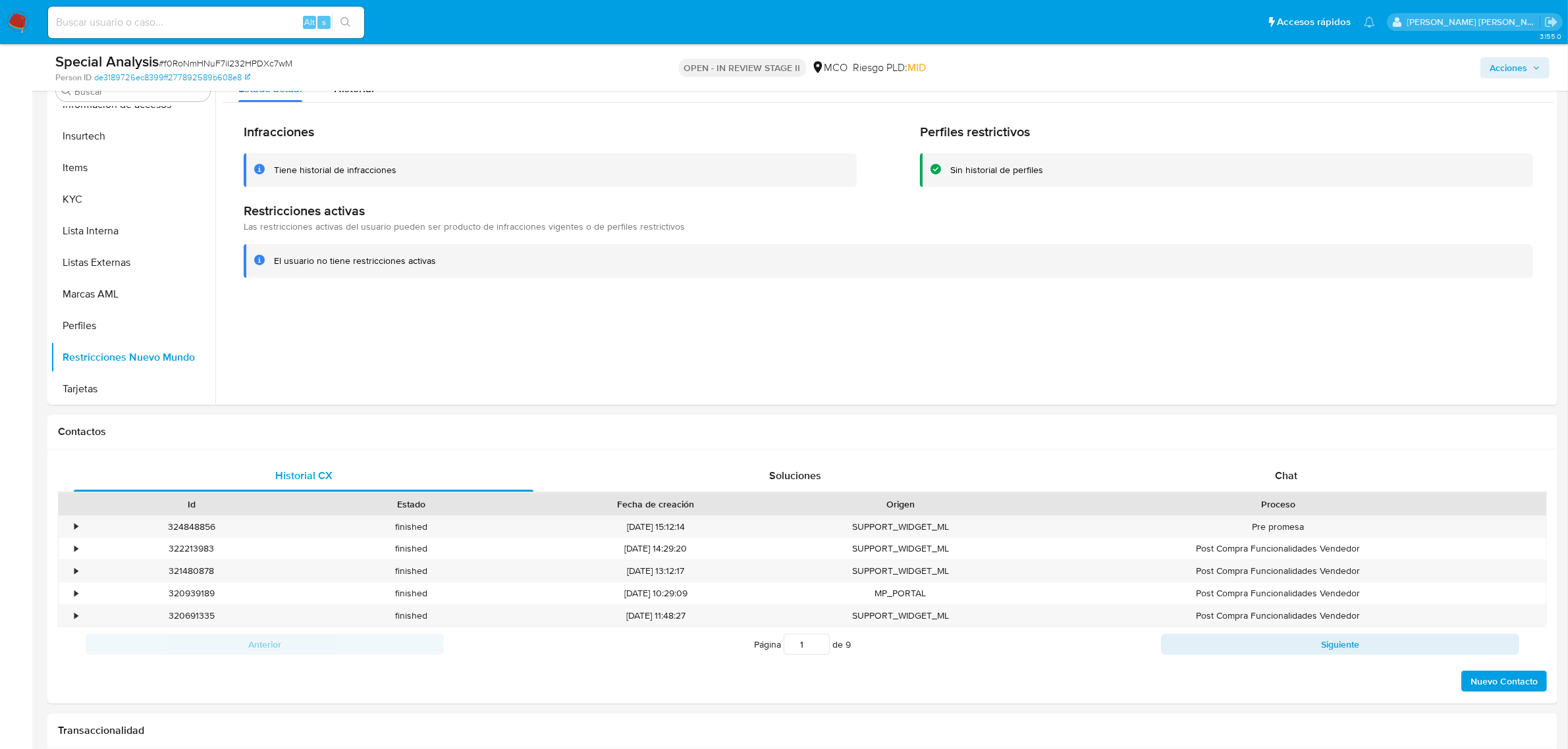
scroll to position [247, 0]
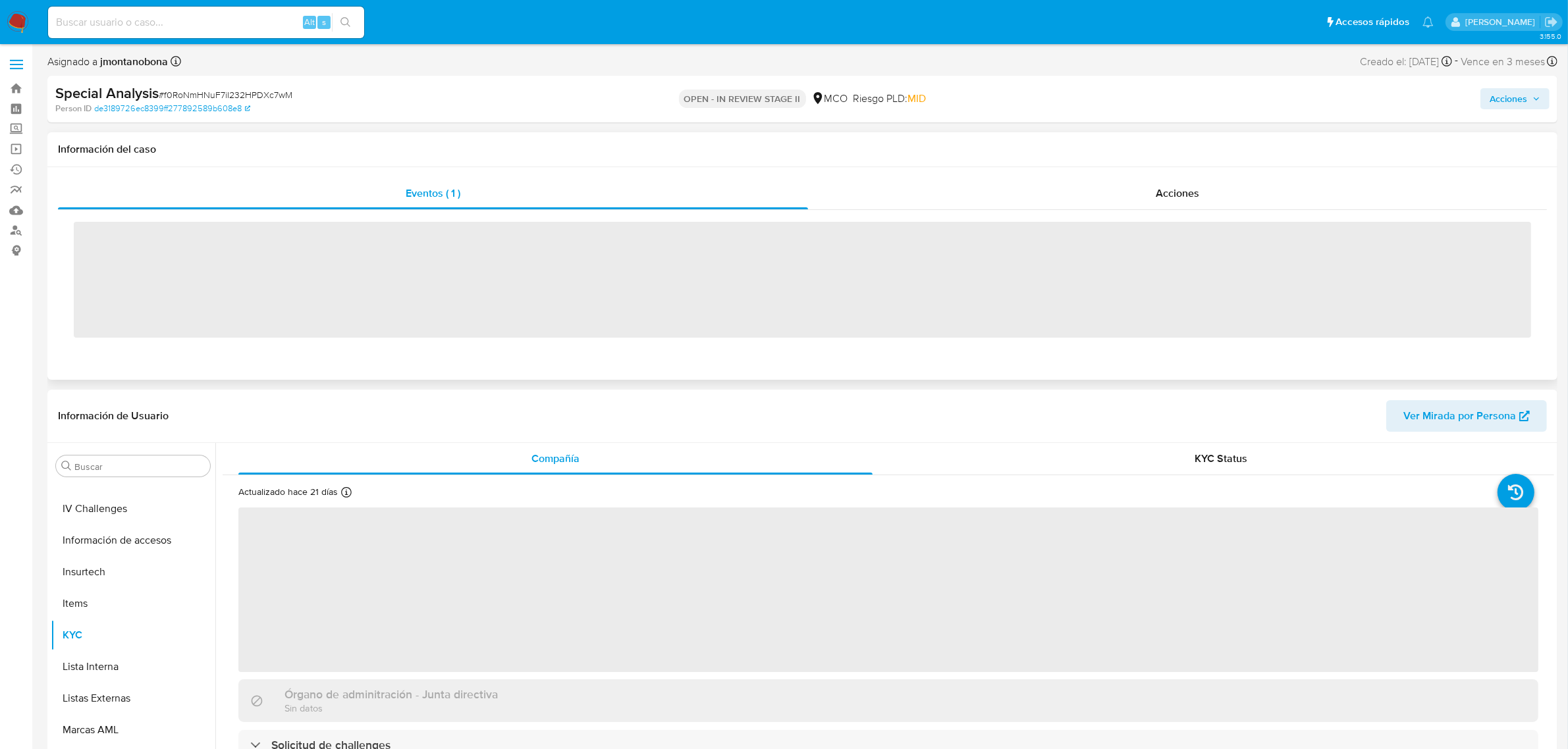
scroll to position [555, 0]
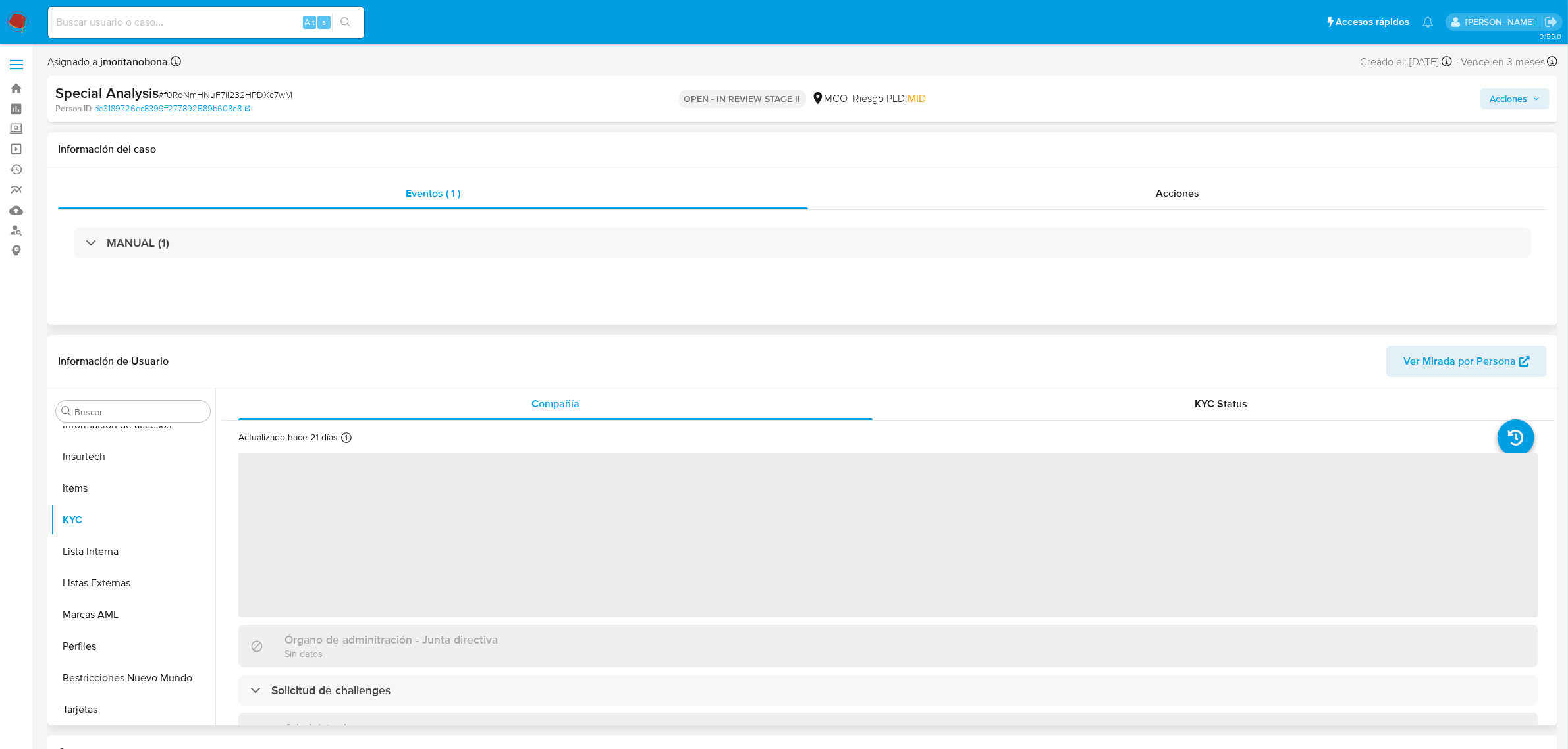
select select "10"
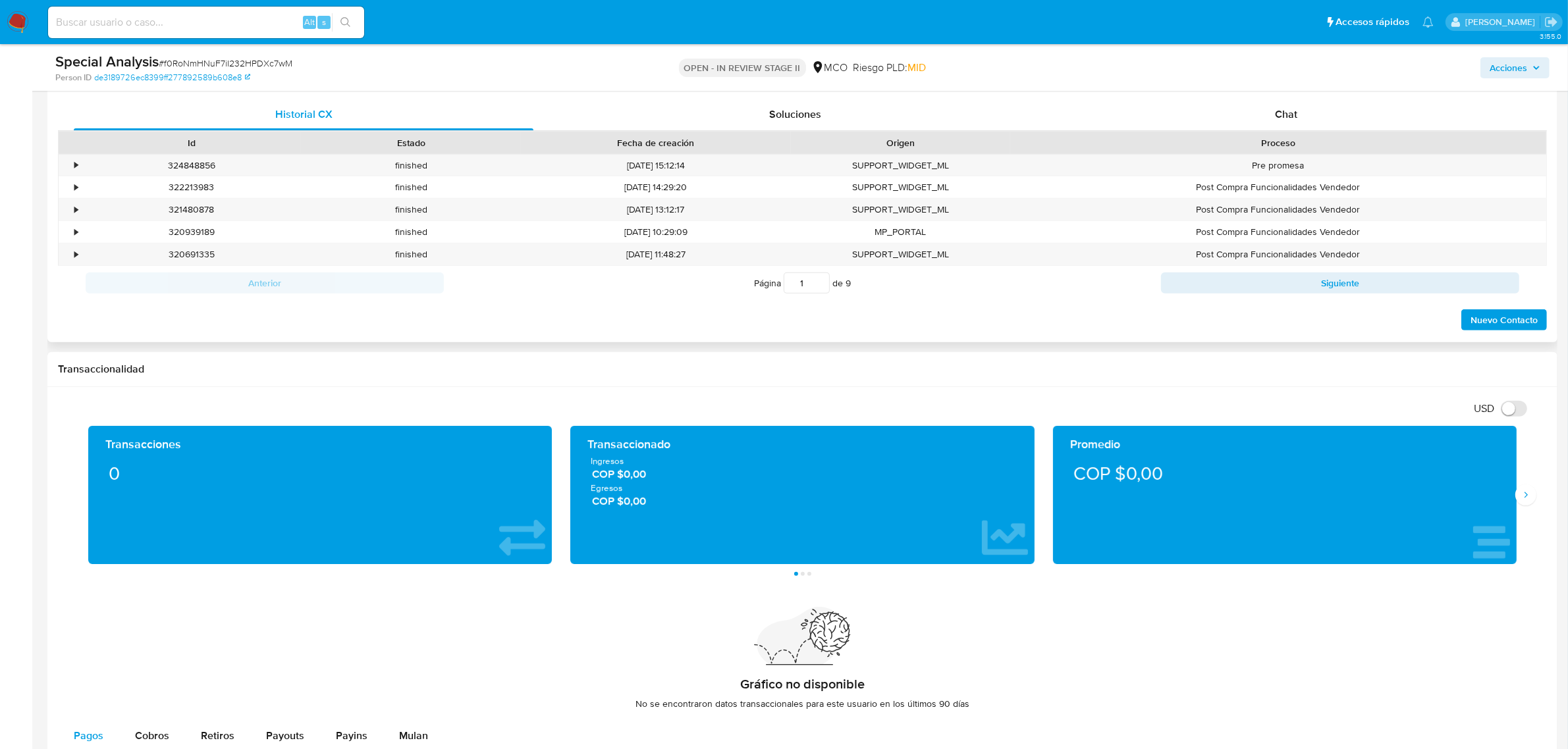
scroll to position [576, 0]
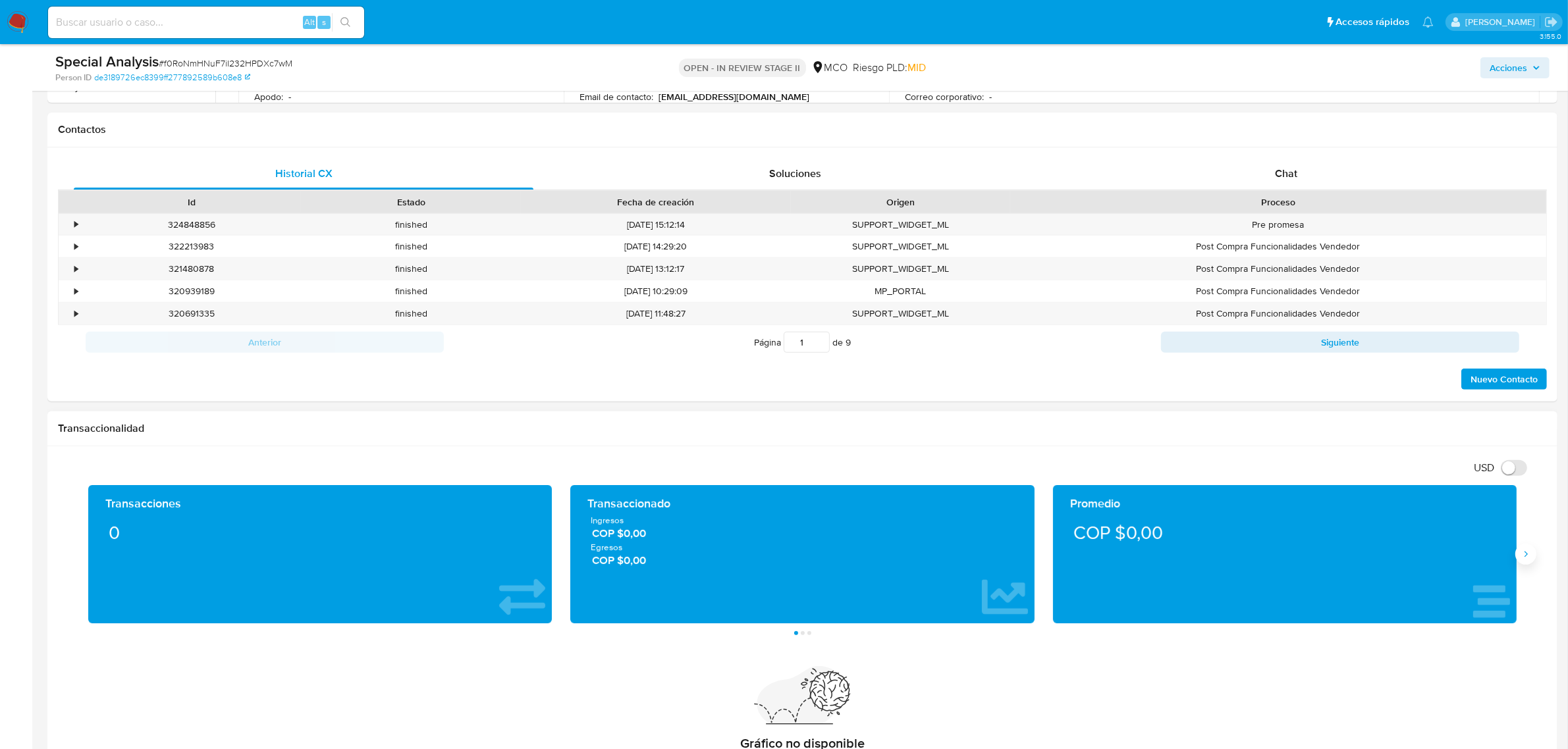
click at [1529, 564] on button "Siguiente" at bounding box center [1525, 554] width 21 height 21
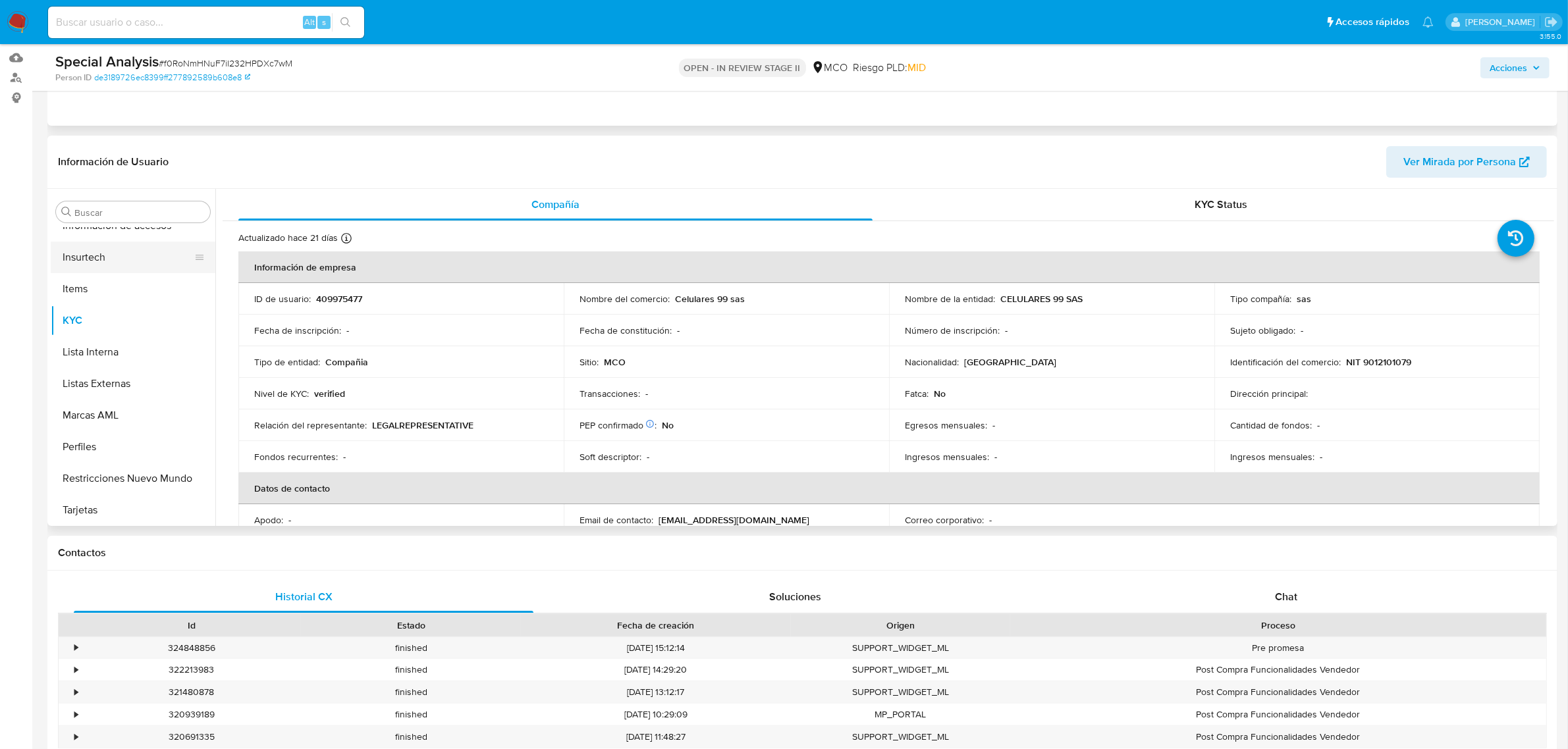
scroll to position [82, 0]
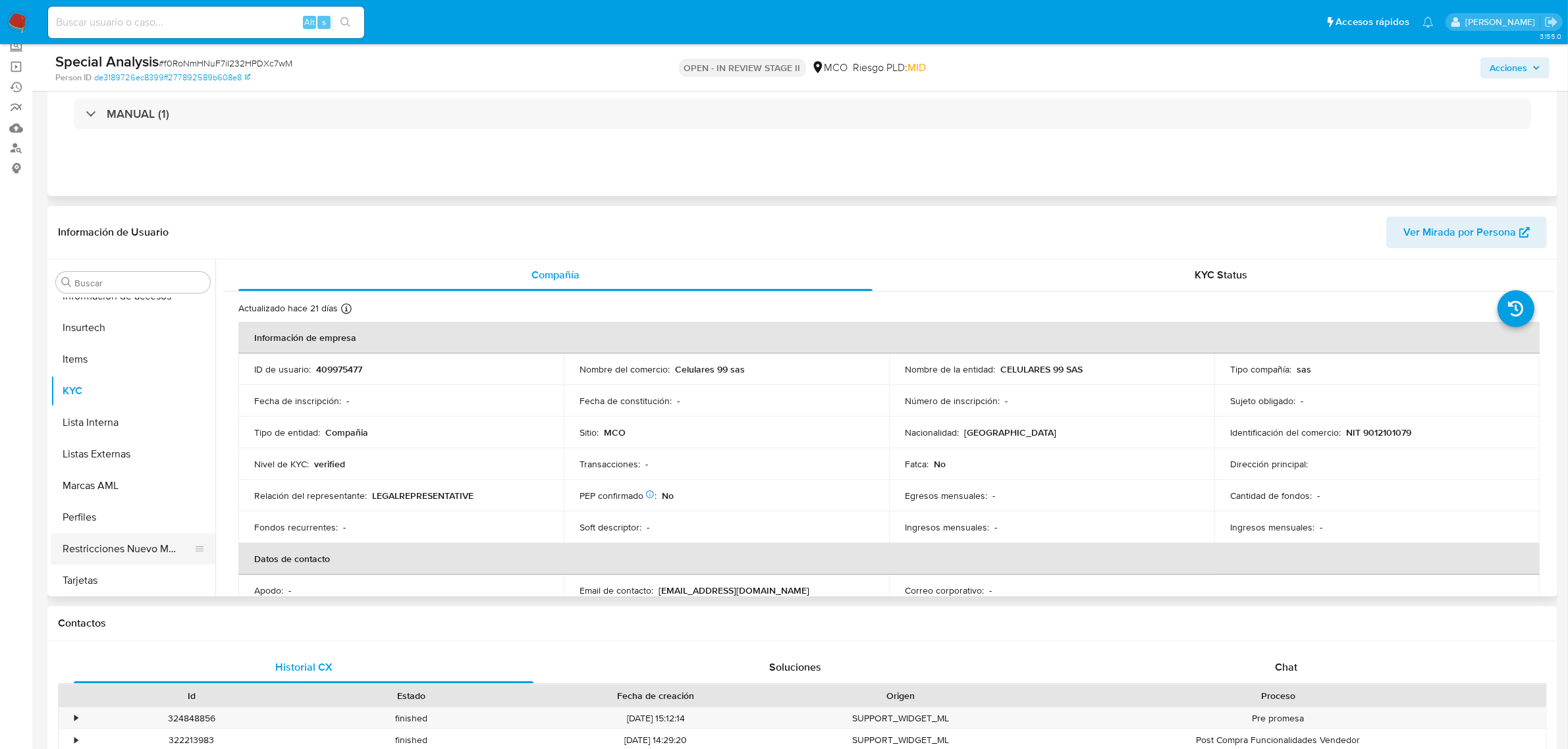
click at [136, 545] on button "Restricciones Nuevo Mundo" at bounding box center [128, 548] width 154 height 31
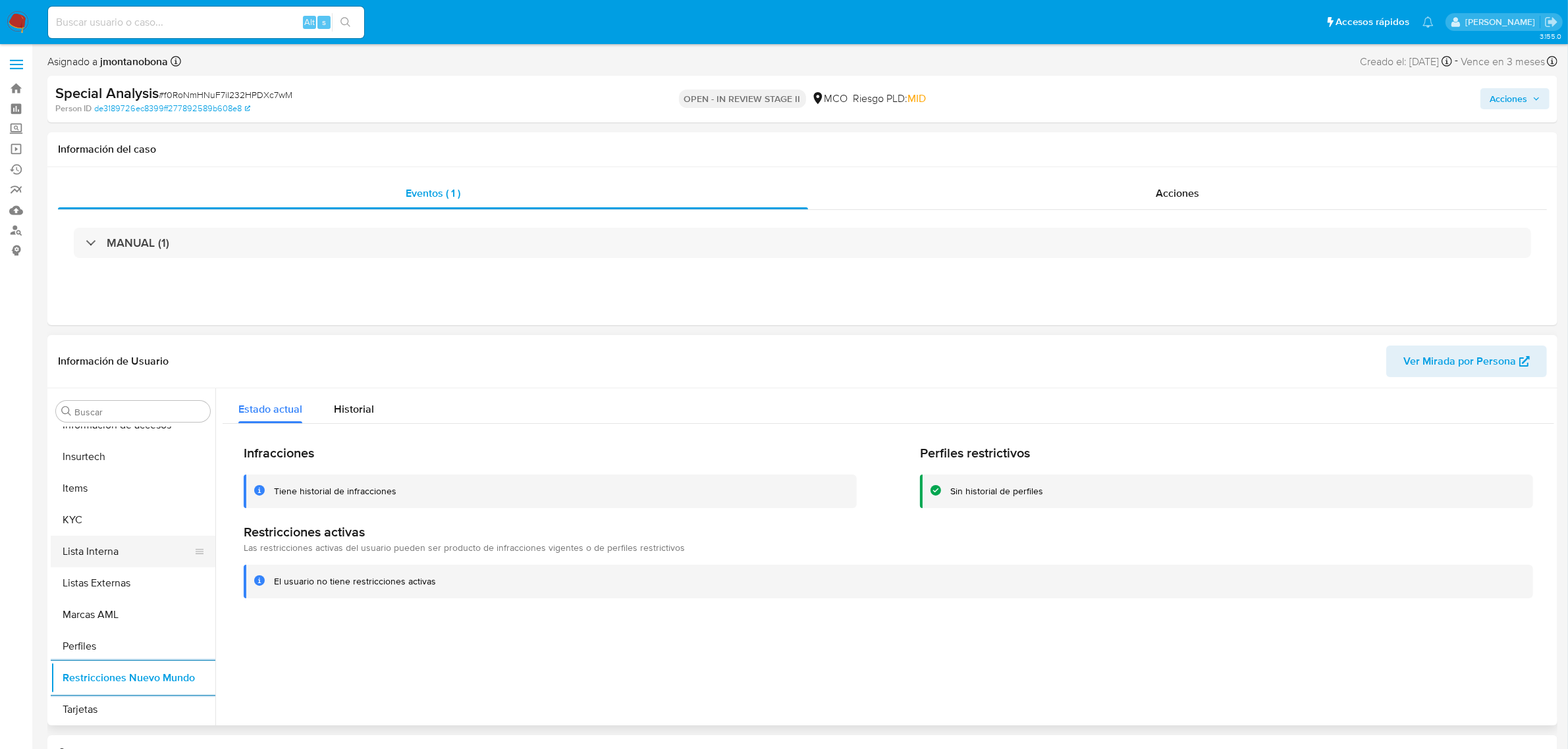
scroll to position [472, 0]
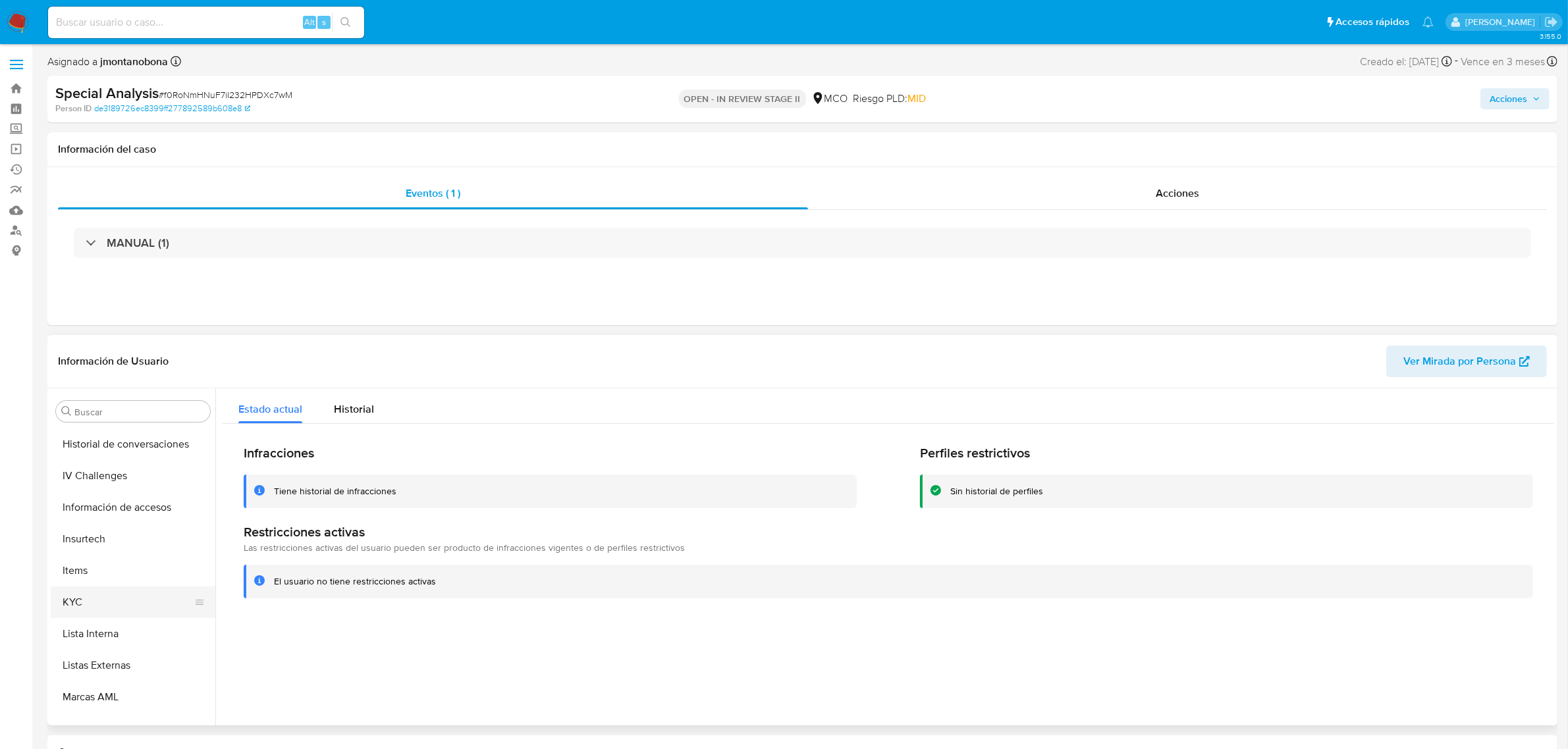
click at [99, 595] on button "KYC" at bounding box center [128, 602] width 154 height 31
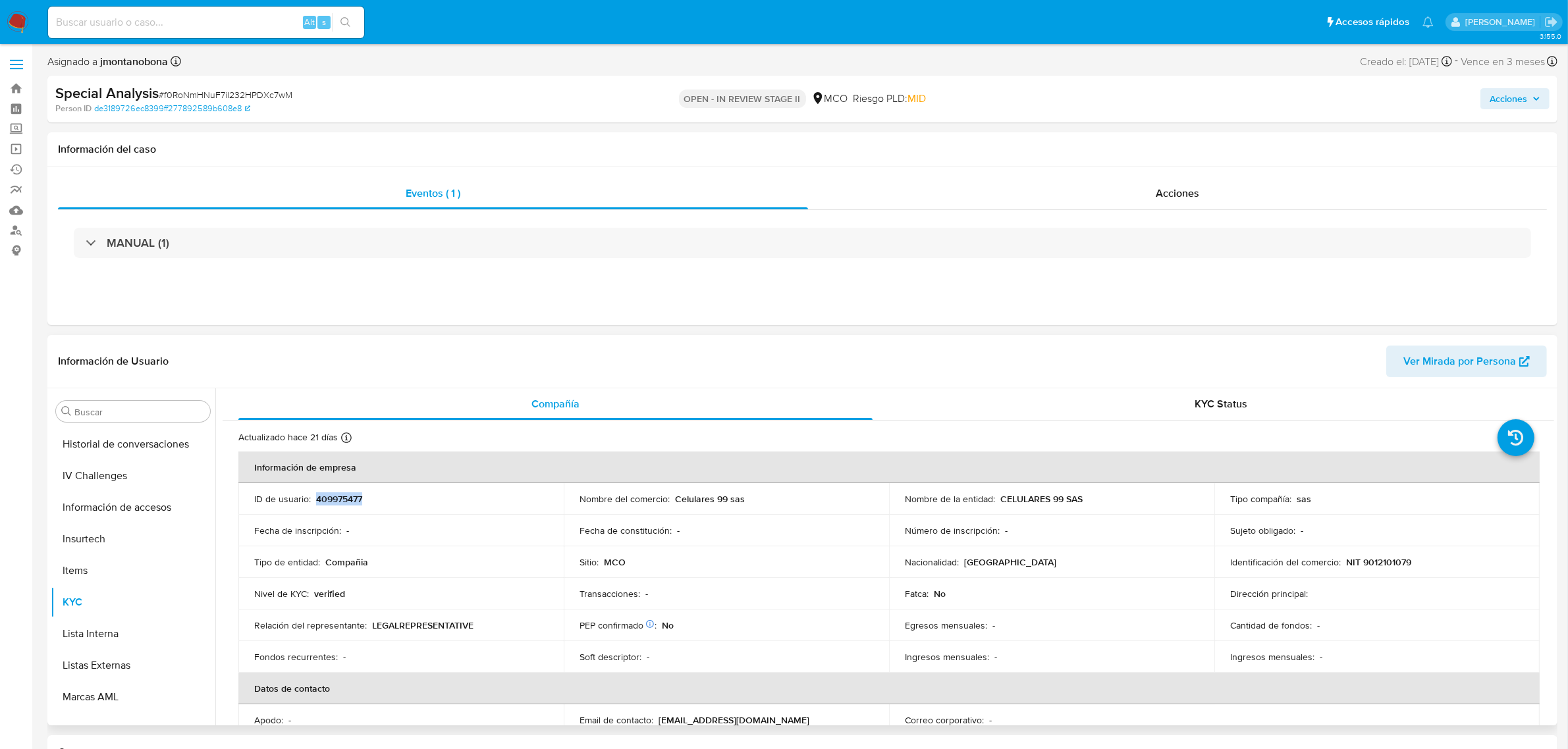
drag, startPoint x: 367, startPoint y: 497, endPoint x: 315, endPoint y: 500, distance: 52.1
click at [315, 500] on div "ID de usuario : 409975477" at bounding box center [401, 499] width 294 height 12
copy p "409975477"
click at [178, 25] on input at bounding box center [206, 22] width 316 height 17
paste input "RdDXptgxZ2oUjrrNFFtK3UKt"
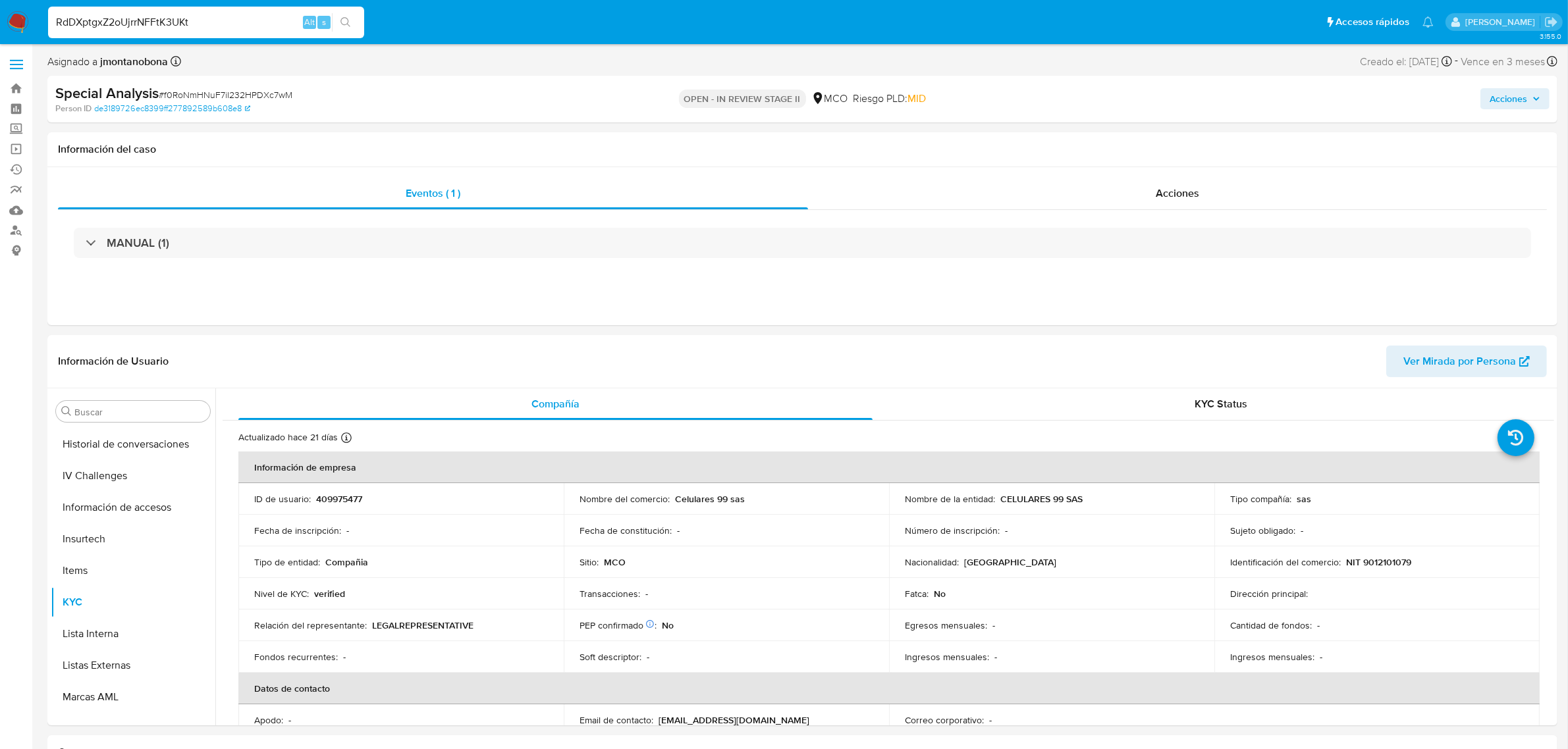
type input "RdDXptgxZ2oUjrrNFFtK3UKt"
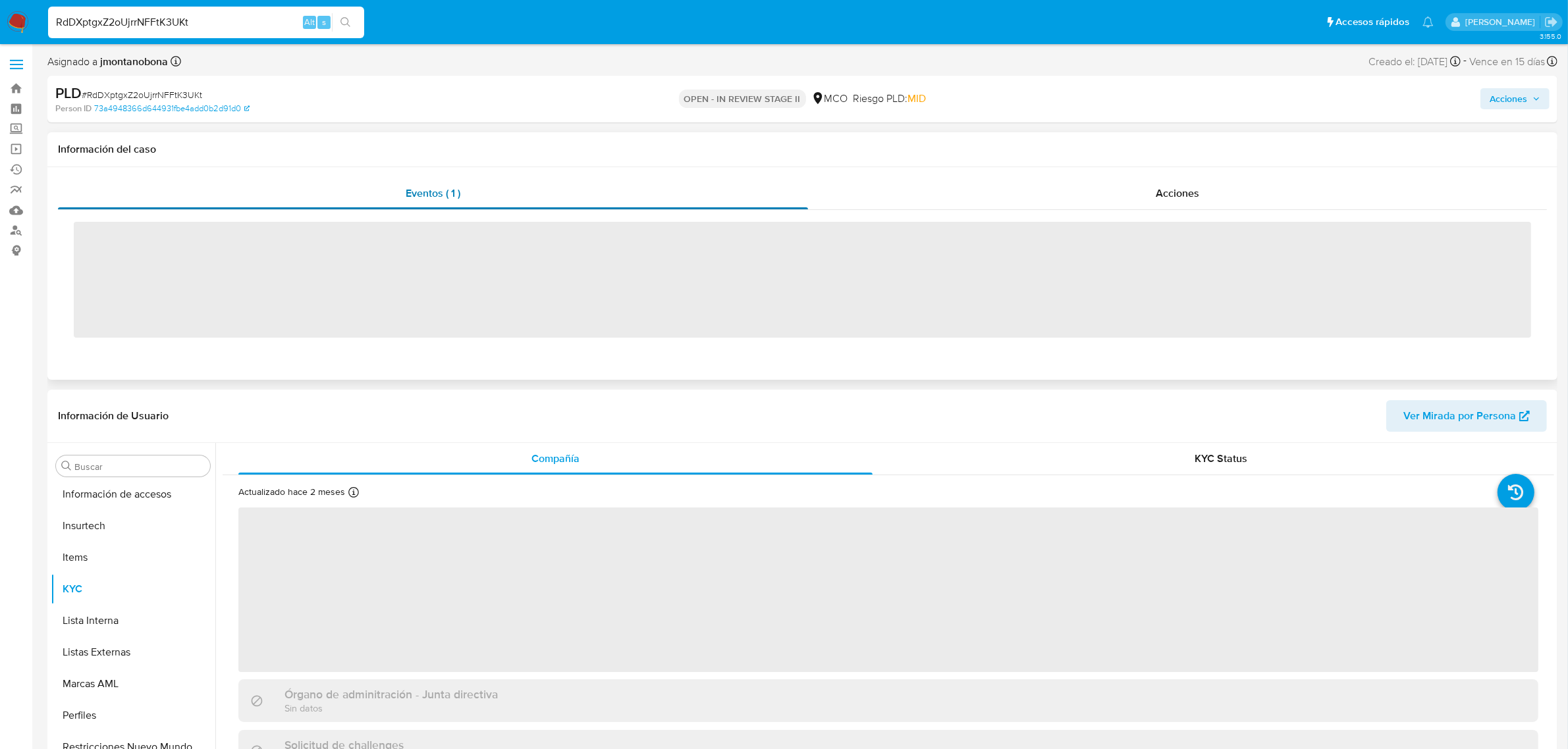
scroll to position [555, 0]
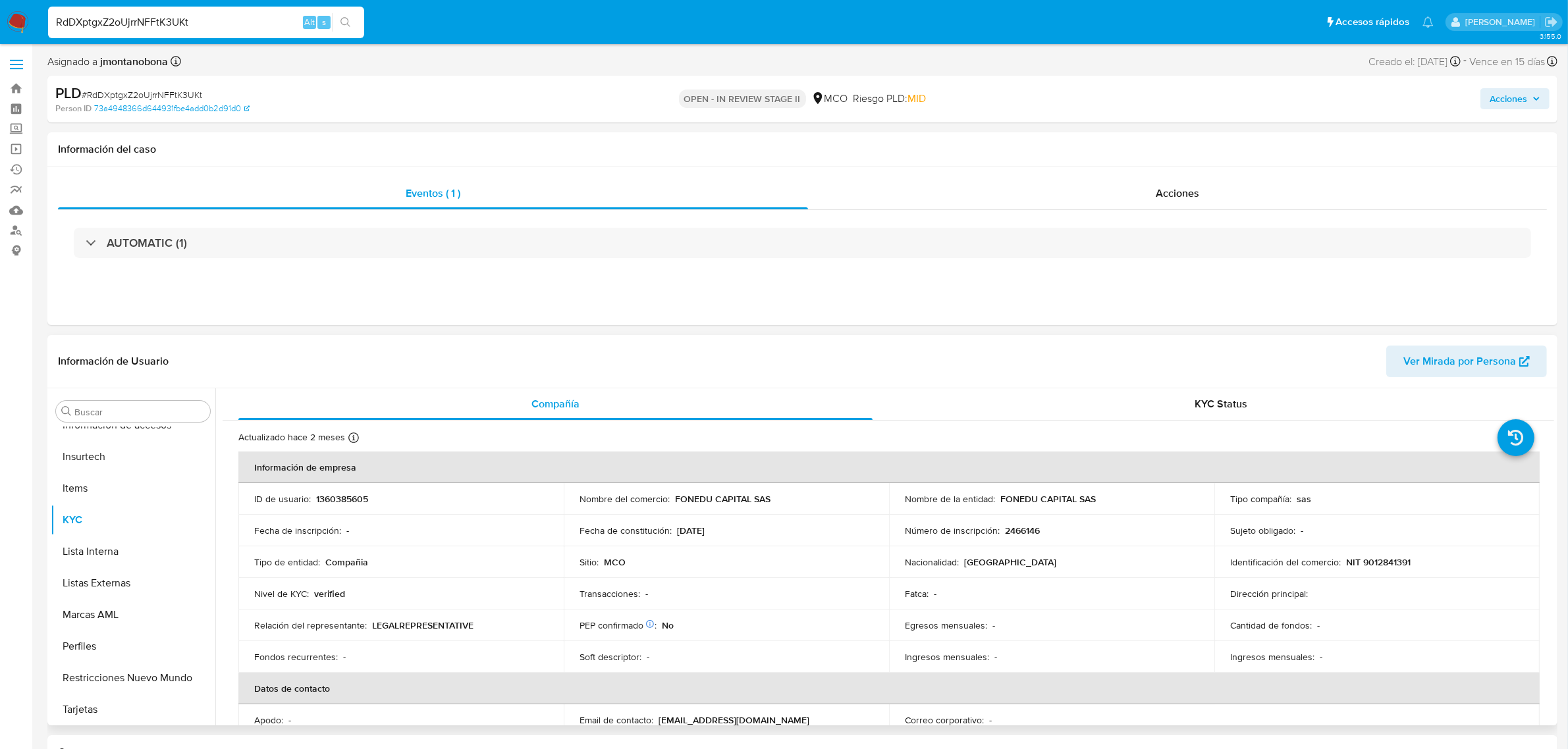
select select "10"
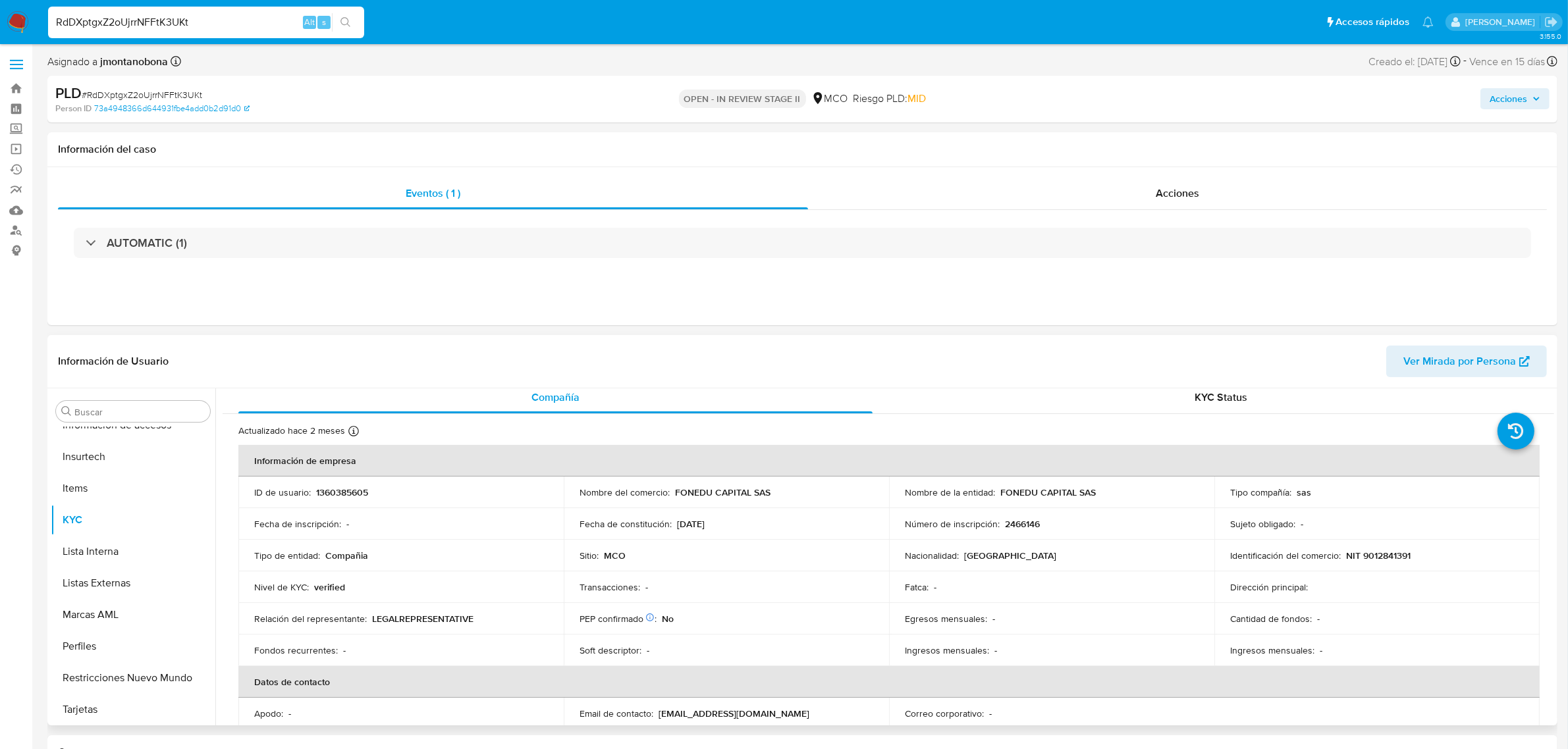
scroll to position [0, 0]
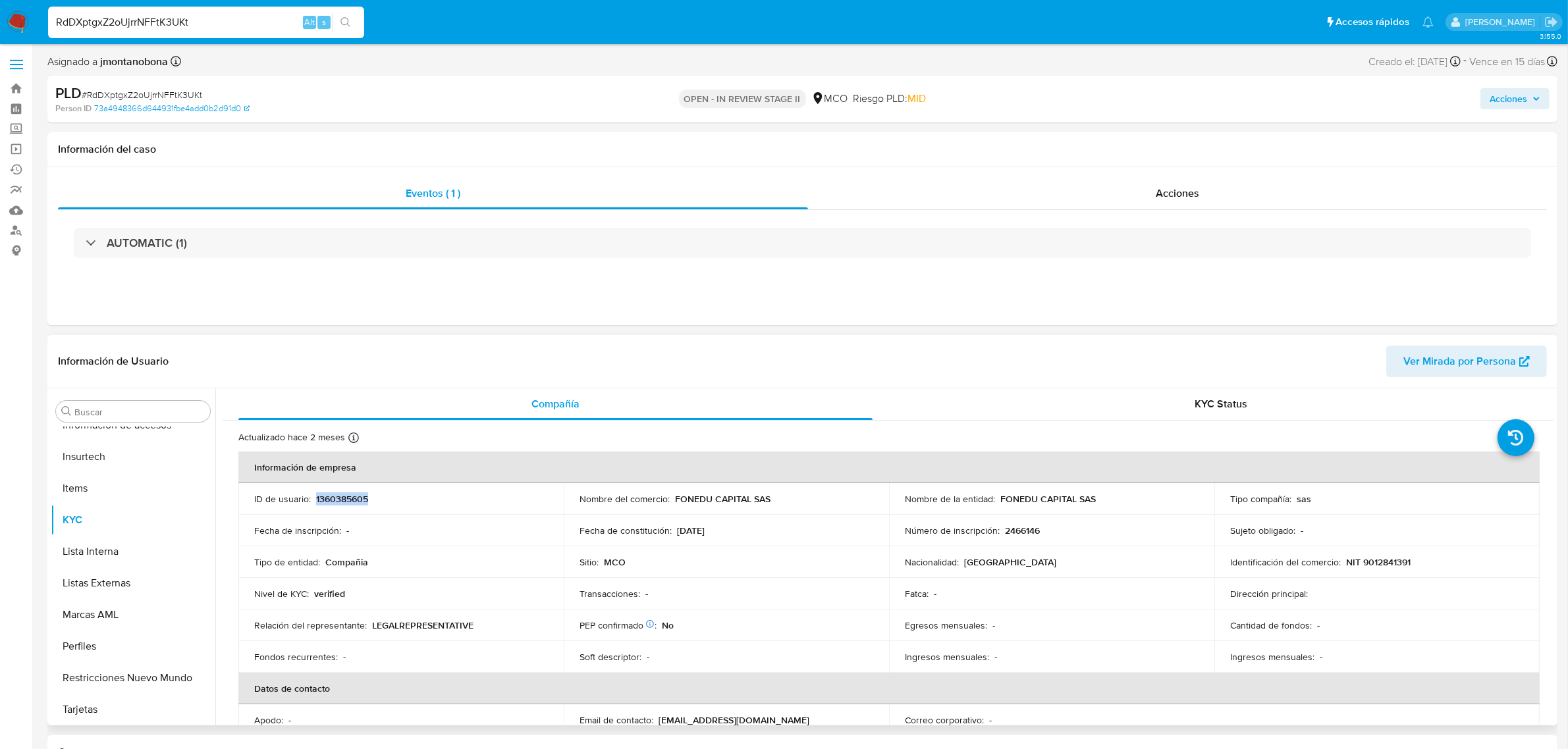
drag, startPoint x: 398, startPoint y: 495, endPoint x: 314, endPoint y: 498, distance: 84.1
click at [314, 498] on div "ID de usuario : 1360385605" at bounding box center [401, 499] width 294 height 12
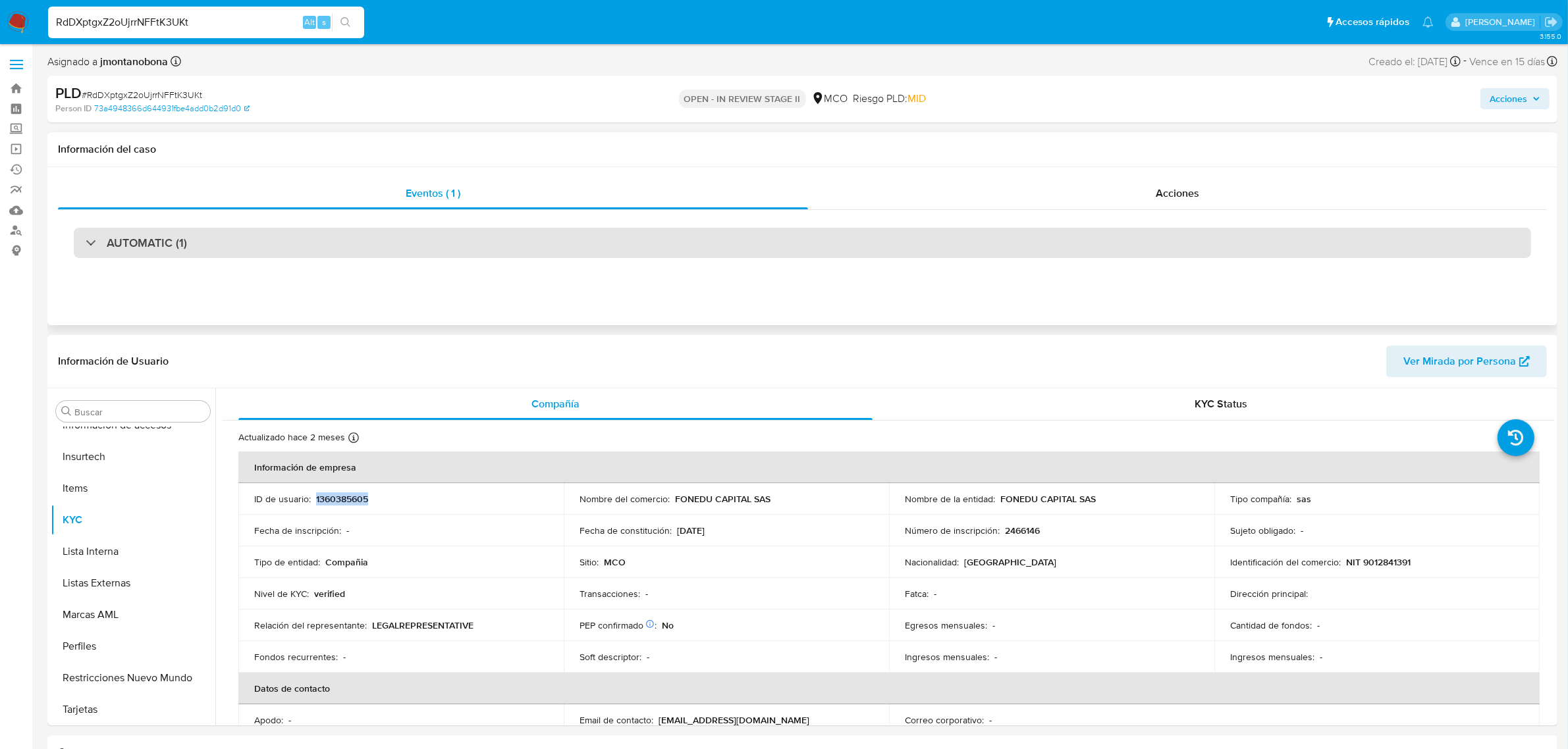
copy p "1360385605"
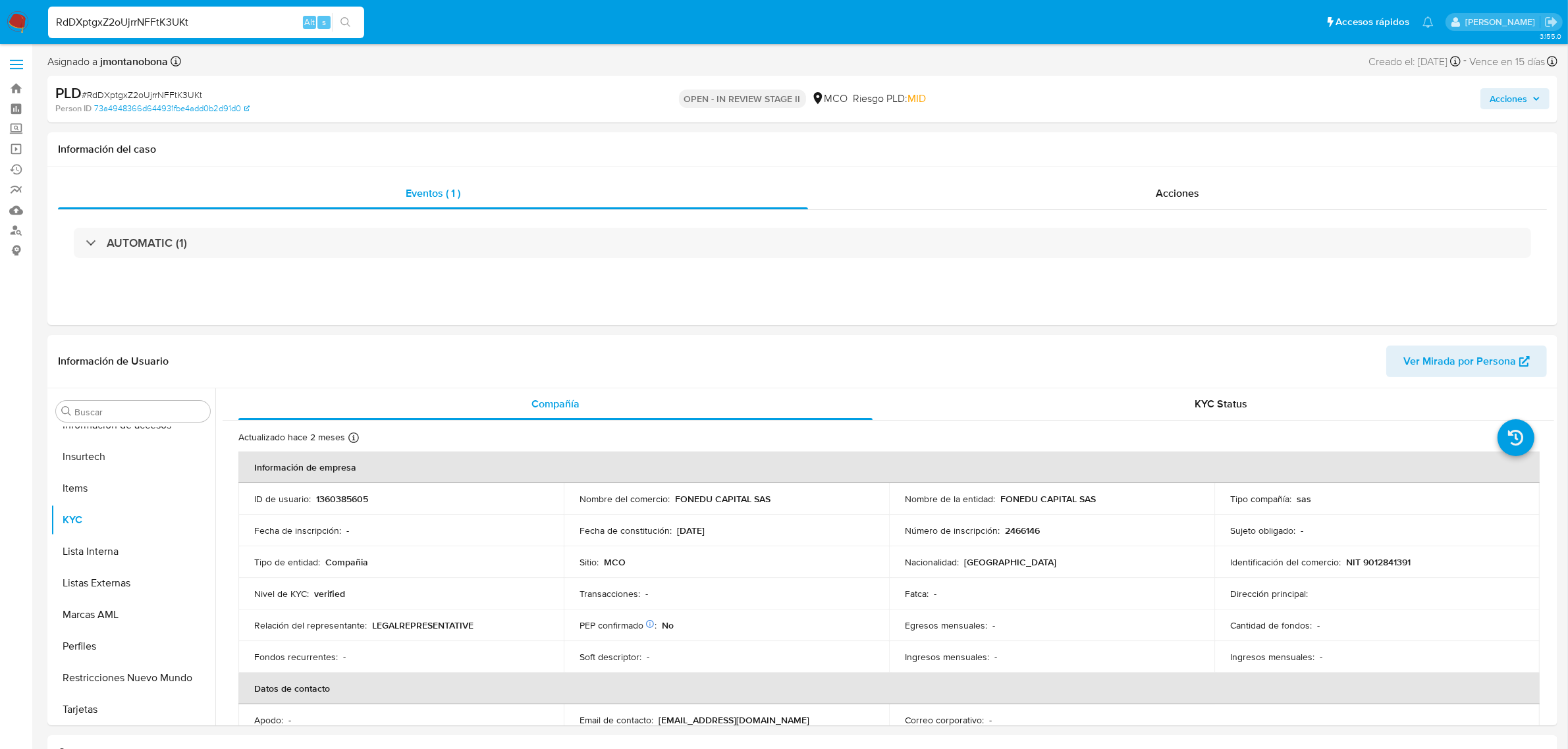
click at [219, 12] on div "RdDXptgxZ2oUjrrNFFtK3UKt Alt s" at bounding box center [206, 22] width 316 height 31
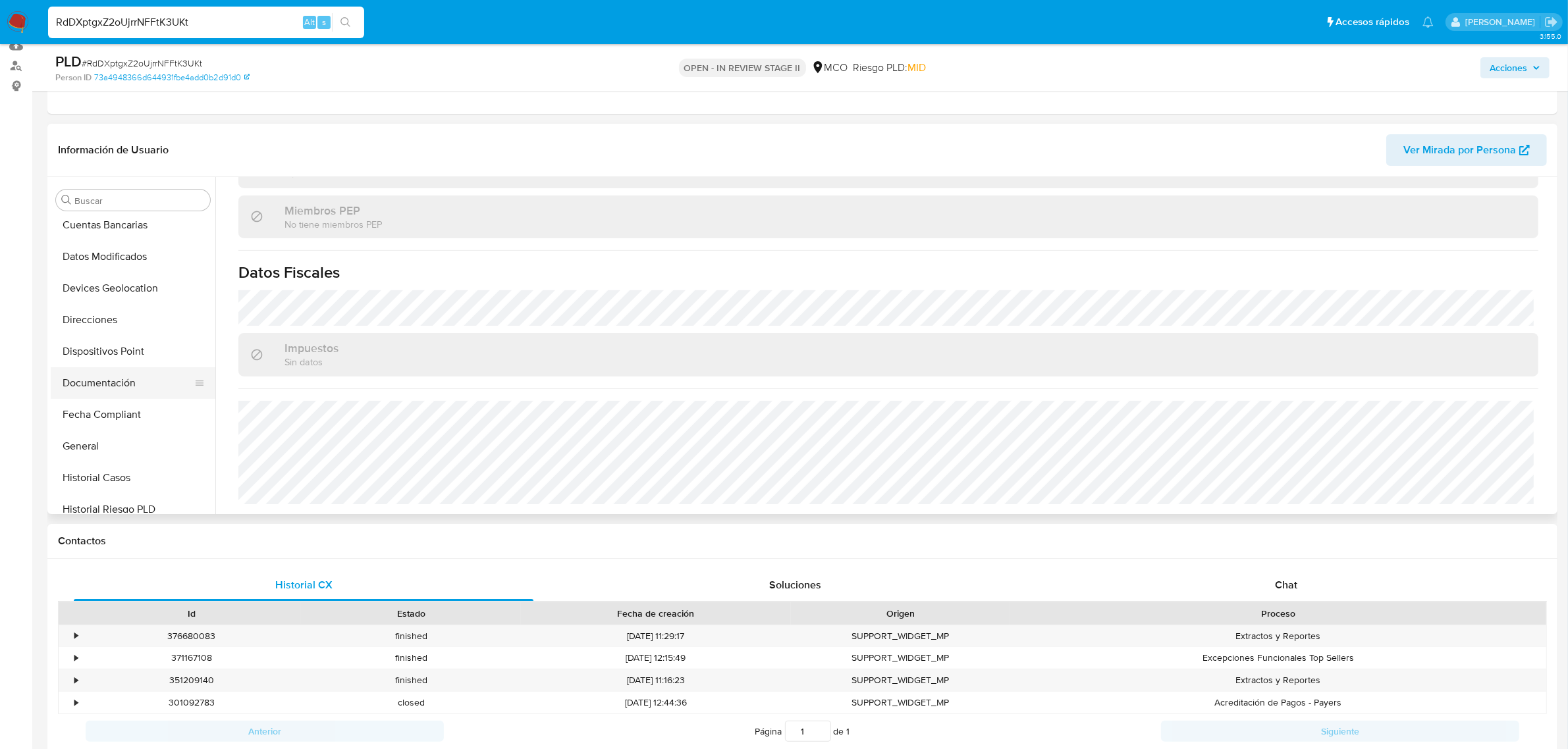
scroll to position [247, 0]
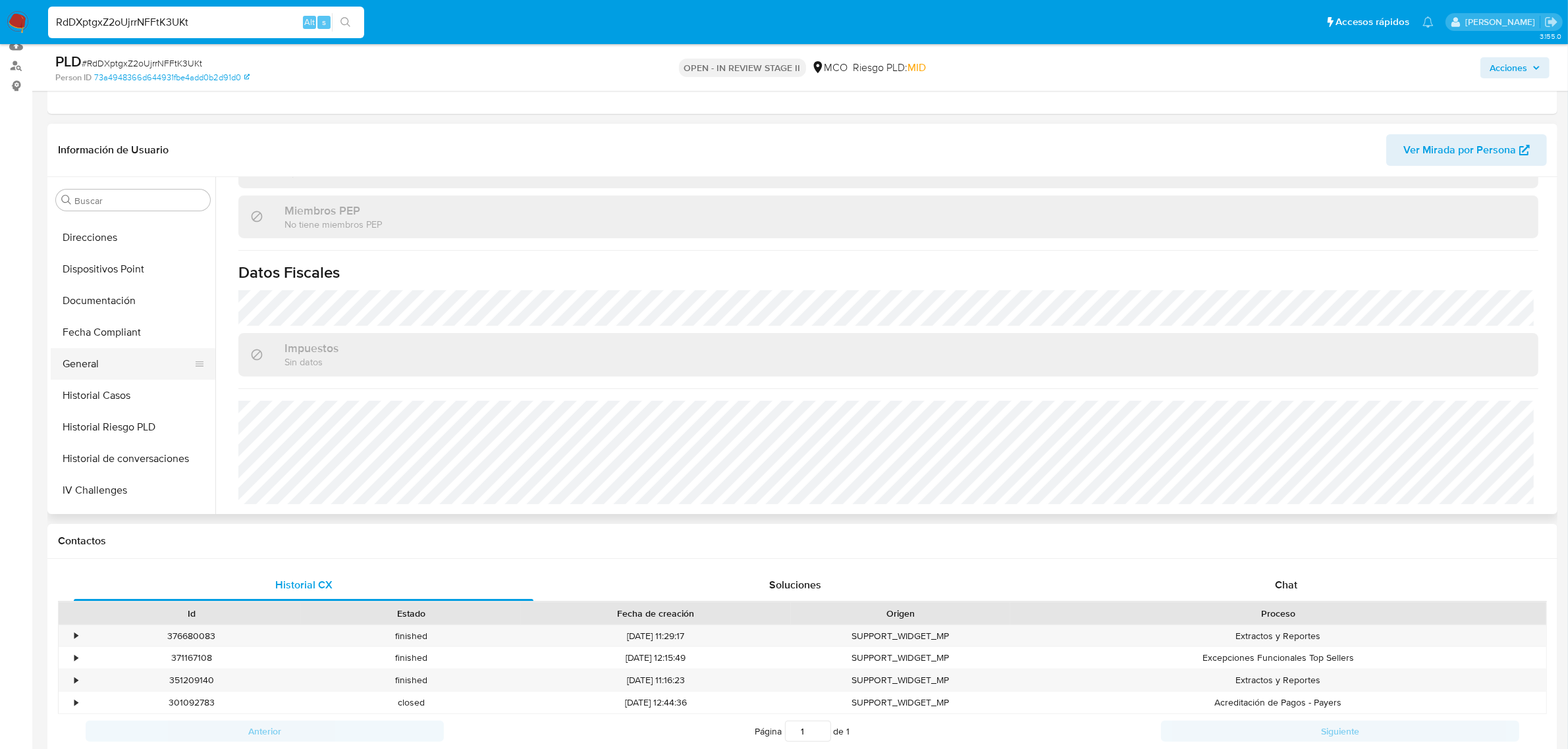
click at [96, 350] on button "General" at bounding box center [128, 363] width 154 height 31
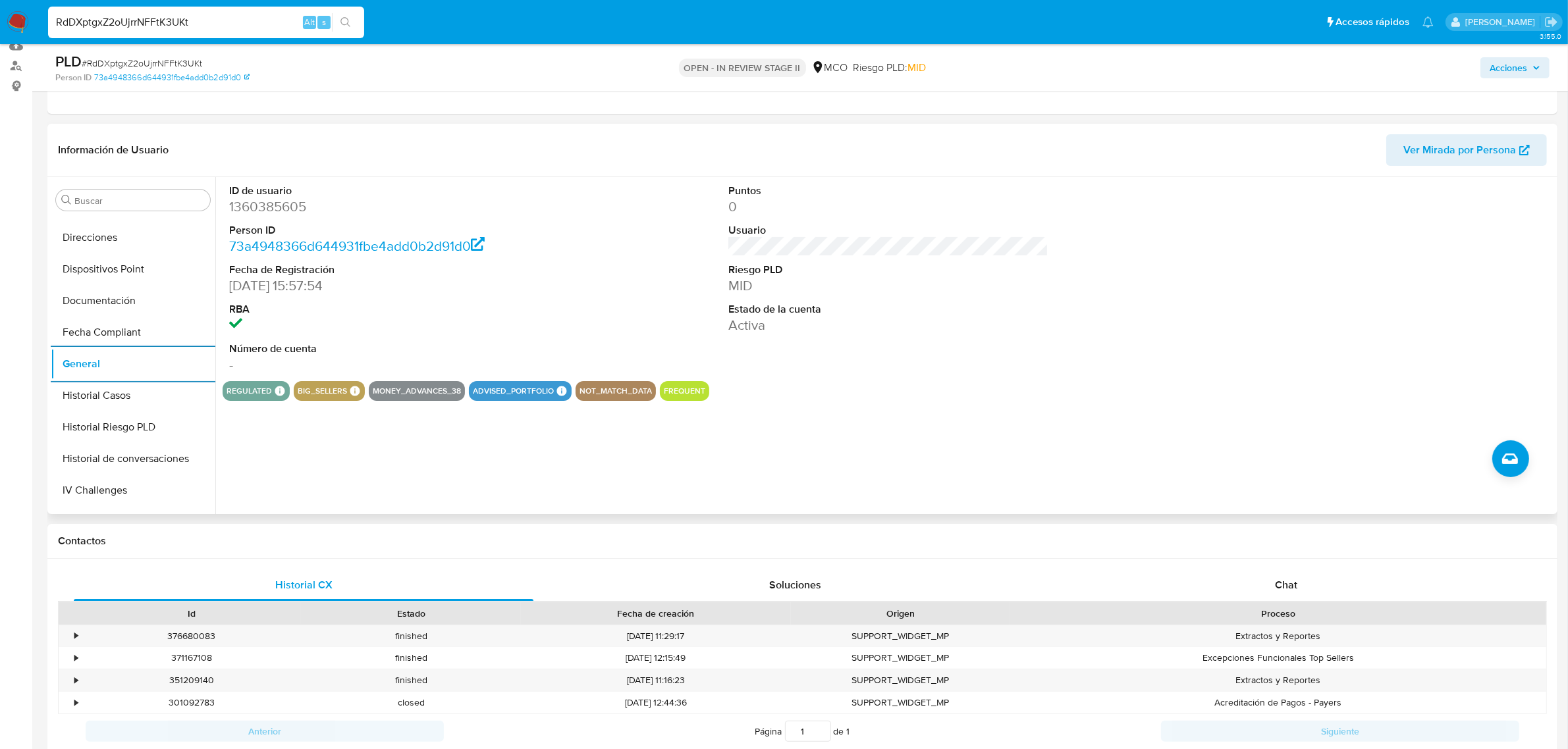
scroll to position [0, 0]
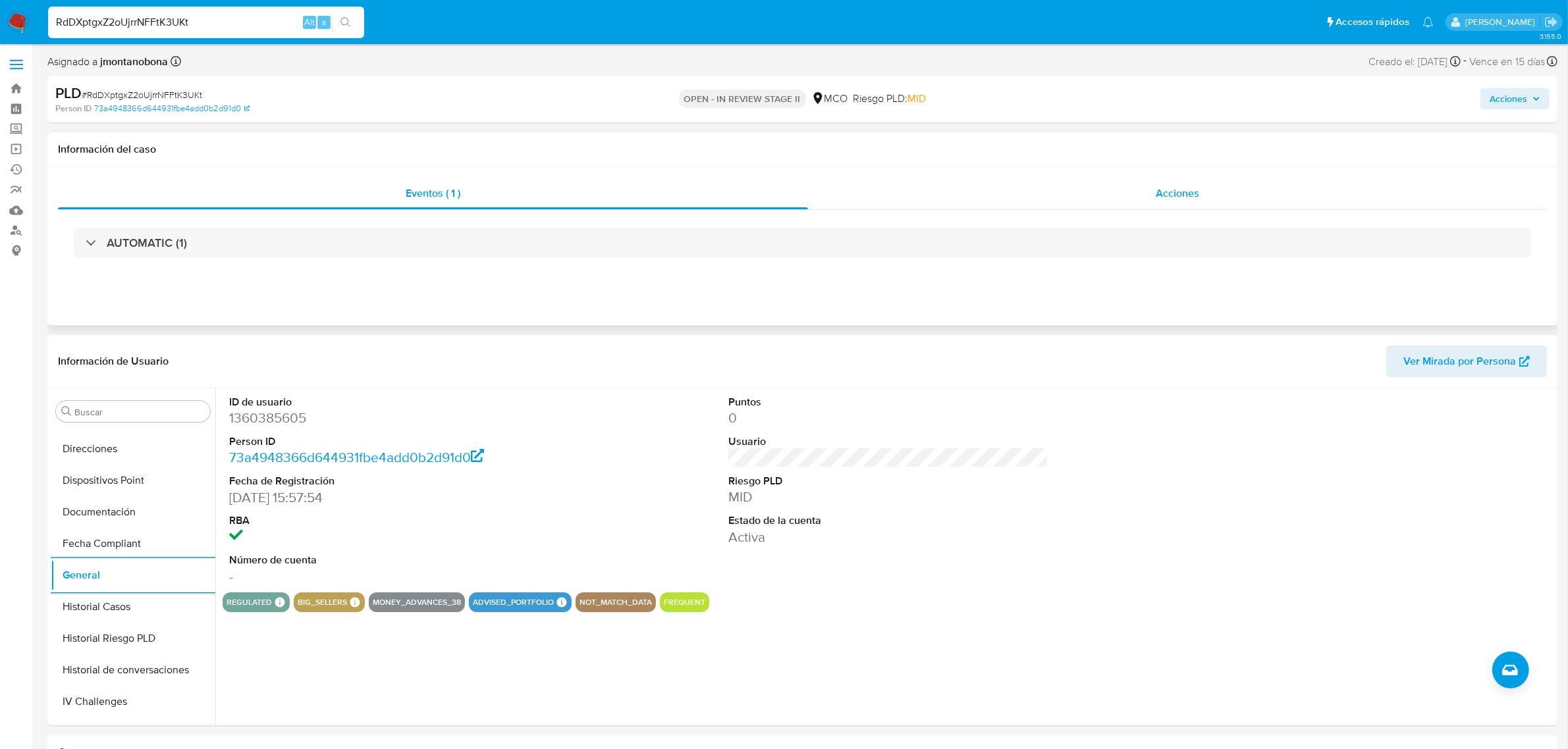
click at [1188, 191] on span "Acciones" at bounding box center [1178, 194] width 44 height 15
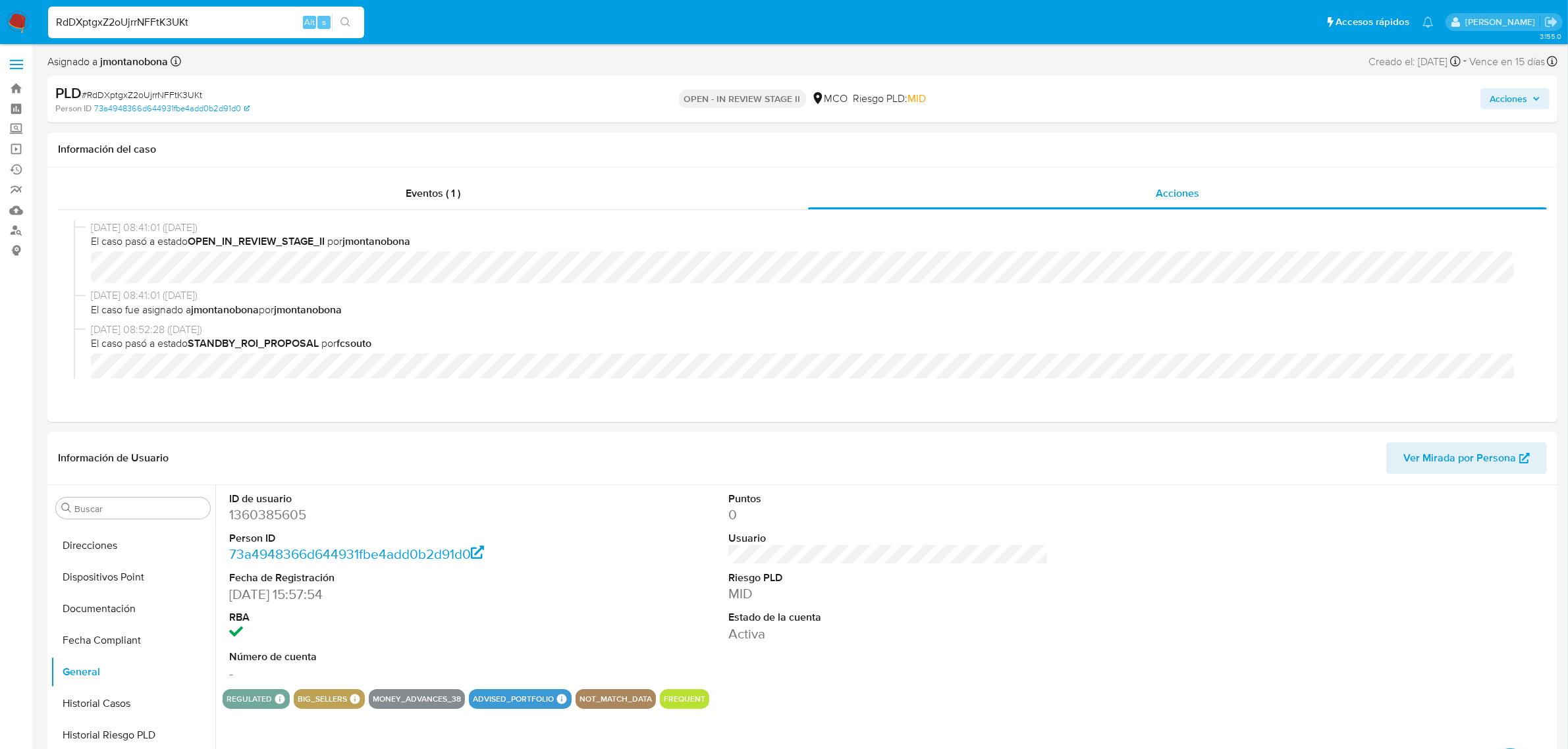
click at [1523, 97] on span "Acciones" at bounding box center [1508, 98] width 38 height 21
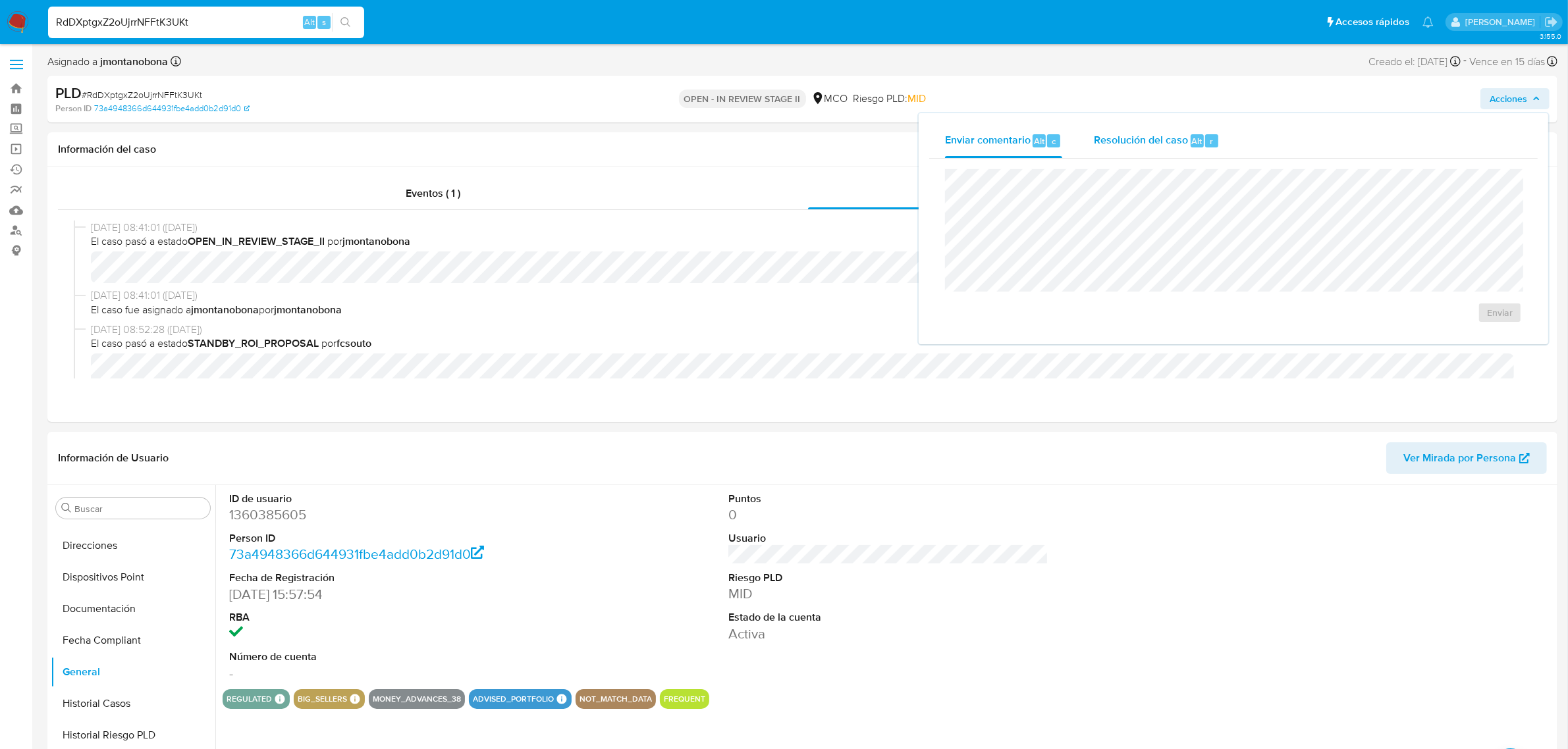
click at [1144, 140] on span "Resolución del caso" at bounding box center [1141, 141] width 95 height 15
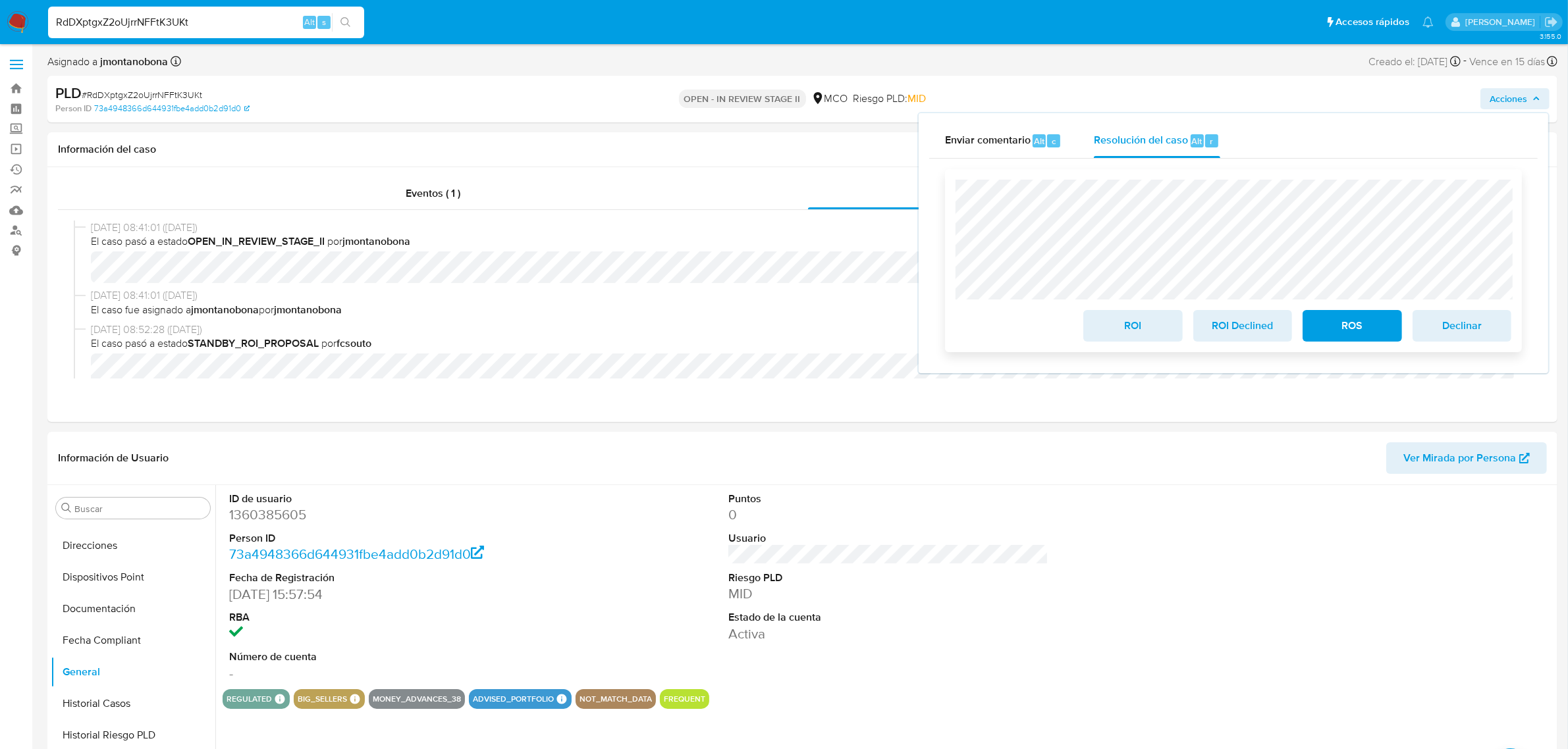
click at [1143, 327] on span "ROI" at bounding box center [1133, 326] width 65 height 29
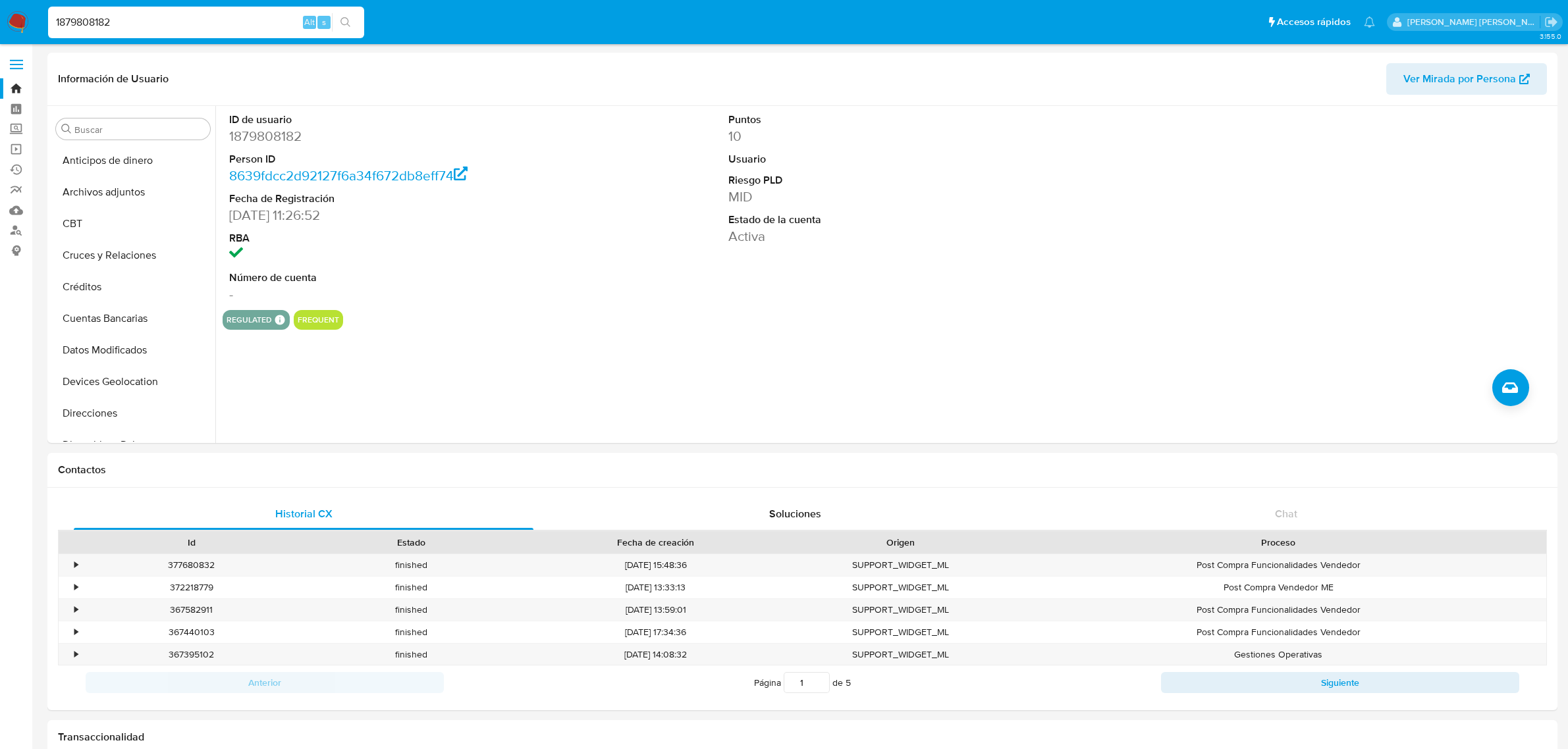
select select "10"
click at [17, 86] on link "Bandeja" at bounding box center [78, 88] width 157 height 21
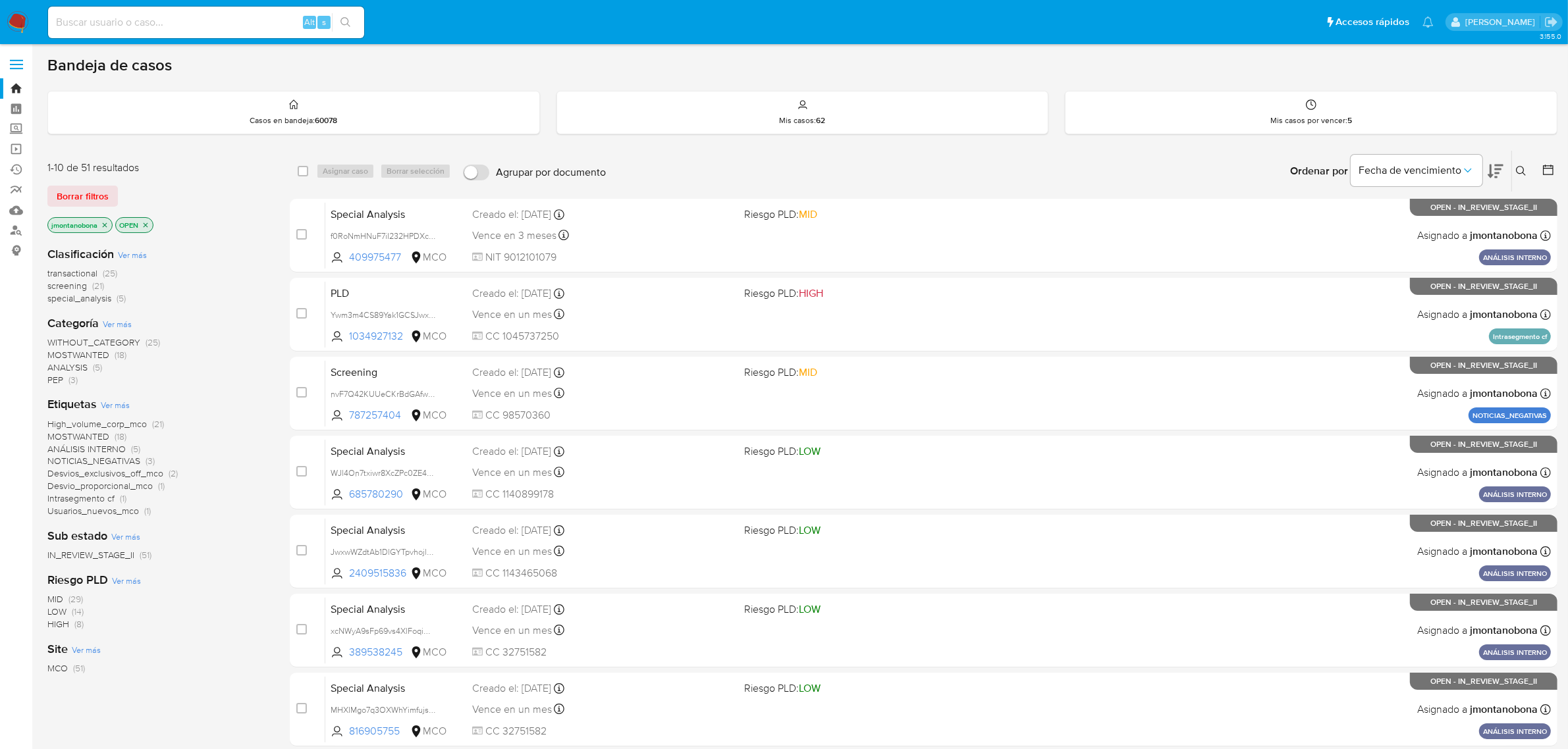
click at [213, 25] on input at bounding box center [206, 22] width 316 height 17
paste input "m3VO368SznmEJgc260Yc8RVk"
type input "m3VO368SznmEJgc260Yc8RVk"
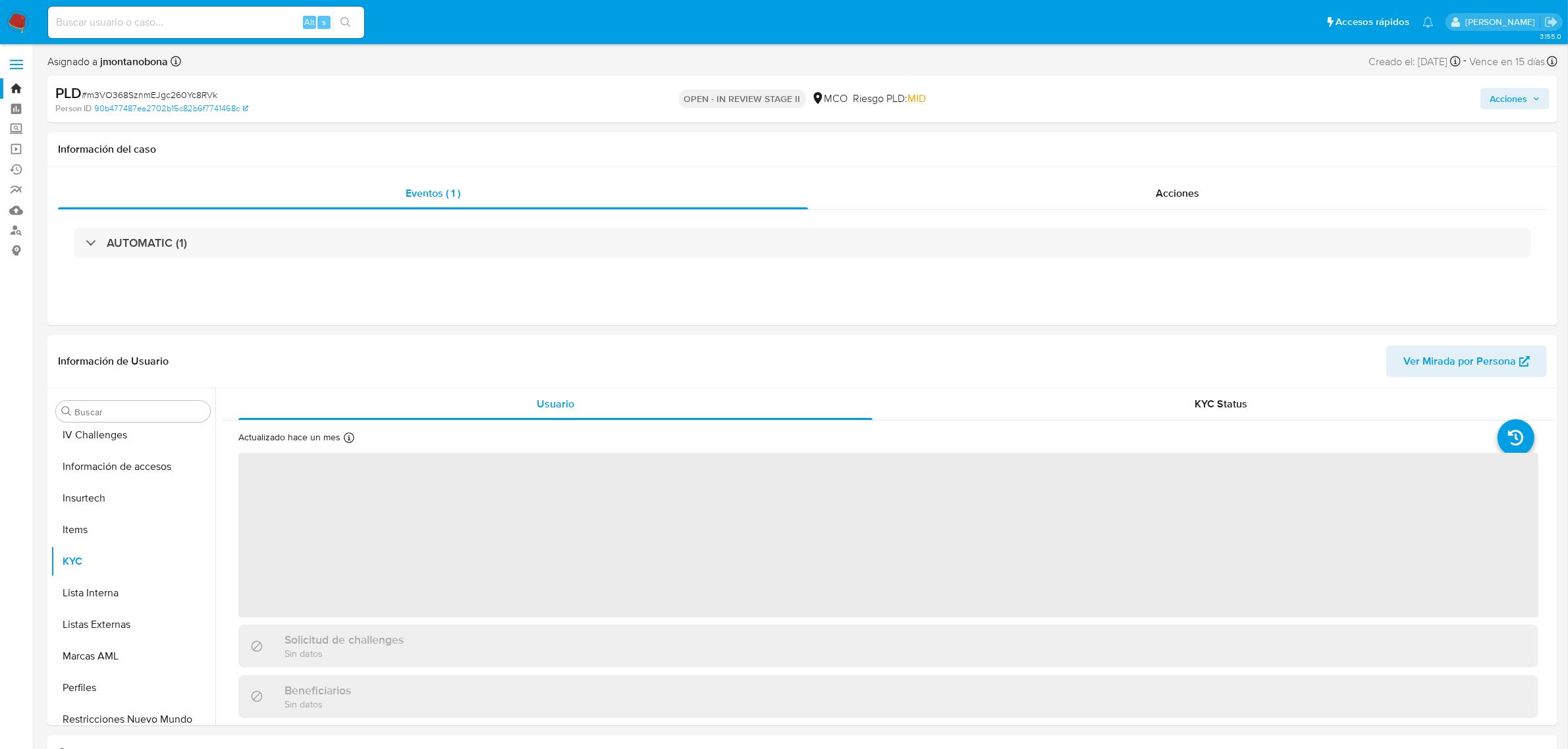
scroll to position [555, 0]
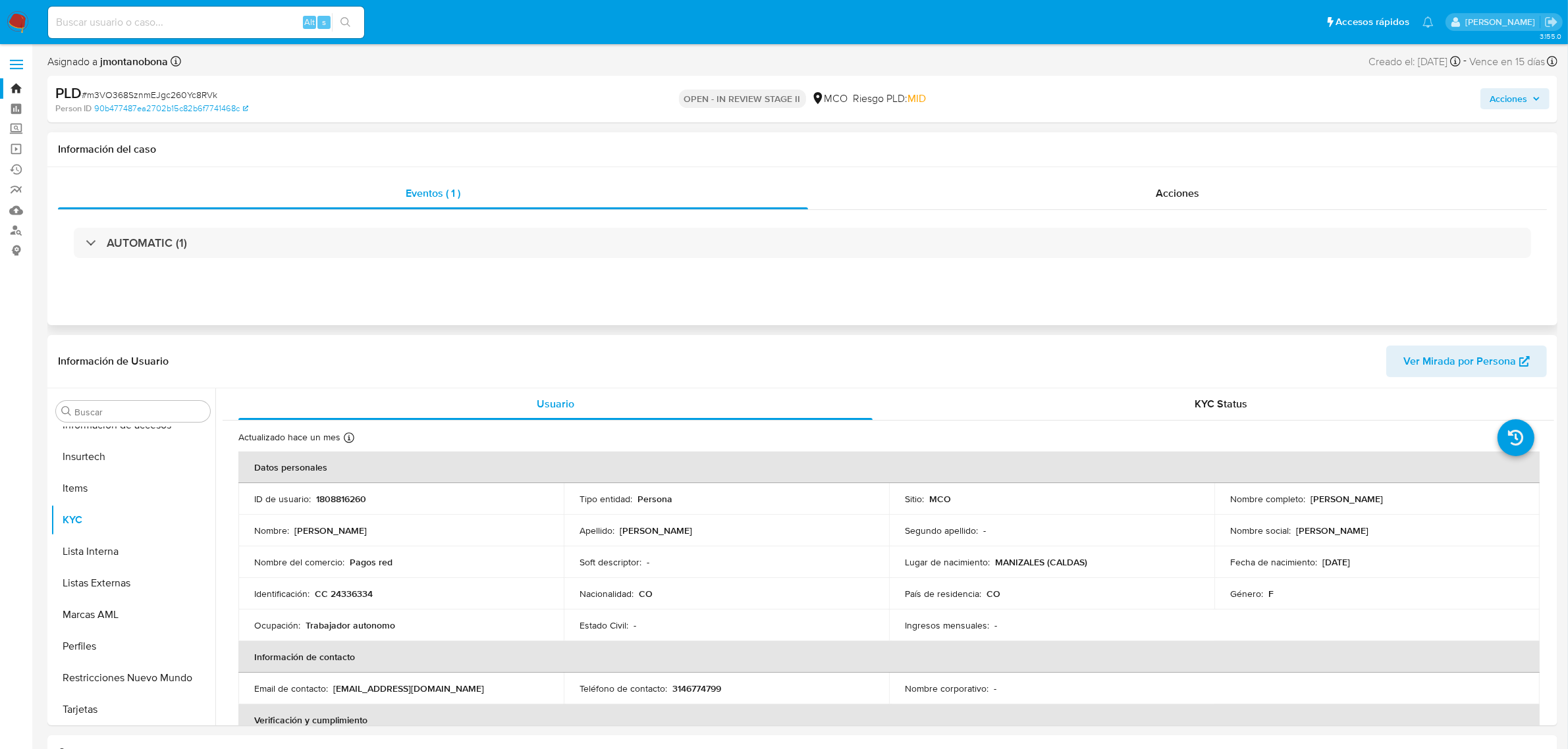
select select "10"
click at [1182, 178] on div "Acciones" at bounding box center [1177, 193] width 739 height 31
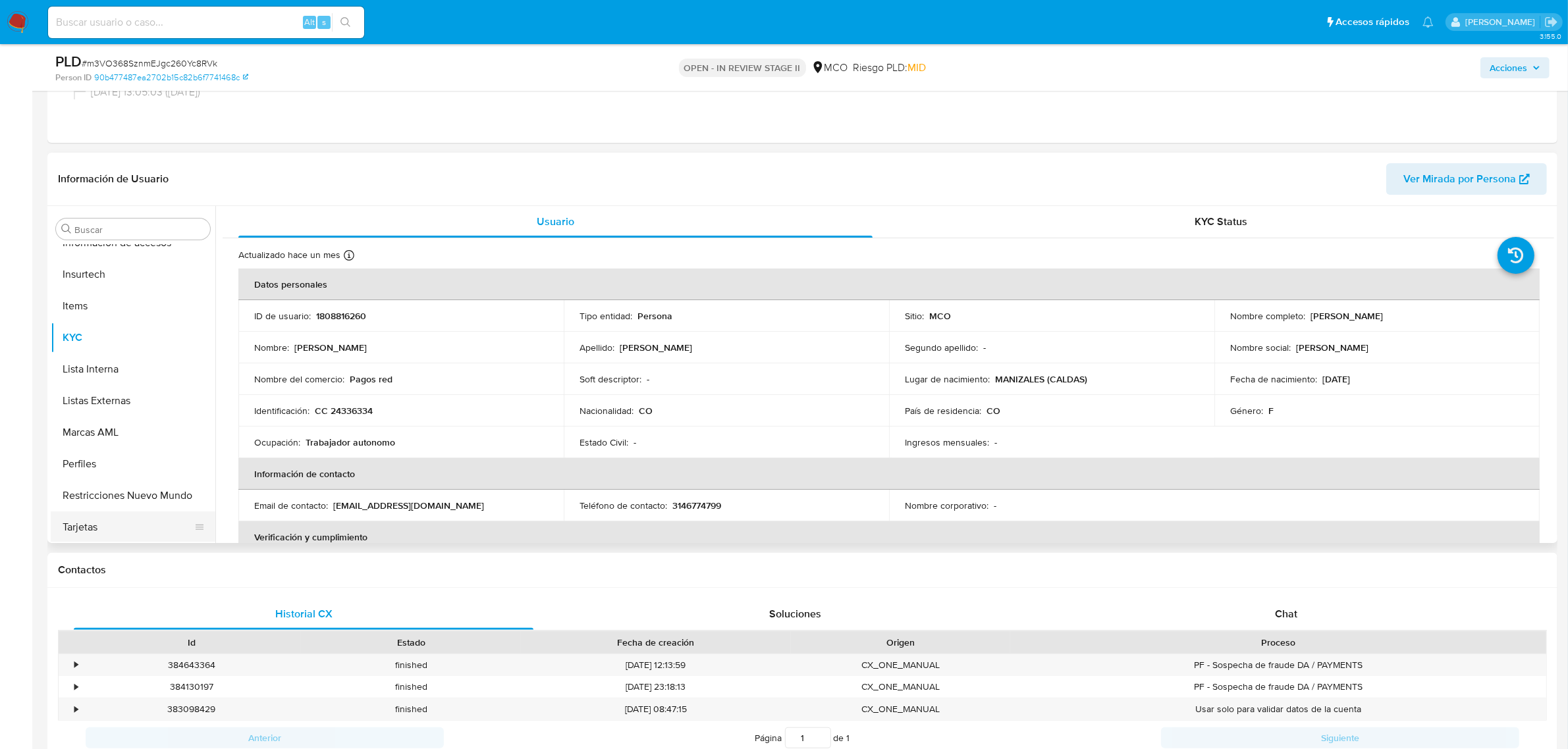
scroll to position [247, 0]
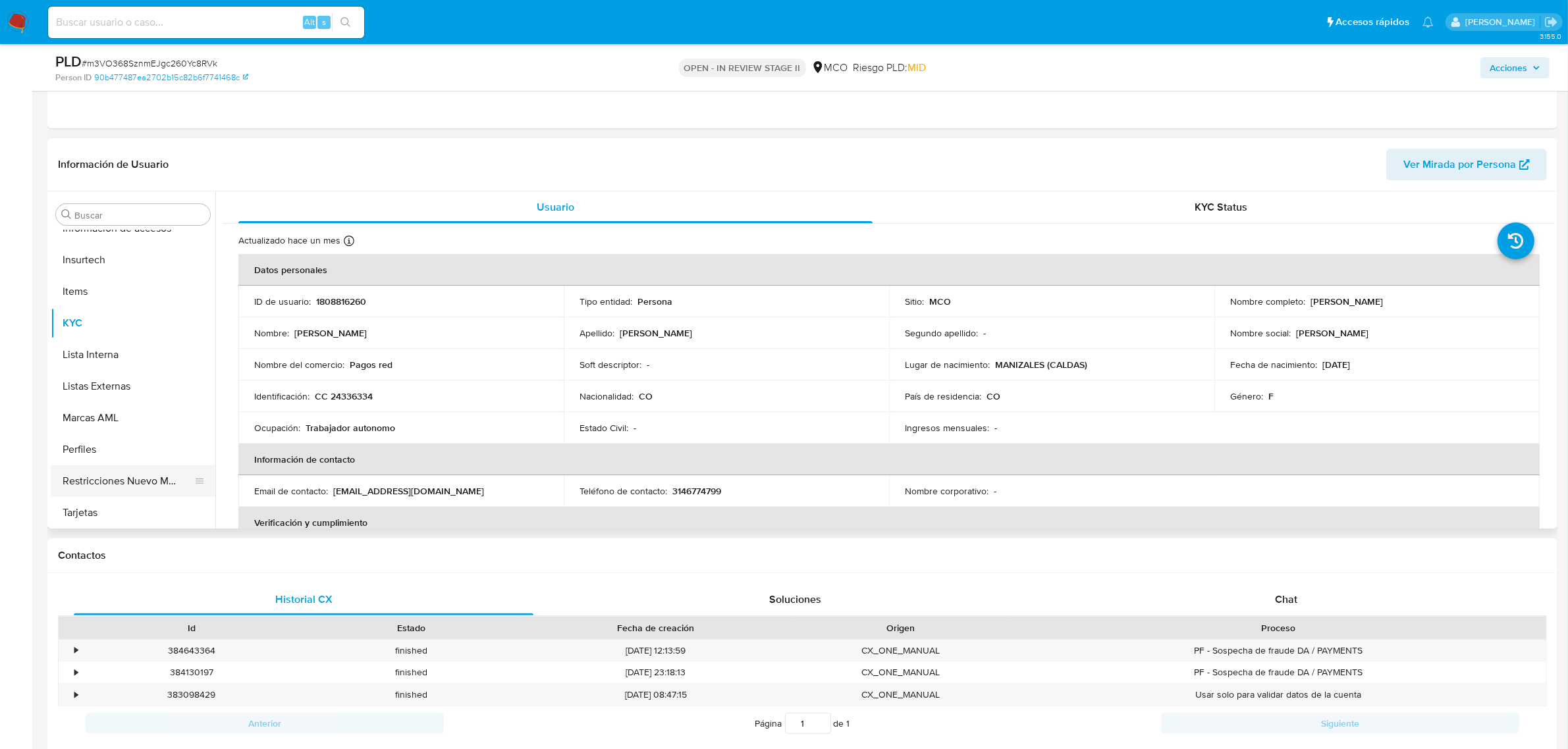
click at [135, 485] on button "Restricciones Nuevo Mundo" at bounding box center [128, 481] width 154 height 31
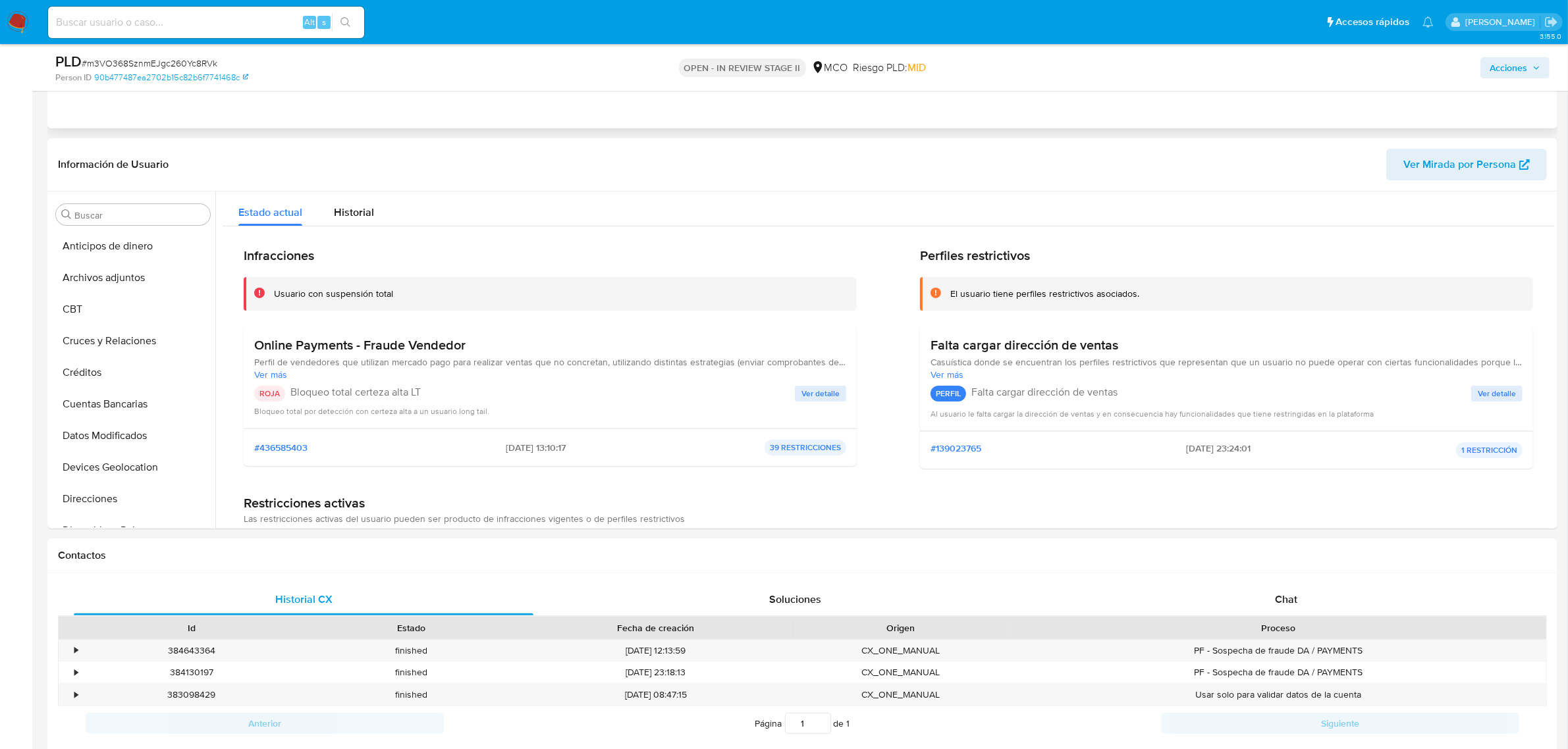
scroll to position [0, 0]
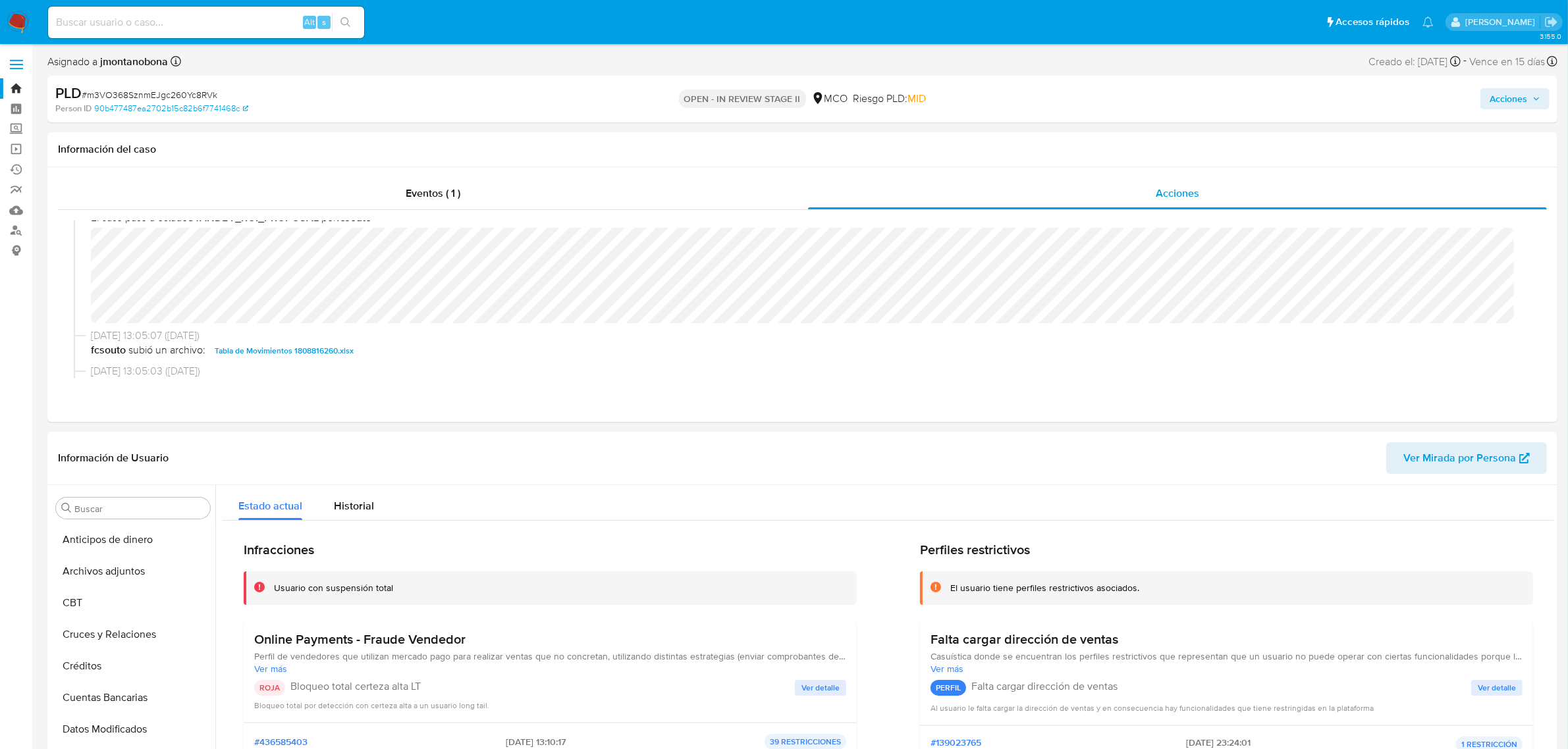
click at [1498, 100] on span "Acciones" at bounding box center [1508, 98] width 38 height 21
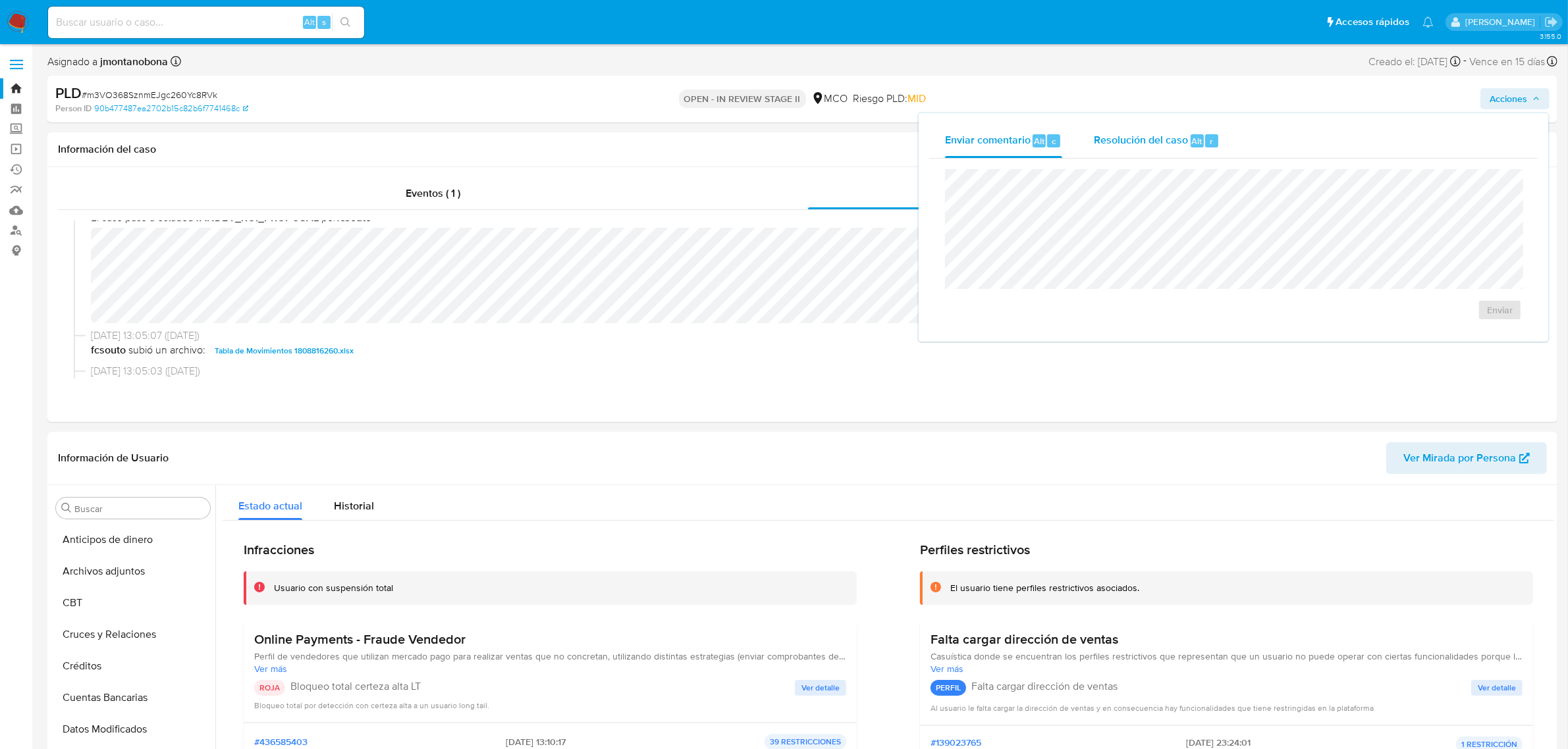
click at [1141, 148] on div "Resolución del caso Alt r" at bounding box center [1157, 141] width 126 height 35
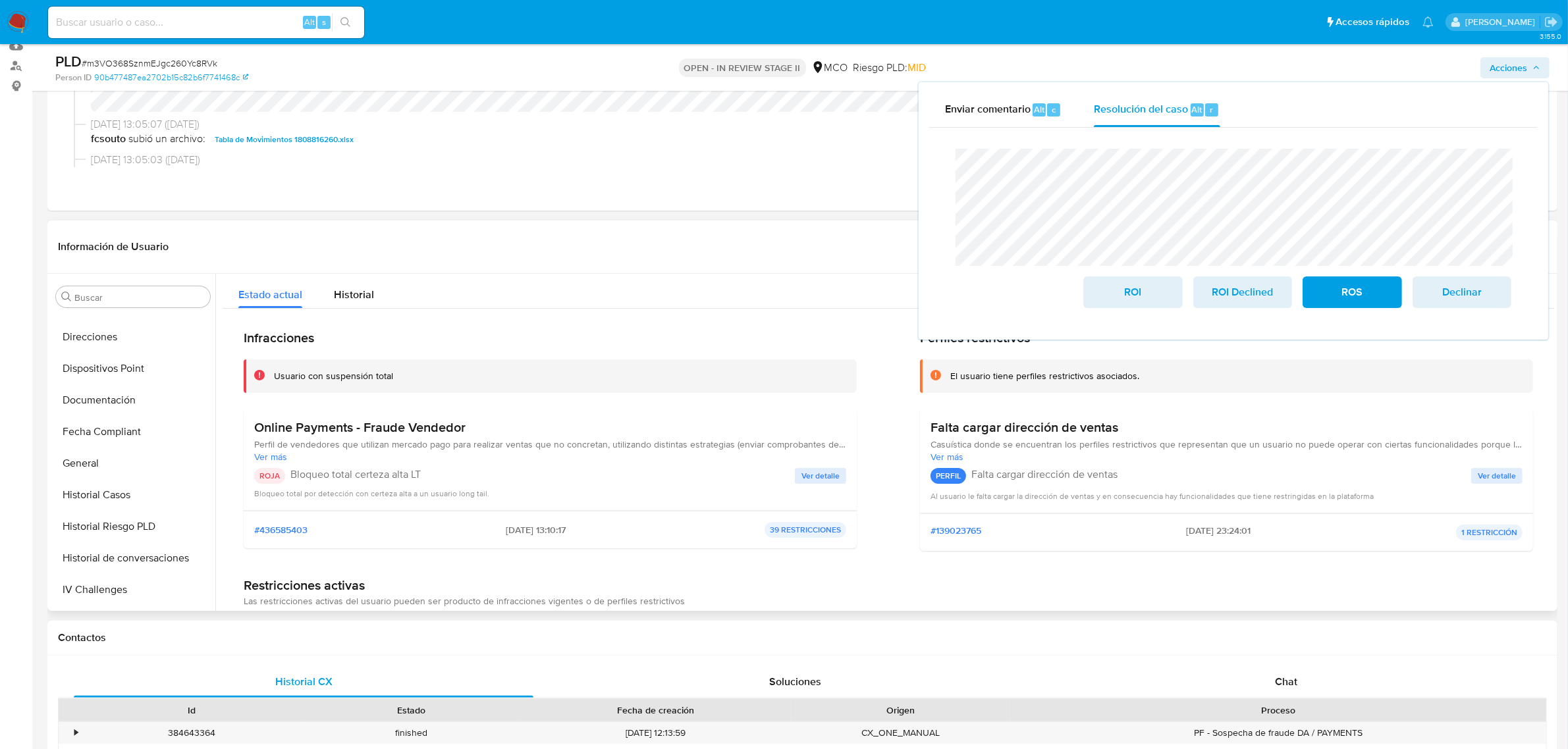
scroll to position [411, 0]
click at [93, 555] on button "KYC" at bounding box center [128, 548] width 154 height 31
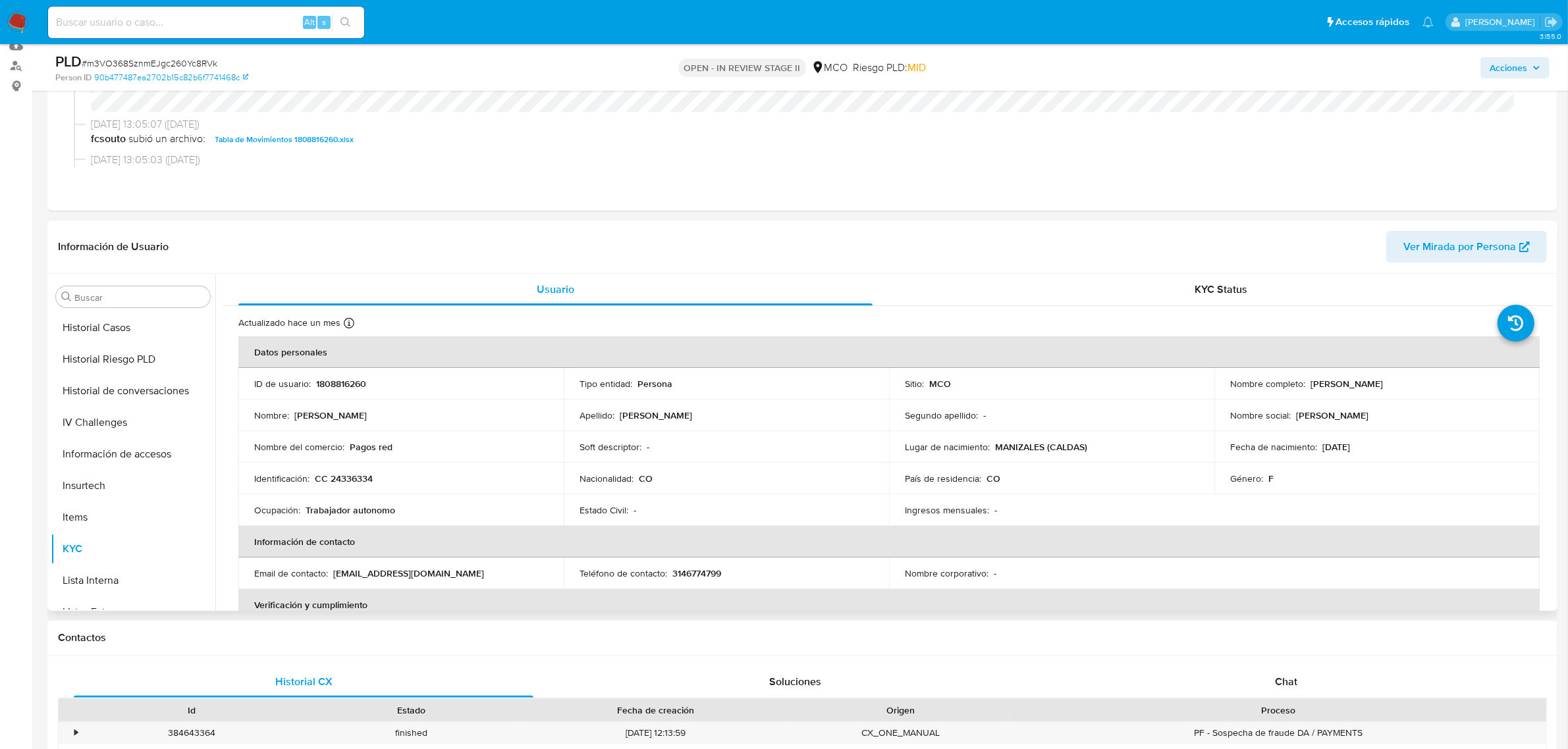
scroll to position [0, 0]
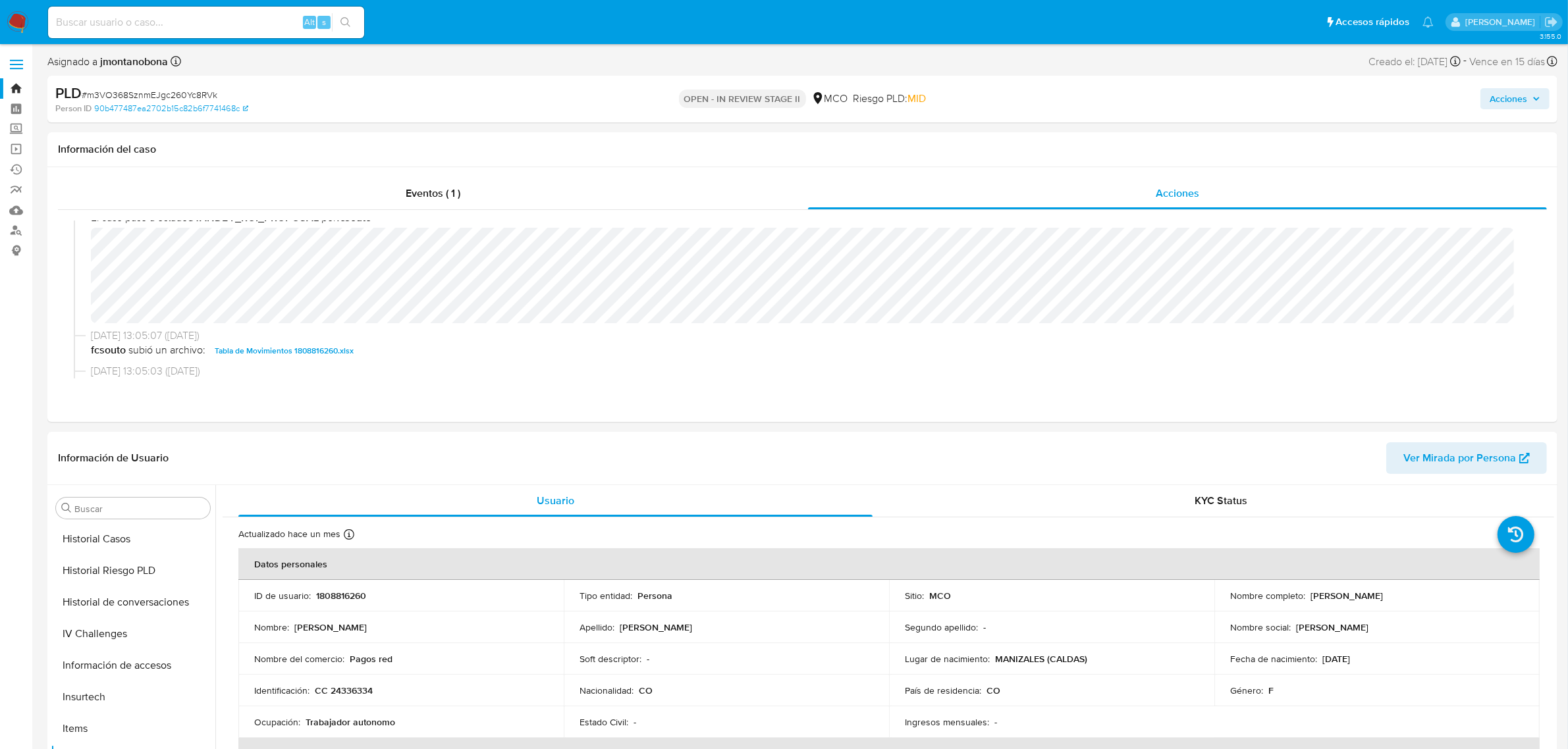
click at [1527, 99] on span "Acciones" at bounding box center [1508, 98] width 38 height 21
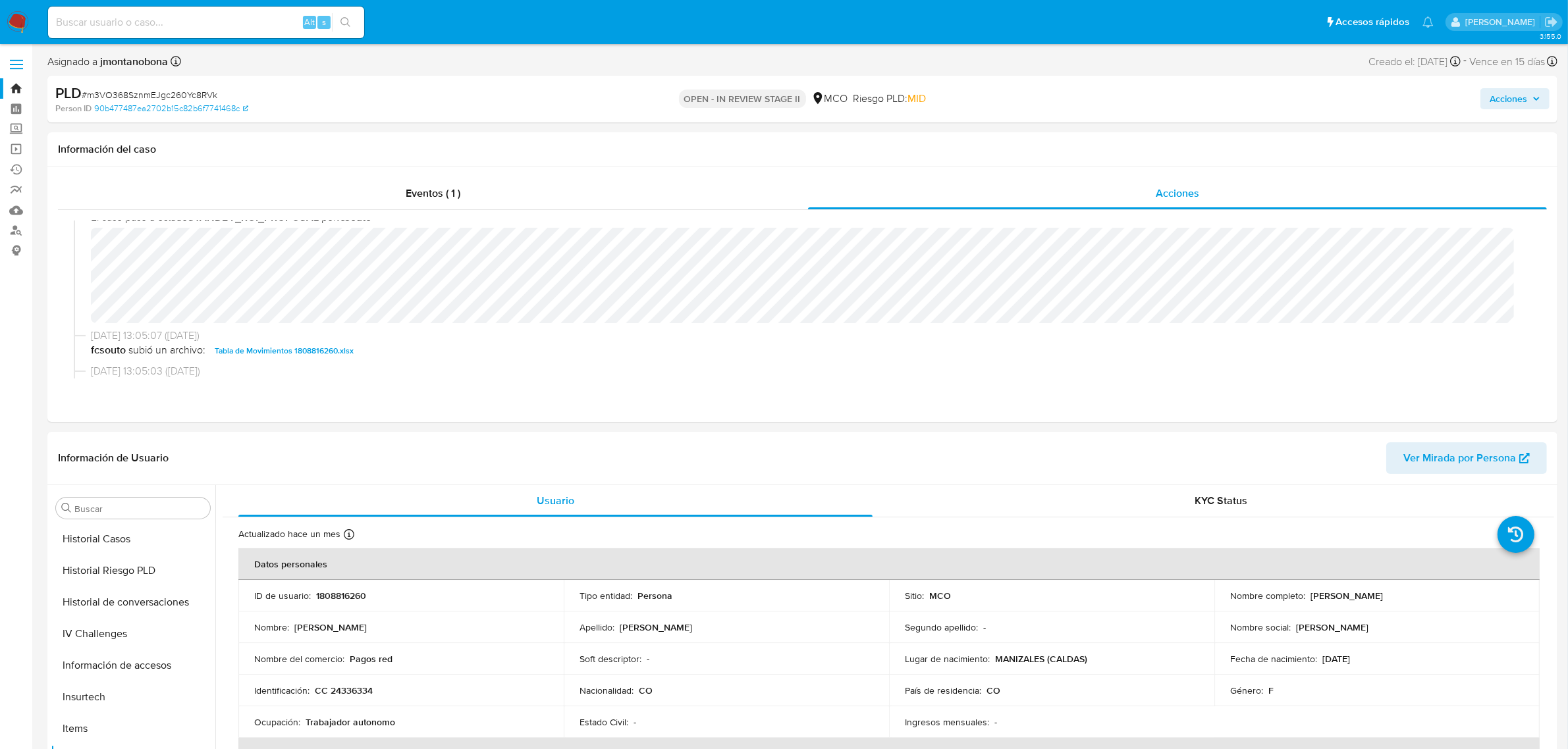
click at [1510, 106] on span "Acciones" at bounding box center [1508, 98] width 38 height 21
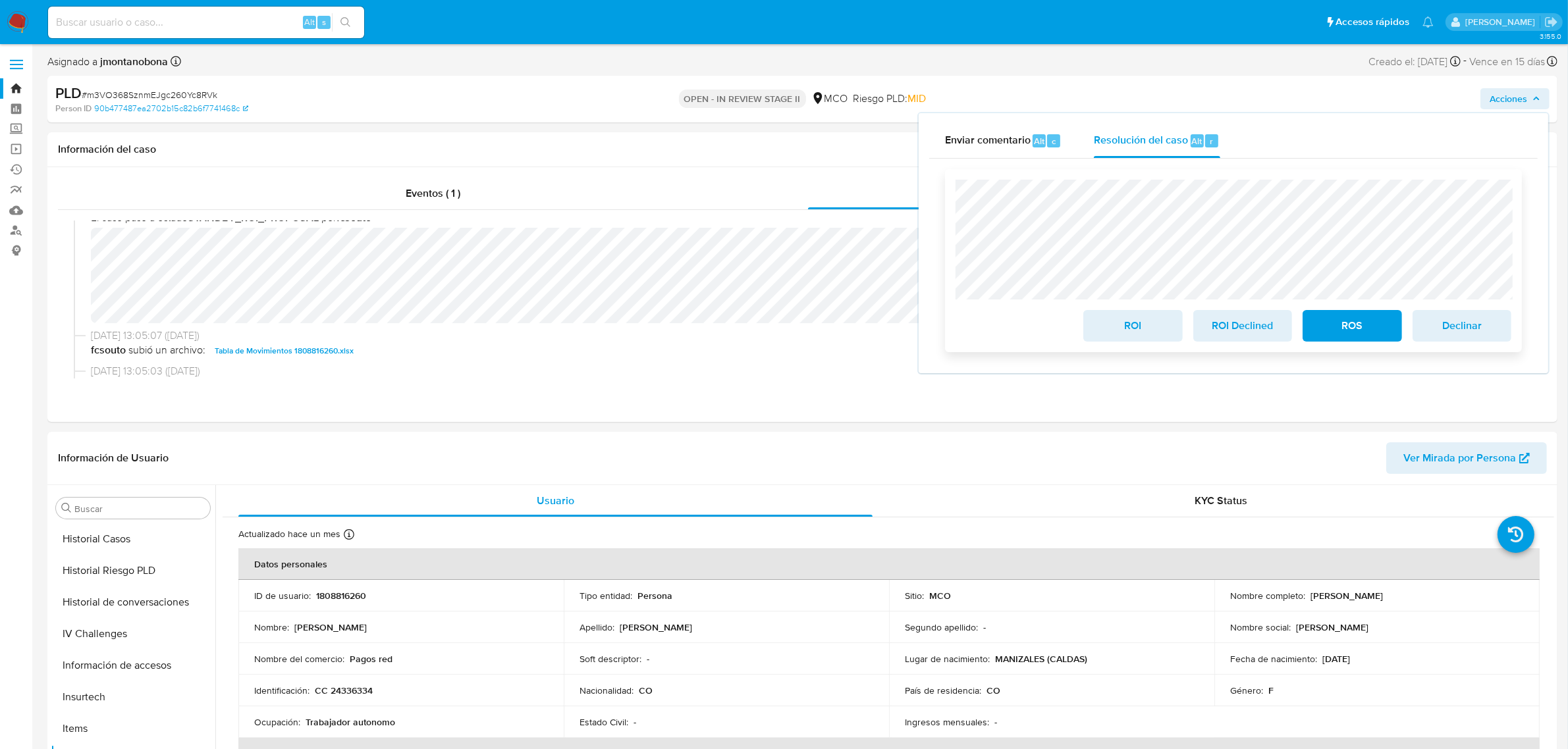
click at [1154, 326] on span "ROI" at bounding box center [1133, 326] width 65 height 29
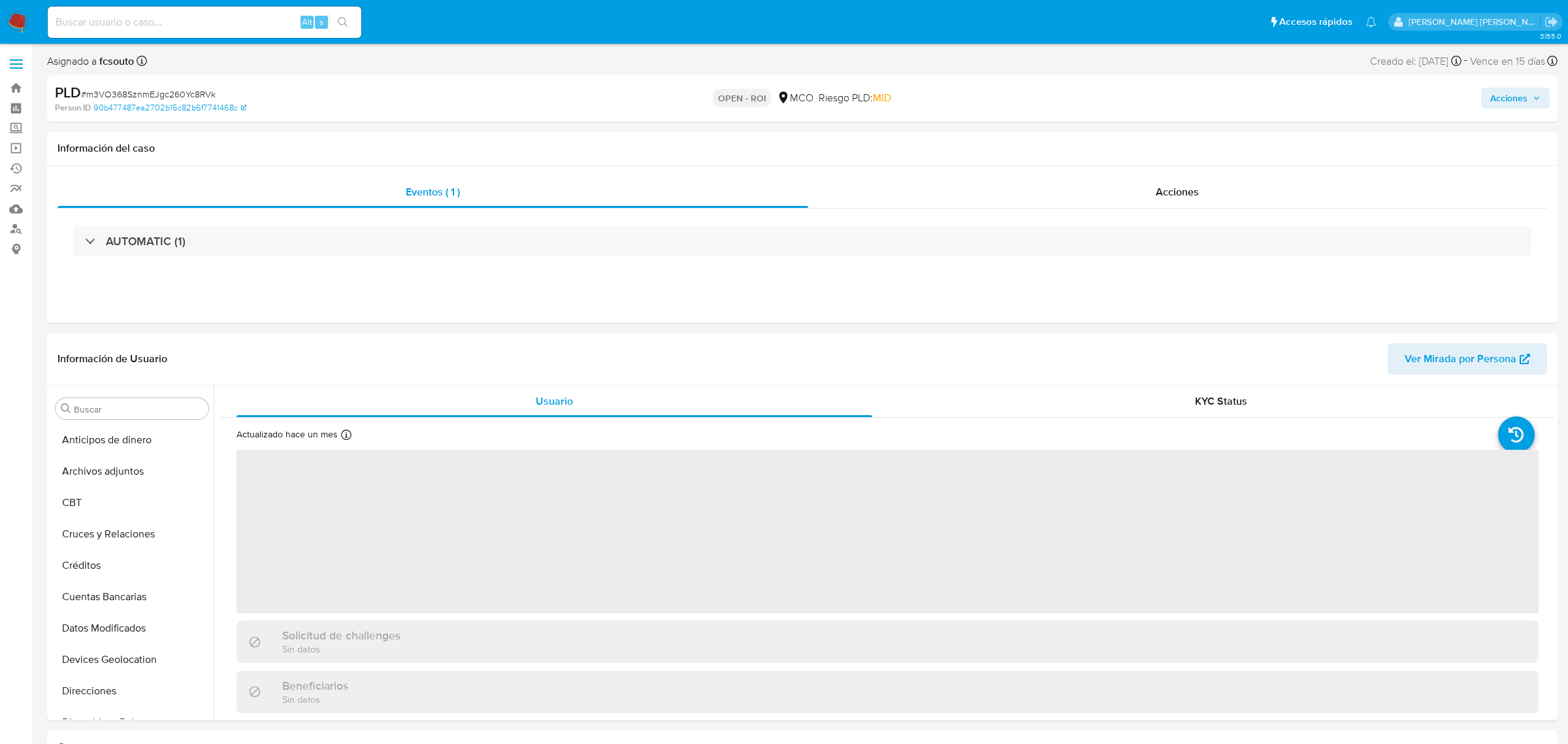
select select "10"
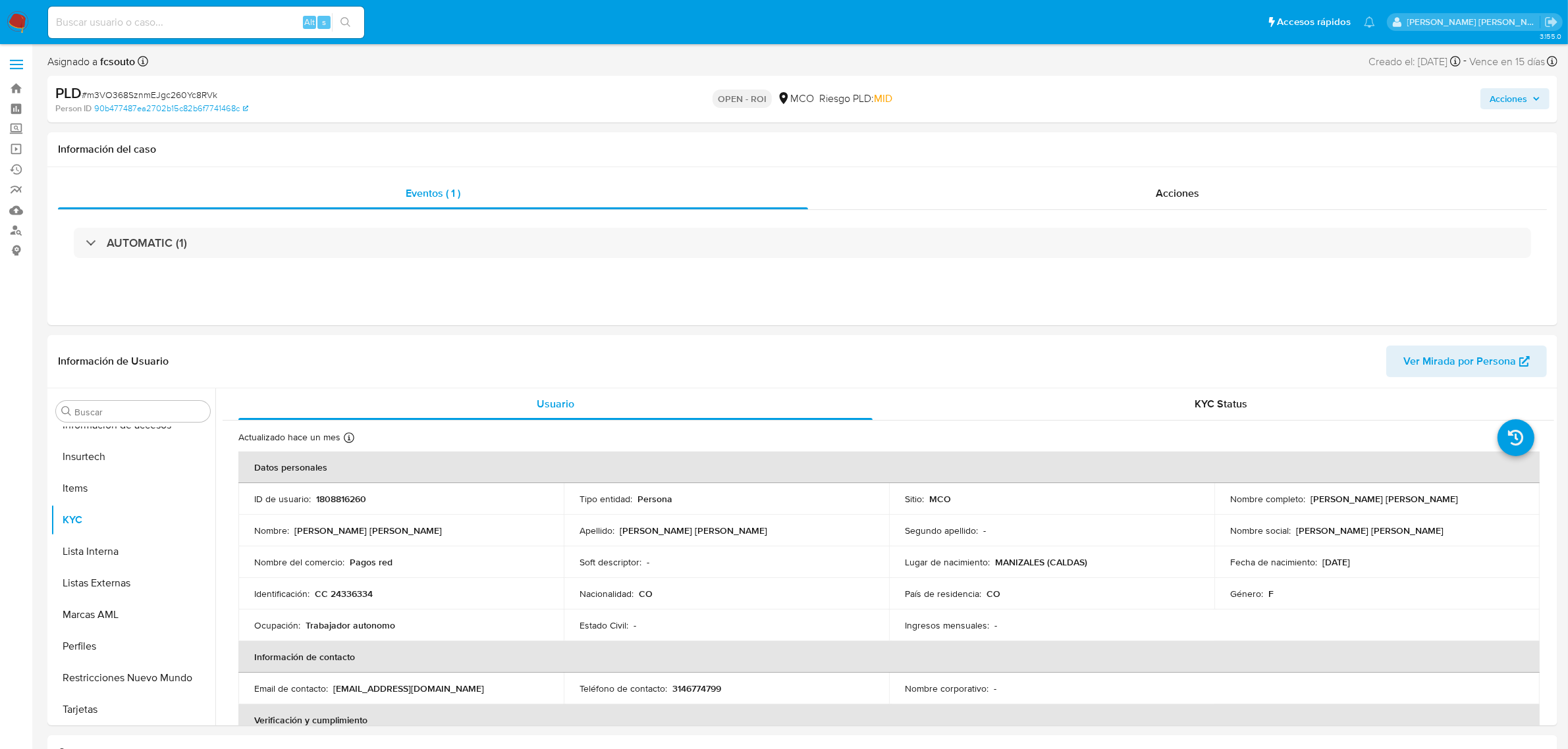
click at [231, 21] on input at bounding box center [206, 22] width 316 height 17
paste input "1CZCatVy2kT8zQynyO70T0Fg"
type input "1CZCatVy2kT8zQynyO70T0Fg"
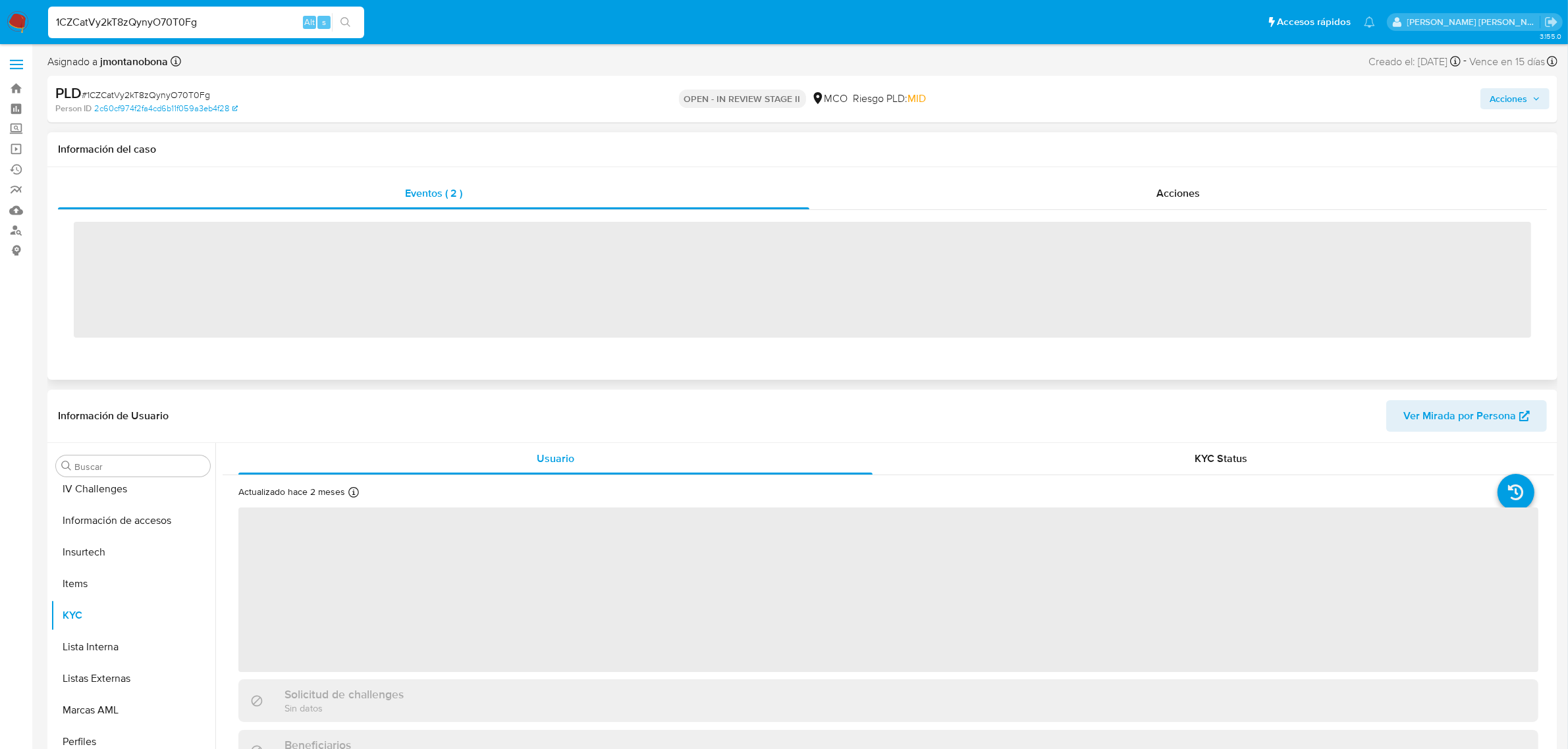
scroll to position [555, 0]
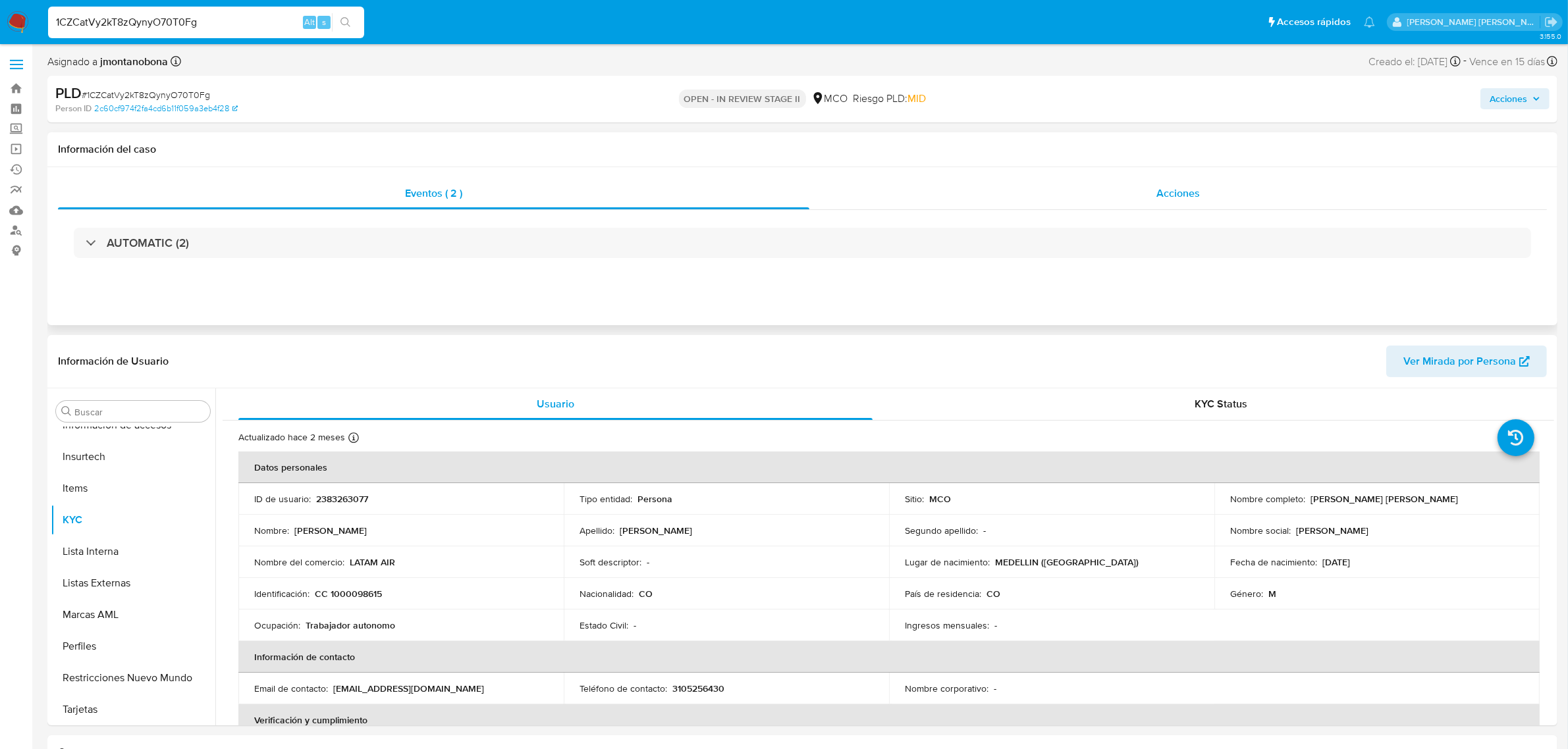
click at [1148, 189] on div "Acciones" at bounding box center [1178, 193] width 738 height 31
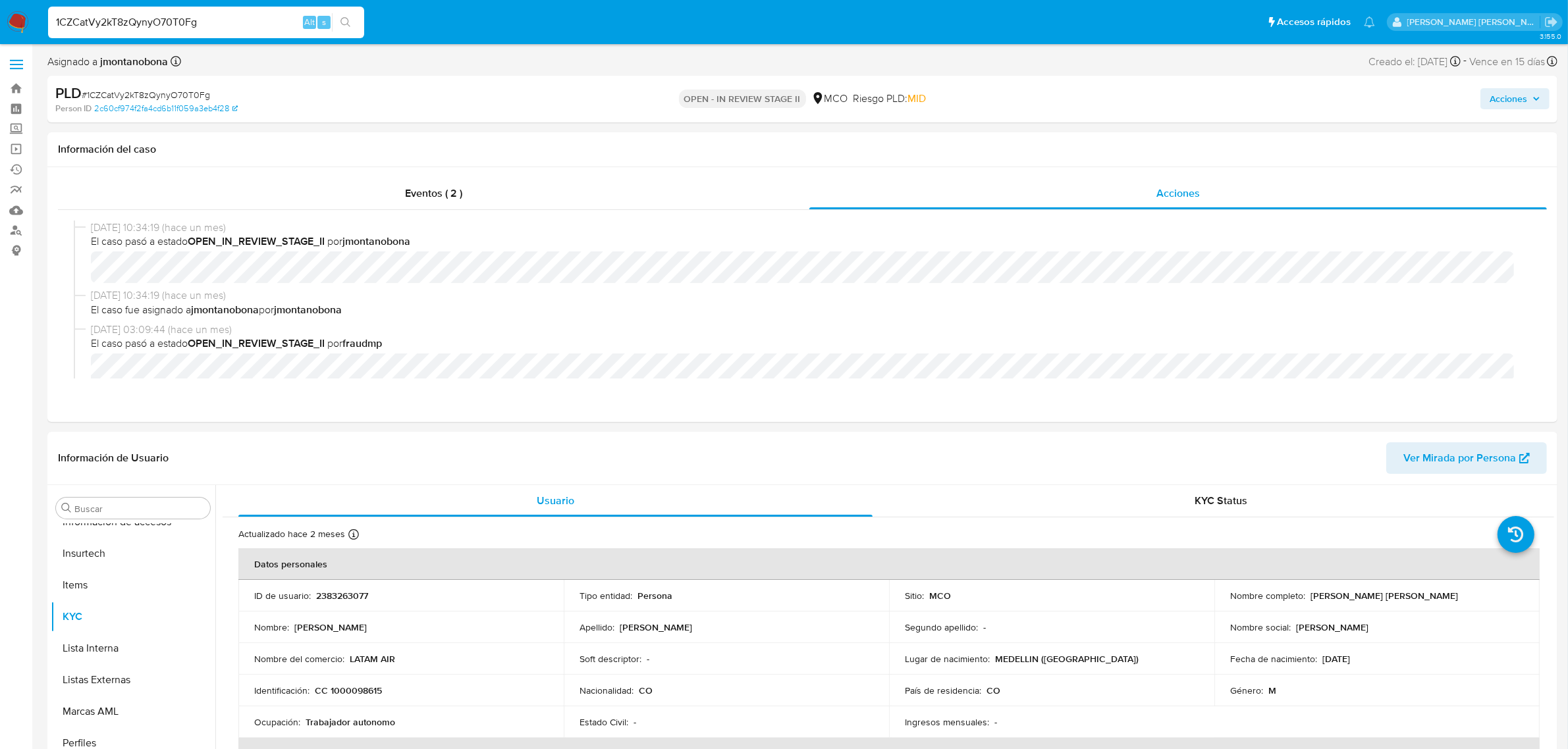
select select "10"
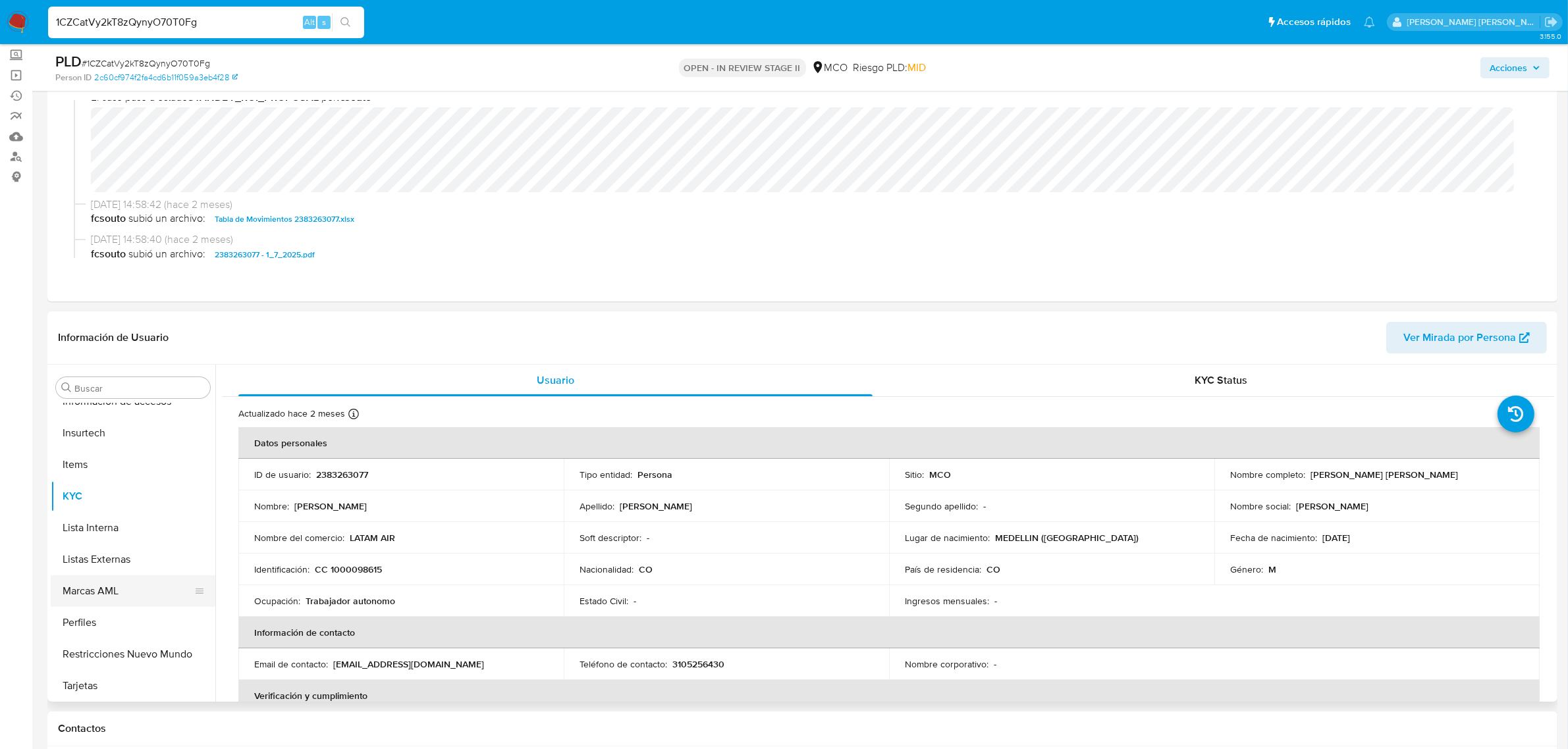
scroll to position [164, 0]
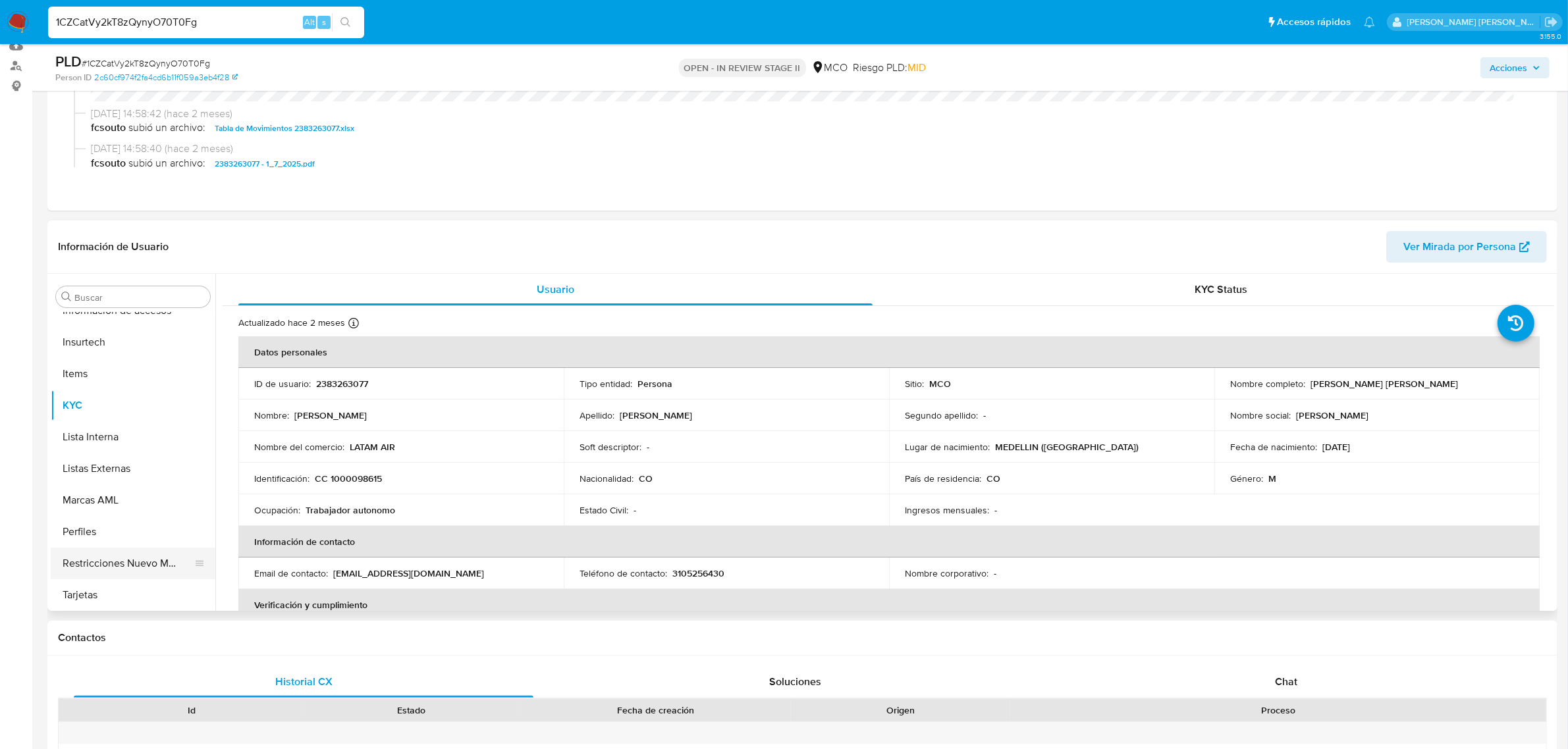
click at [114, 558] on button "Restricciones Nuevo Mundo" at bounding box center [128, 563] width 154 height 31
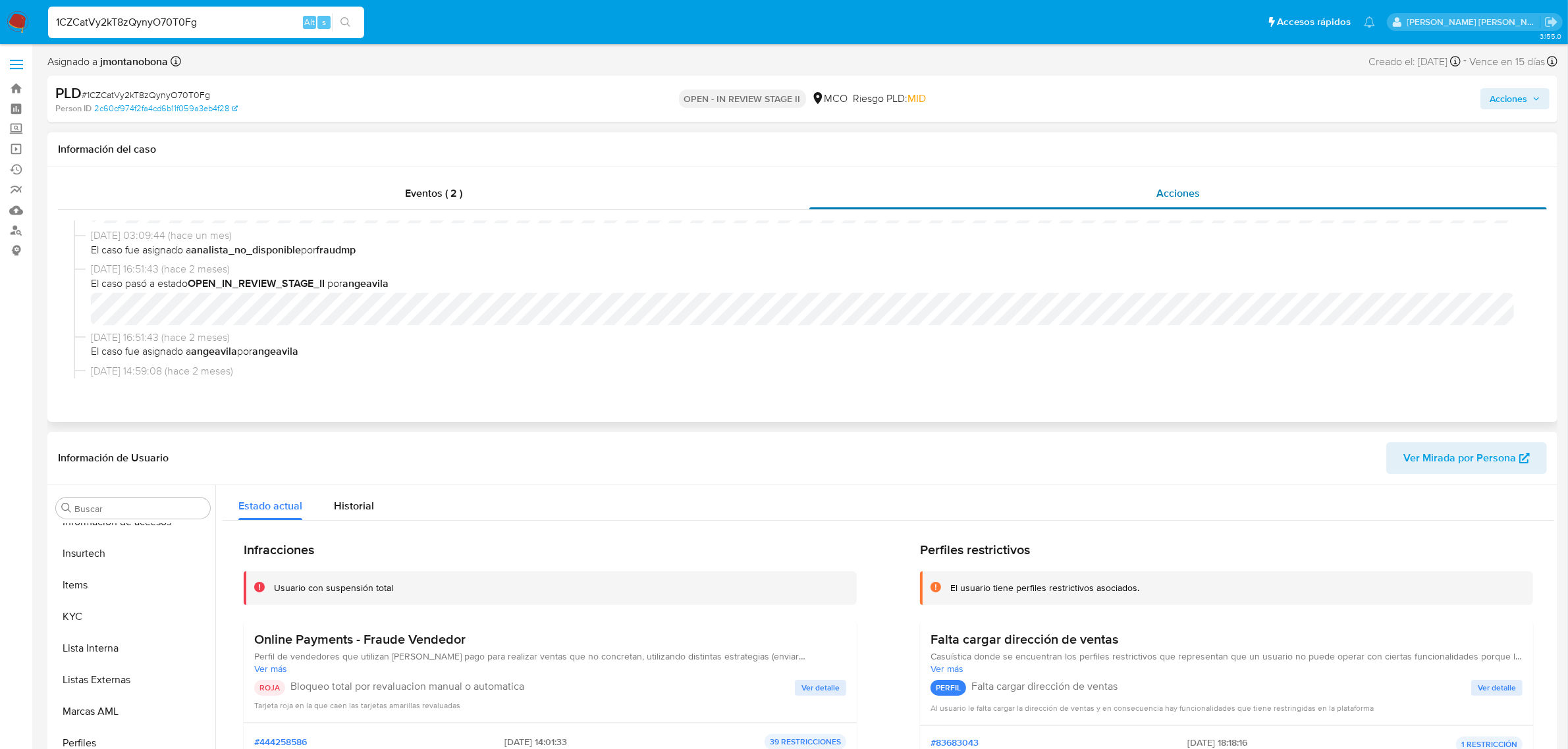
scroll to position [0, 0]
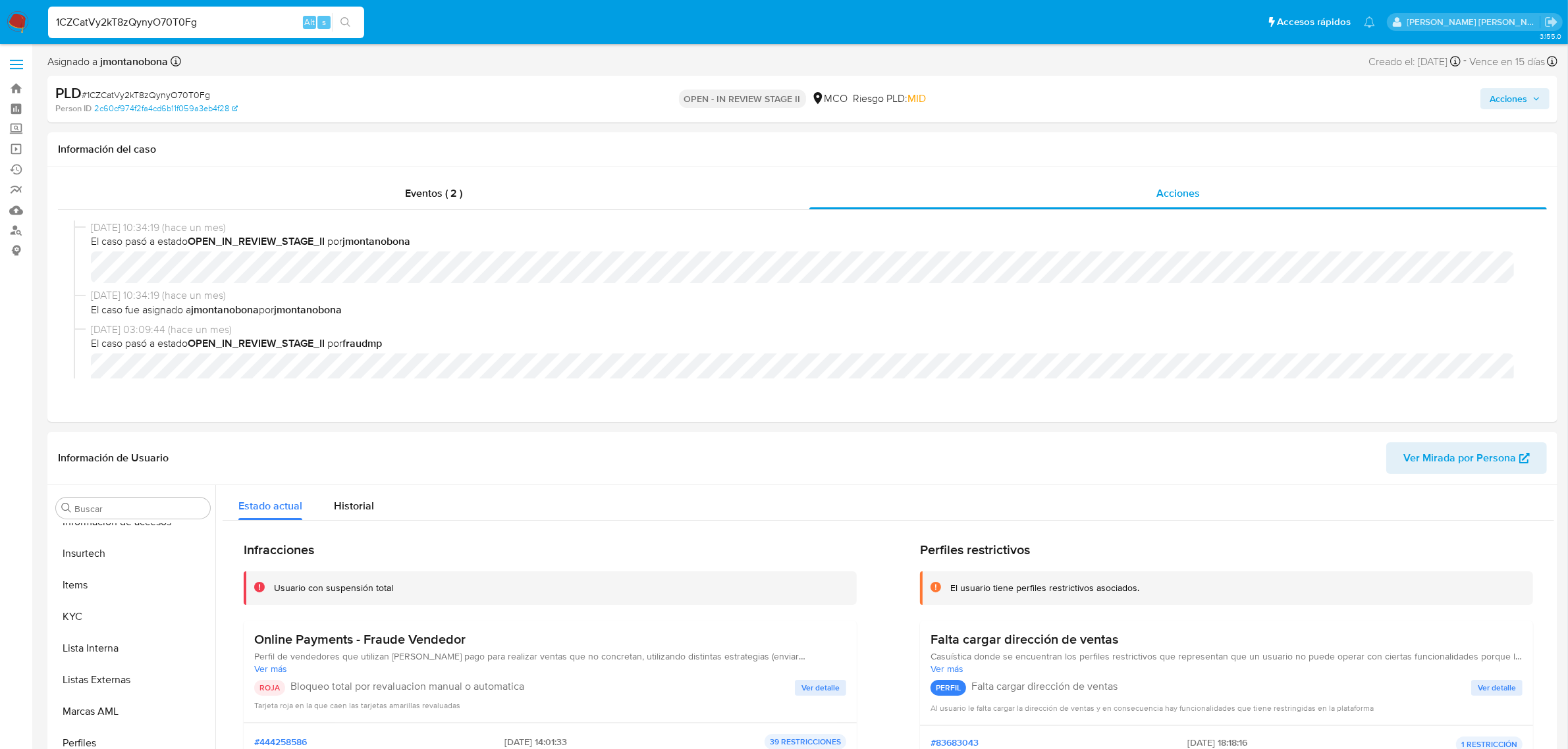
click at [1513, 107] on span "Acciones" at bounding box center [1508, 98] width 38 height 21
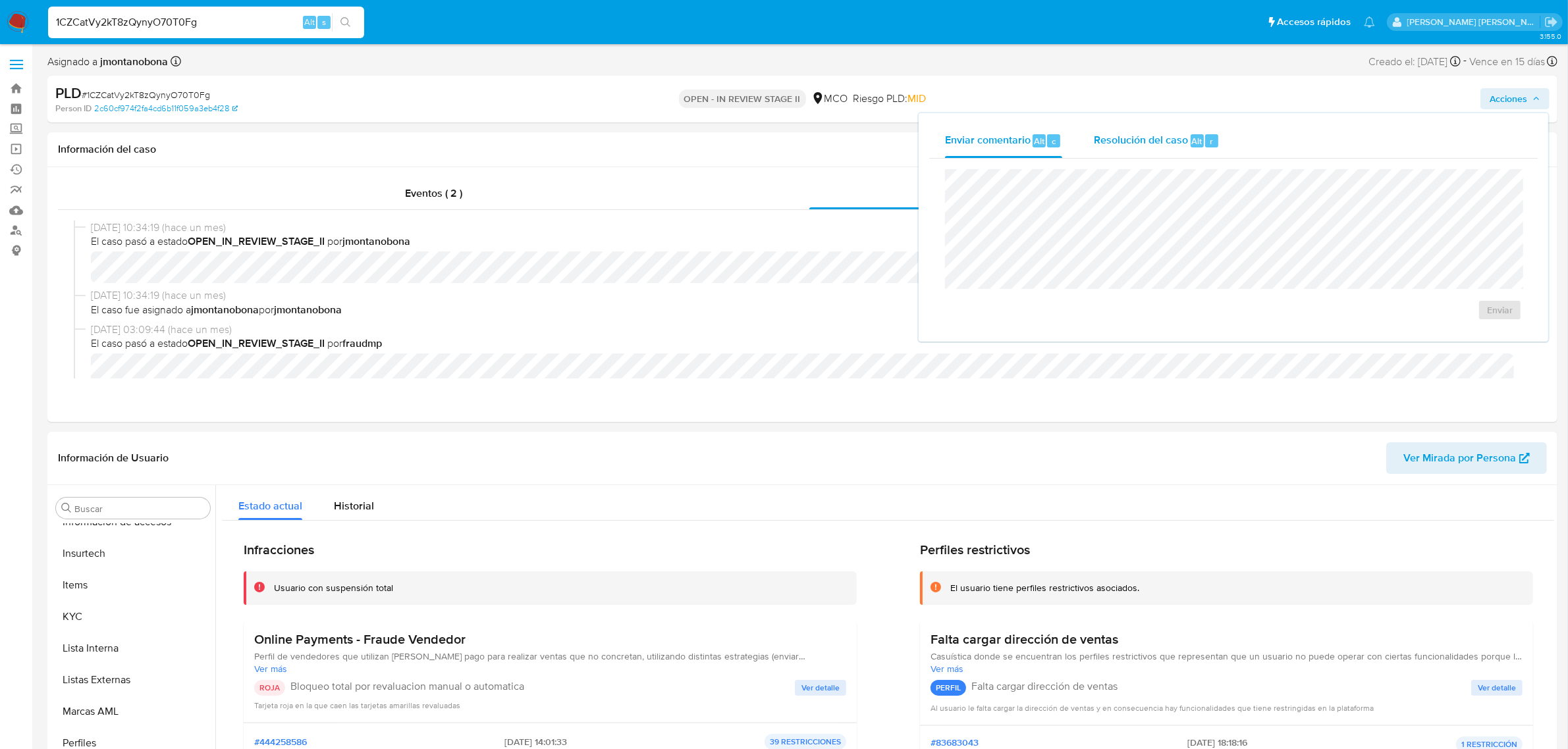
click at [1128, 140] on span "Resolución del caso" at bounding box center [1141, 141] width 95 height 15
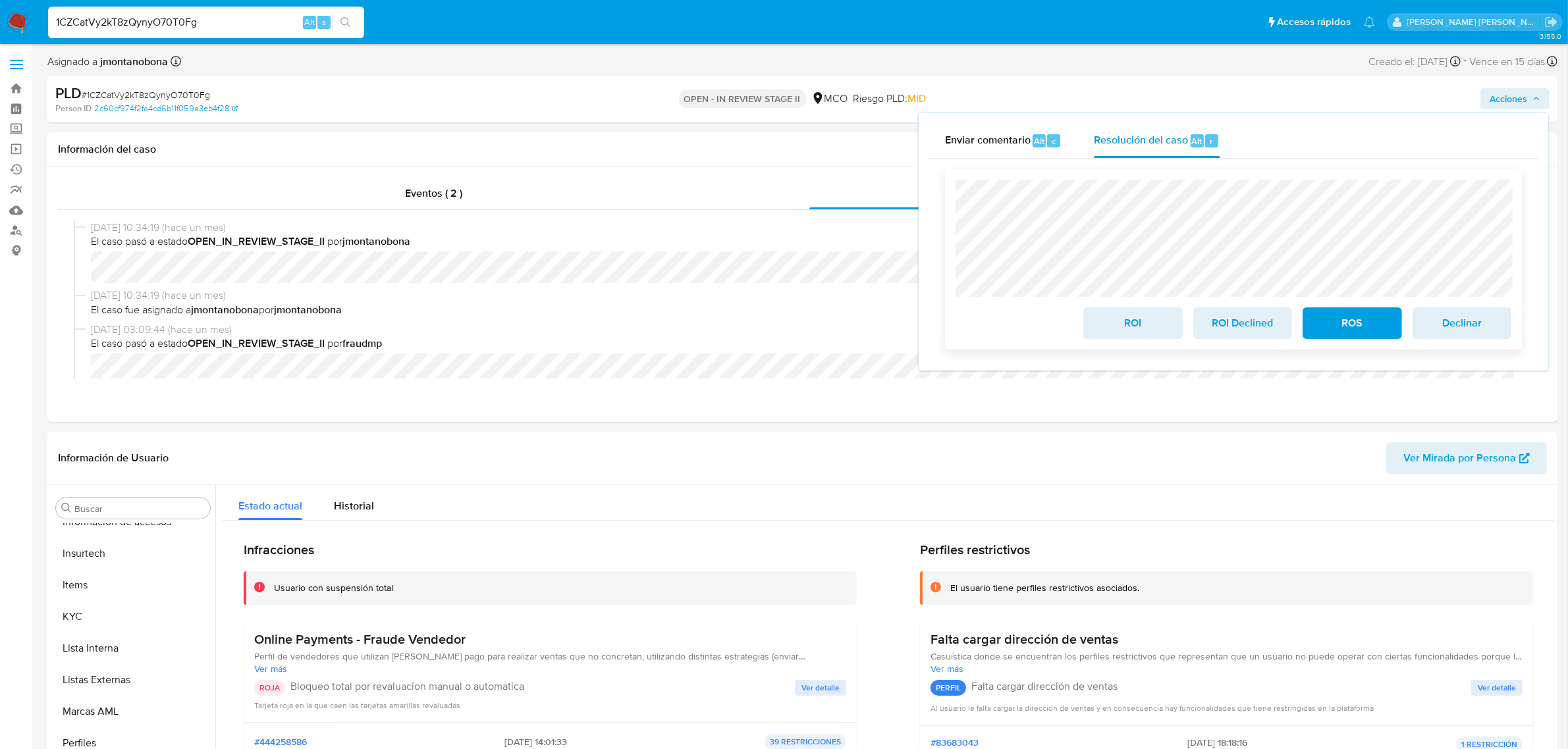
click at [1141, 326] on span "ROI" at bounding box center [1133, 323] width 65 height 29
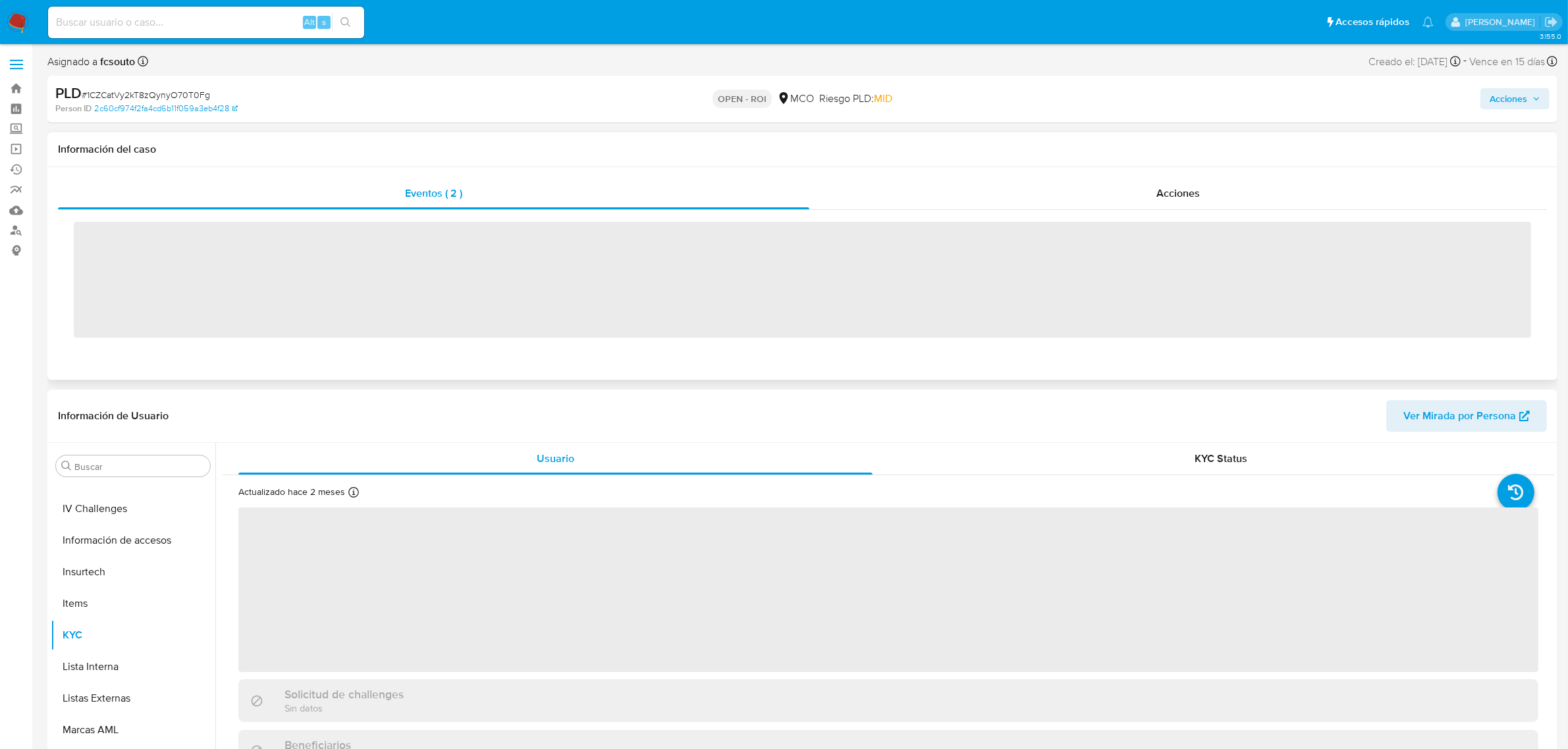
scroll to position [555, 0]
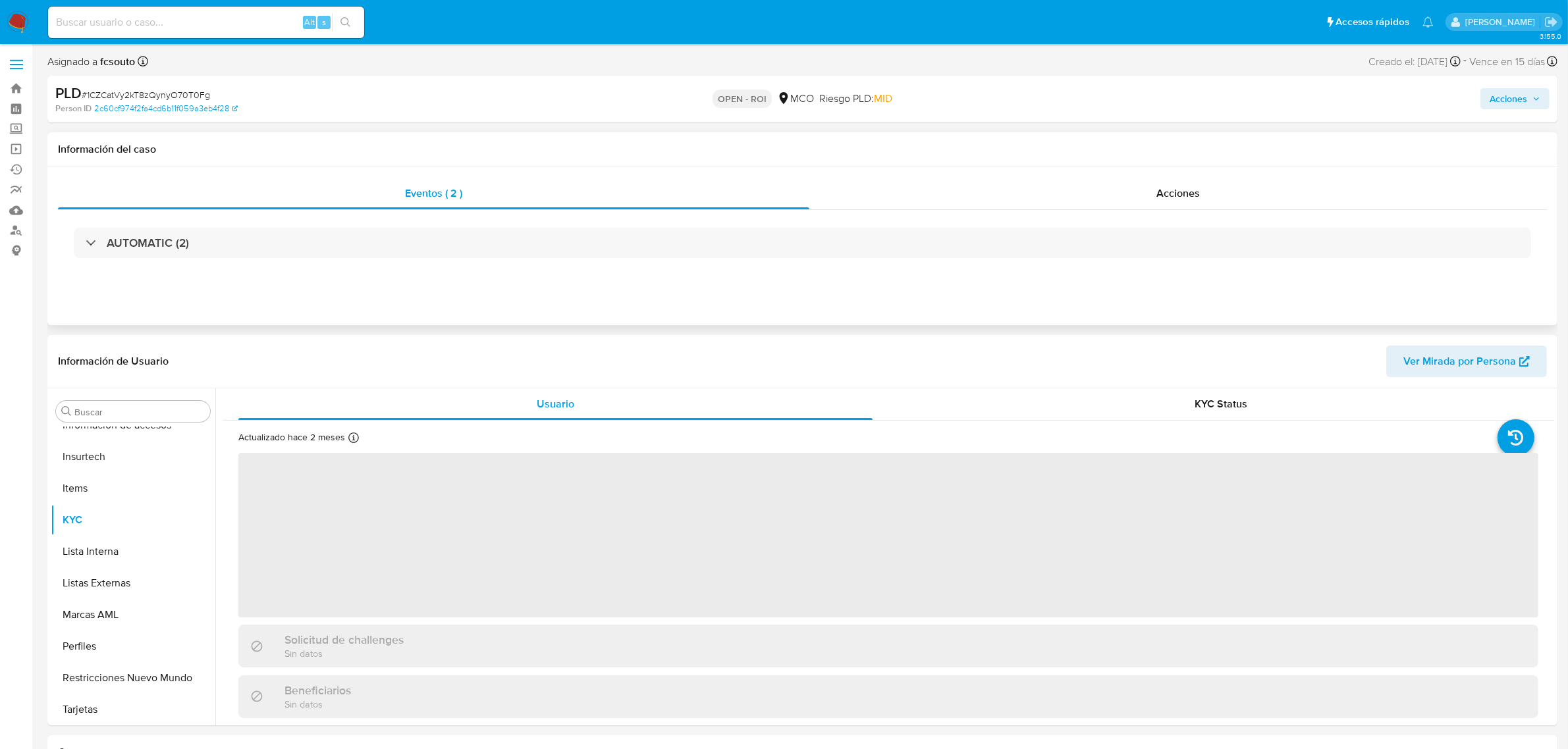
select select "10"
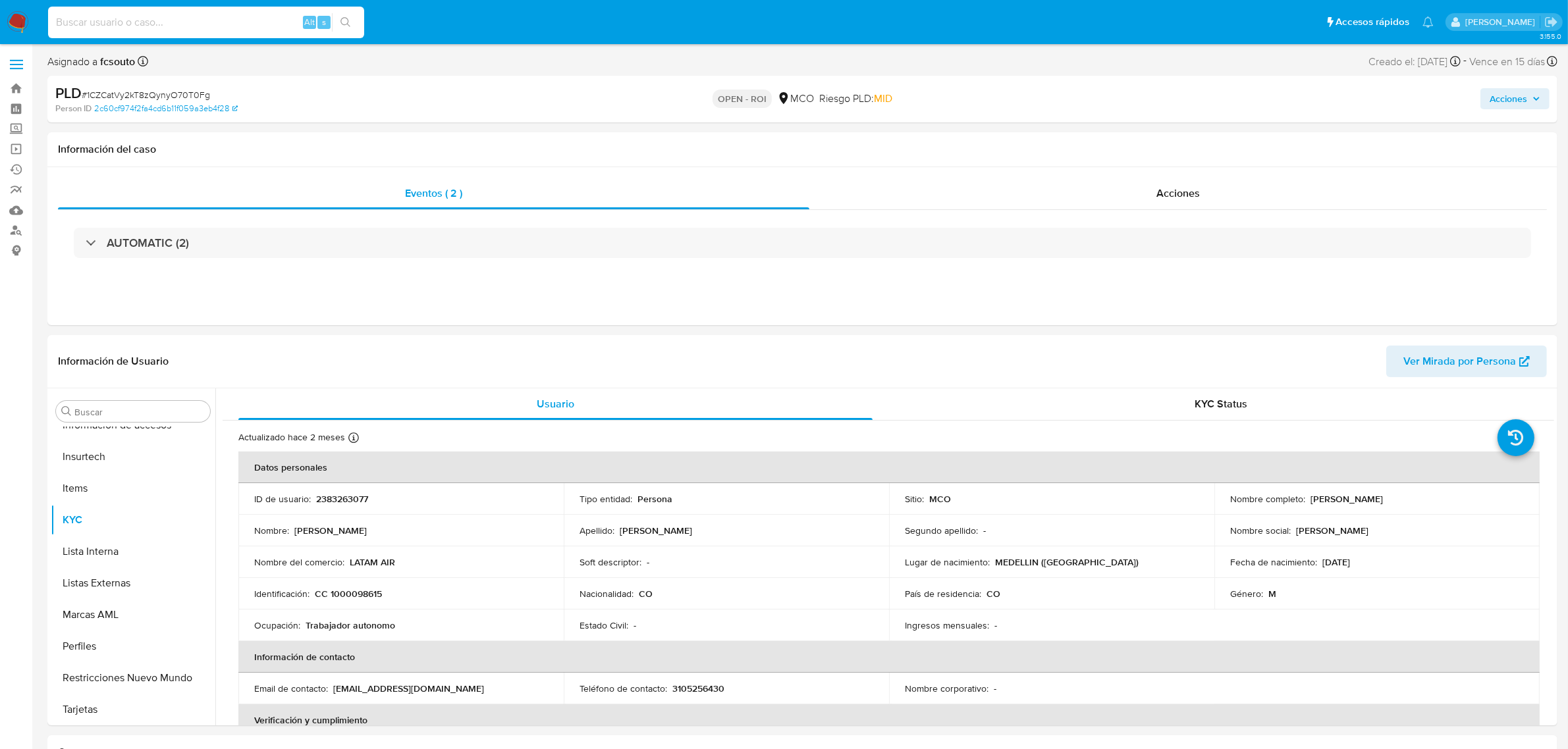
click at [201, 30] on input at bounding box center [206, 22] width 316 height 17
paste input "dgMLuzMVEw8zBOxpJkhS6Xu9"
type input "dgMLuzMVEw8zBOxpJkhS6Xu9"
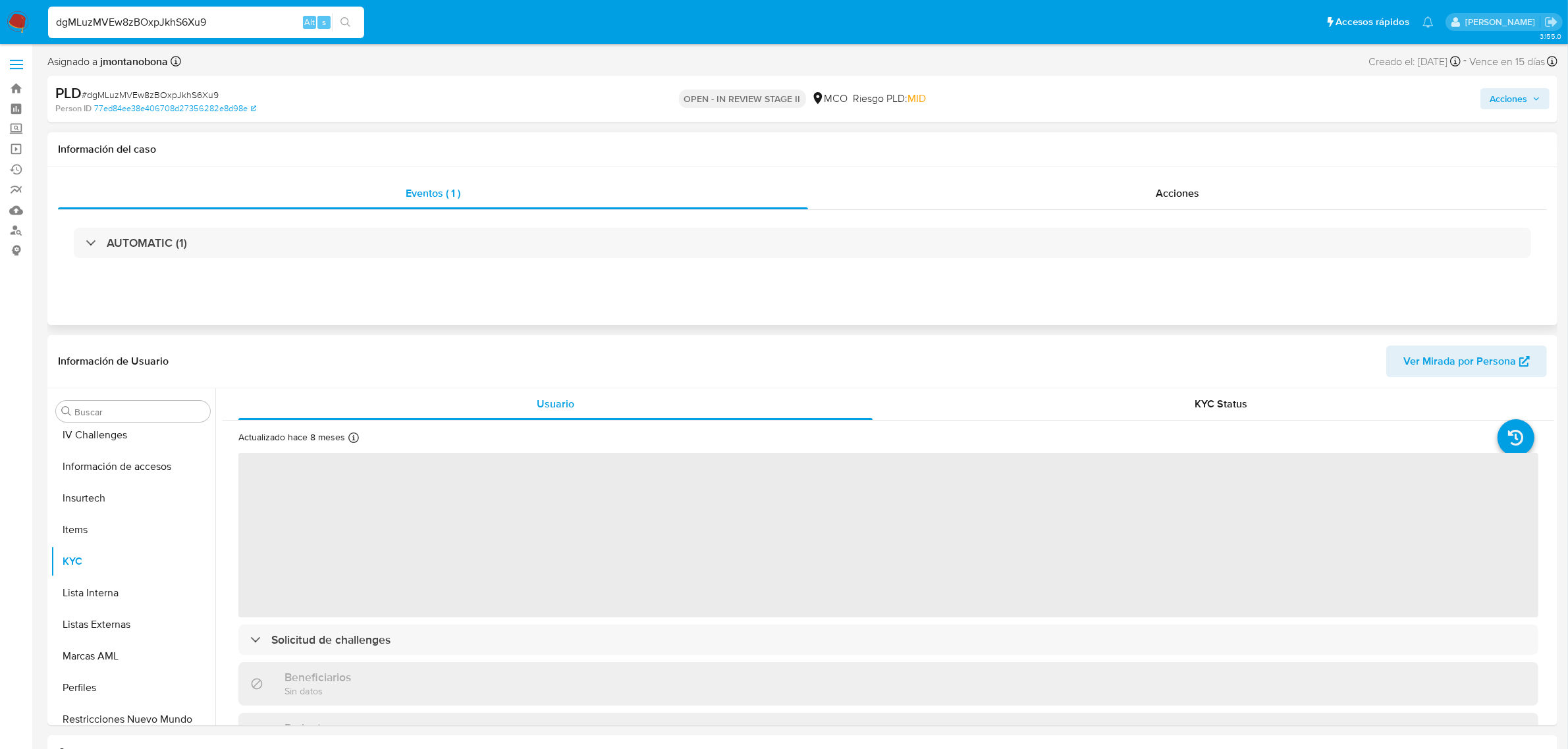
scroll to position [555, 0]
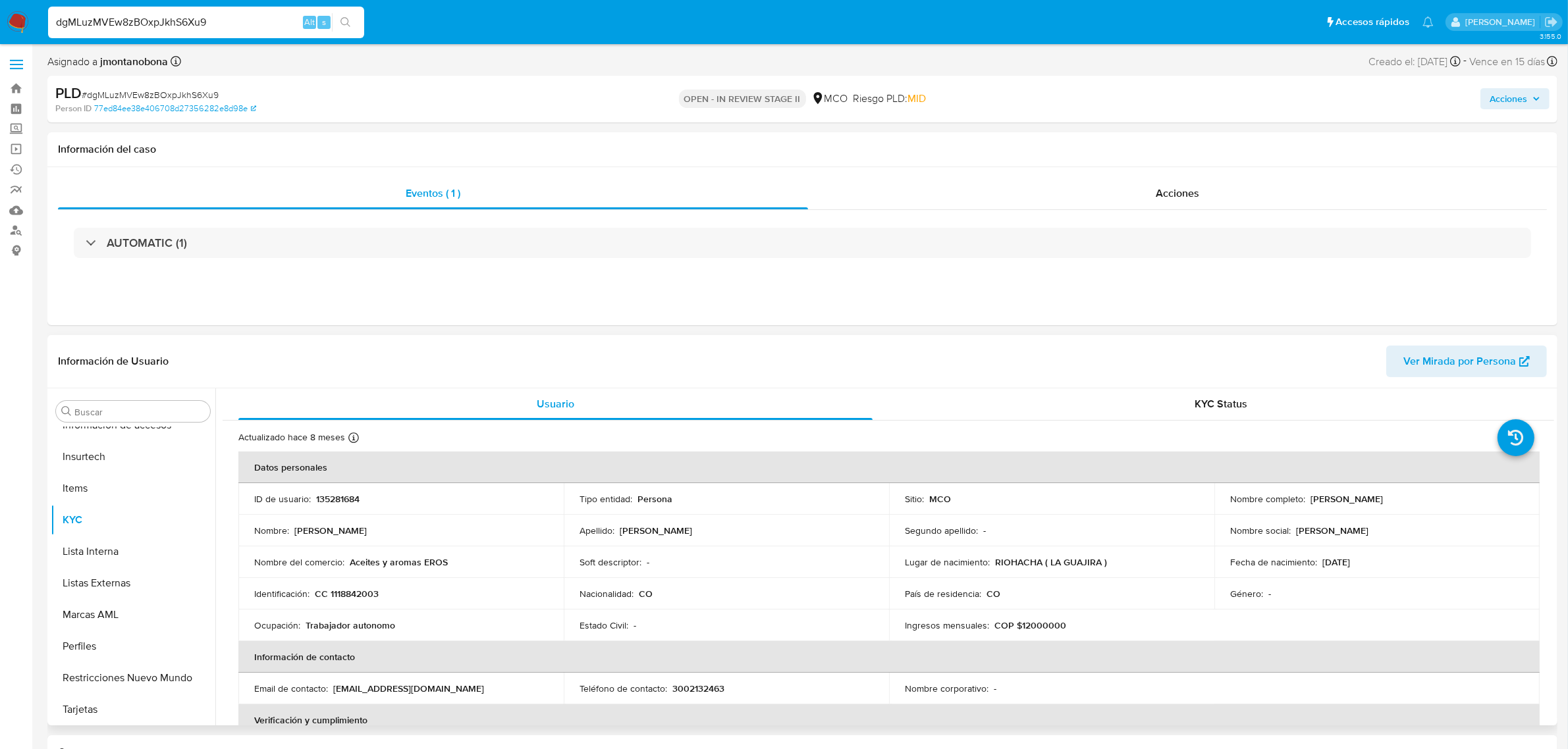
select select "10"
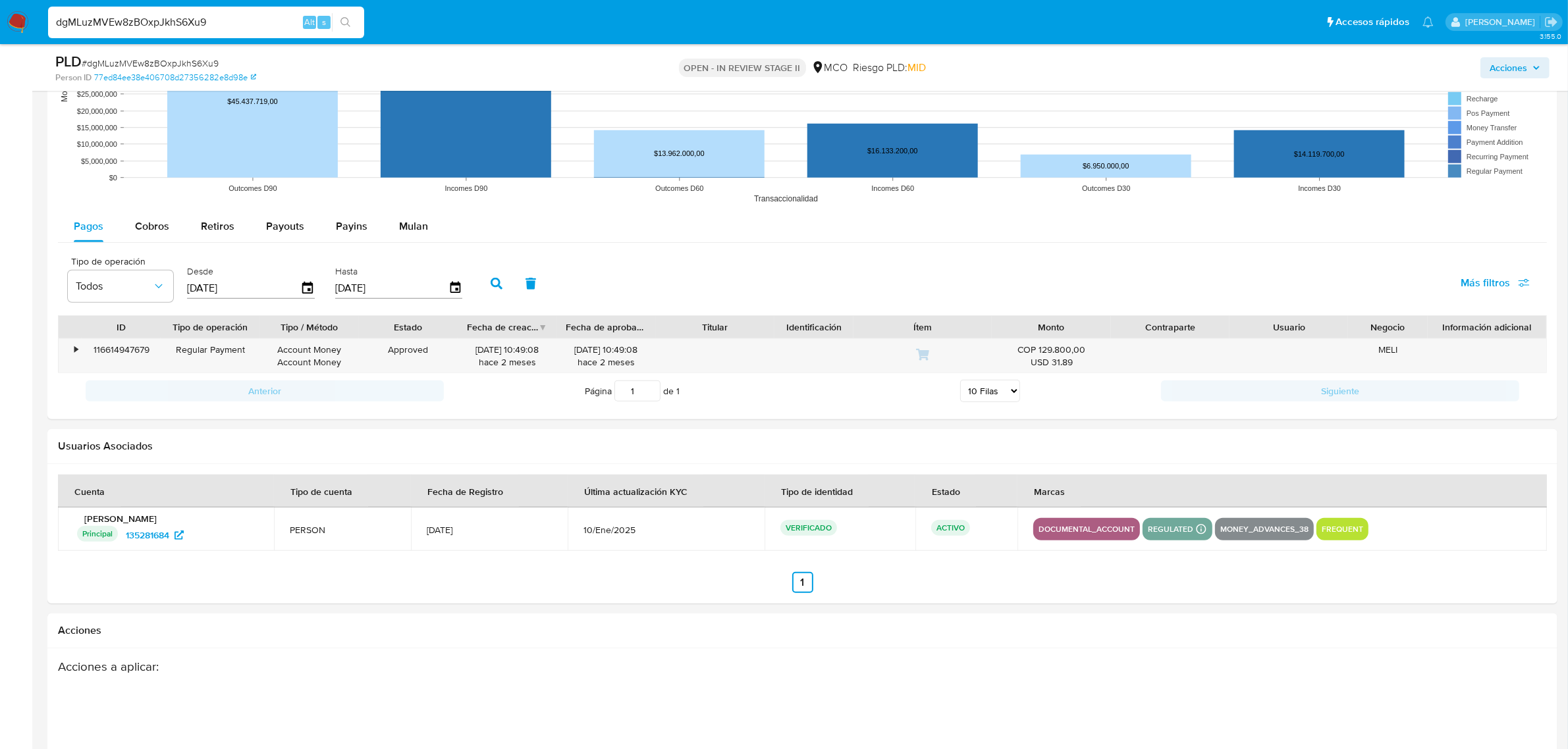
scroll to position [1317, 0]
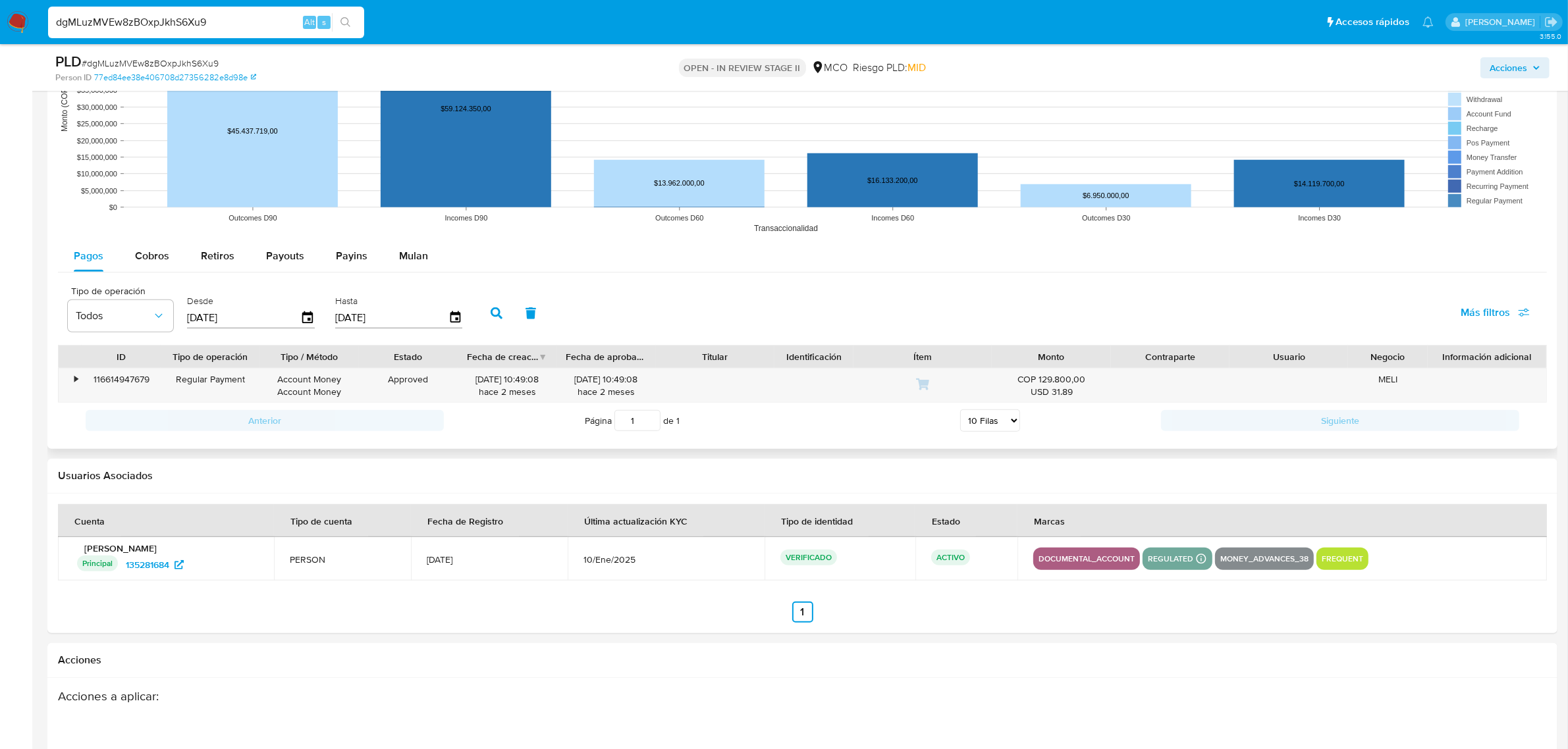
click at [482, 308] on button "button" at bounding box center [497, 313] width 35 height 31
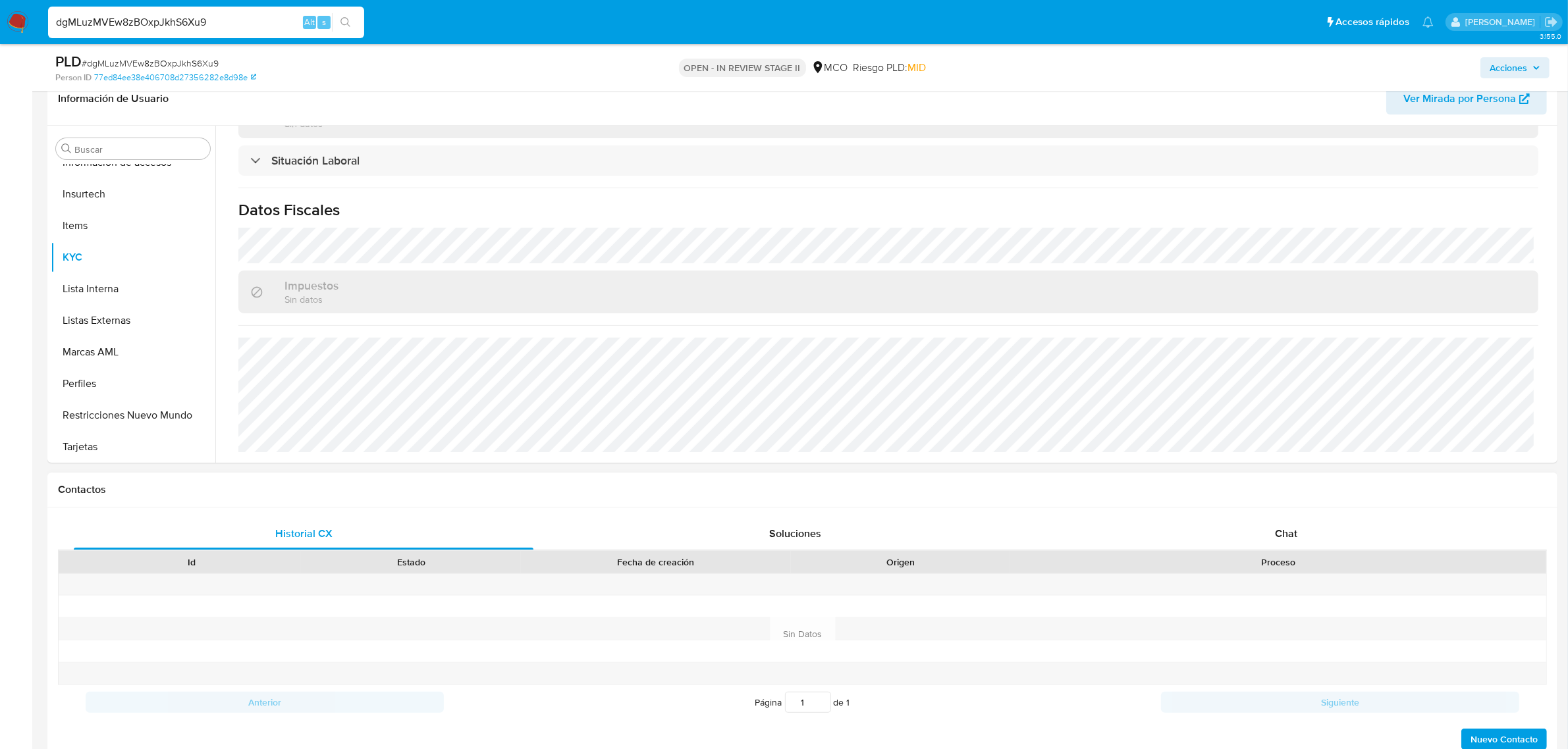
scroll to position [411, 0]
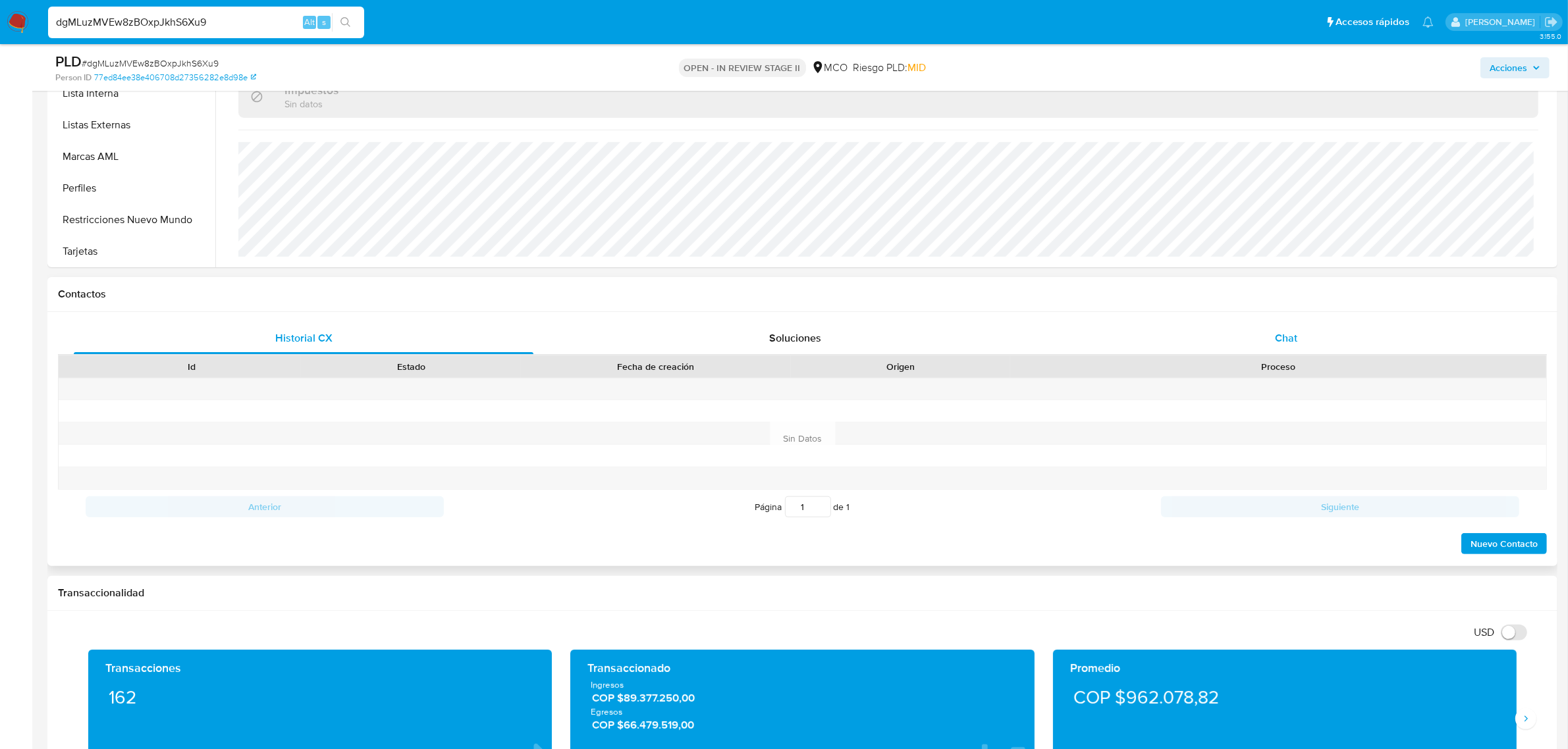
click at [1260, 333] on div "Chat" at bounding box center [1286, 338] width 460 height 31
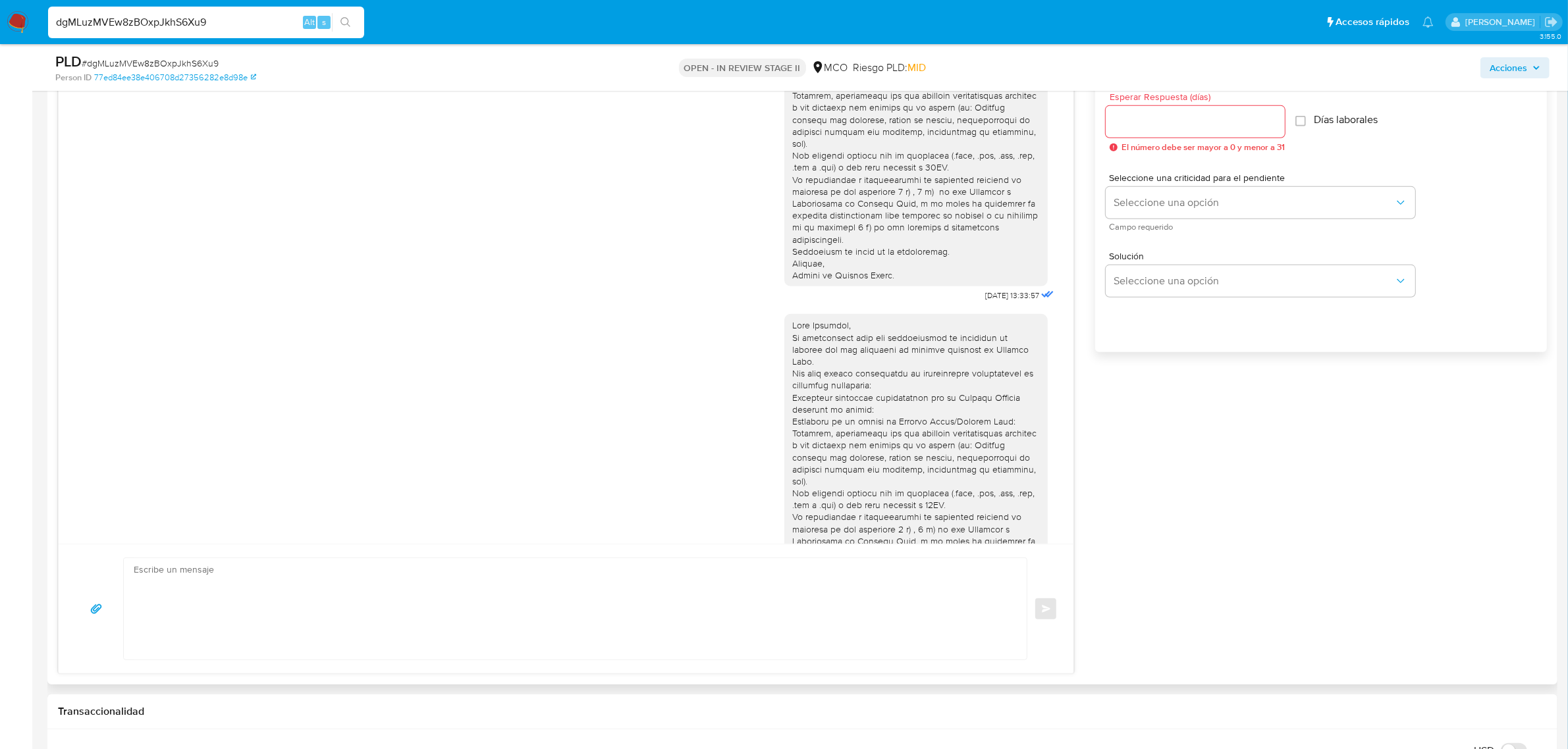
scroll to position [179, 0]
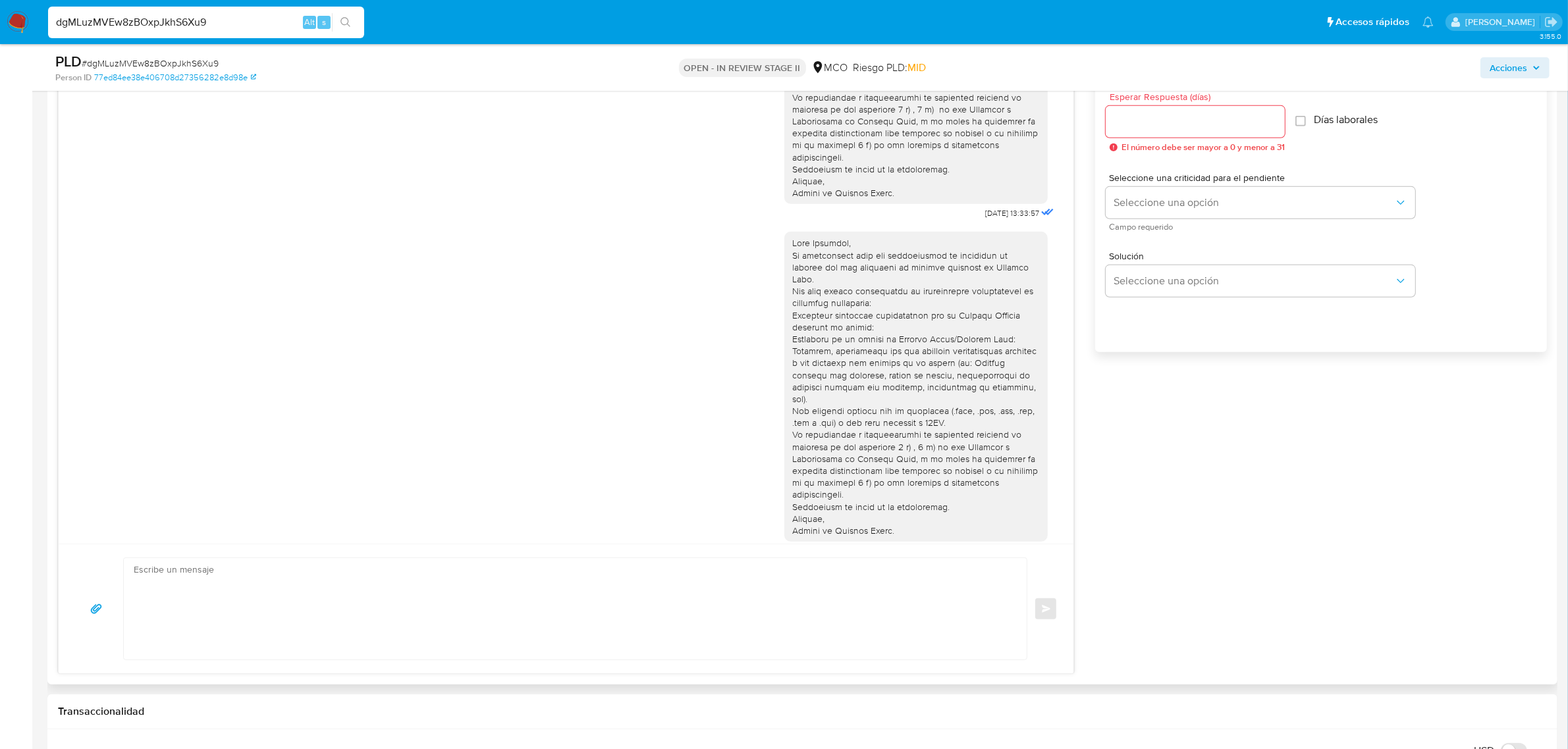
click at [986, 545] on span "21/07/2025 15:09:15" at bounding box center [1012, 551] width 53 height 11
click at [1257, 540] on div "16/07/2025 13:33:57 21/07/2025 15:09:15 Enviar Configuración para el envío de c…" at bounding box center [802, 355] width 1489 height 638
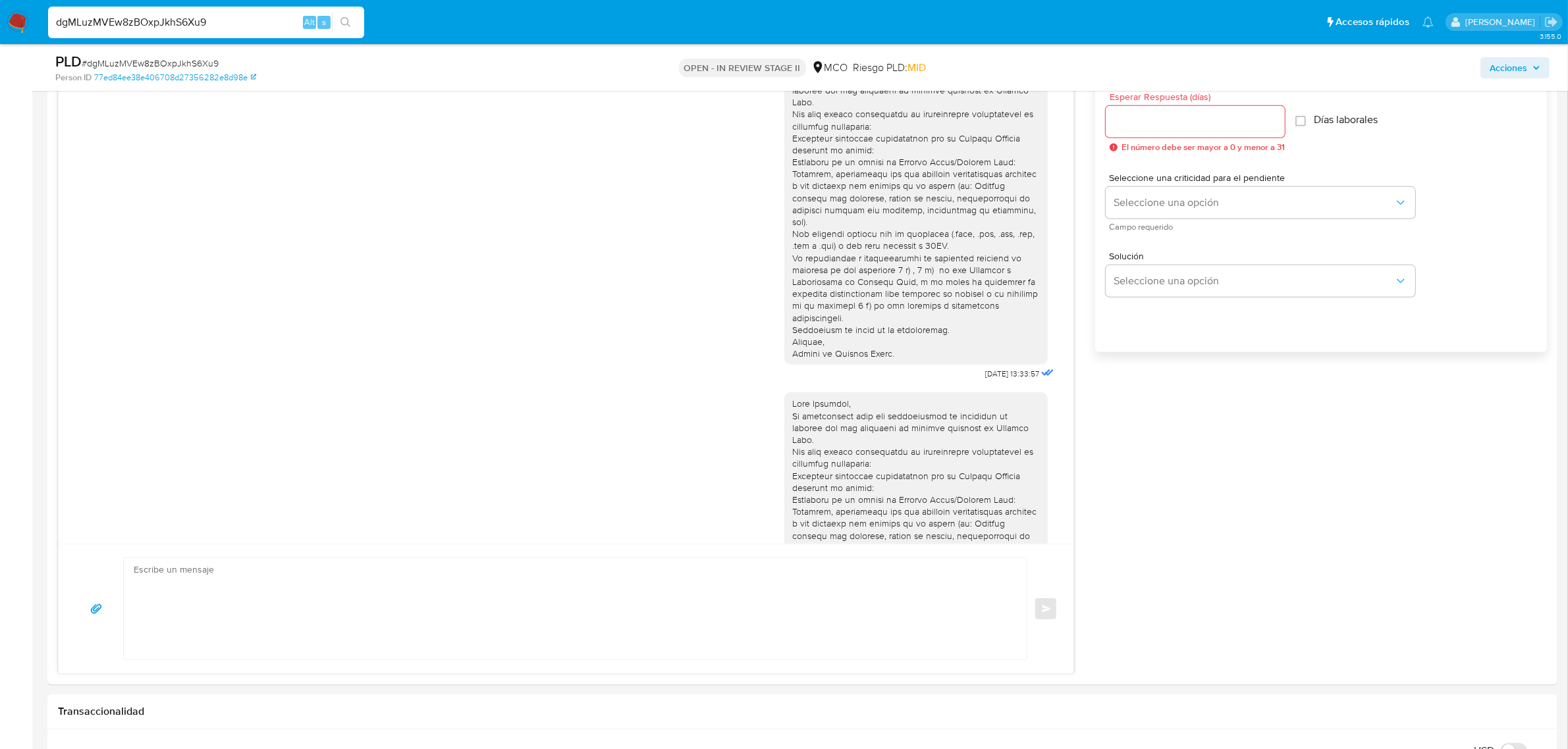
scroll to position [0, 0]
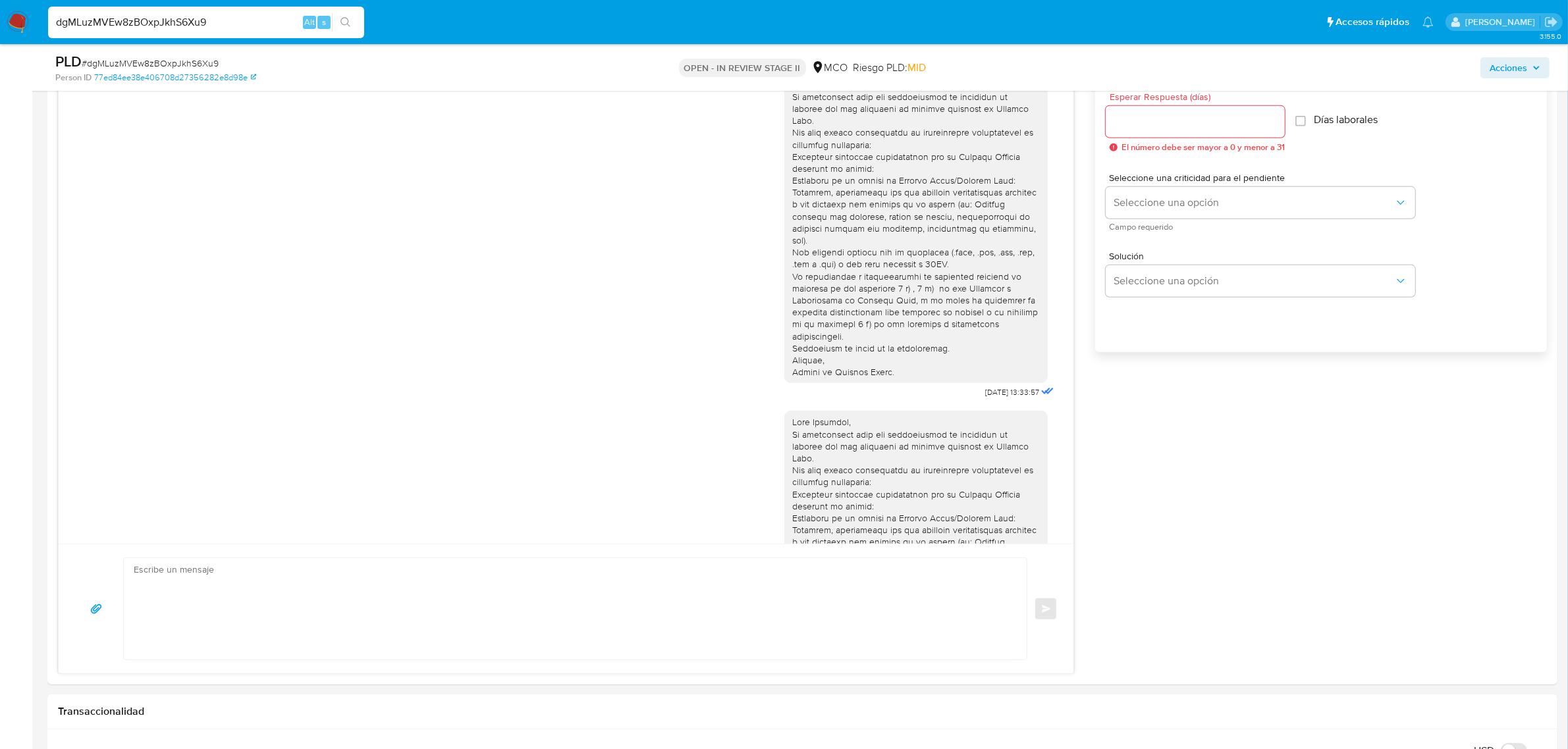
click at [236, 22] on input "dgMLuzMVEw8zBOxpJkhS6Xu9" at bounding box center [206, 22] width 316 height 17
drag, startPoint x: 248, startPoint y: 20, endPoint x: 0, endPoint y: 8, distance: 248.3
click at [0, 8] on nav "Pausado Ver notificaciones dgMLuzMVEw8zBOxpJkhS6Xu9 Alt s Accesos rápidos Presi…" at bounding box center [784, 22] width 1568 height 44
paste input "RdDXptgxZ2oUjrrNFFtK3UKt"
type input "RdDXptgxZ2oUjrrNFFtK3UKt"
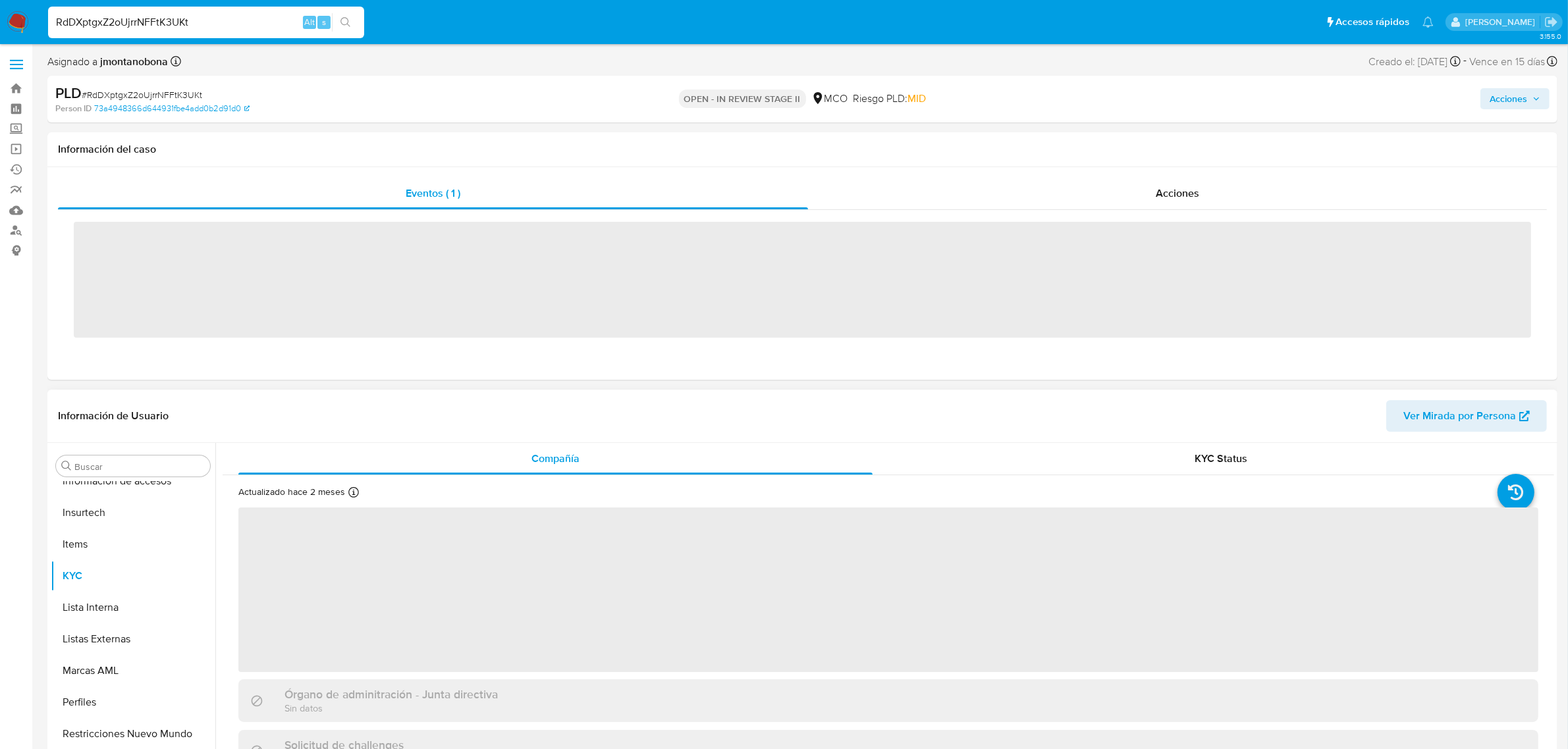
scroll to position [555, 0]
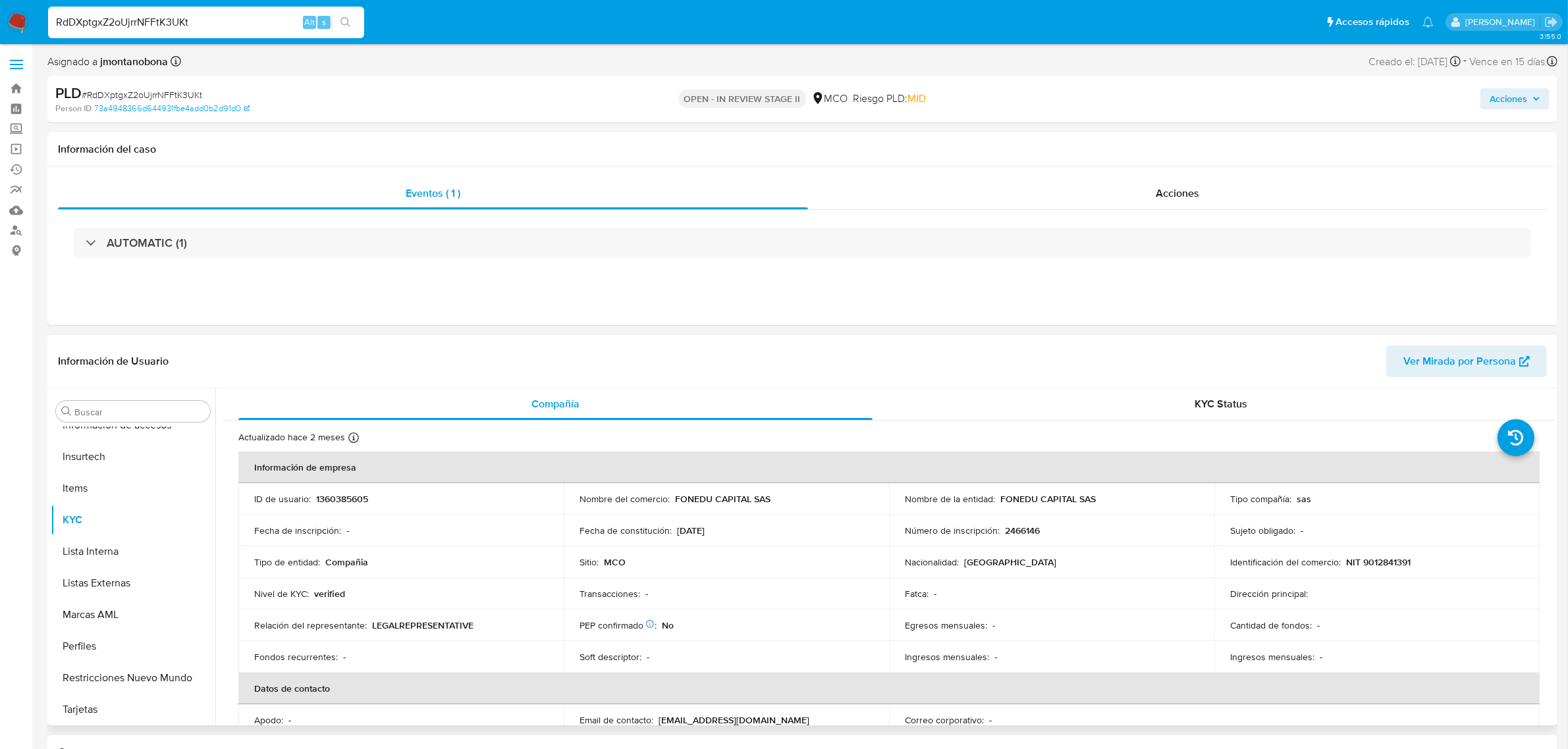
select select "10"
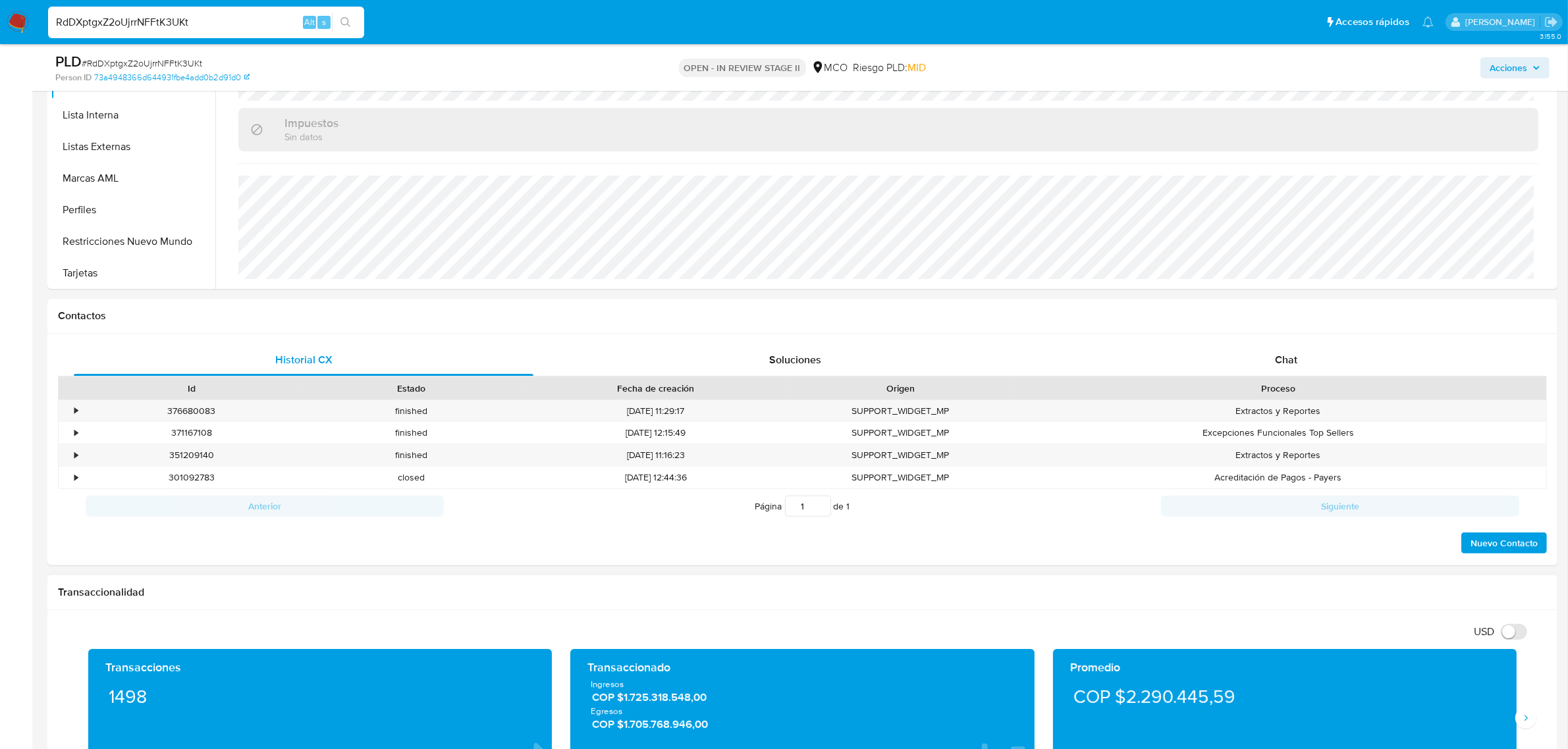
scroll to position [411, 0]
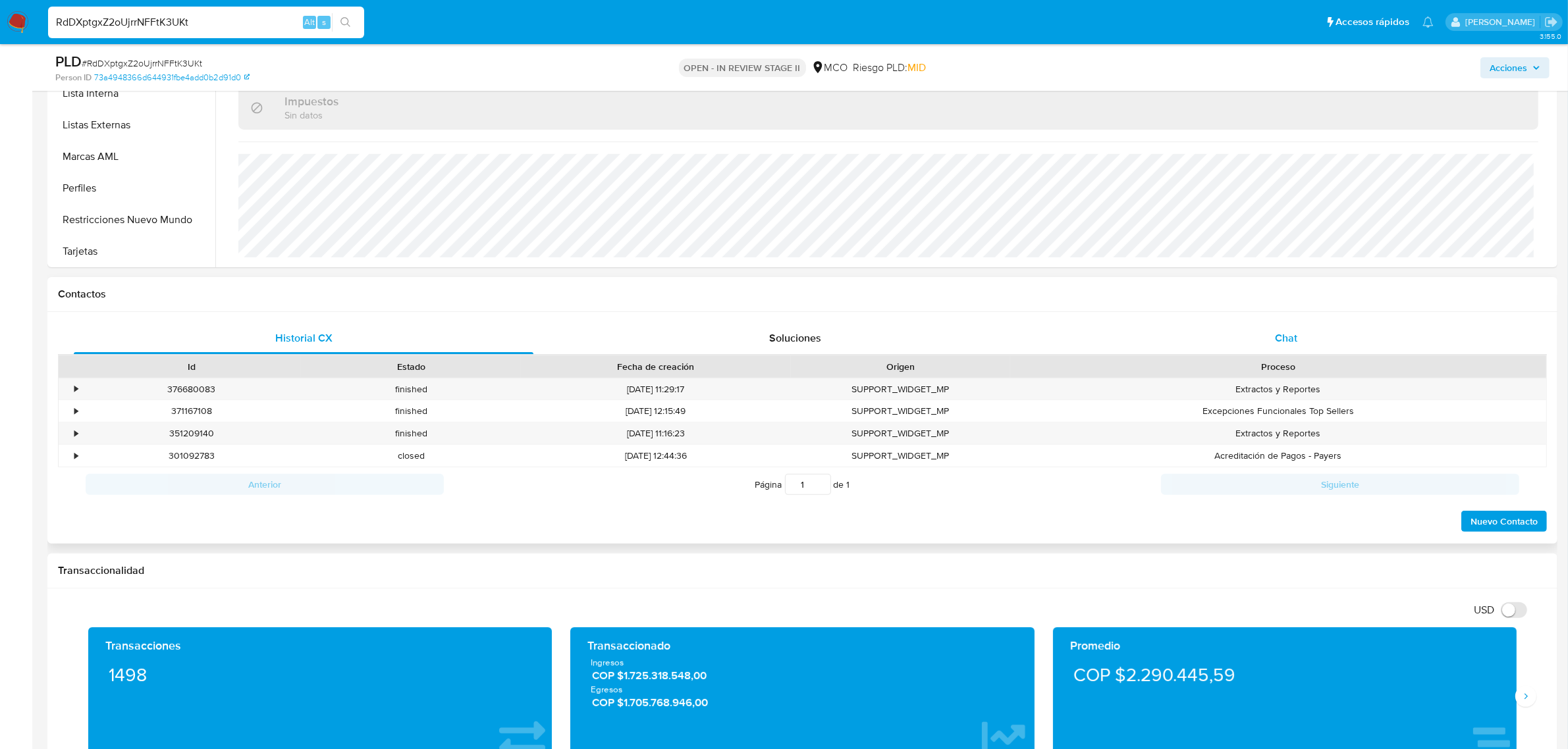
click at [1294, 326] on div "Chat" at bounding box center [1286, 338] width 460 height 31
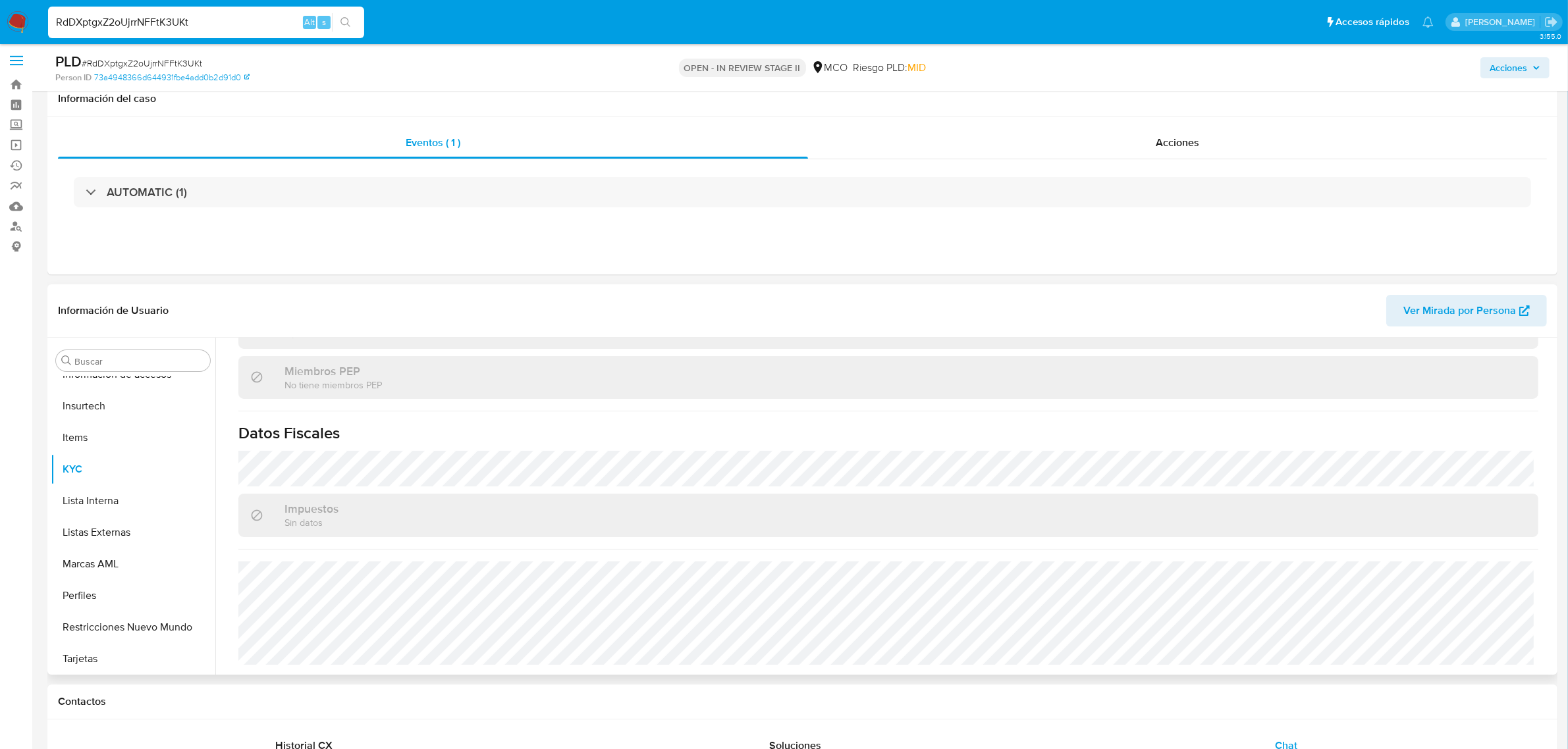
scroll to position [0, 0]
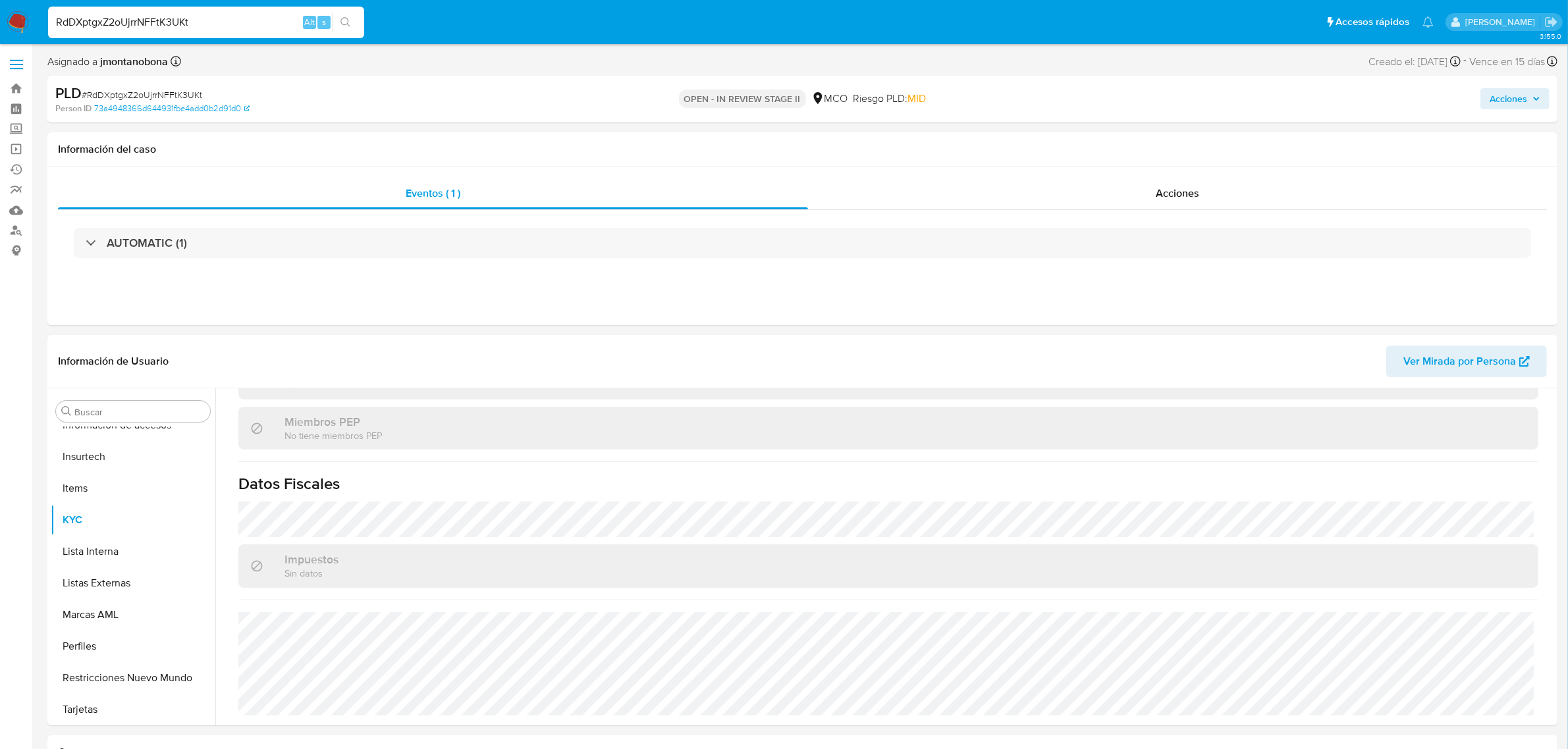
click at [251, 23] on input "RdDXptgxZ2oUjrrNFFtK3UKt" at bounding box center [206, 22] width 316 height 17
drag, startPoint x: 267, startPoint y: 23, endPoint x: 0, endPoint y: 16, distance: 267.1
click at [0, 17] on nav "Pausado Ver notificaciones RdDXptgxZ2oUjrrNFFtK3UKt Alt s Accesos rápidos Presi…" at bounding box center [784, 22] width 1568 height 44
paste input "2454256606"
type input "2454256606"
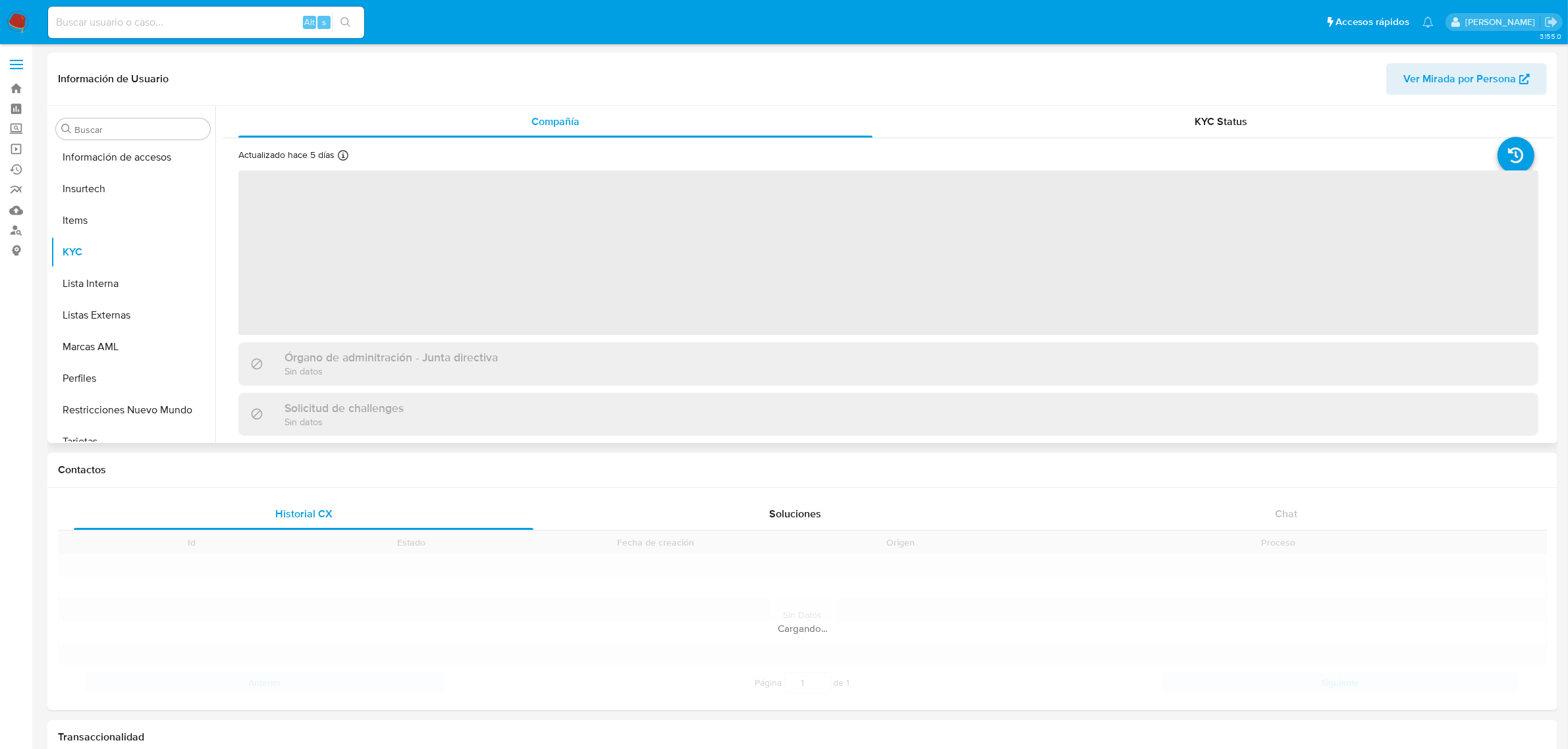
scroll to position [555, 0]
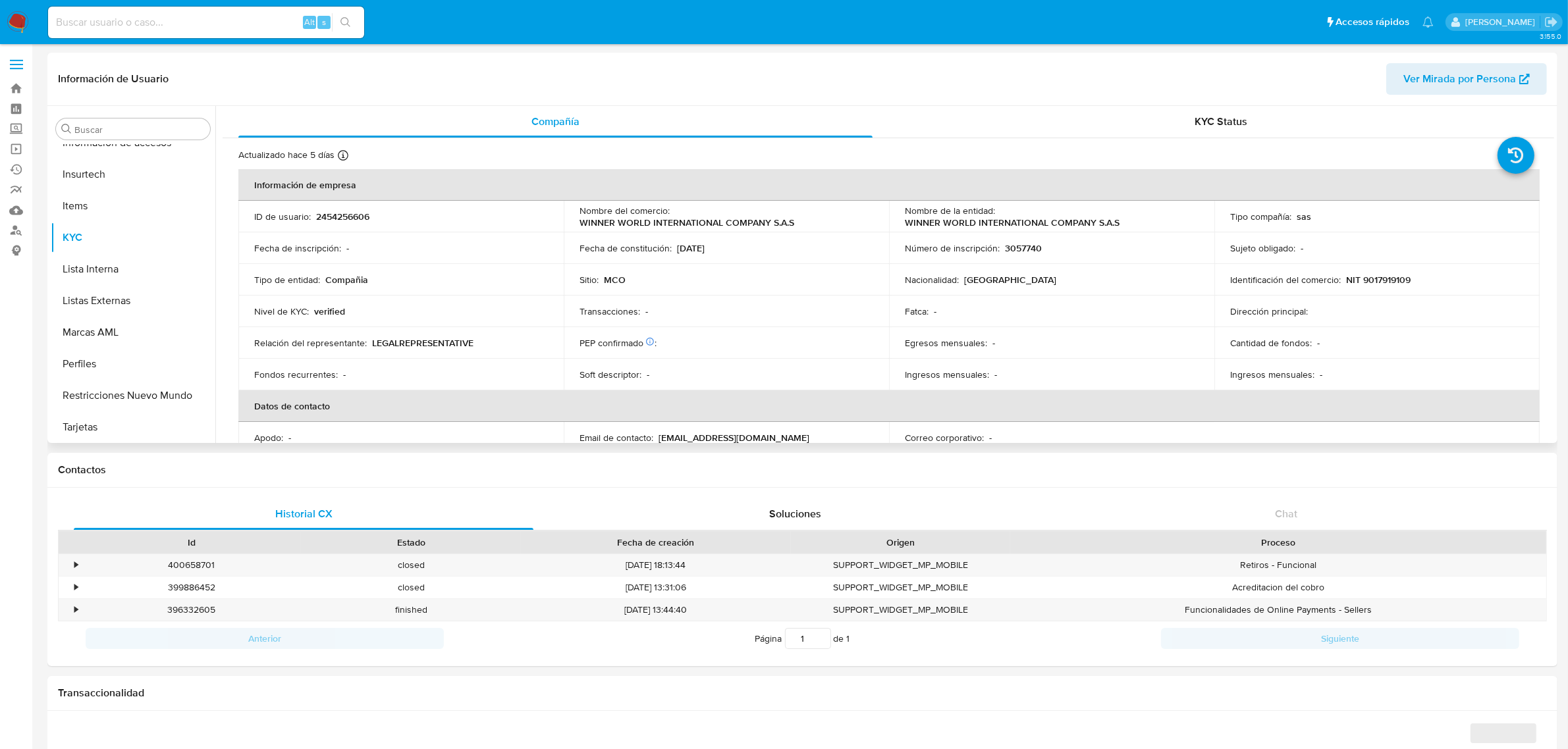
select select "10"
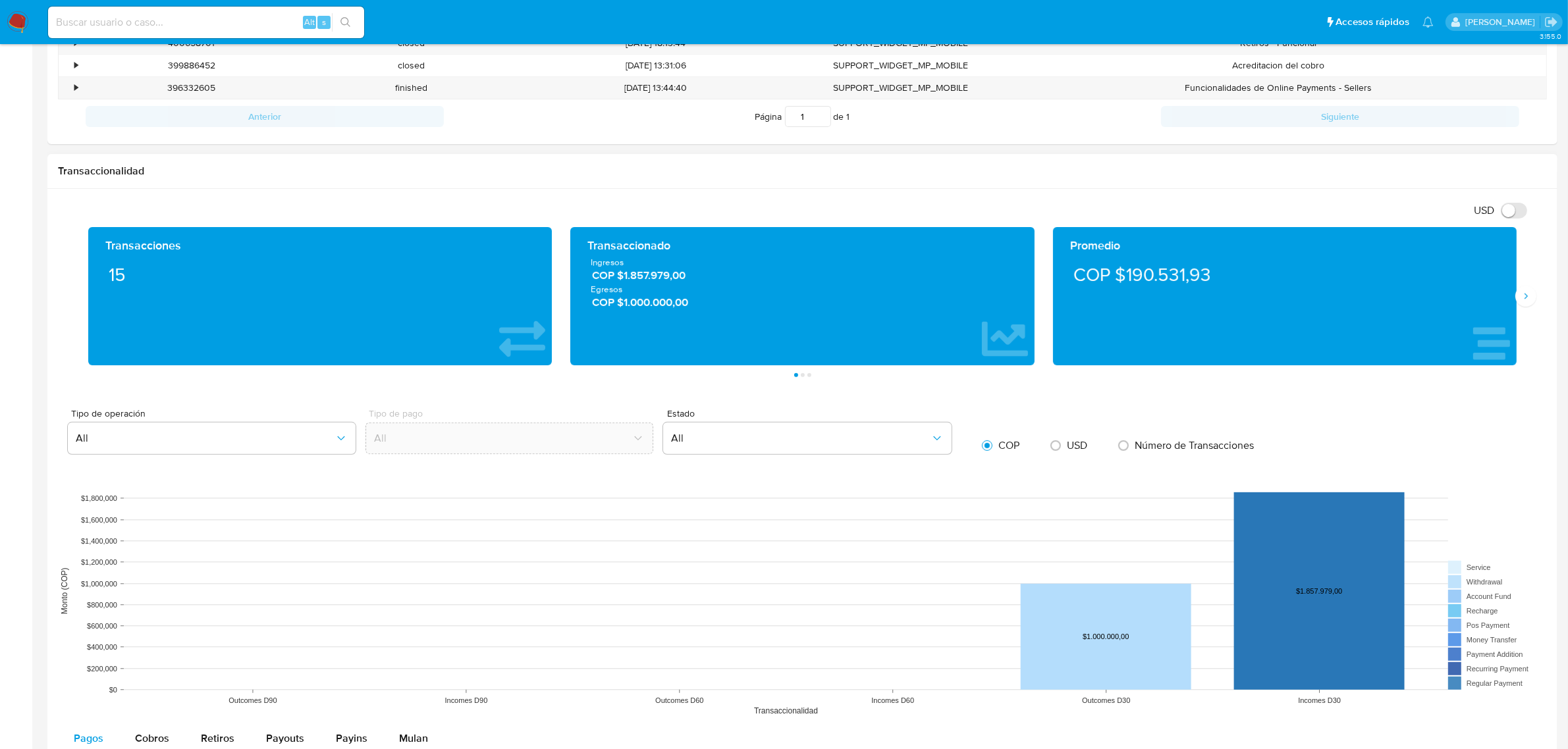
scroll to position [439, 0]
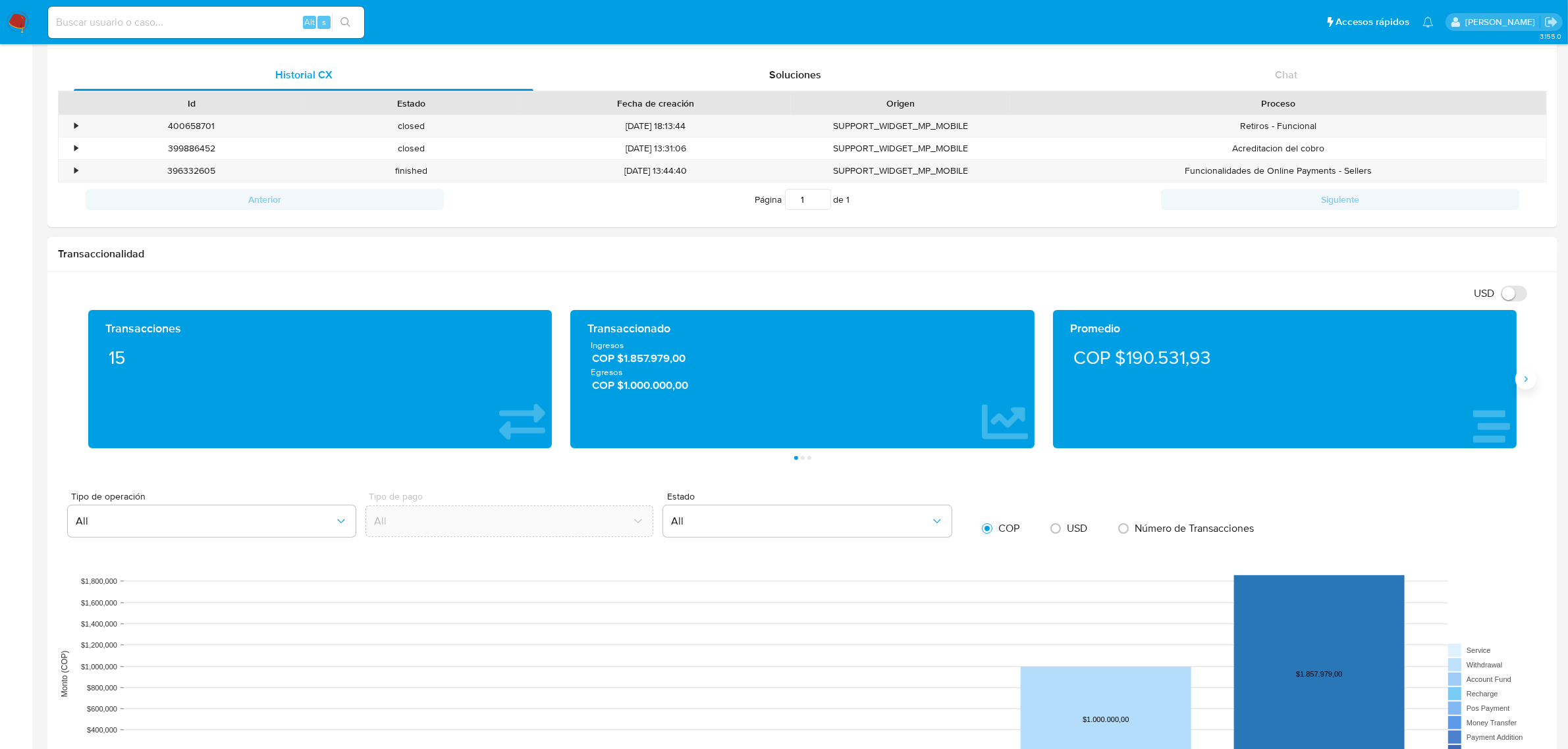
click at [1524, 386] on button "Siguiente" at bounding box center [1525, 379] width 21 height 21
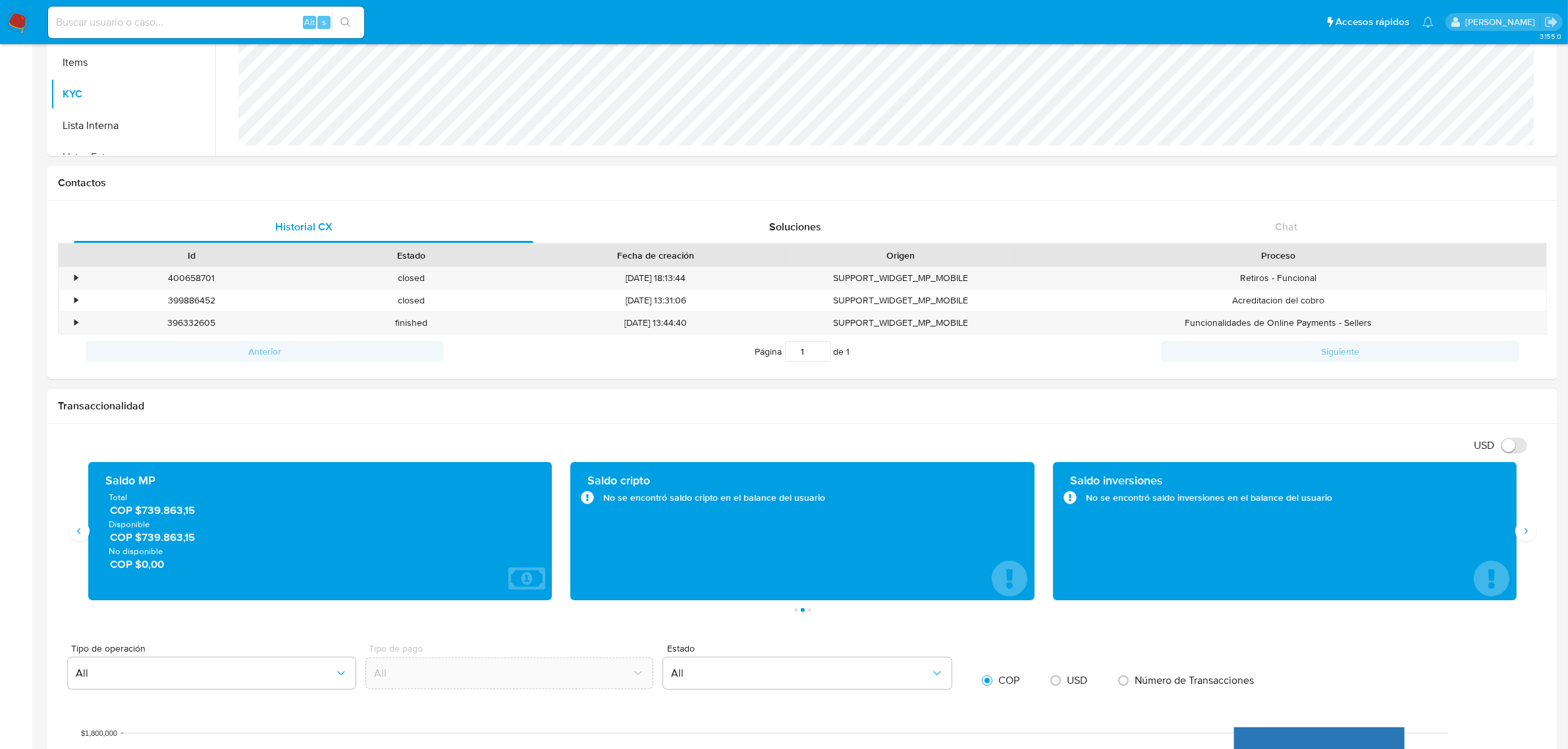
scroll to position [329, 0]
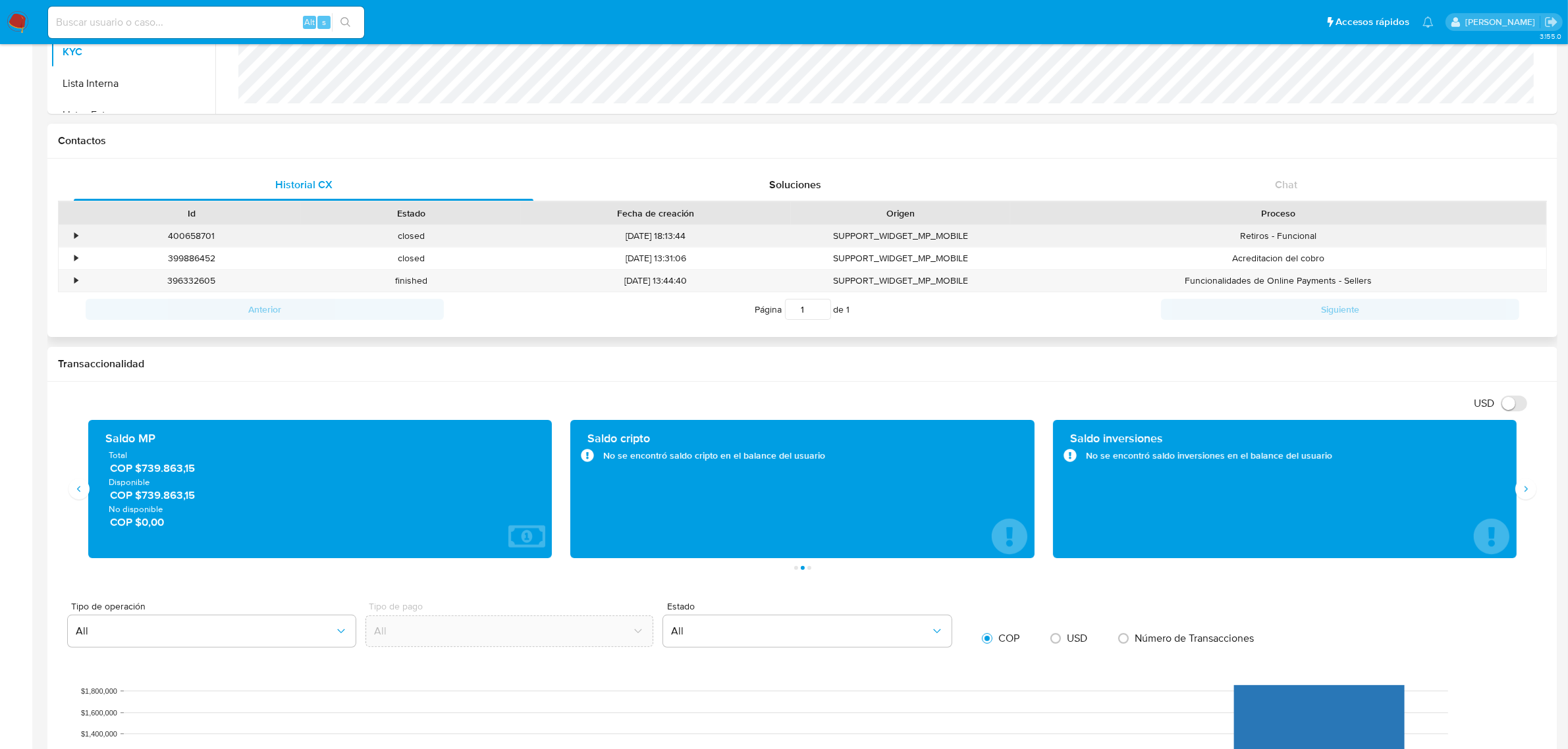
click at [71, 237] on div "•" at bounding box center [70, 236] width 23 height 22
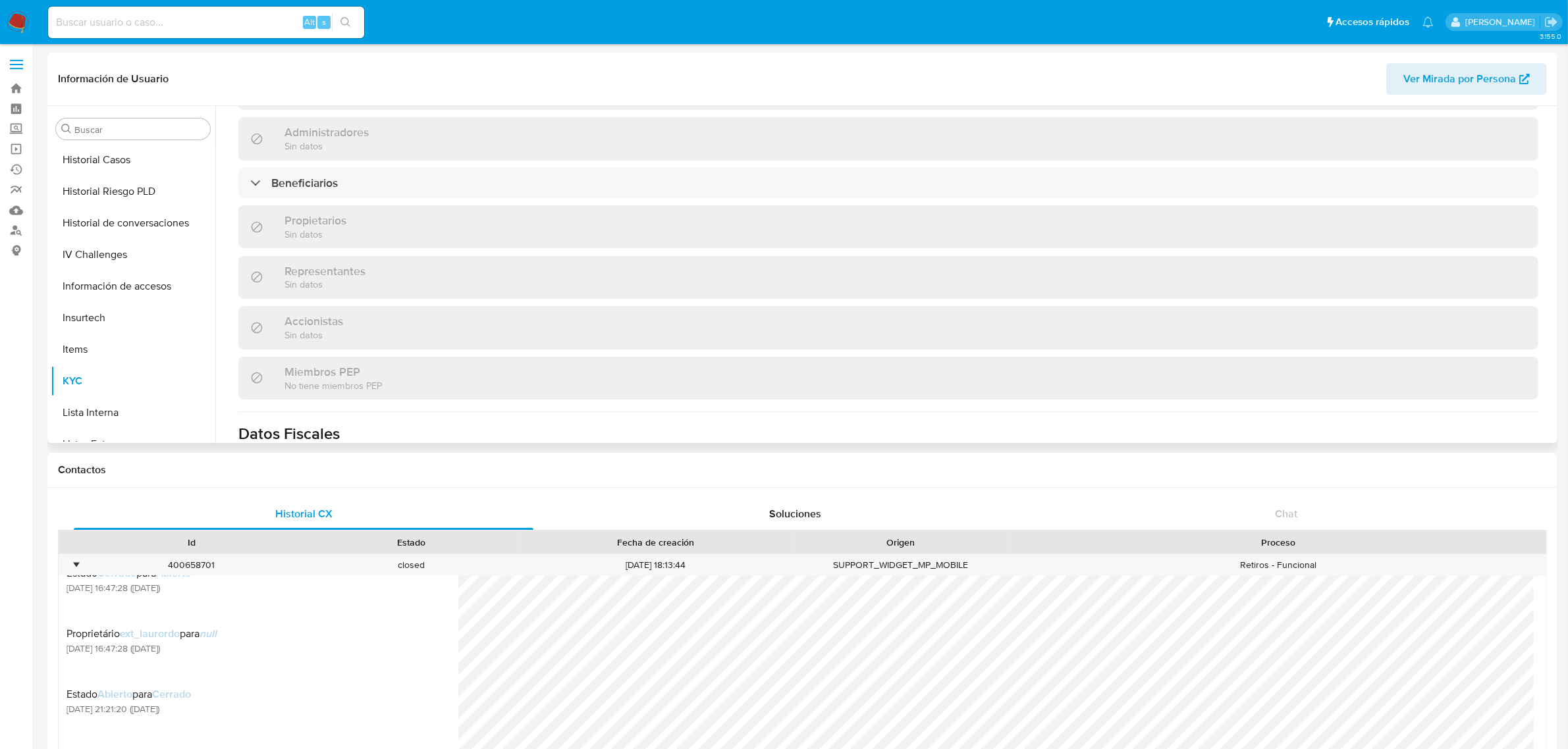
scroll to position [184, 0]
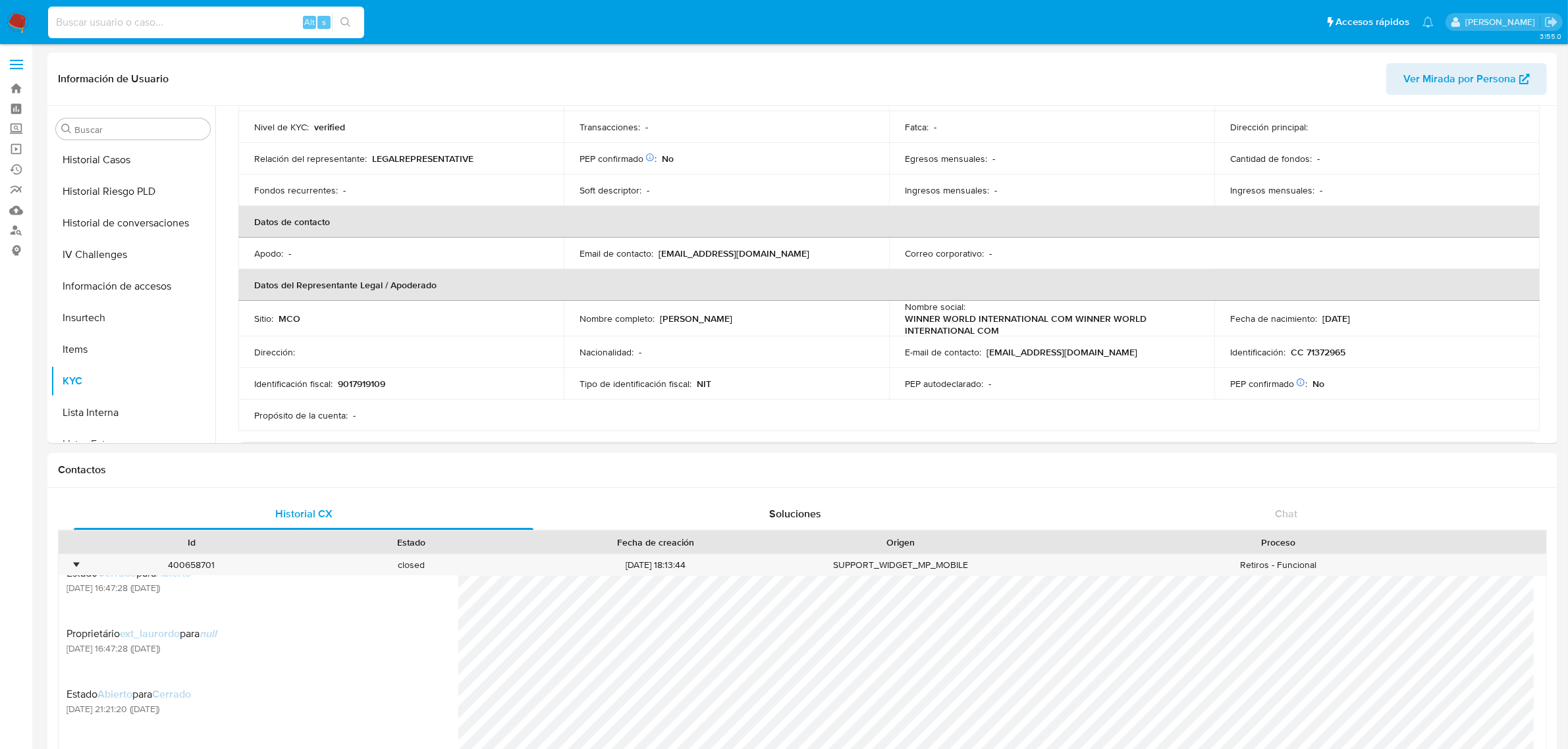
click at [191, 22] on input at bounding box center [206, 22] width 316 height 17
paste input "6F02XhKznp2OH3mqYZqCYsN2"
type input "6F02XhKznp2OH3mqYZqCYsN2"
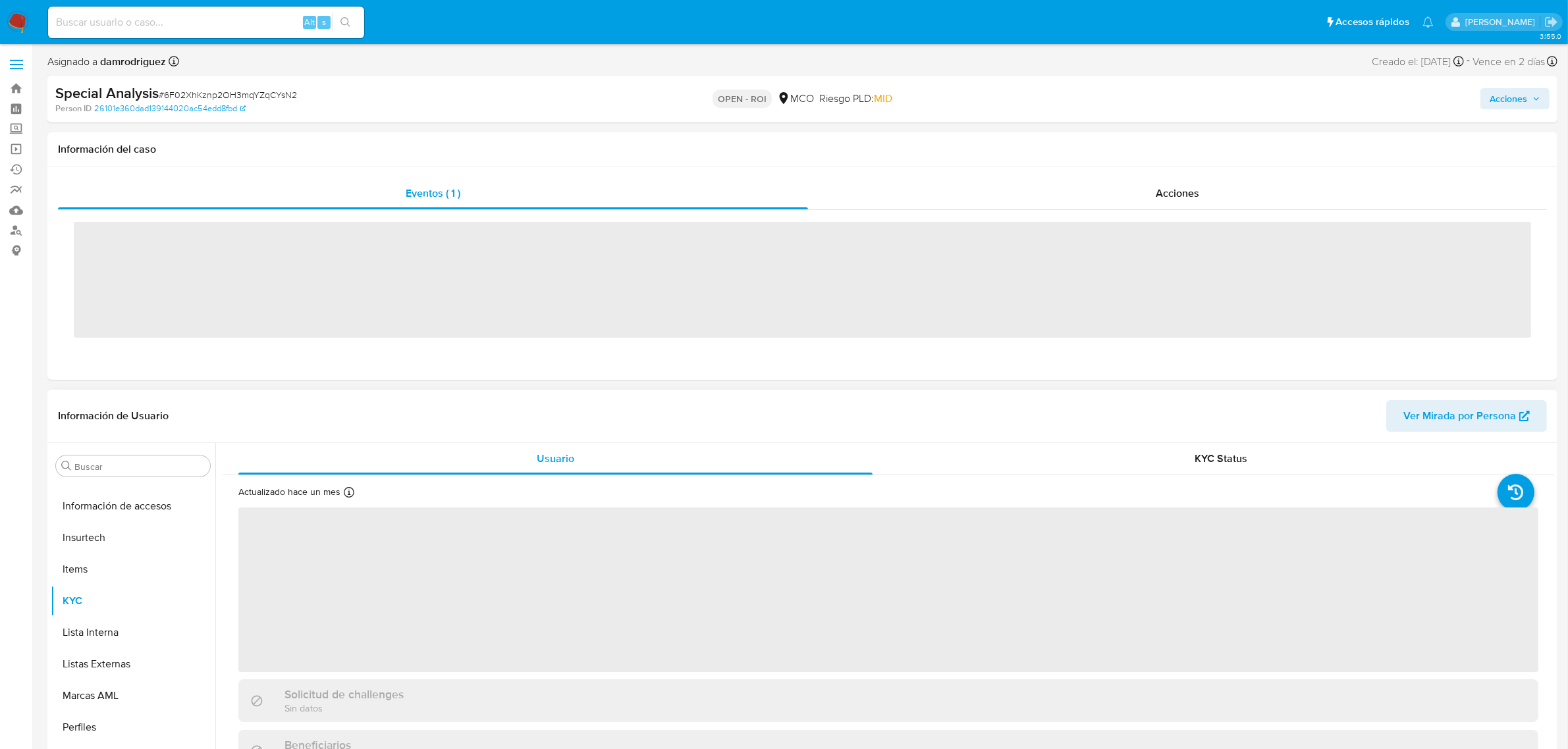
scroll to position [555, 0]
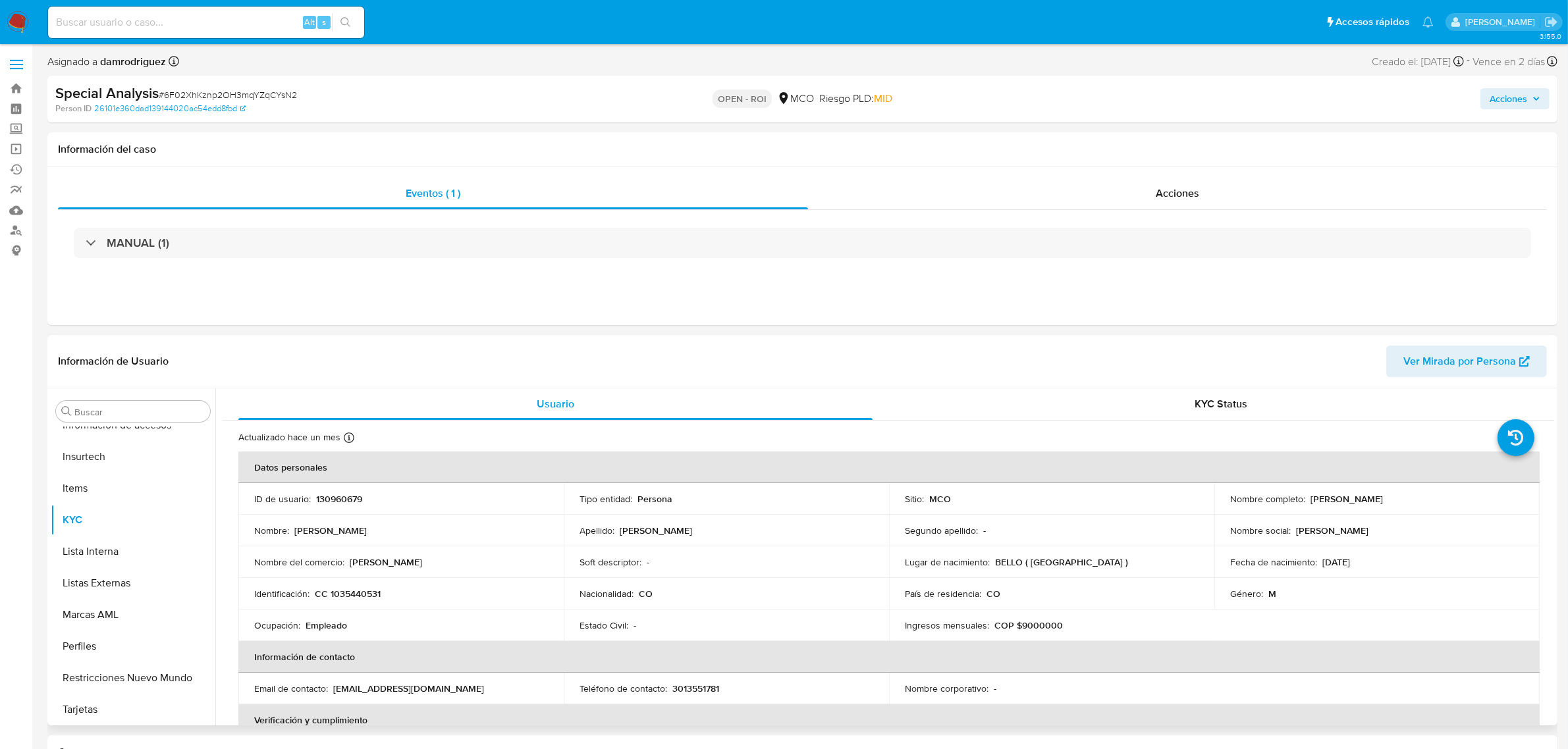
select select "10"
click at [1134, 199] on div "Acciones" at bounding box center [1177, 193] width 739 height 31
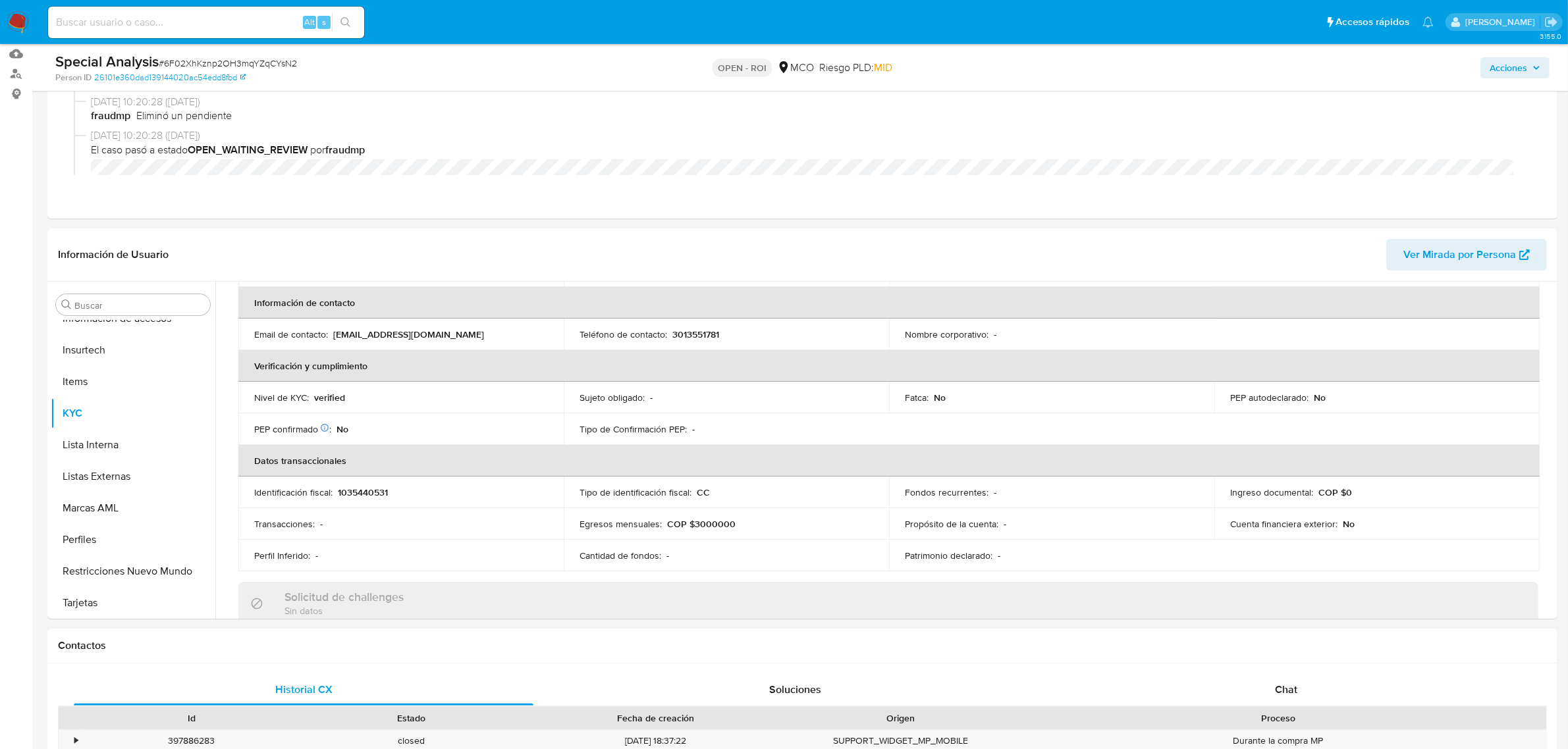
scroll to position [164, 0]
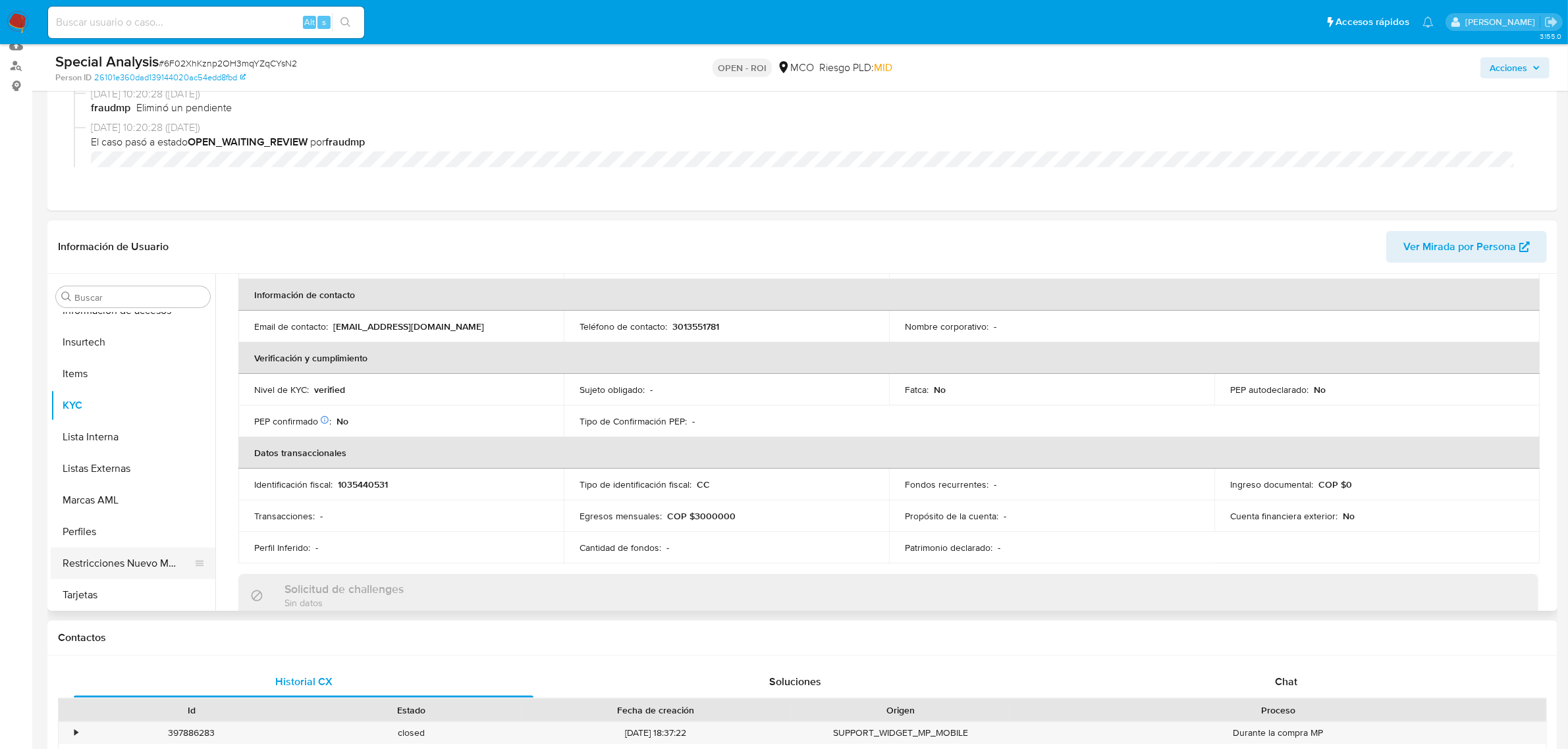
click at [102, 556] on button "Restricciones Nuevo Mundo" at bounding box center [128, 563] width 154 height 31
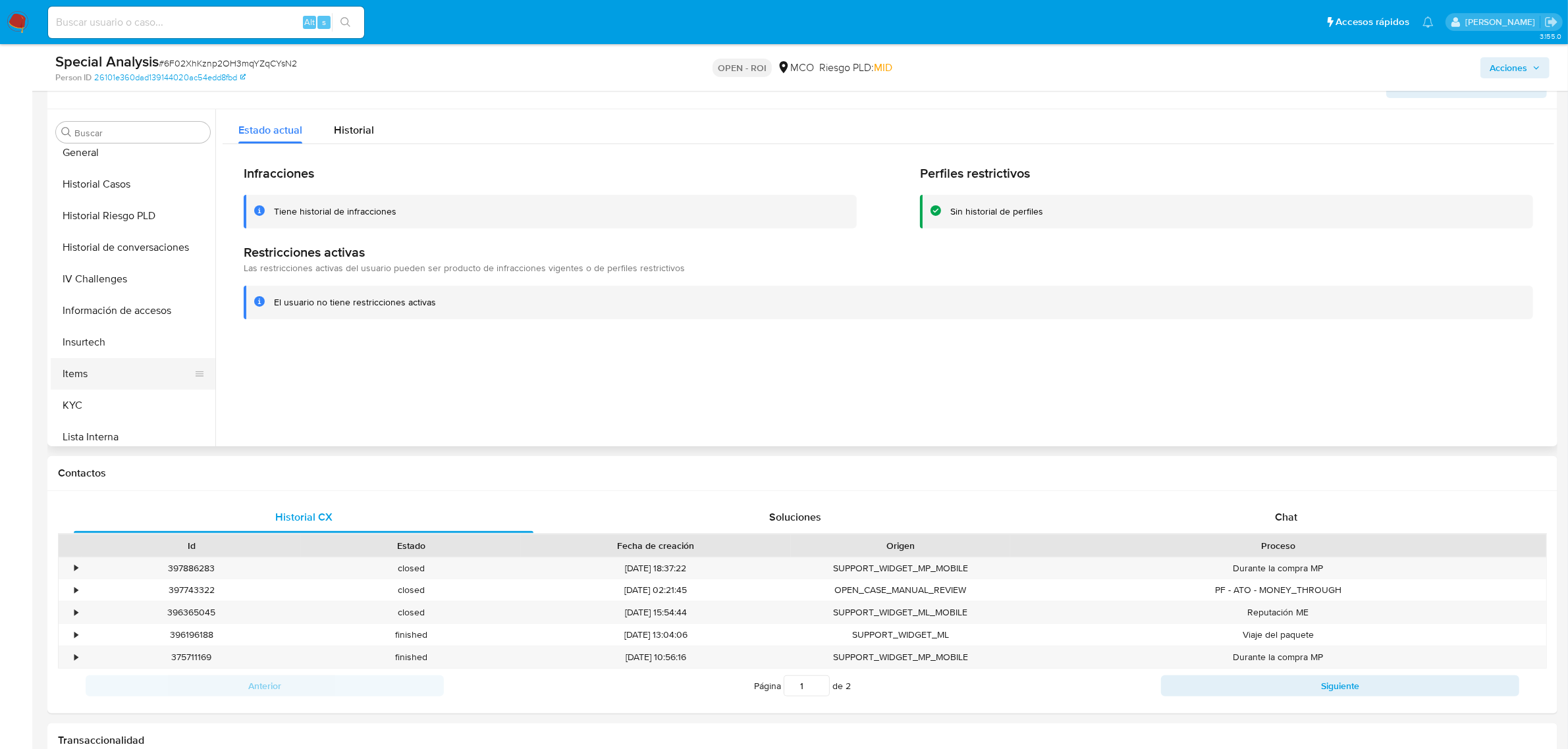
scroll to position [308, 0]
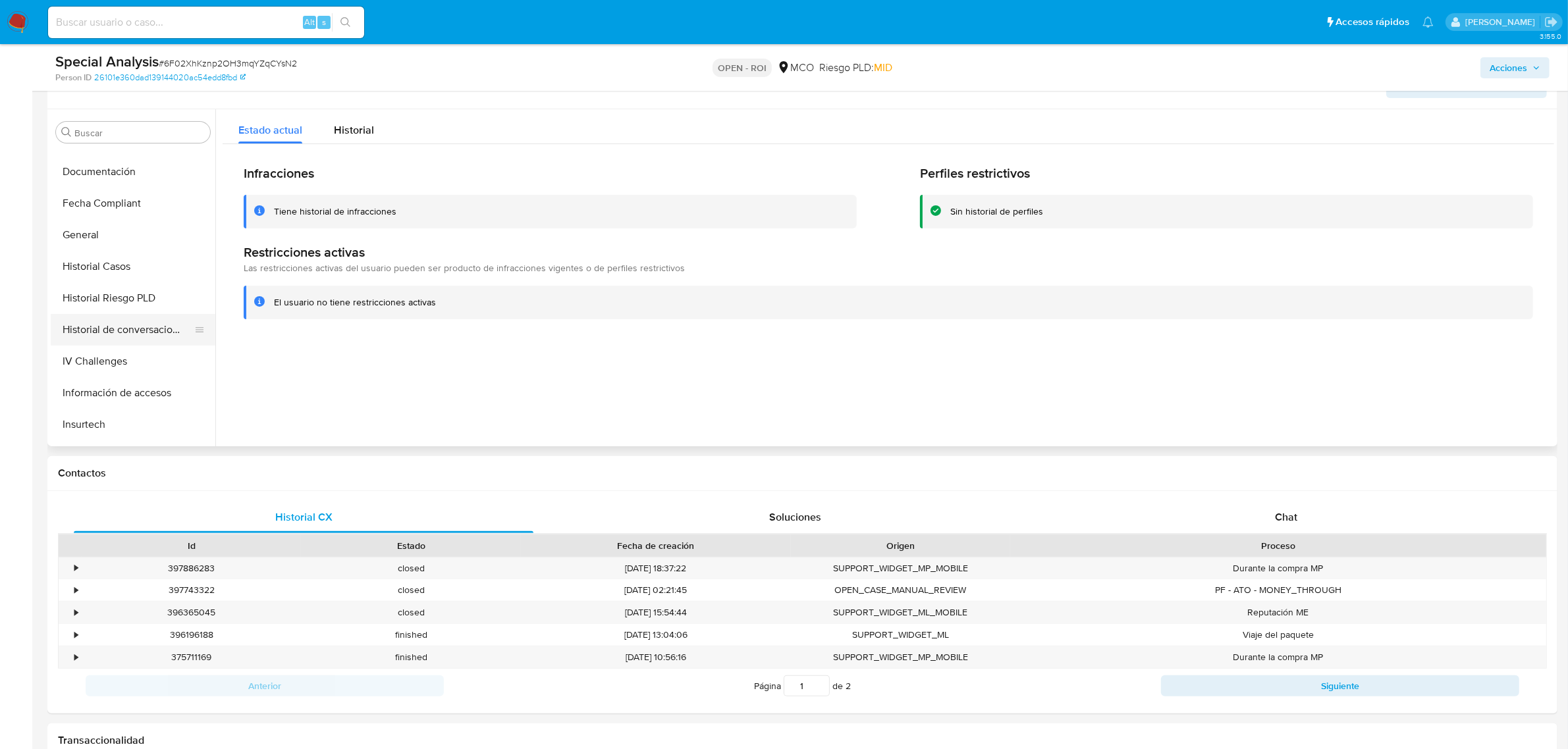
click at [141, 328] on button "Historial de conversaciones" at bounding box center [128, 330] width 154 height 31
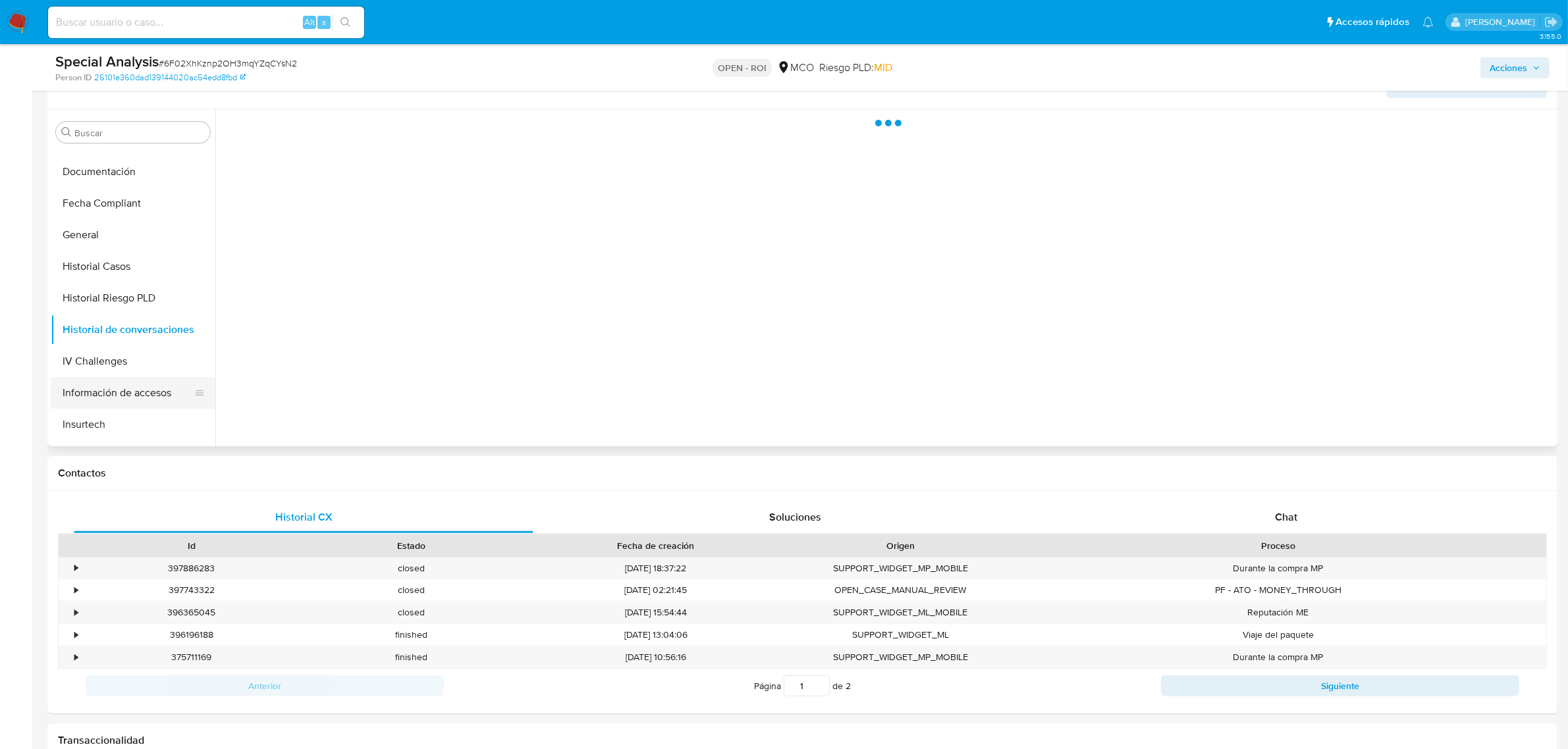
click at [124, 395] on button "Información de accesos" at bounding box center [128, 393] width 154 height 31
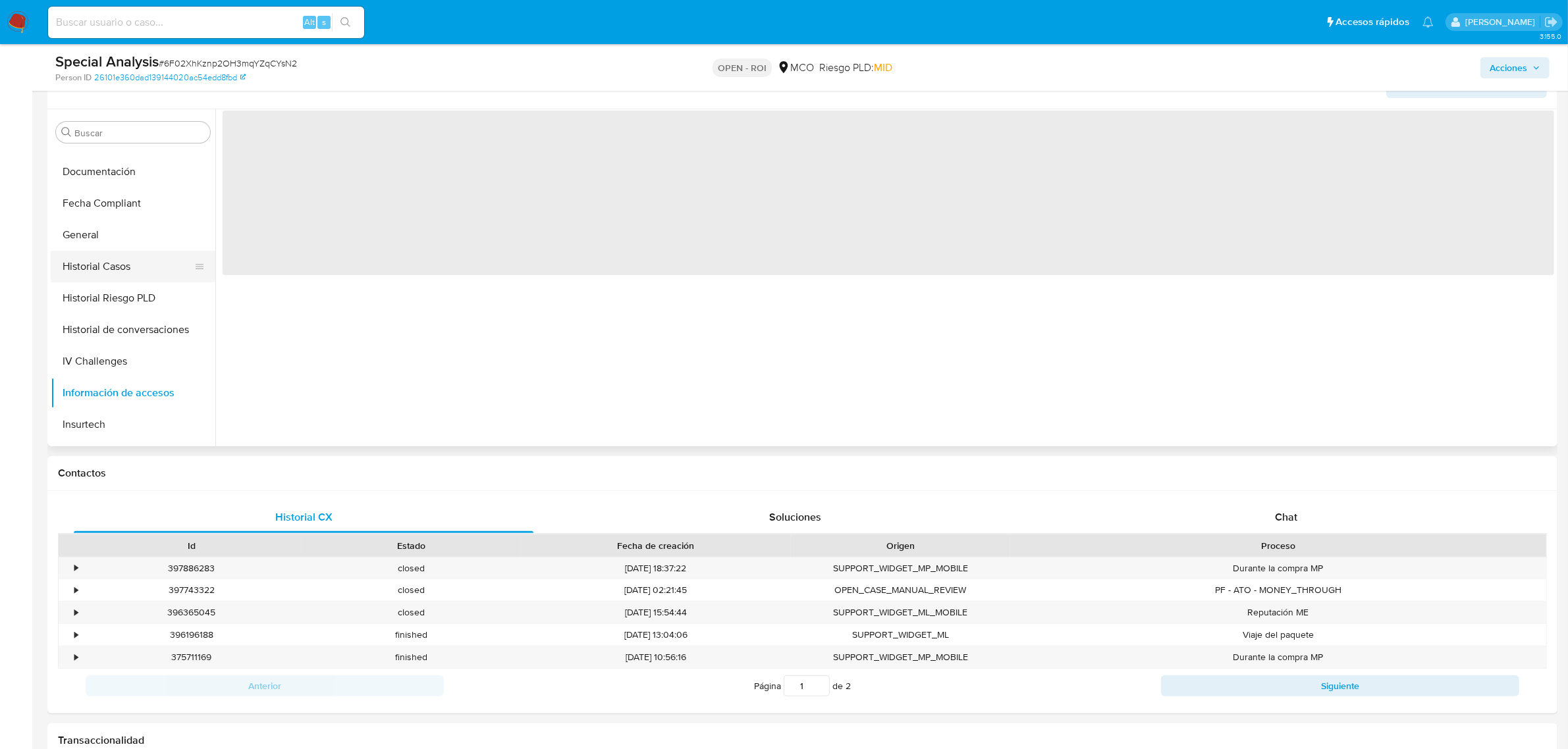
click at [114, 263] on button "Historial Casos" at bounding box center [128, 266] width 154 height 31
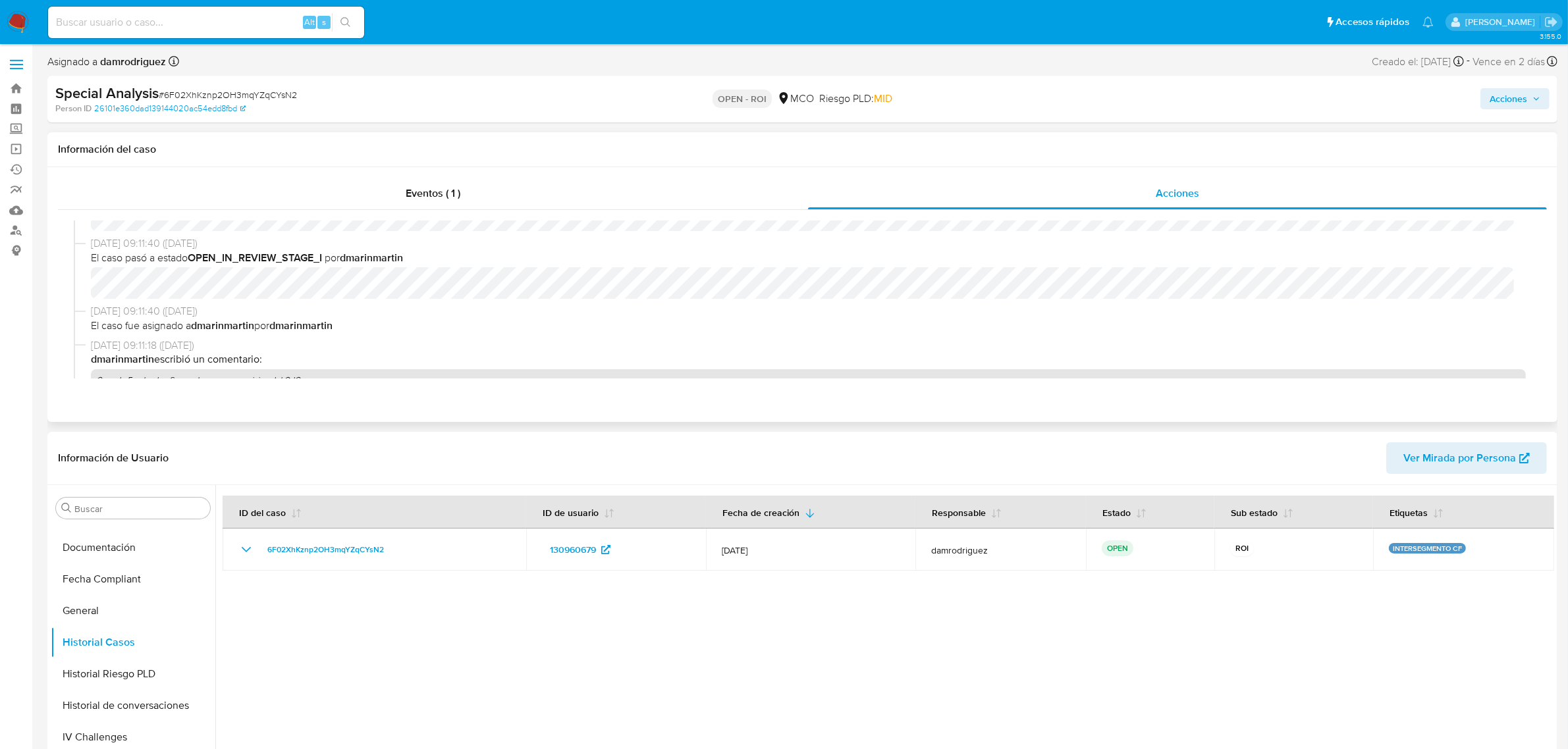
scroll to position [164, 0]
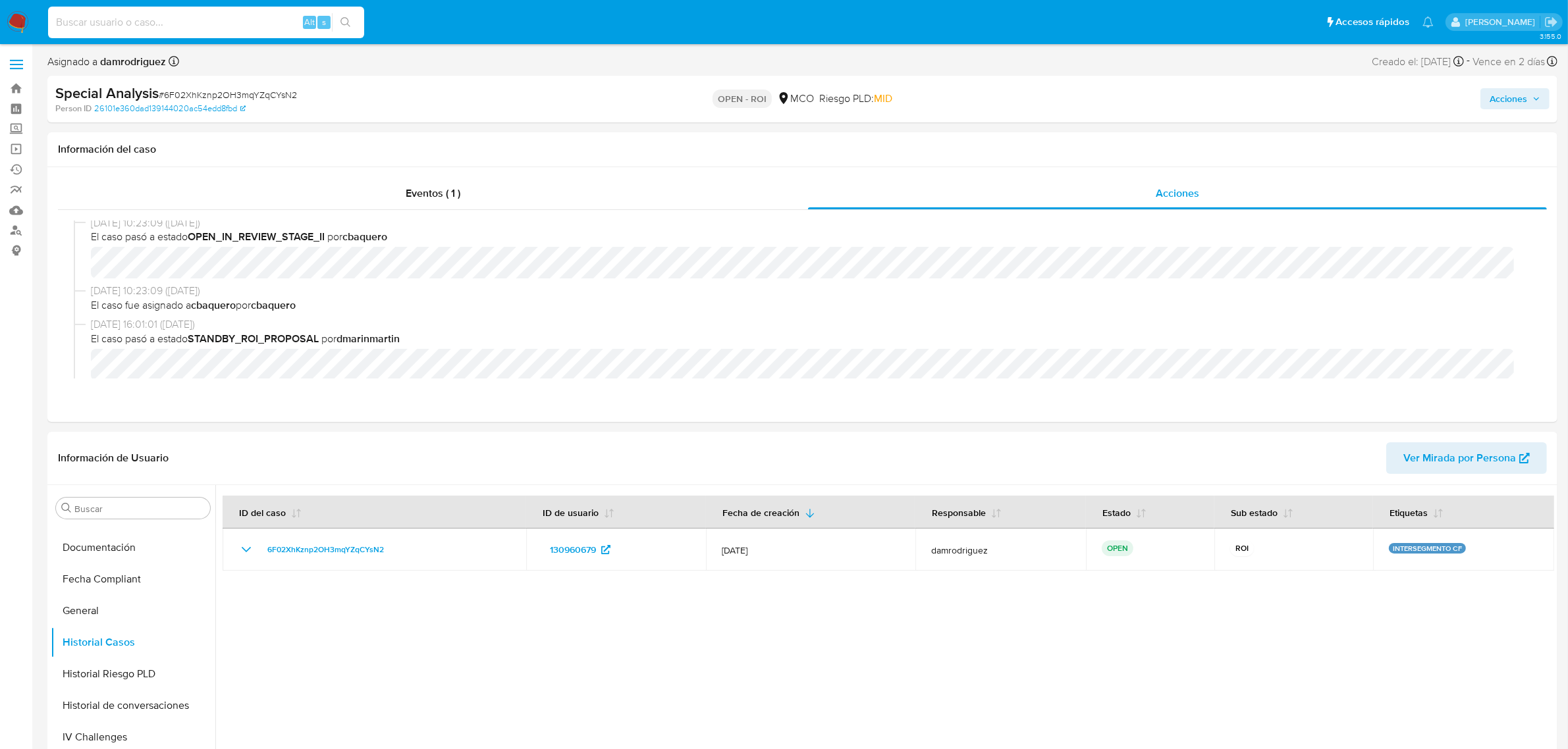
click at [137, 26] on input at bounding box center [206, 22] width 316 height 17
click at [12, 68] on span at bounding box center [16, 68] width 13 height 2
click at [0, 0] on input "checkbox" at bounding box center [0, 0] width 0 height 0
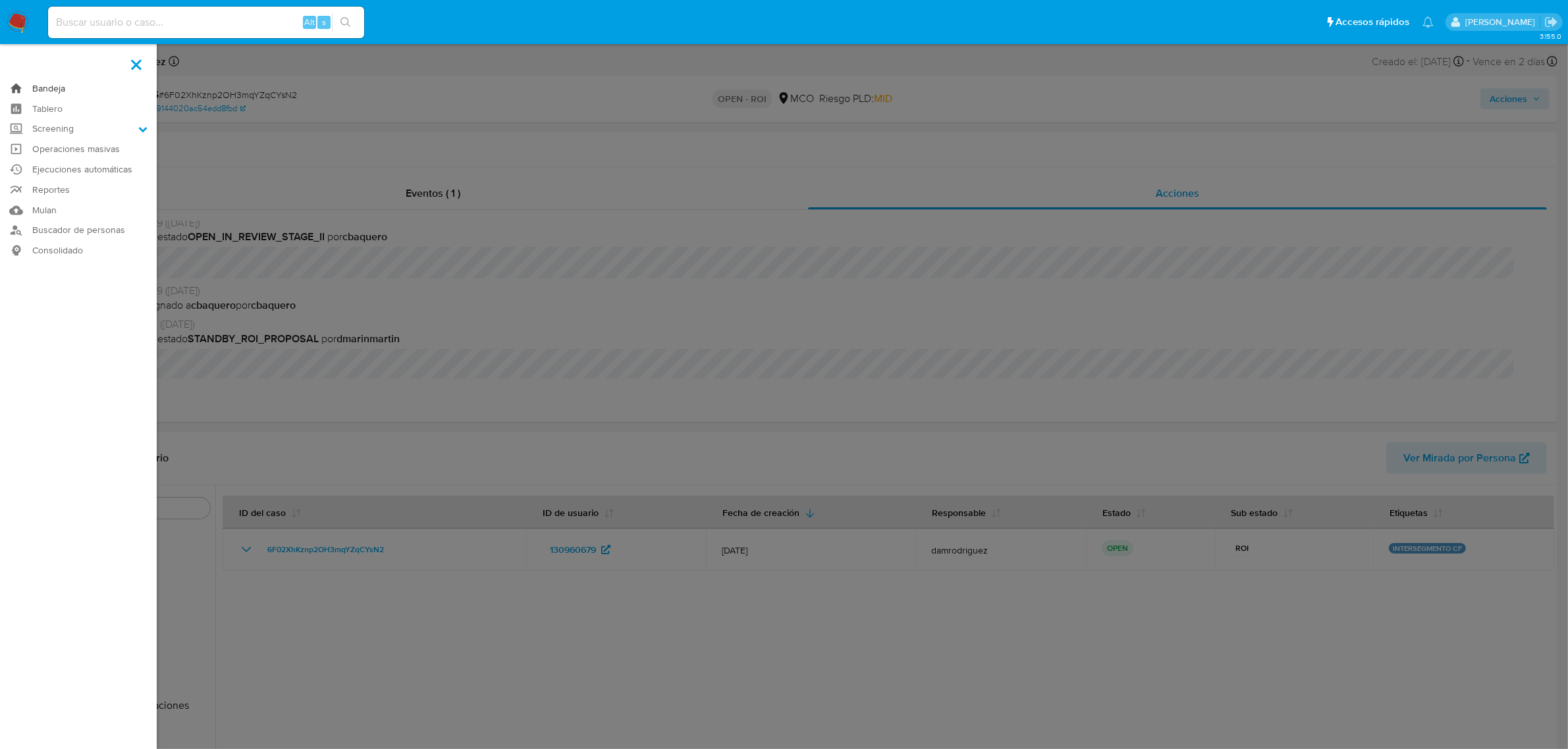
click at [83, 87] on link "Bandeja" at bounding box center [78, 88] width 157 height 21
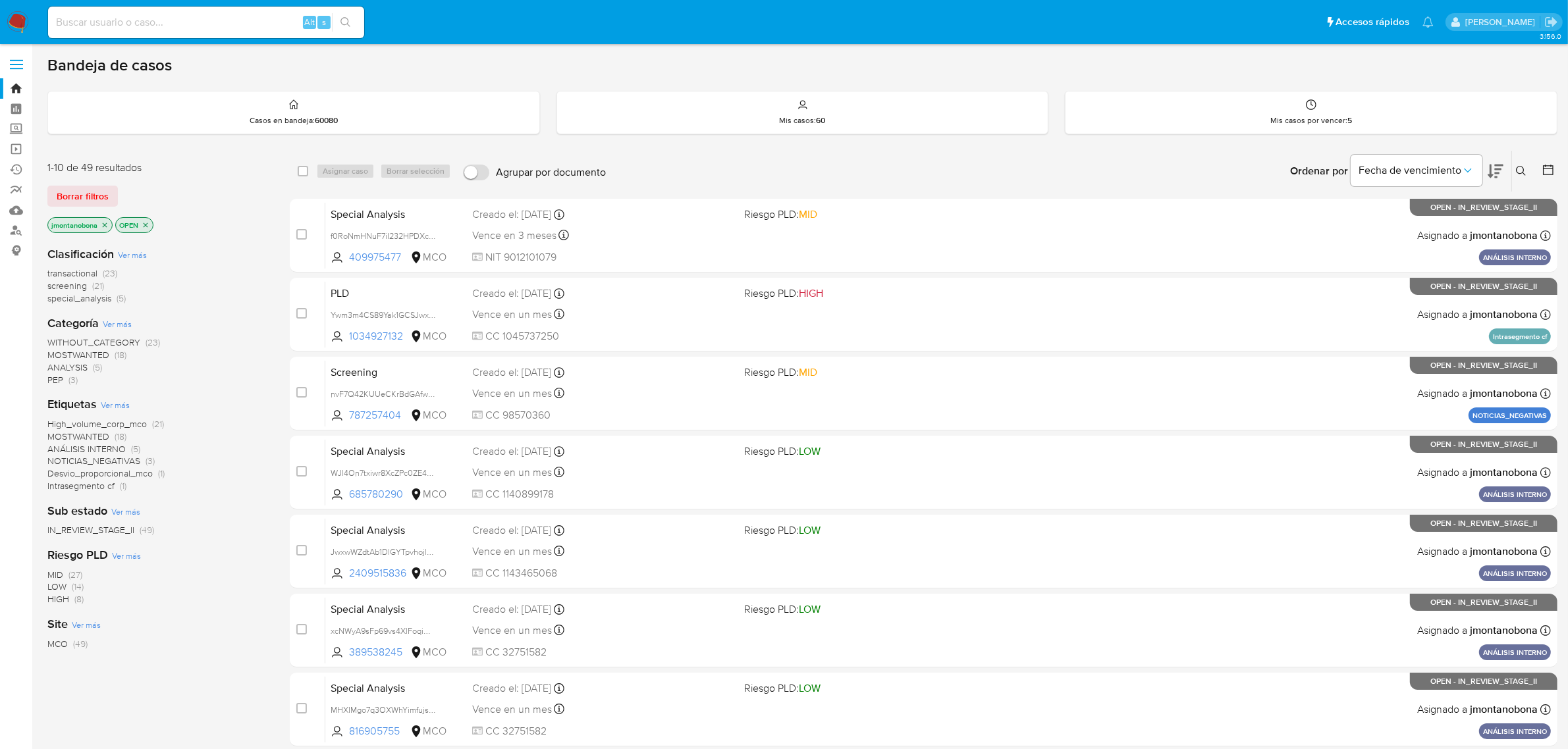
click at [1516, 173] on icon at bounding box center [1521, 171] width 11 height 11
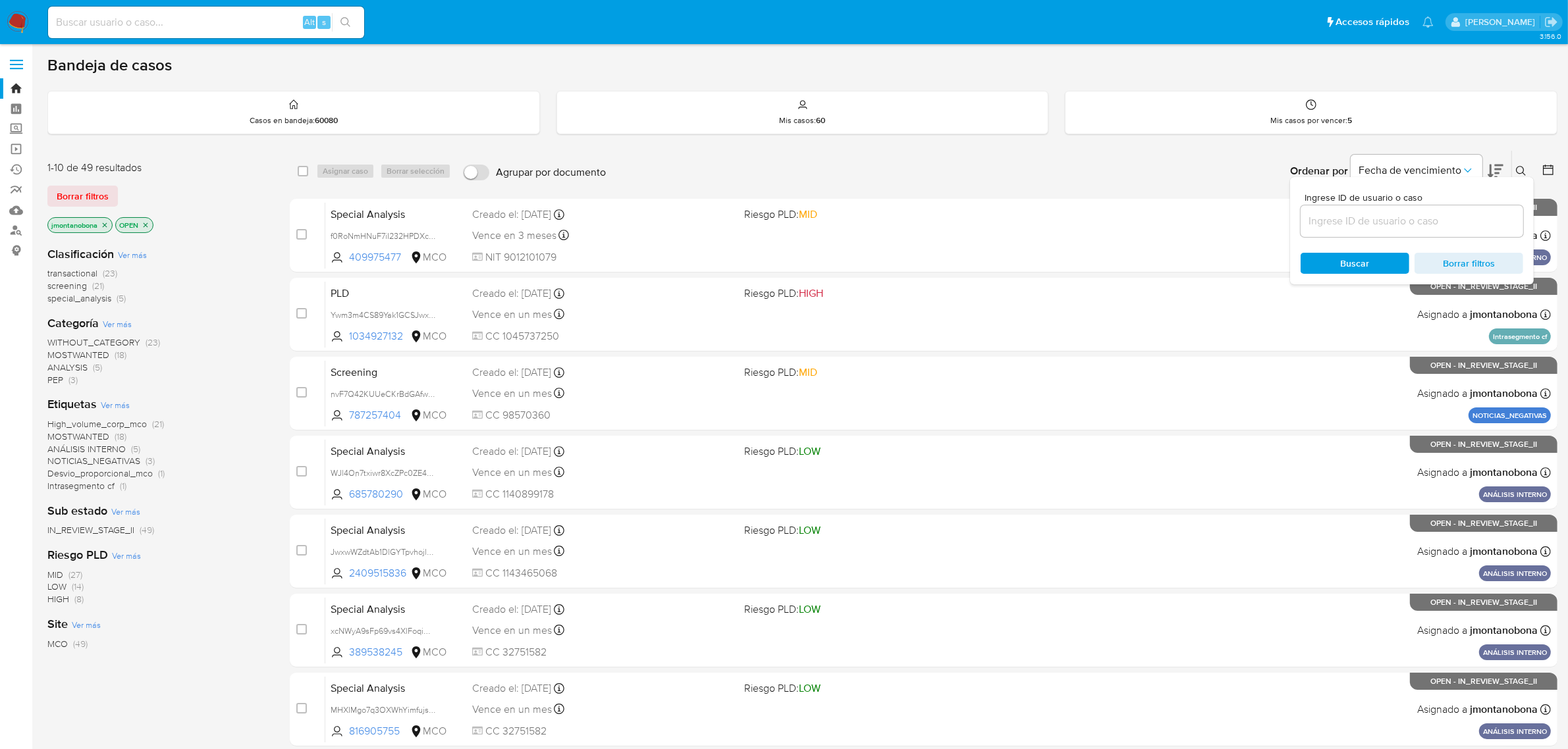
click at [1362, 227] on input at bounding box center [1412, 221] width 223 height 17
type input "6F02XhKznp2OH3mqYZqCYsN2"
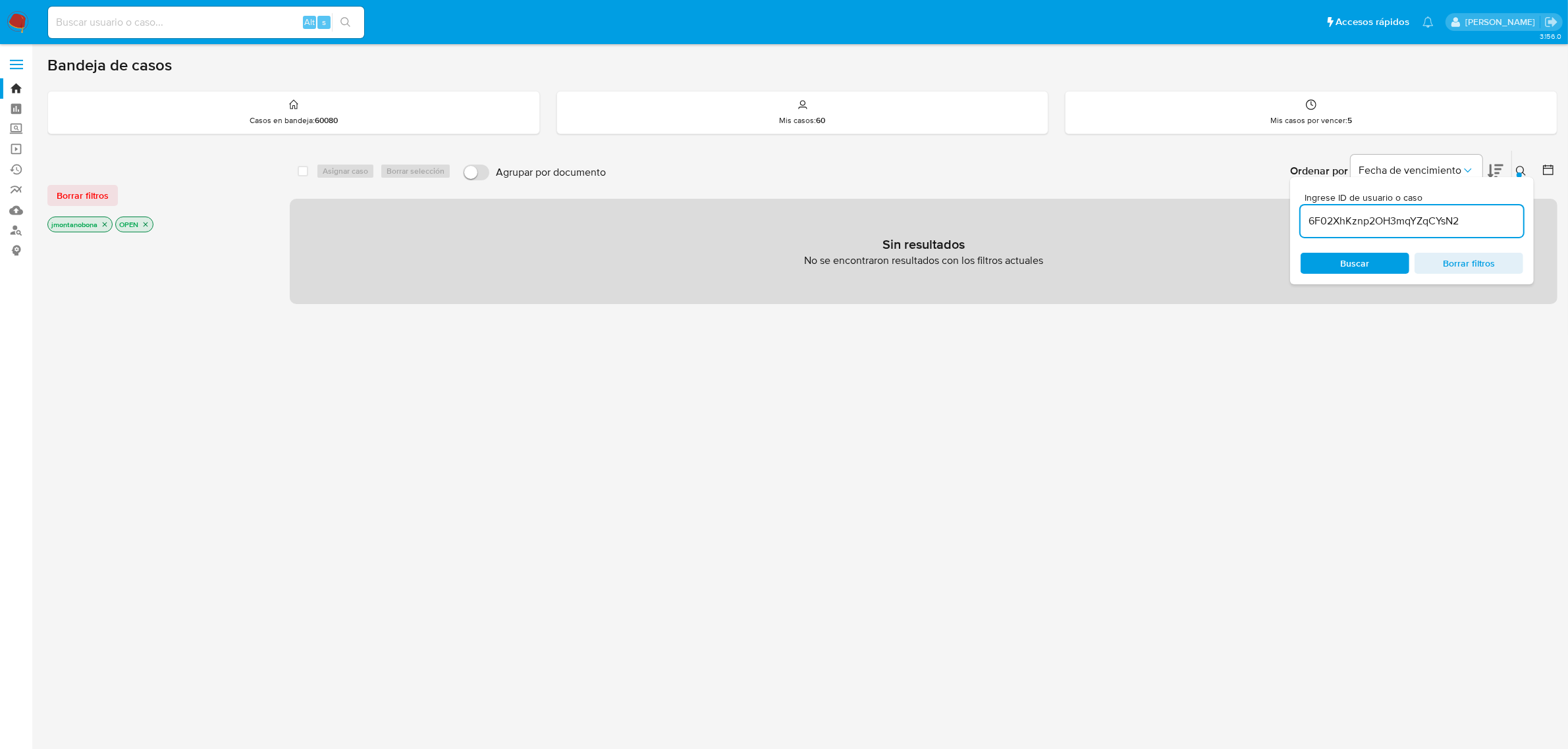
click at [1498, 134] on div "Bandeja de casos Casos en bandeja : 60080 Mis casos : 60 Mis casos por vencer :…" at bounding box center [802, 400] width 1510 height 691
click at [107, 221] on icon "close-filter" at bounding box center [105, 224] width 8 height 8
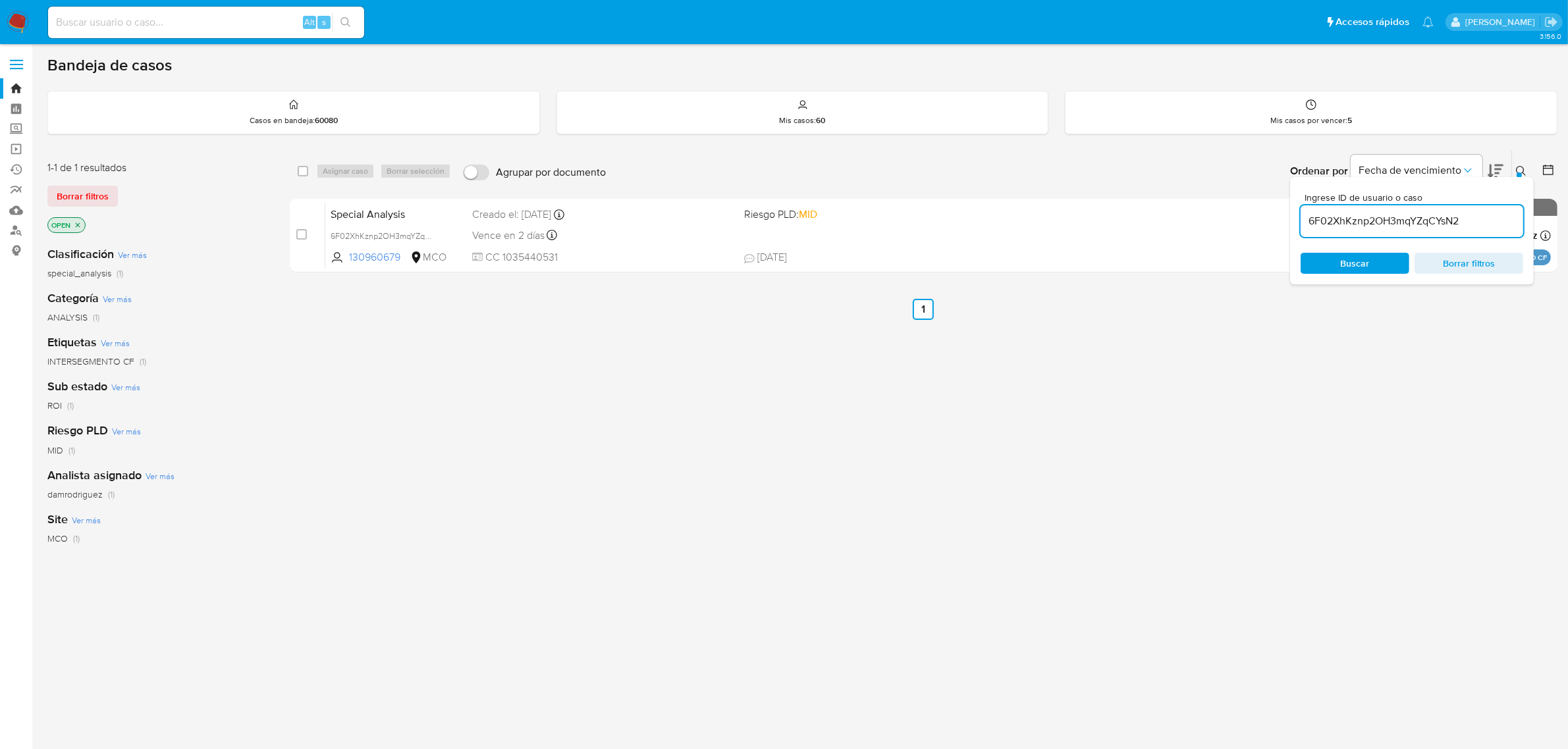
click at [80, 225] on icon "close-filter" at bounding box center [78, 225] width 8 height 8
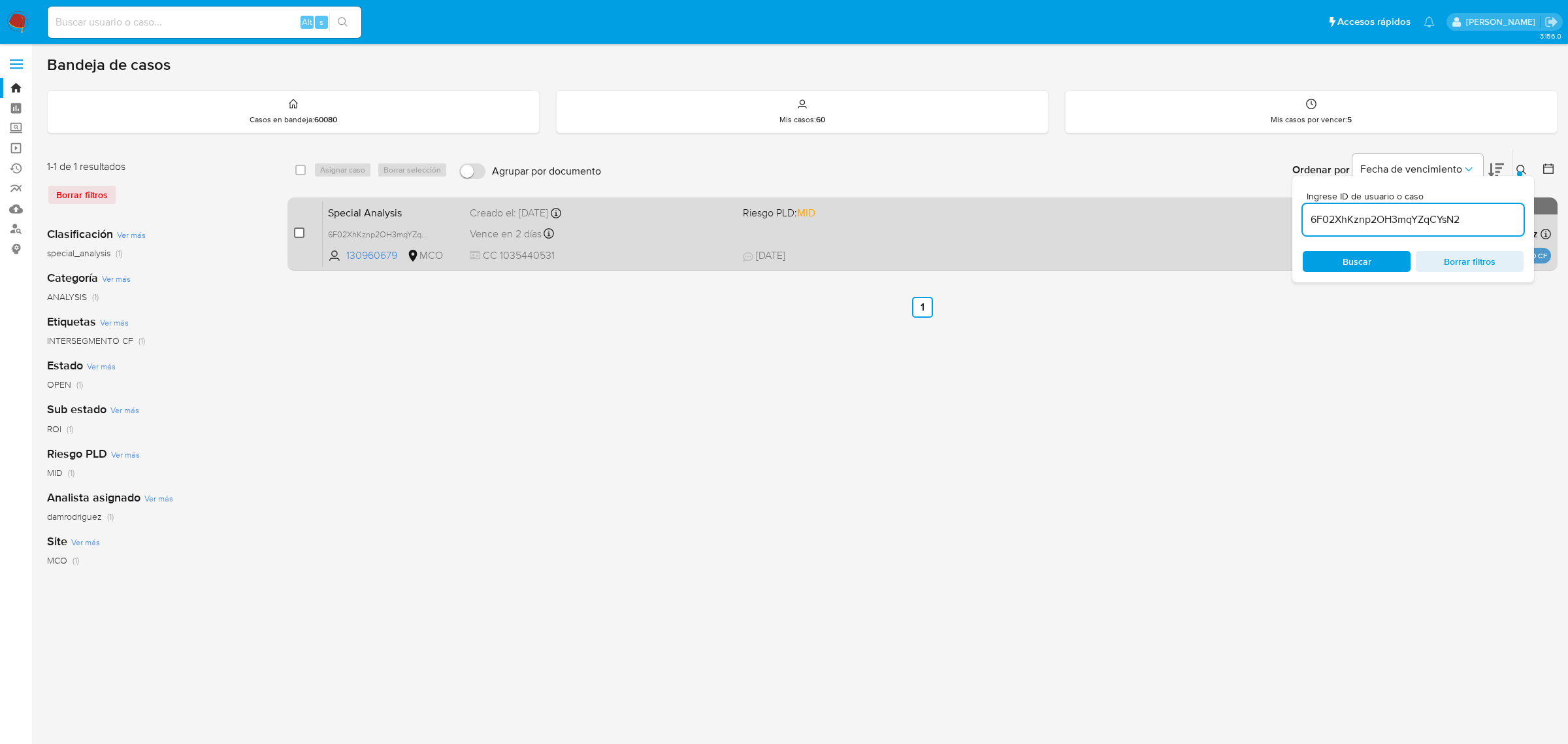
click at [304, 232] on input "checkbox" at bounding box center [300, 233] width 11 height 11
checkbox input "true"
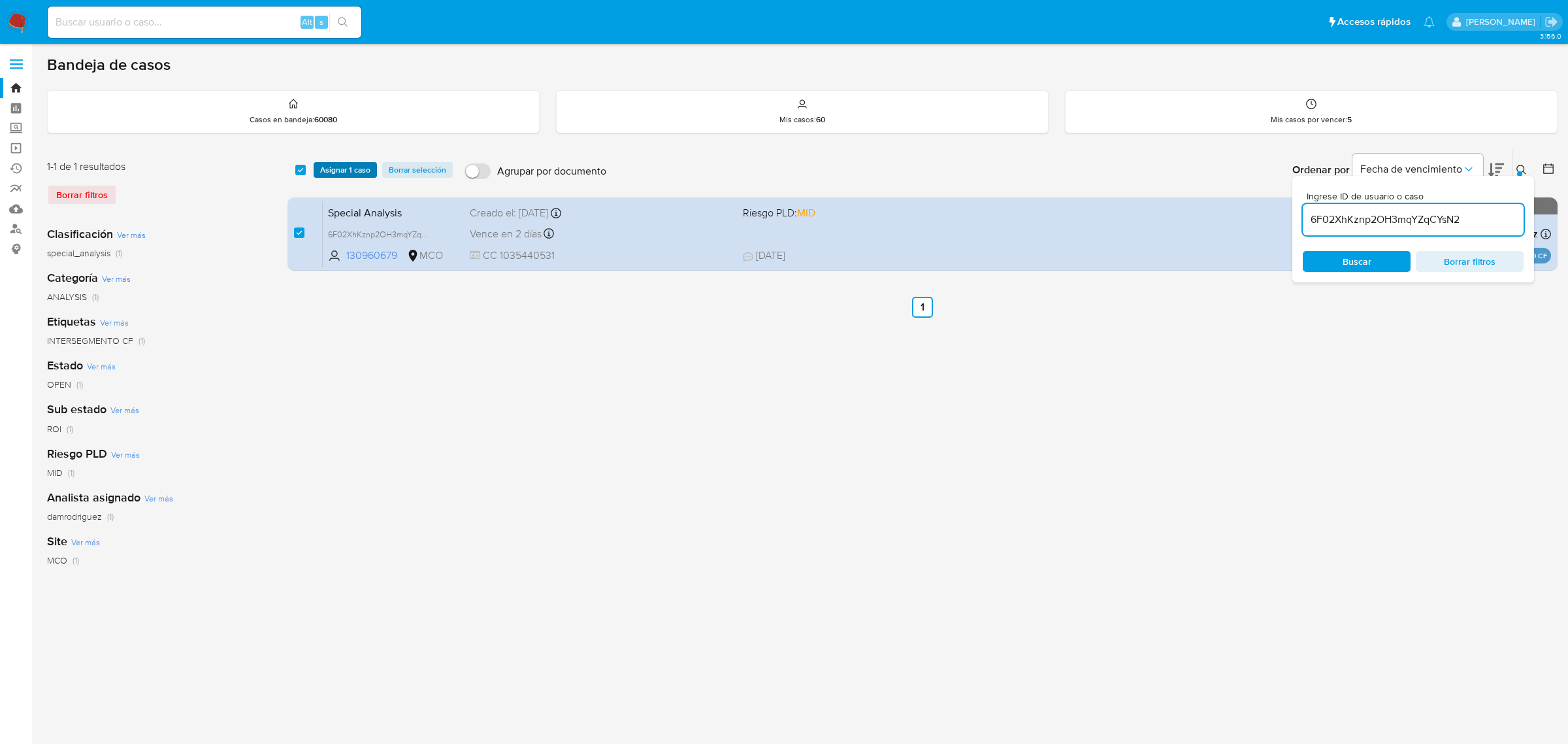
click at [344, 169] on span "Asignar 1 caso" at bounding box center [345, 169] width 50 height 13
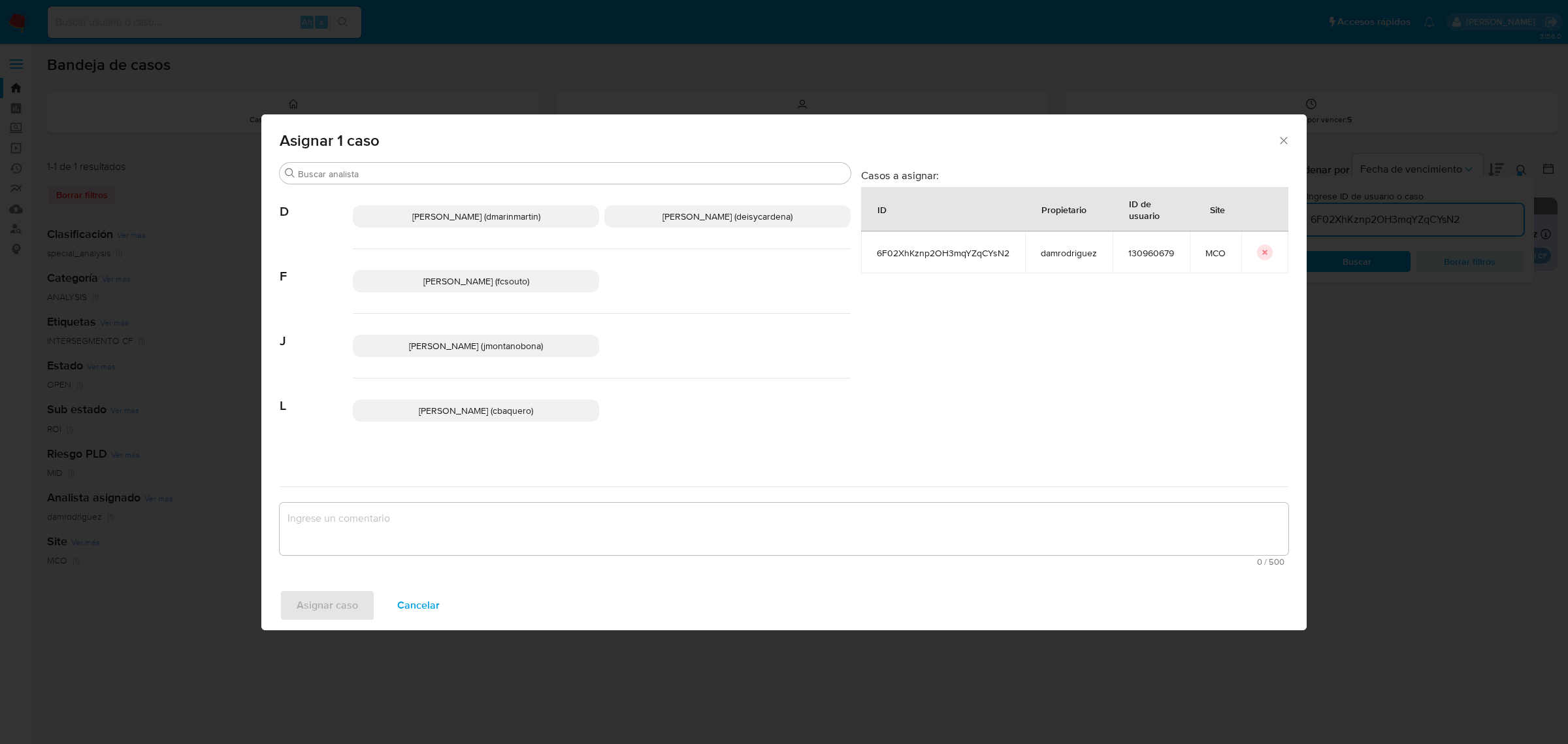
click at [487, 210] on span "David Esteban Marin Martinez (dmarinmartin)" at bounding box center [477, 216] width 128 height 13
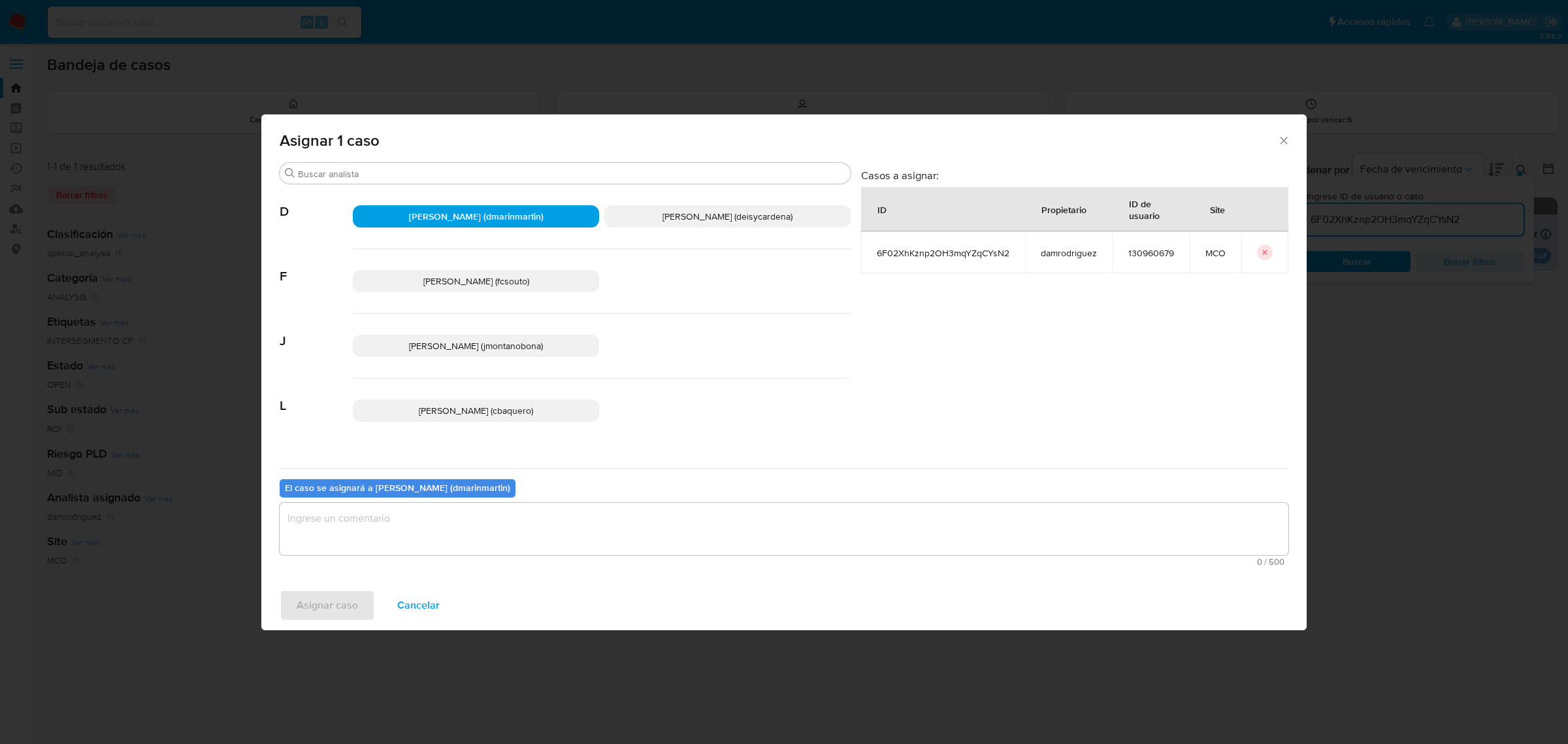
click at [513, 530] on textarea "assign-modal" at bounding box center [784, 529] width 1009 height 53
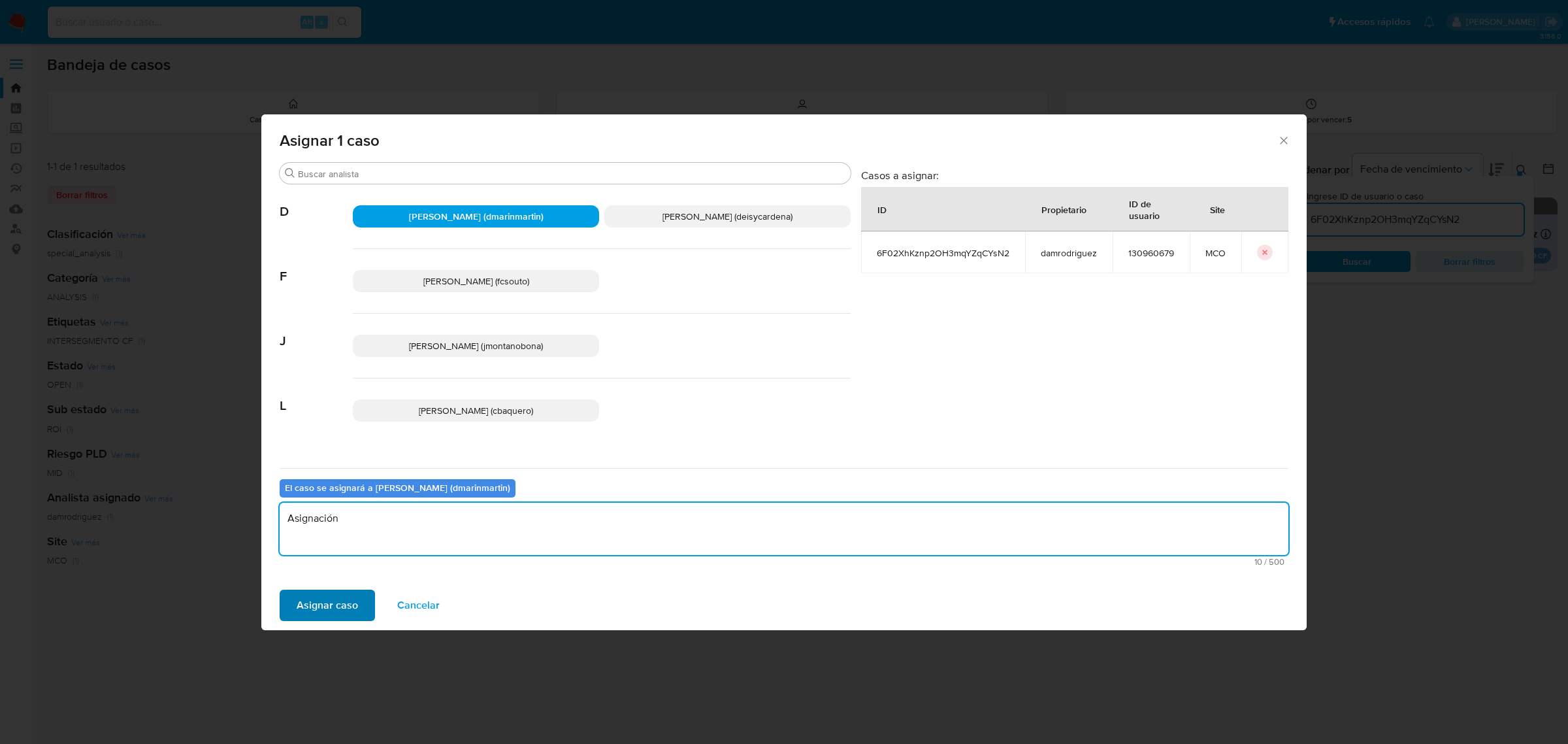
type textarea "Asignación"
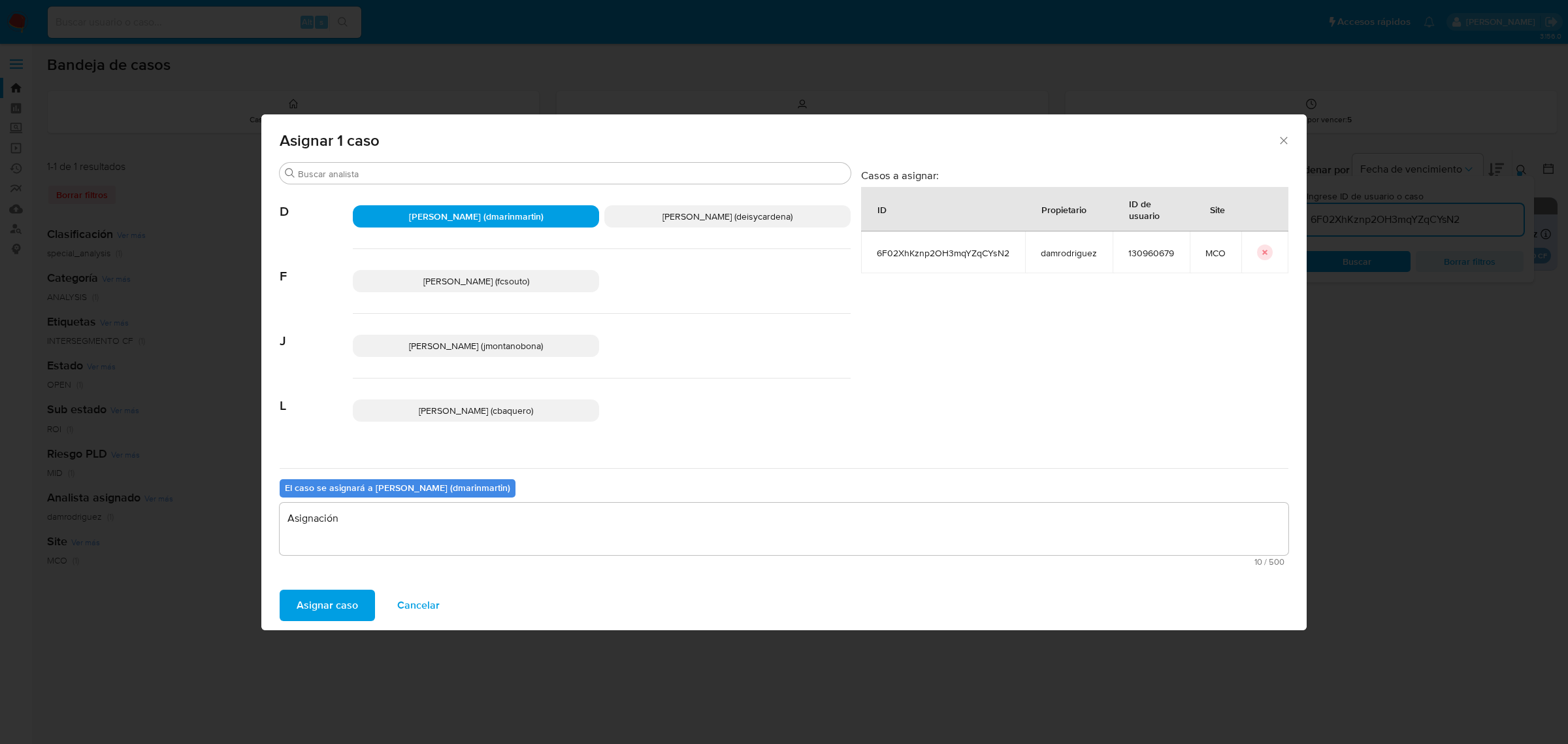
click at [312, 610] on span "Asignar caso" at bounding box center [327, 606] width 62 height 29
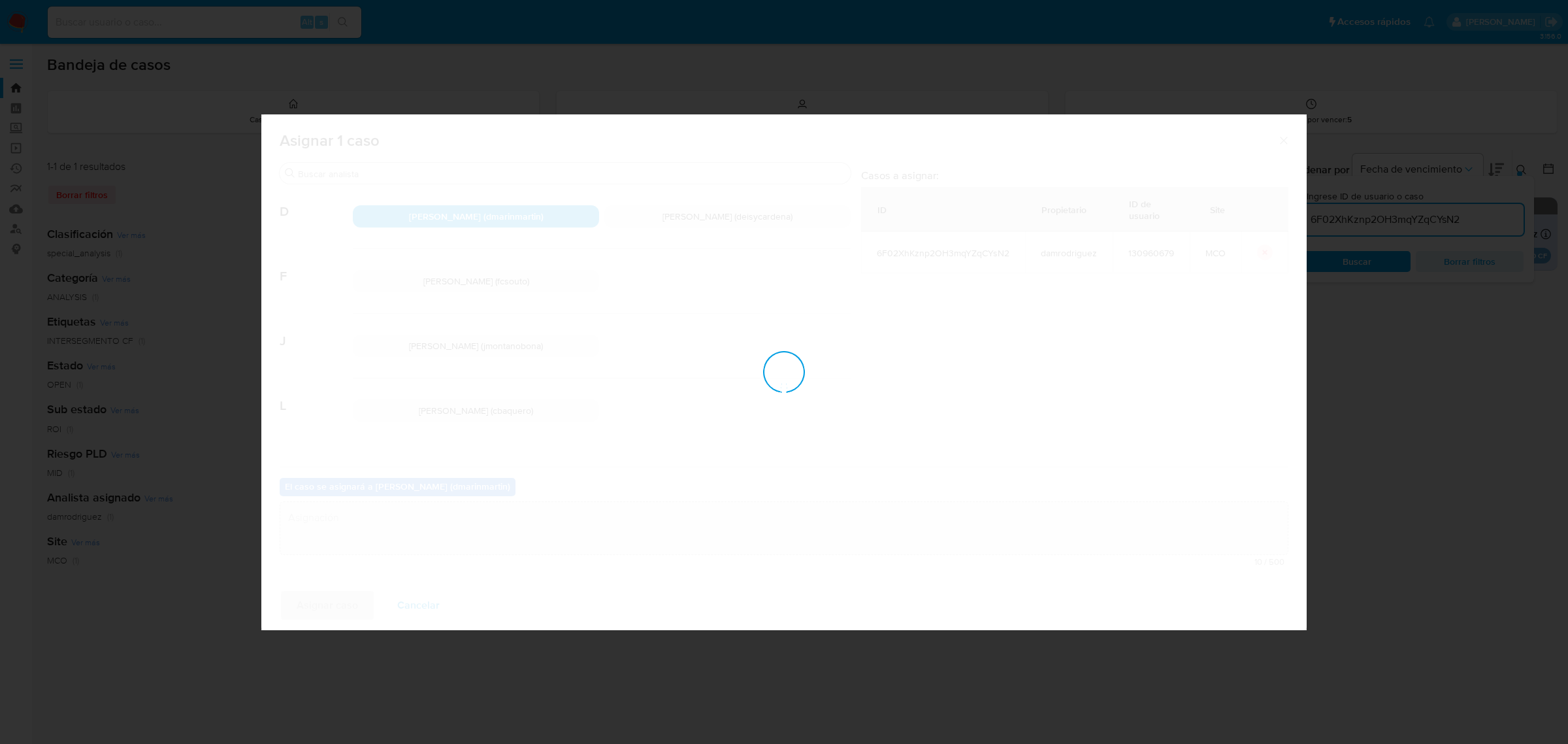
checkbox input "false"
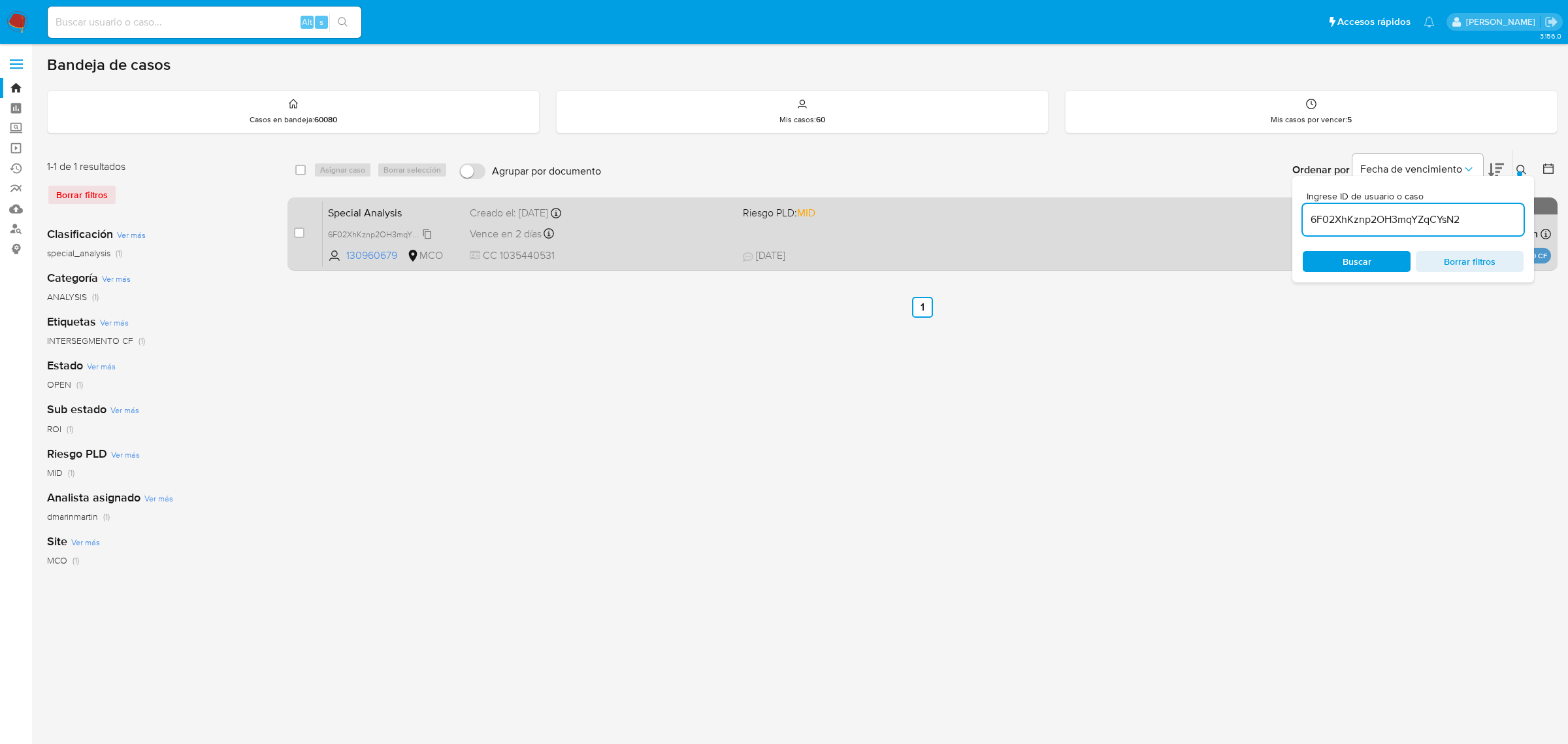
click at [370, 227] on div "6F02XhKznp2OH3mqYZqCYsN2" at bounding box center [380, 234] width 104 height 14
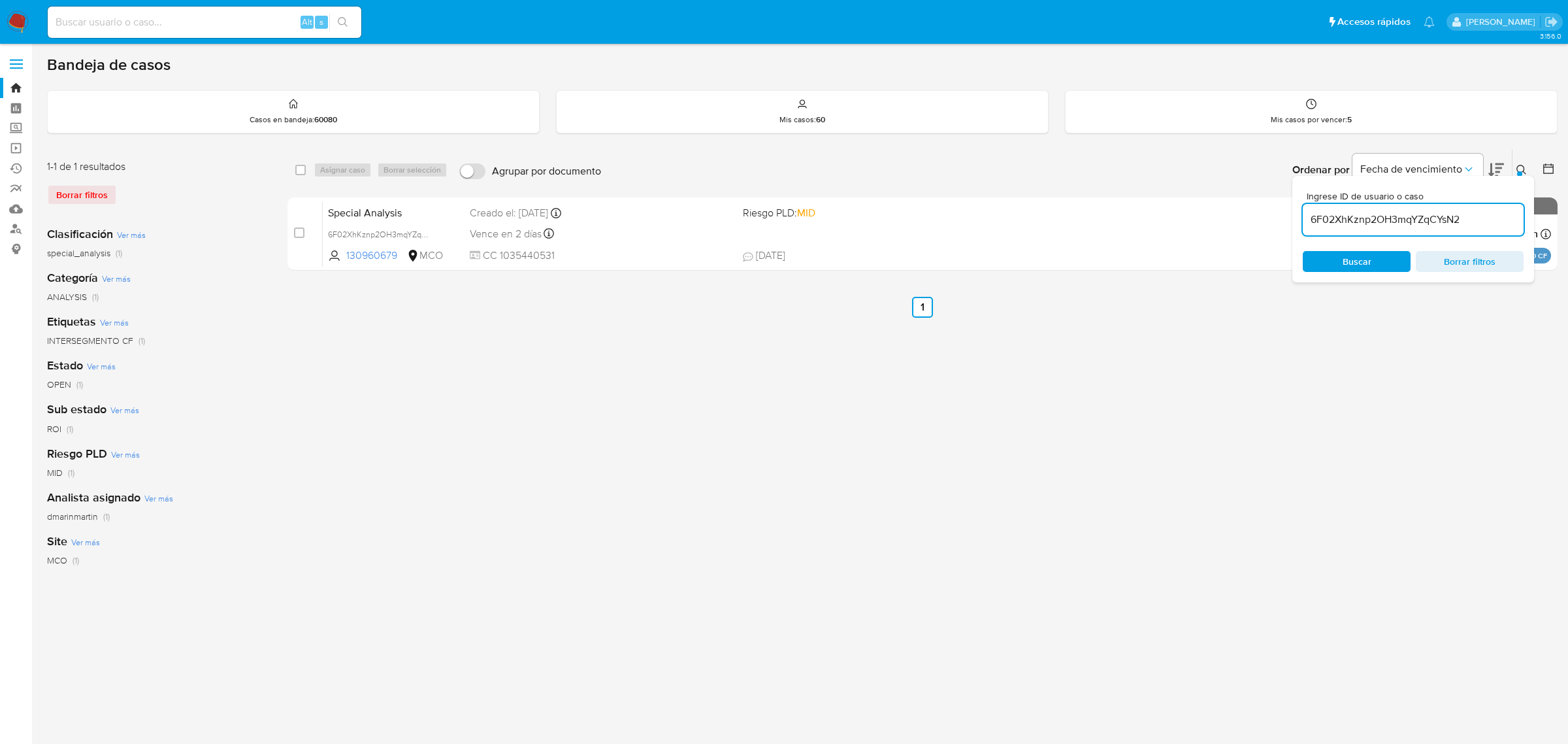
click at [1520, 162] on button at bounding box center [1523, 169] width 21 height 16
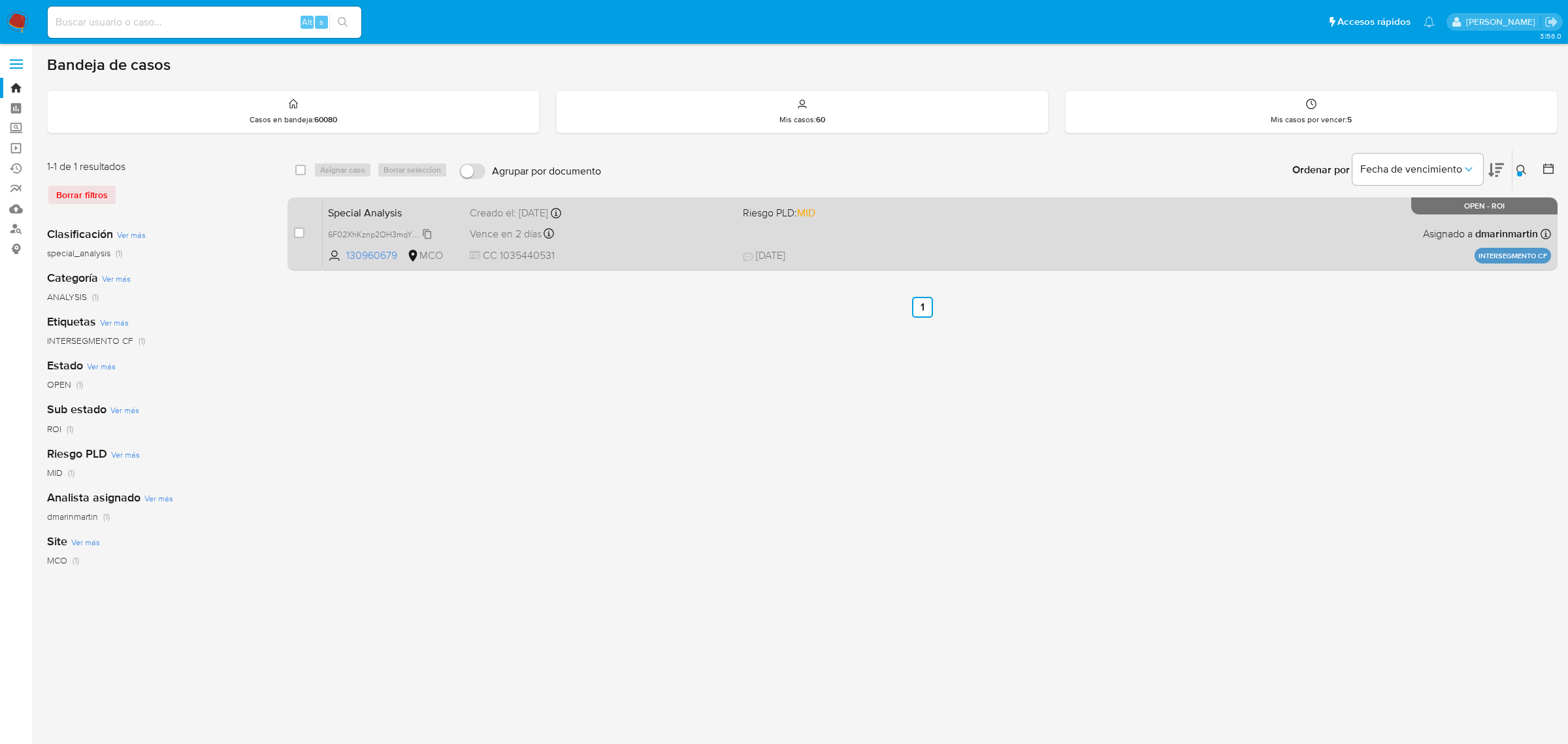
click at [365, 227] on div "6F02XhKznp2OH3mqYZqCYsN2" at bounding box center [380, 234] width 104 height 14
click at [377, 220] on span "Special Analysis" at bounding box center [394, 211] width 131 height 17
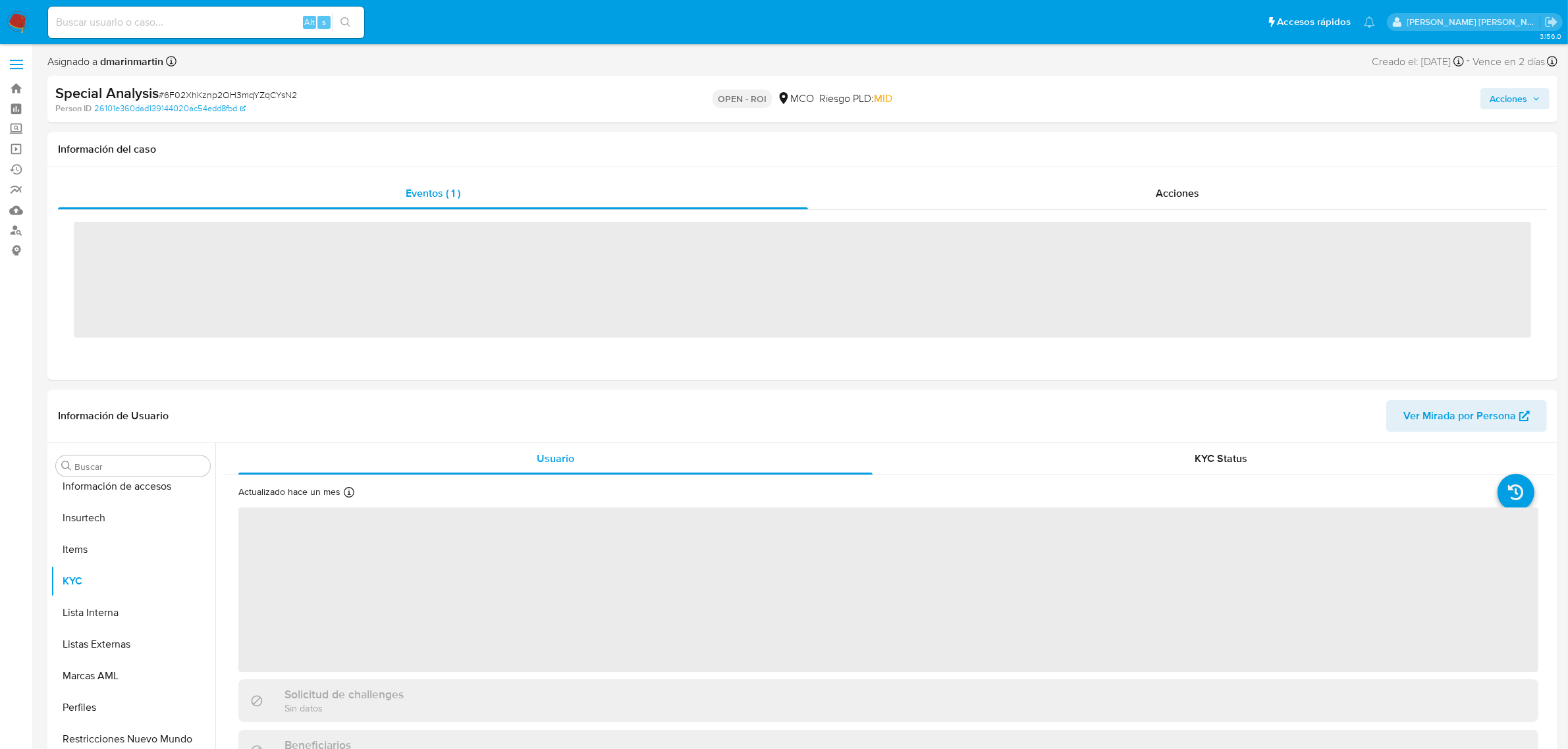
scroll to position [555, 0]
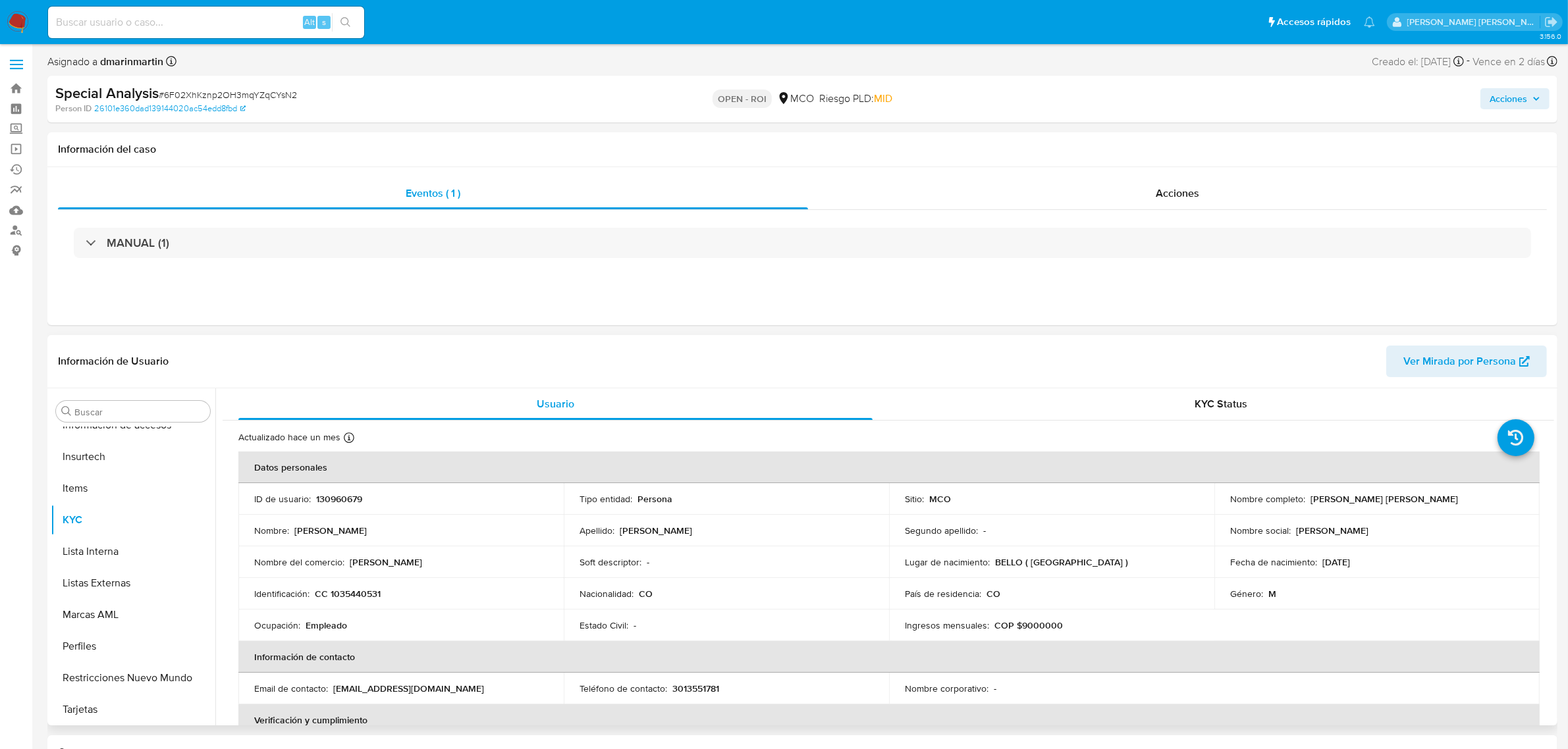
select select "10"
click at [1249, 387] on div "Información de Usuario Ver Mirada por Persona" at bounding box center [802, 361] width 1510 height 53
click at [1187, 195] on span "Acciones" at bounding box center [1178, 194] width 44 height 15
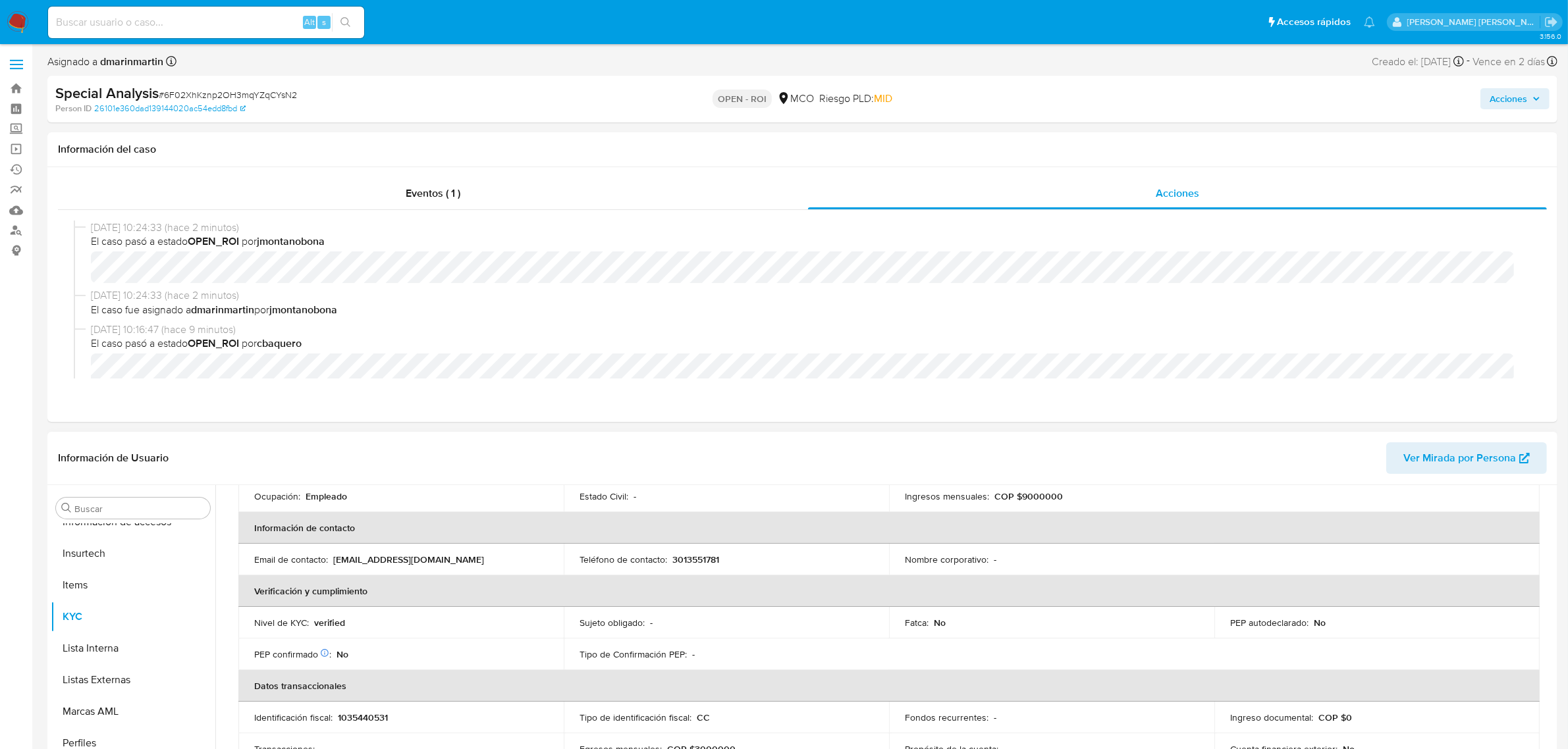
scroll to position [247, 0]
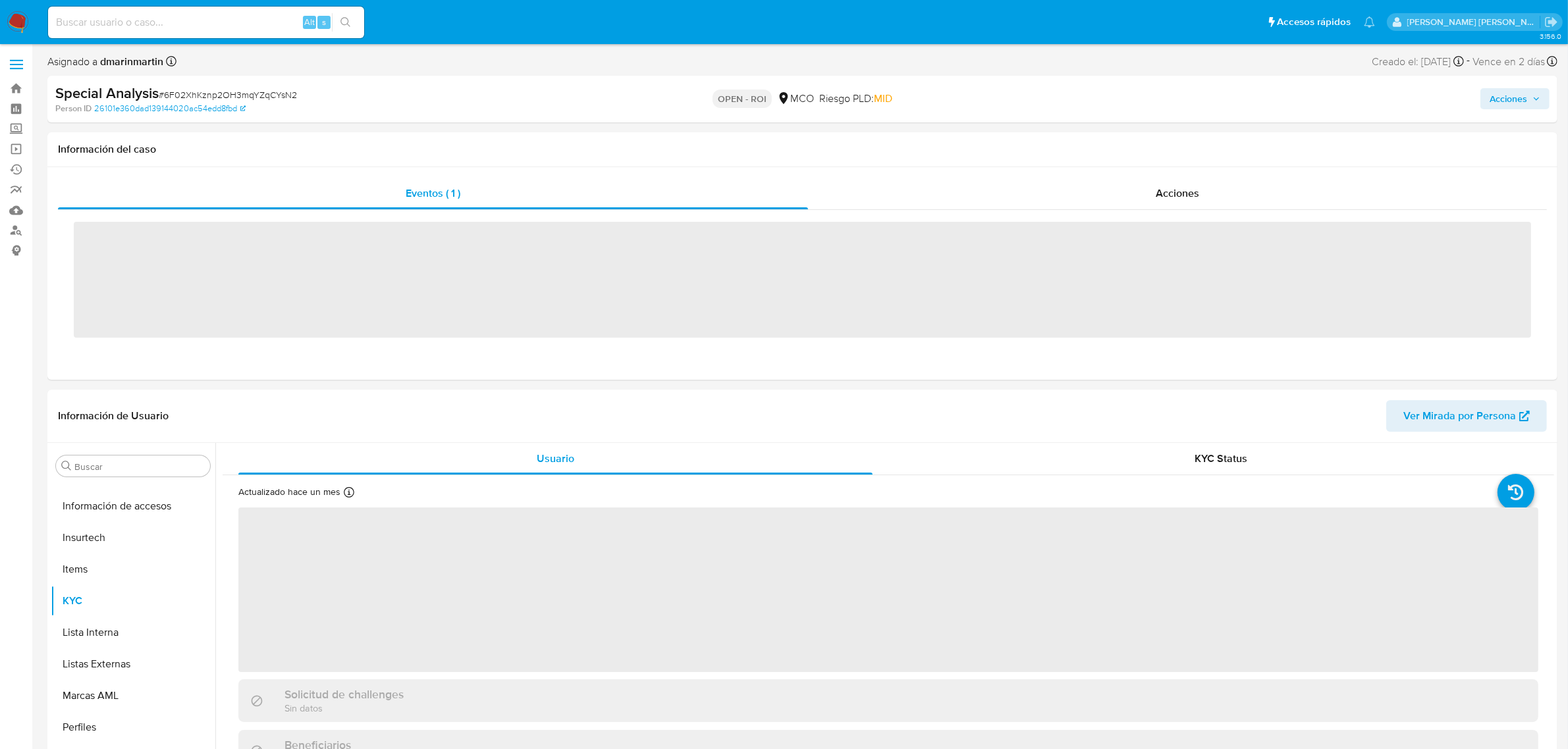
scroll to position [555, 0]
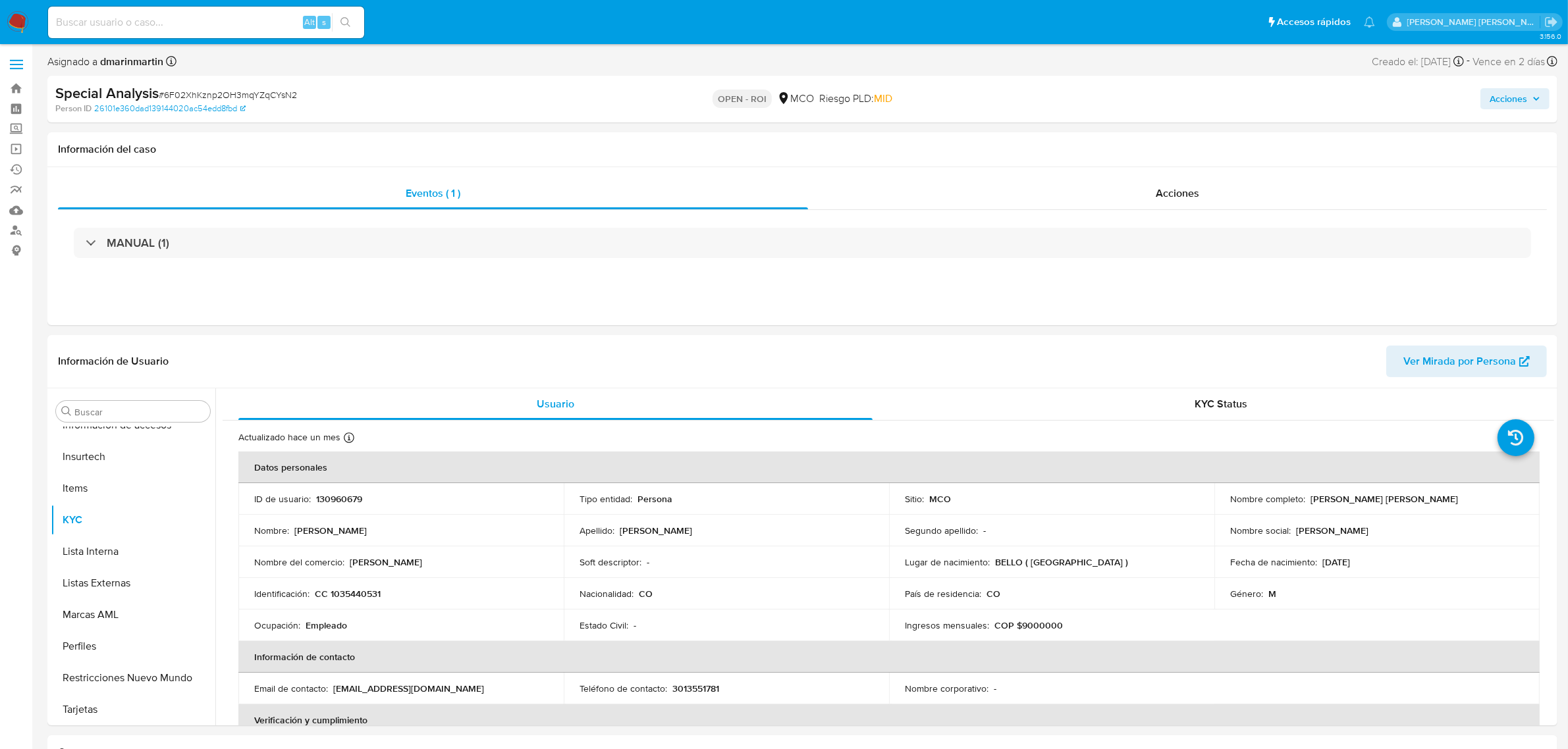
select select "10"
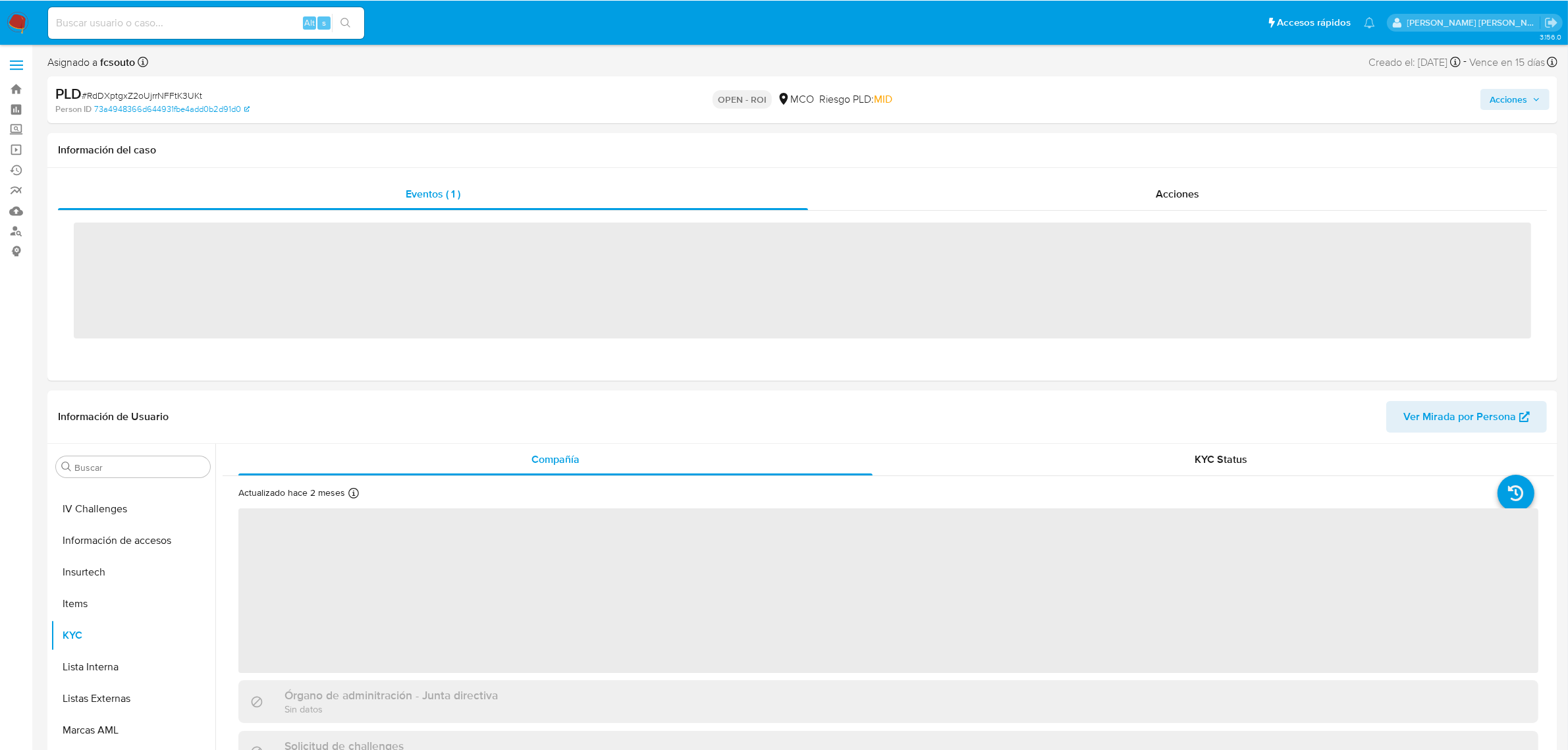
scroll to position [555, 0]
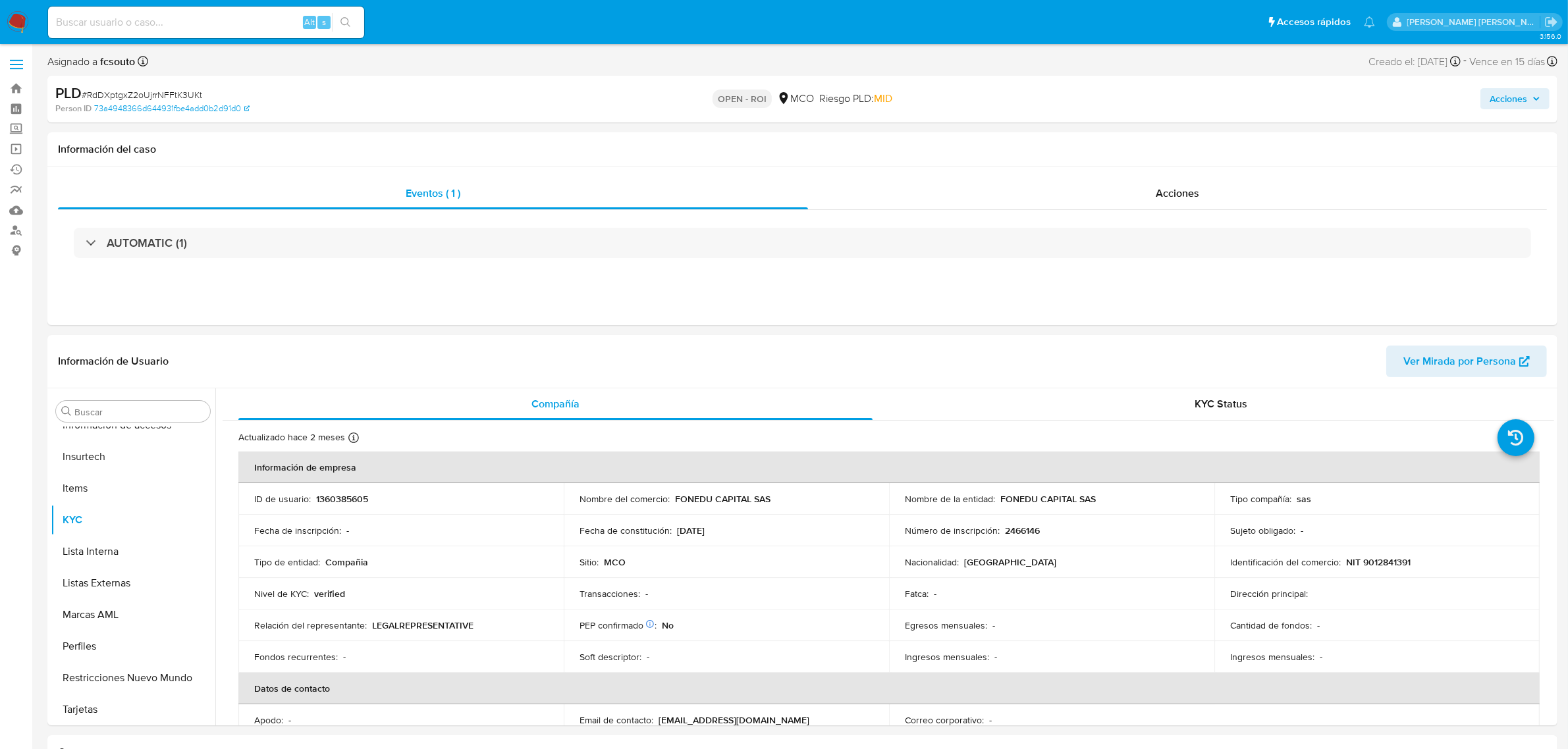
select select "10"
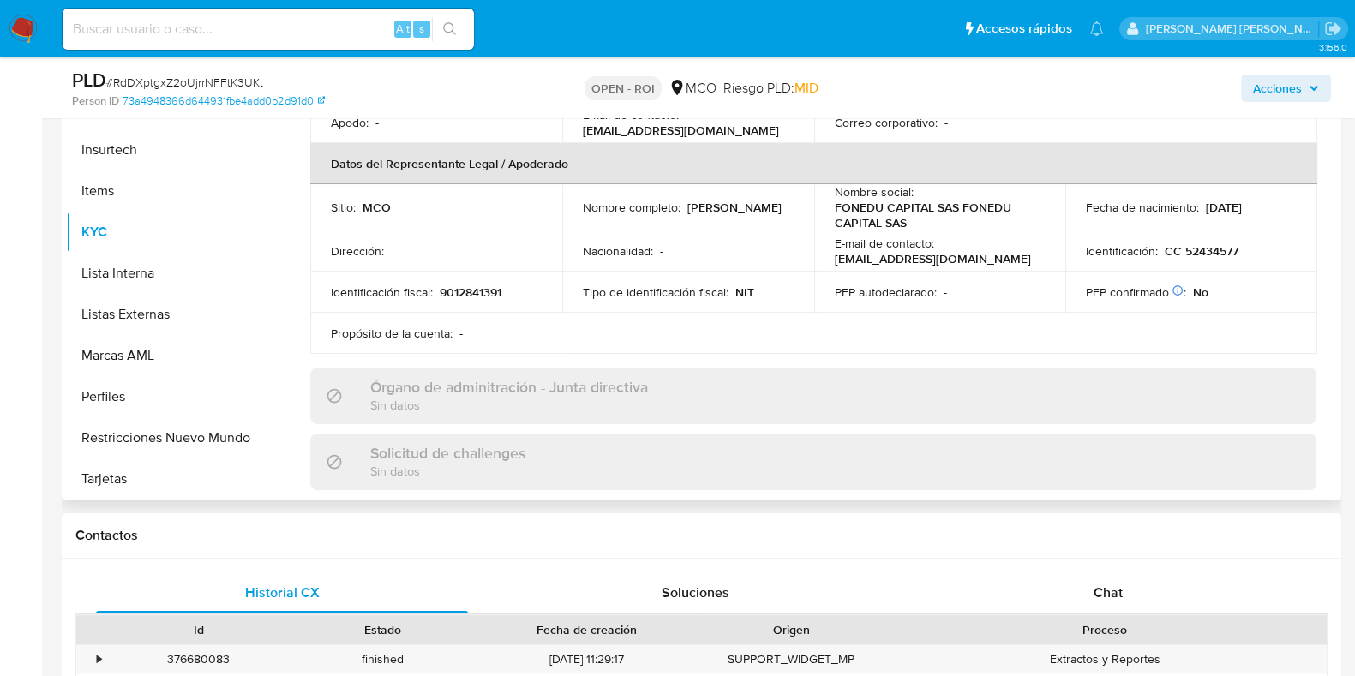
scroll to position [163, 0]
